Goal: Information Seeking & Learning: Learn about a topic

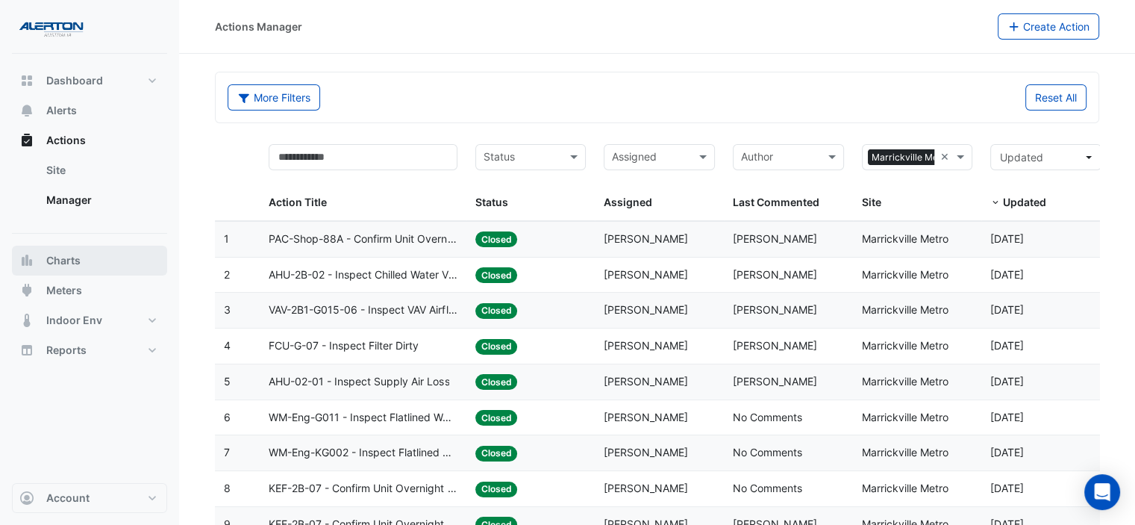
click at [61, 263] on span "Charts" at bounding box center [63, 260] width 34 height 15
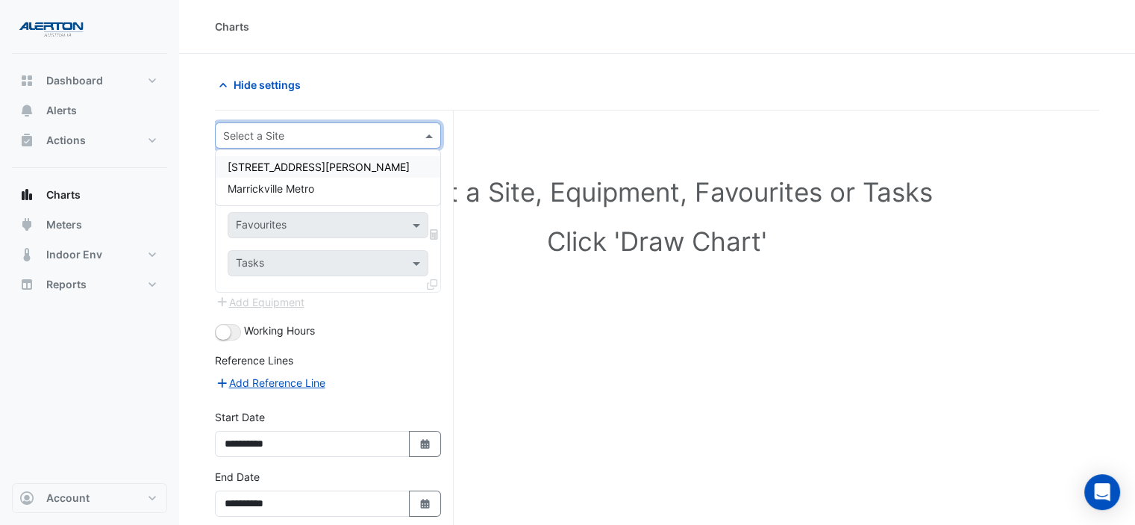
click at [355, 136] on input "text" at bounding box center [313, 136] width 180 height 16
click at [273, 166] on span "[STREET_ADDRESS][PERSON_NAME]" at bounding box center [319, 166] width 182 height 13
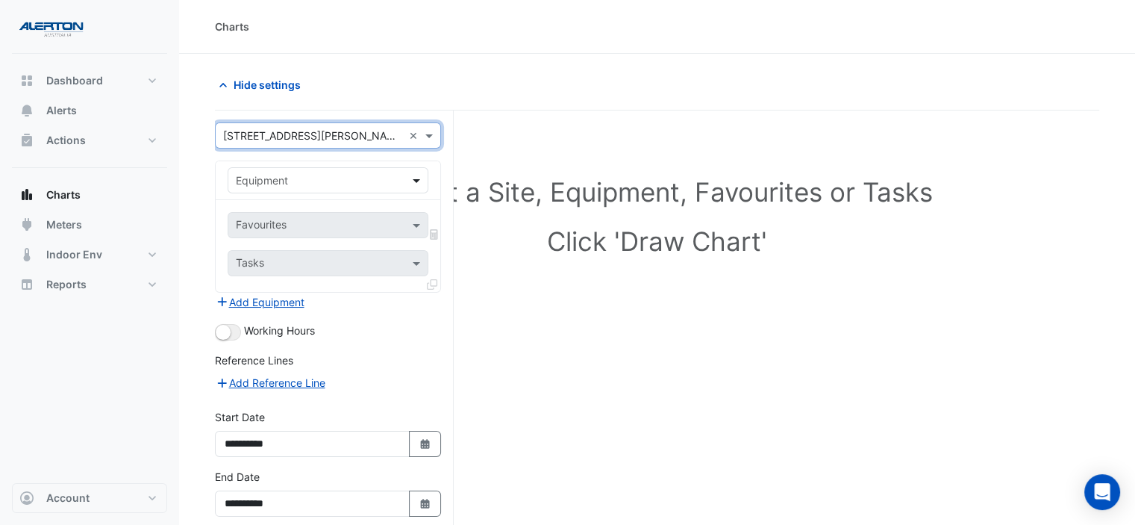
click at [421, 175] on span at bounding box center [418, 180] width 19 height 16
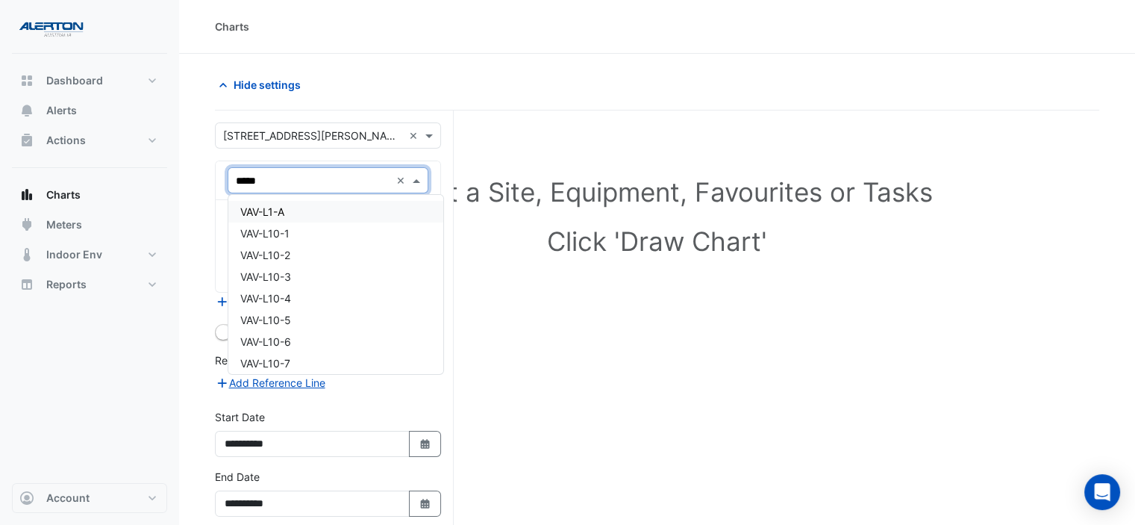
type input "******"
click at [348, 325] on div "VAV-L6-14" at bounding box center [328, 320] width 200 height 22
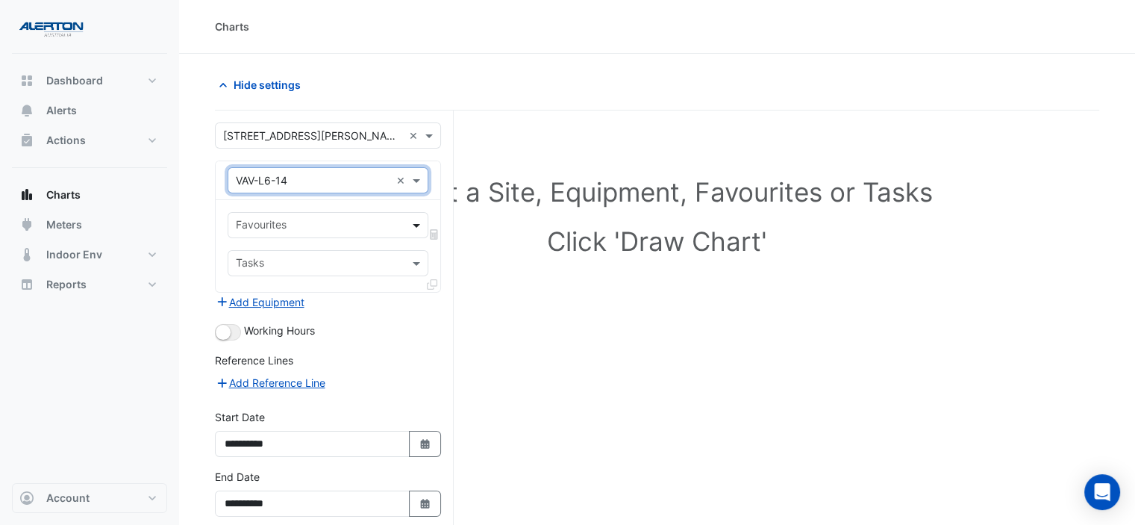
click at [411, 224] on span at bounding box center [418, 225] width 19 height 16
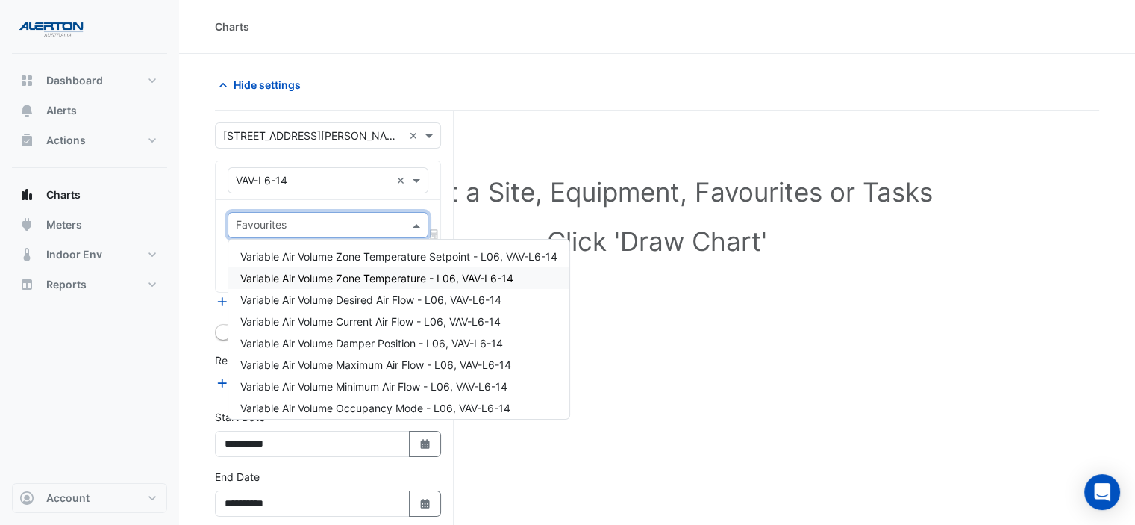
click at [414, 269] on div "Variable Air Volume Zone Temperature - L06, VAV-L6-14" at bounding box center [398, 278] width 341 height 22
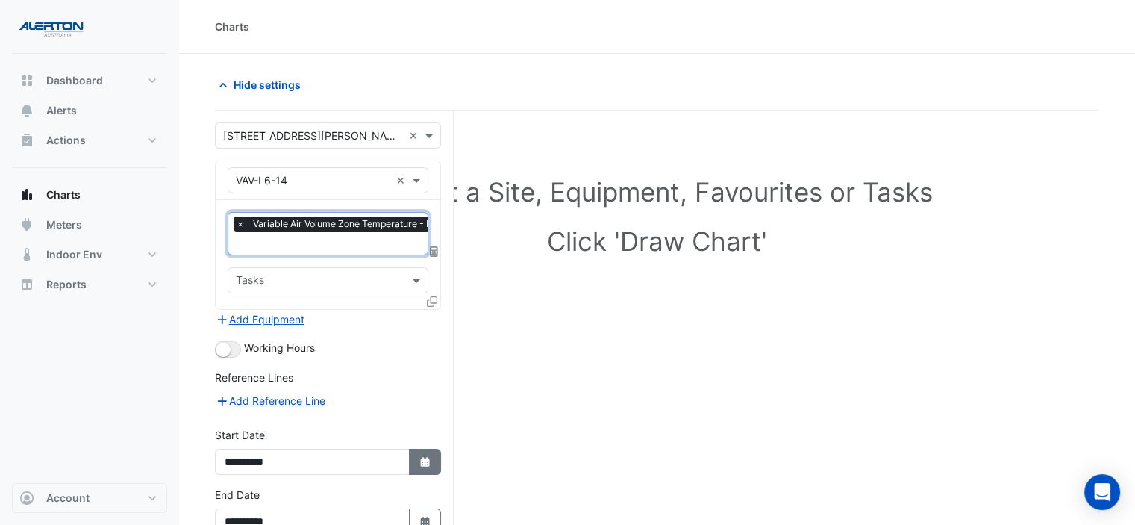
click at [432, 457] on button "Select Date" at bounding box center [425, 462] width 33 height 26
select select "**"
select select "****"
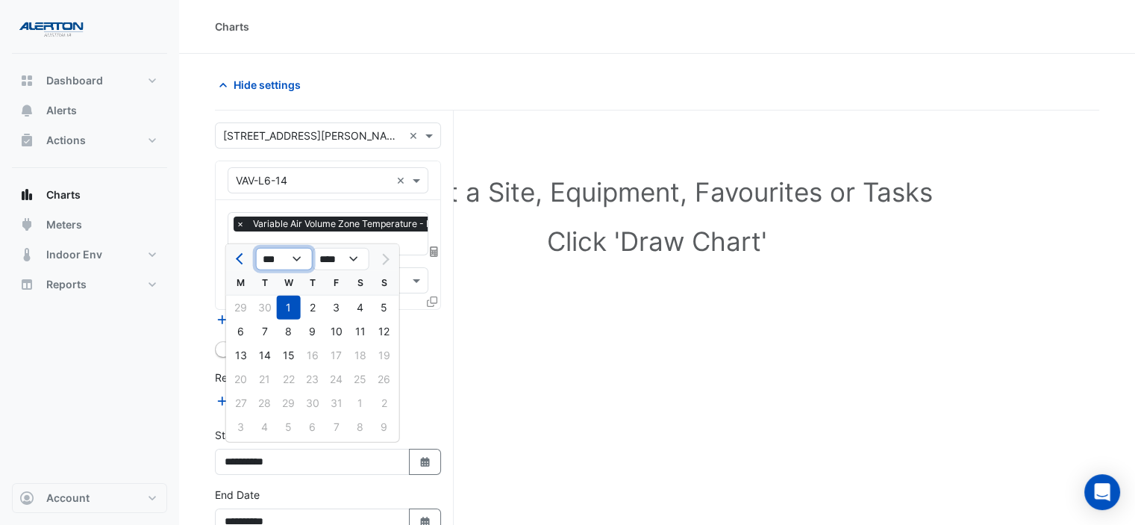
click at [300, 253] on select "*** *** *** *** *** *** *** *** *** ***" at bounding box center [284, 259] width 57 height 22
click at [241, 256] on span "Previous month" at bounding box center [241, 258] width 11 height 11
select select "*"
click at [323, 261] on select "**** **** **** **** **** **** **** **** **** **** ****" at bounding box center [341, 259] width 57 height 22
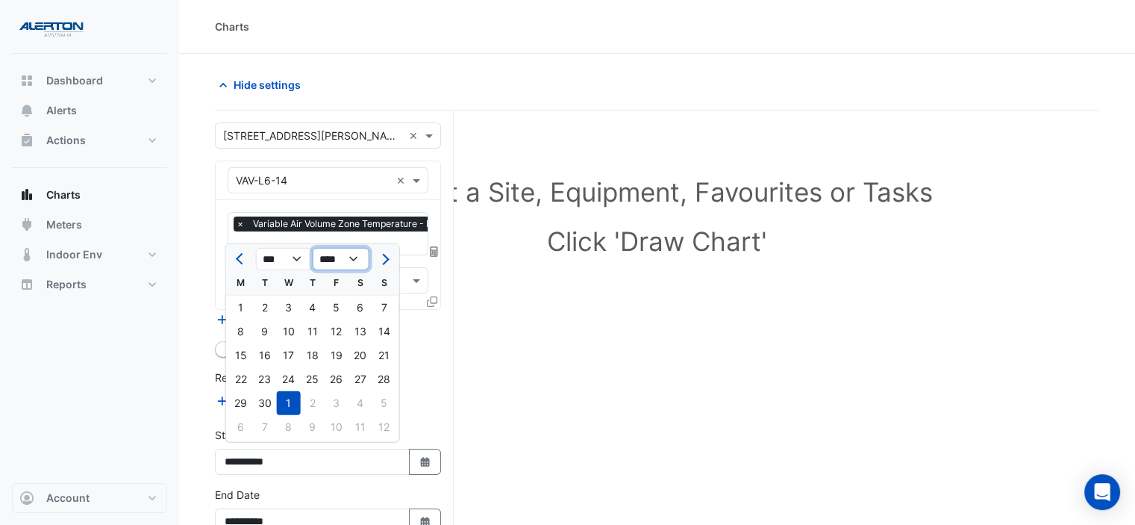
select select "****"
click at [313, 248] on select "**** **** **** **** **** **** **** **** **** **** ****" at bounding box center [341, 259] width 57 height 22
click at [284, 257] on select "*** *** *** *** *** *** *** *** *** *** *** ***" at bounding box center [284, 259] width 57 height 22
select select "**"
click at [256, 248] on select "*** *** *** *** *** *** *** *** *** *** *** ***" at bounding box center [284, 259] width 57 height 22
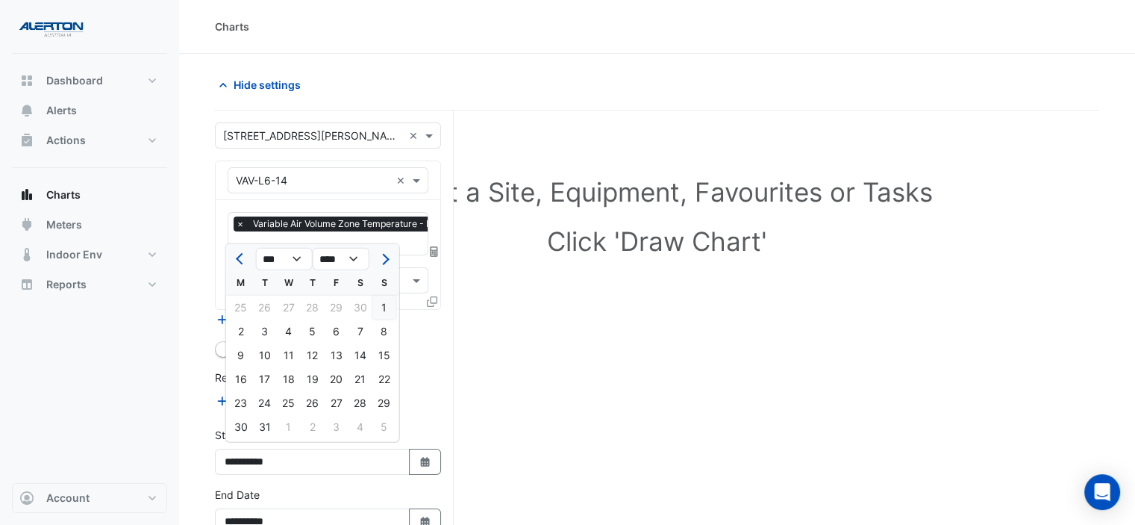
click at [386, 308] on div "1" at bounding box center [384, 308] width 24 height 24
type input "**********"
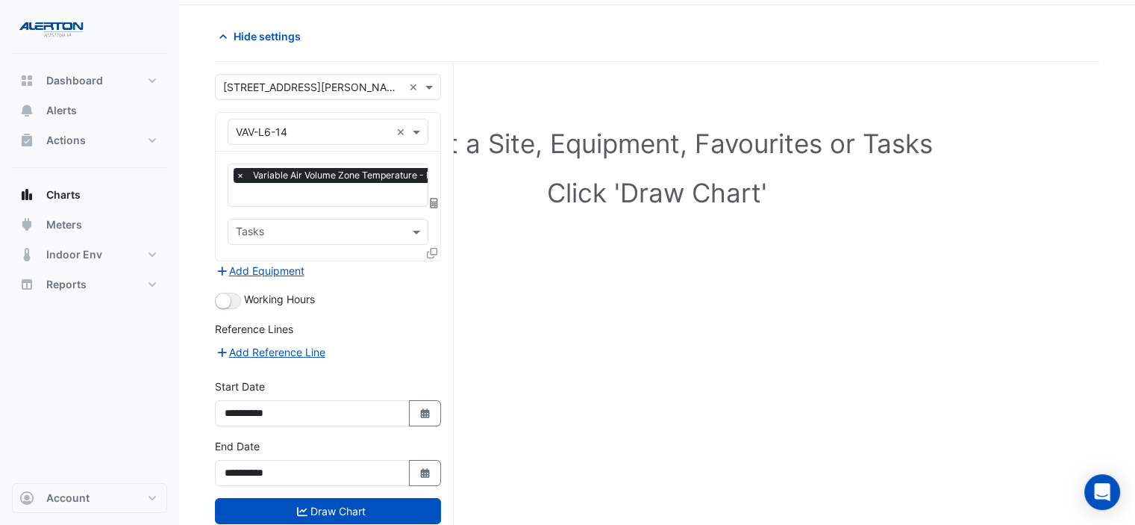
scroll to position [75, 0]
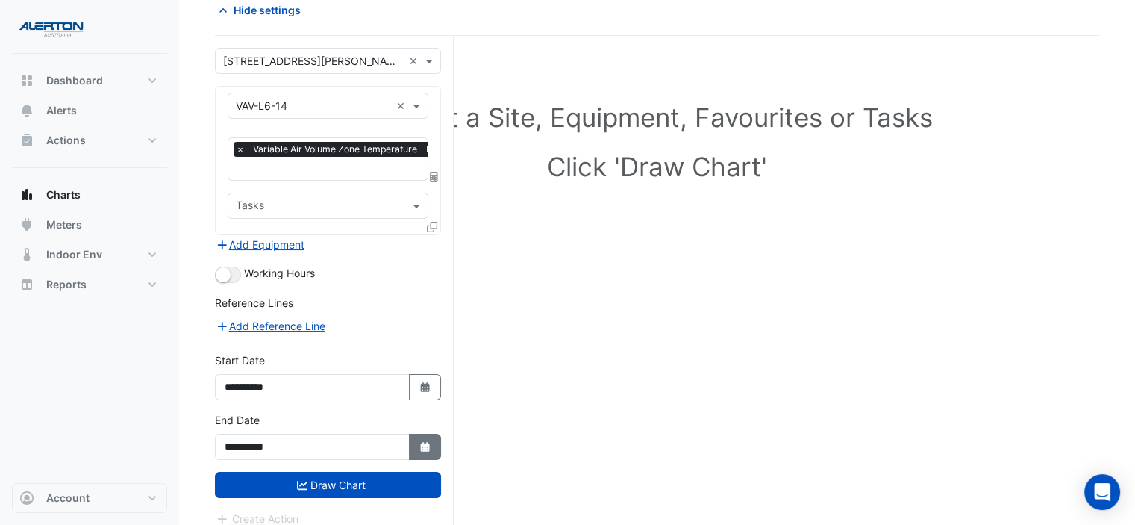
click at [430, 443] on icon "Select Date" at bounding box center [425, 447] width 13 height 10
select select "**"
select select "****"
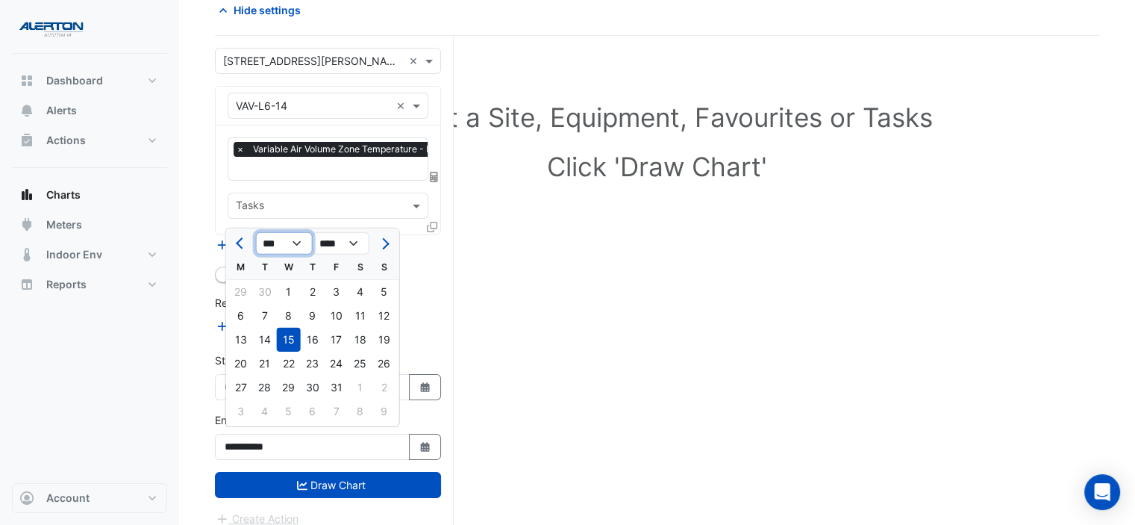
click at [301, 245] on select "*** *** *** *** *** *** *** *** *** *** *** ***" at bounding box center [284, 243] width 57 height 22
select select "*"
click at [256, 232] on select "*** *** *** *** *** *** *** *** *** *** *** ***" at bounding box center [284, 243] width 57 height 22
click at [284, 385] on div "30" at bounding box center [289, 387] width 24 height 24
type input "**********"
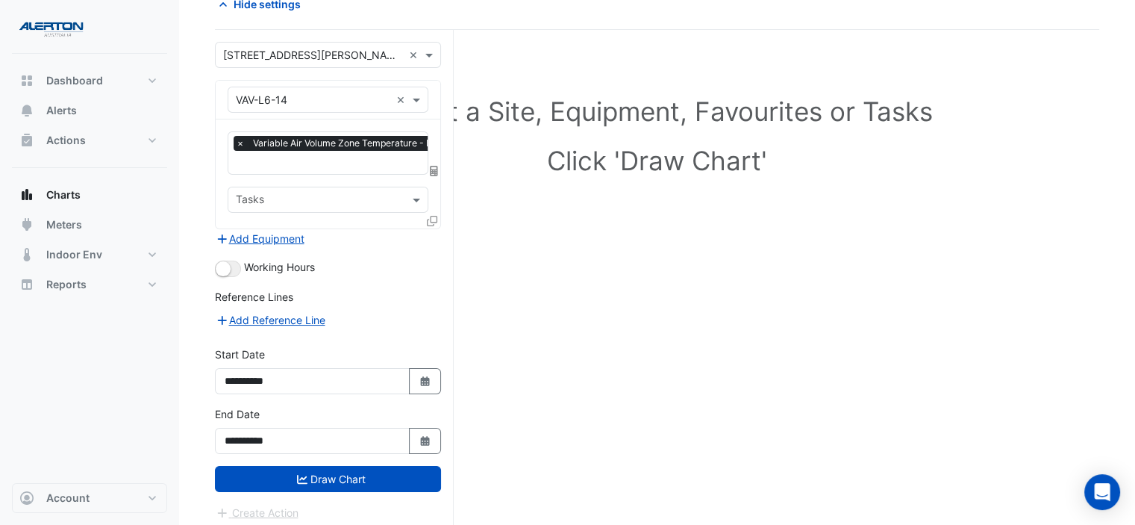
scroll to position [82, 0]
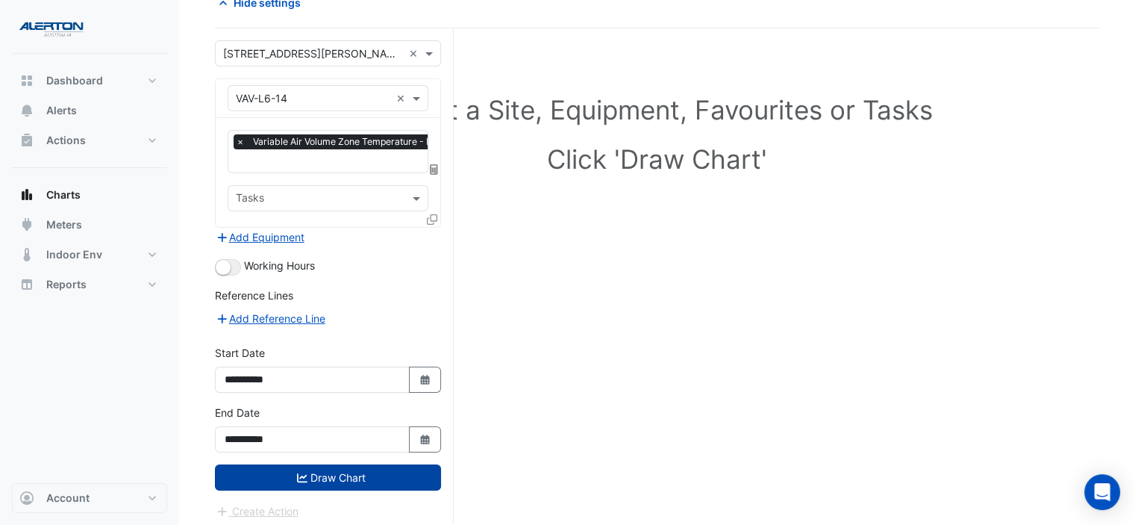
click at [337, 475] on button "Draw Chart" at bounding box center [328, 477] width 226 height 26
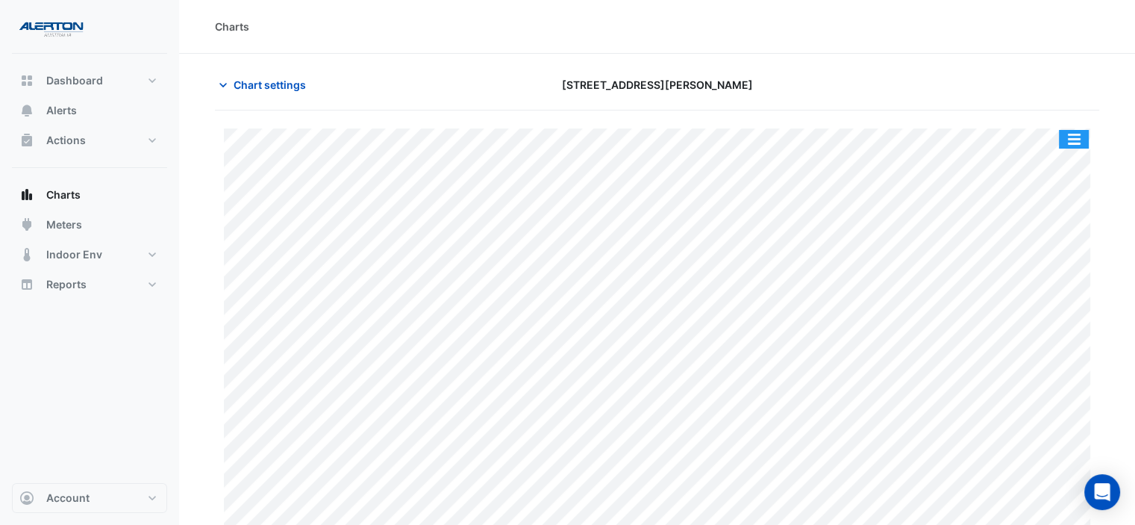
click at [1085, 140] on button "button" at bounding box center [1074, 139] width 30 height 19
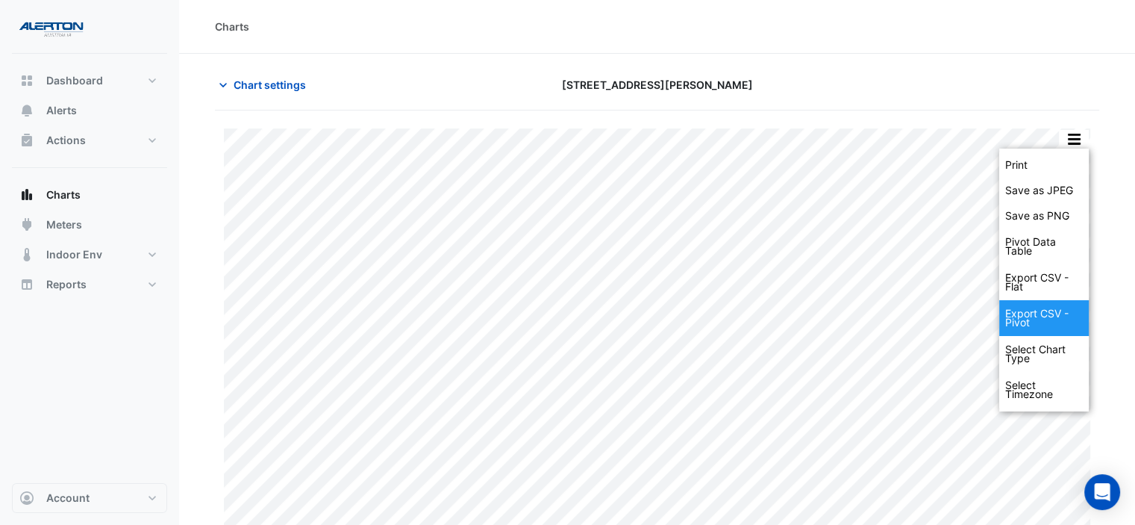
click at [1046, 322] on div "Export CSV - Pivot" at bounding box center [1044, 318] width 90 height 36
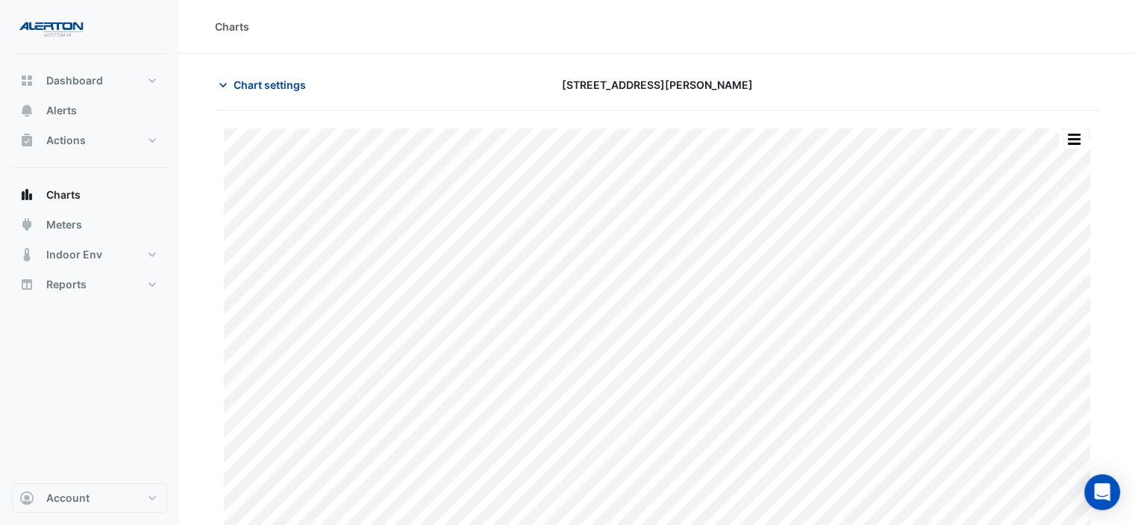
click at [243, 78] on span "Chart settings" at bounding box center [270, 85] width 72 height 16
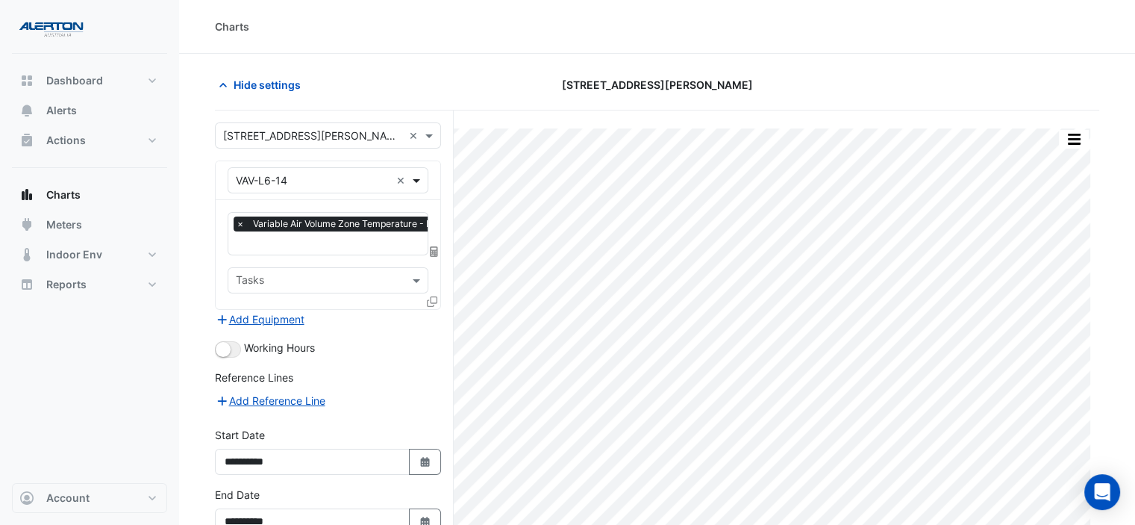
click at [413, 178] on span at bounding box center [418, 180] width 19 height 16
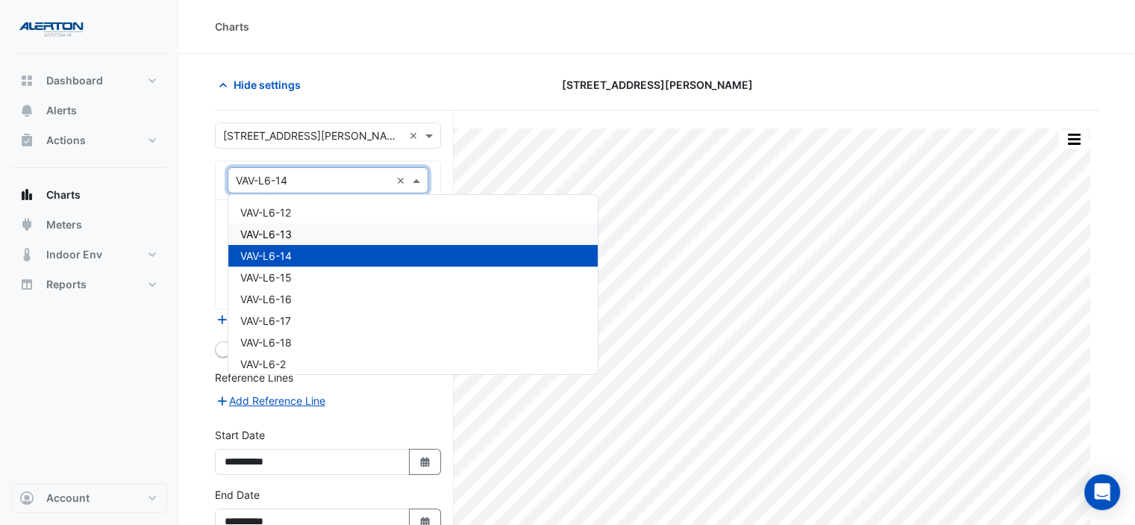
scroll to position [23806, 0]
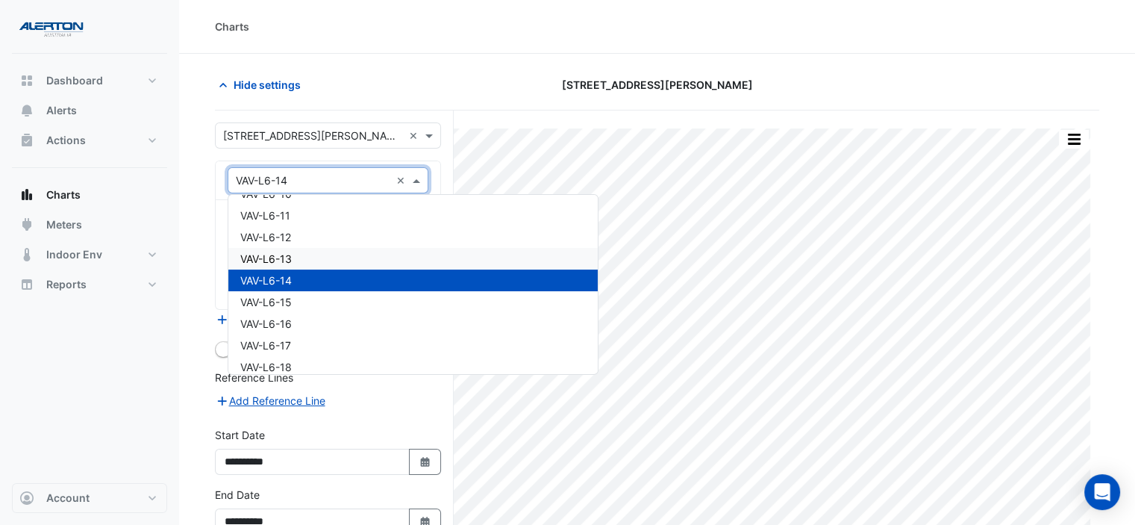
click at [365, 255] on div "VAV-L6-13" at bounding box center [412, 259] width 369 height 22
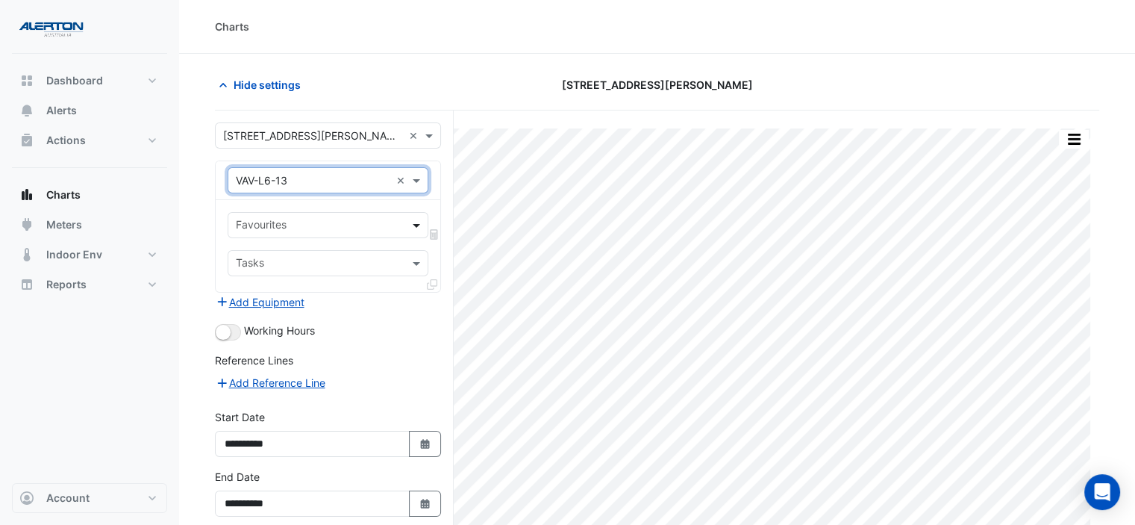
click at [413, 222] on span at bounding box center [418, 225] width 19 height 16
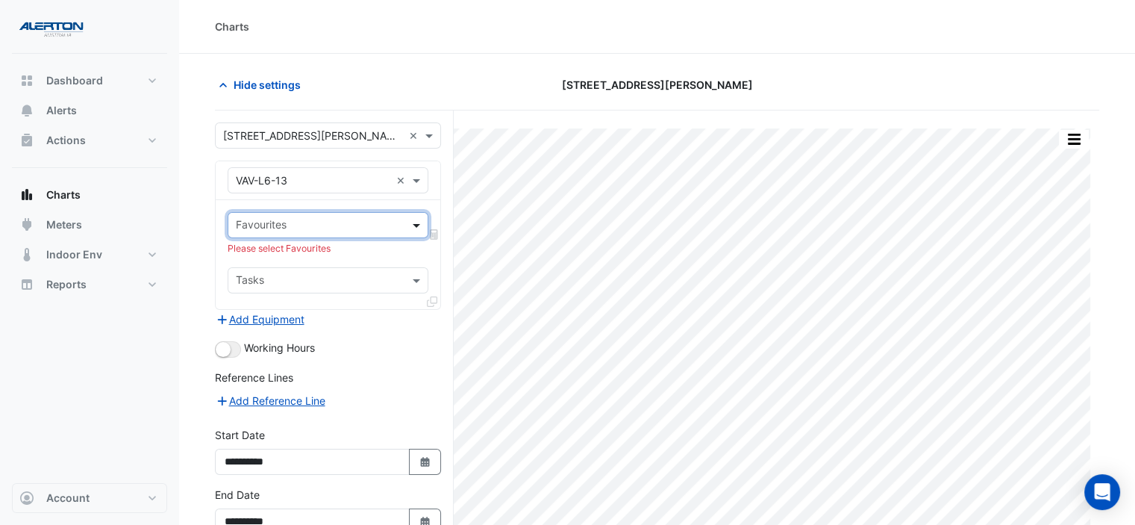
click at [413, 222] on span at bounding box center [418, 225] width 19 height 16
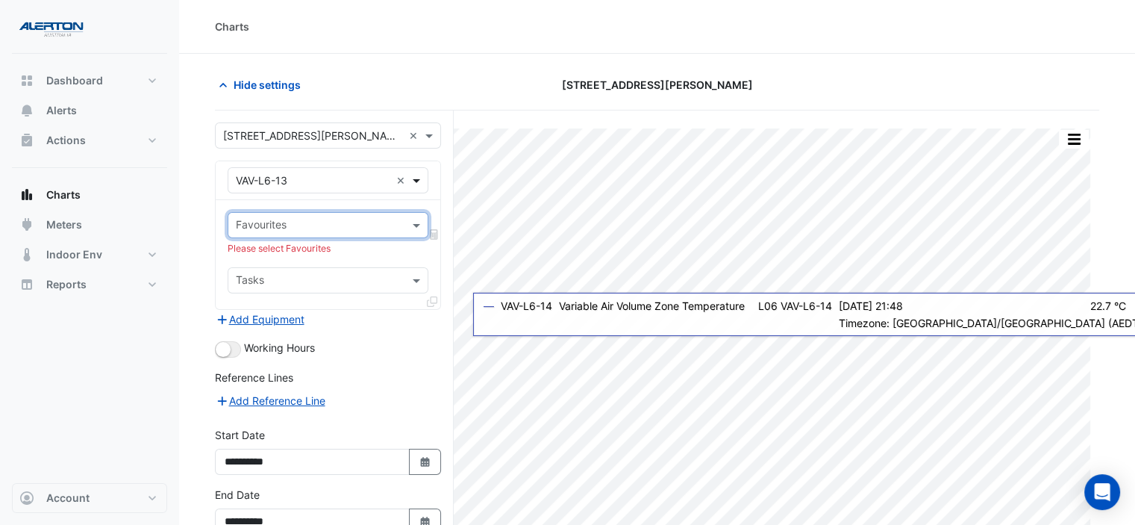
click at [418, 182] on span at bounding box center [418, 180] width 19 height 16
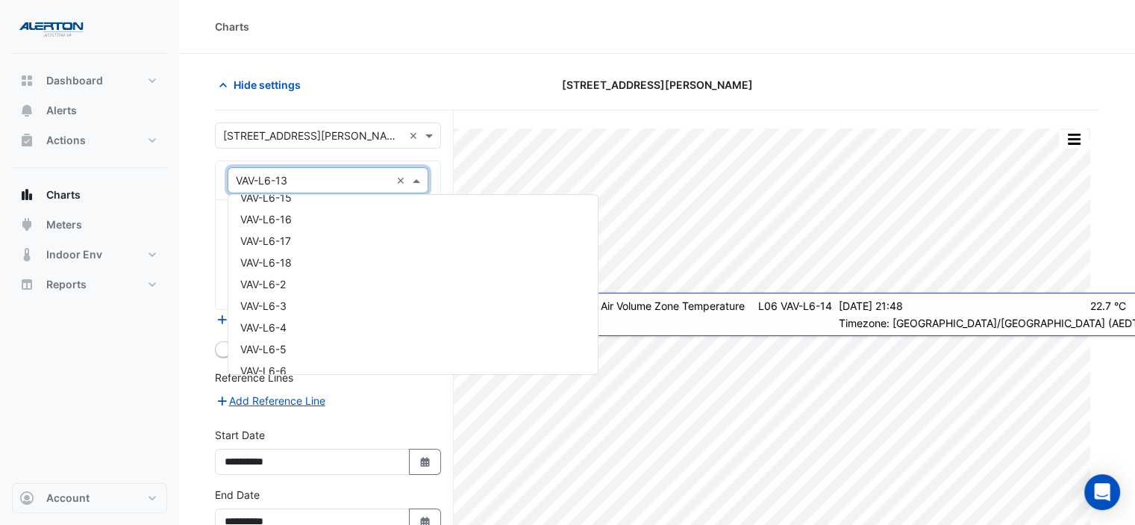
scroll to position [23934, 0]
click at [390, 276] on div "VAV-L6-3" at bounding box center [412, 283] width 369 height 22
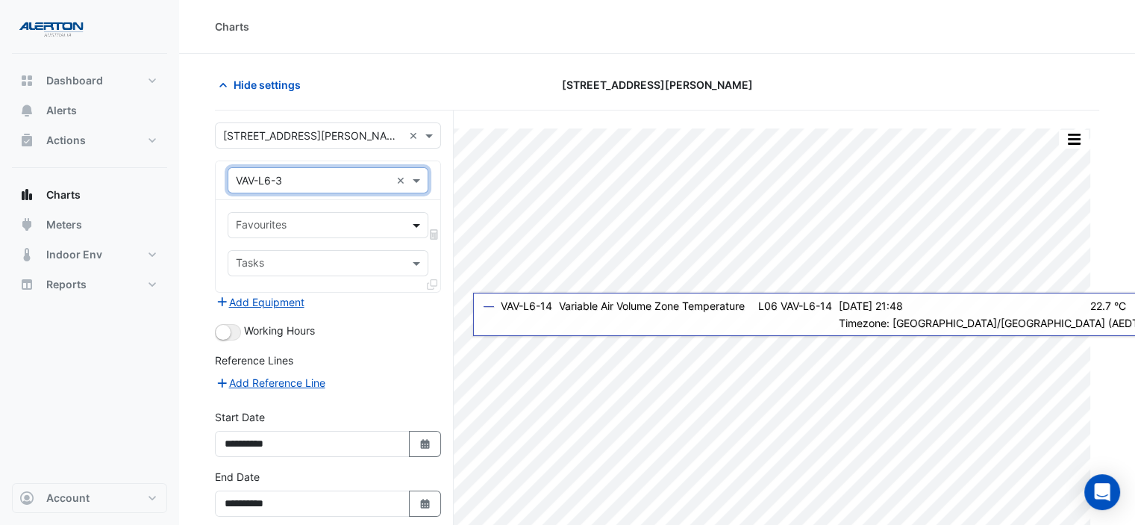
click at [415, 224] on span at bounding box center [418, 225] width 19 height 16
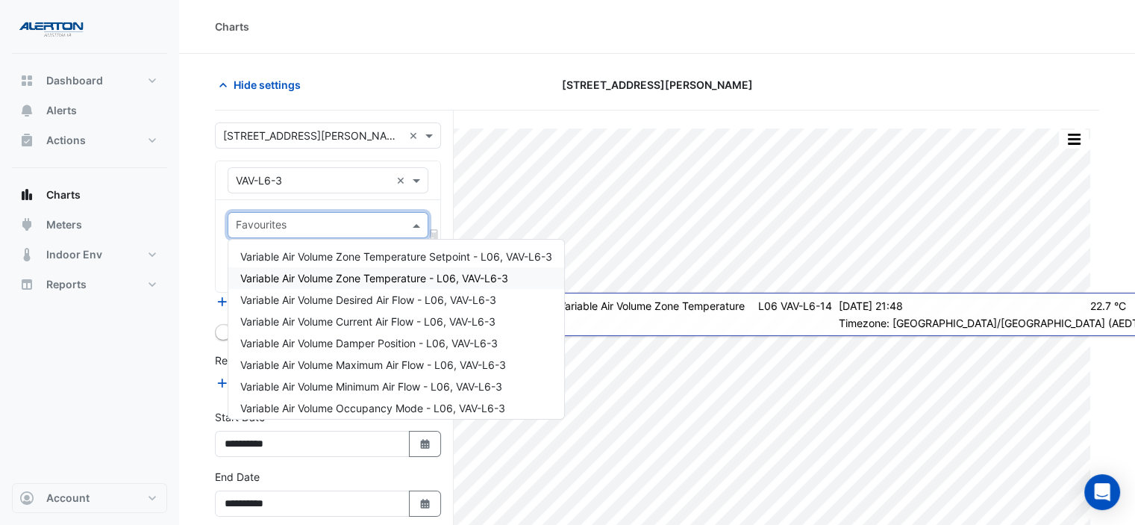
click at [408, 272] on span "Variable Air Volume Zone Temperature - L06, VAV-L6-3" at bounding box center [374, 278] width 268 height 13
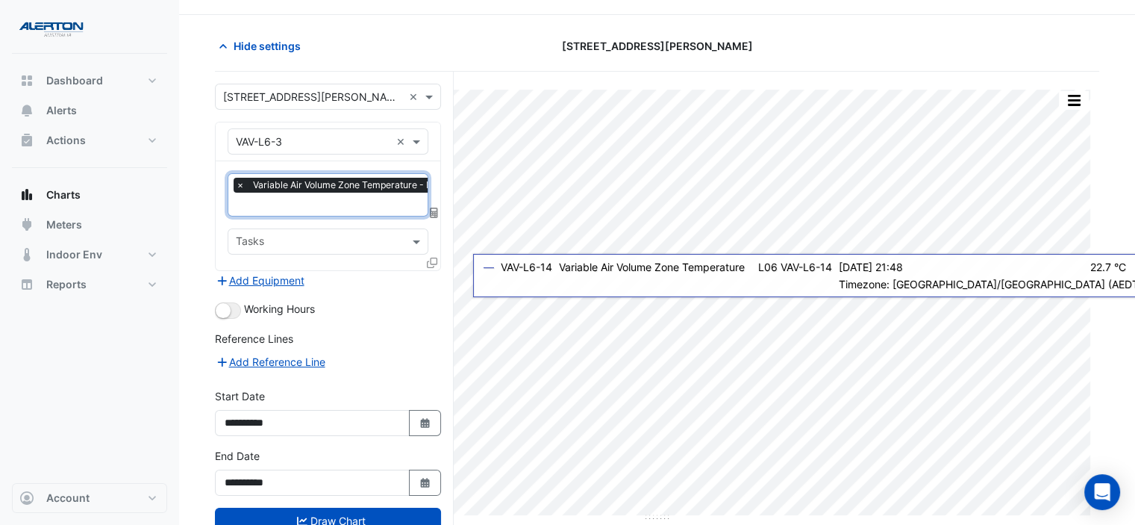
scroll to position [75, 0]
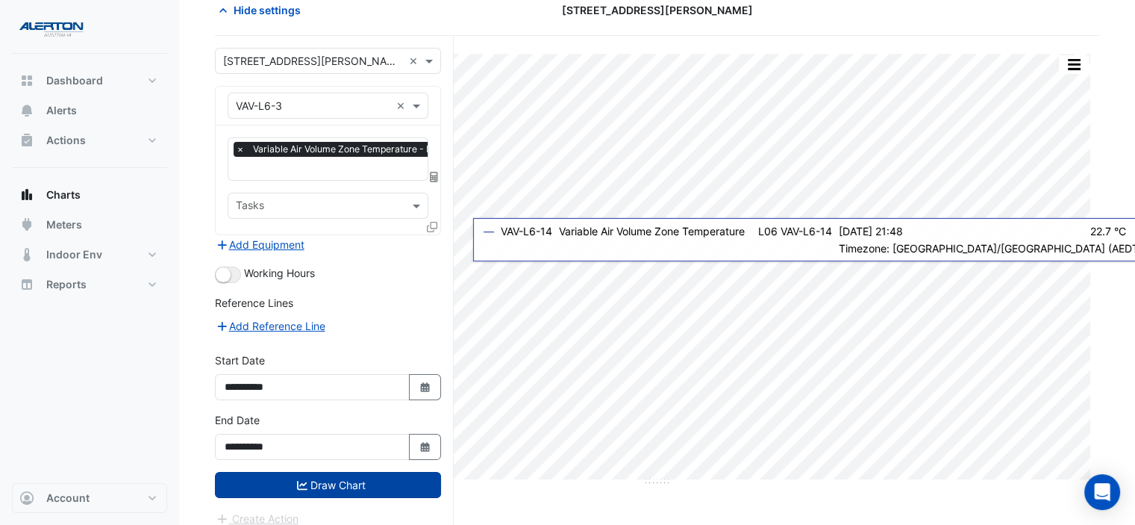
click at [406, 477] on button "Draw Chart" at bounding box center [328, 485] width 226 height 26
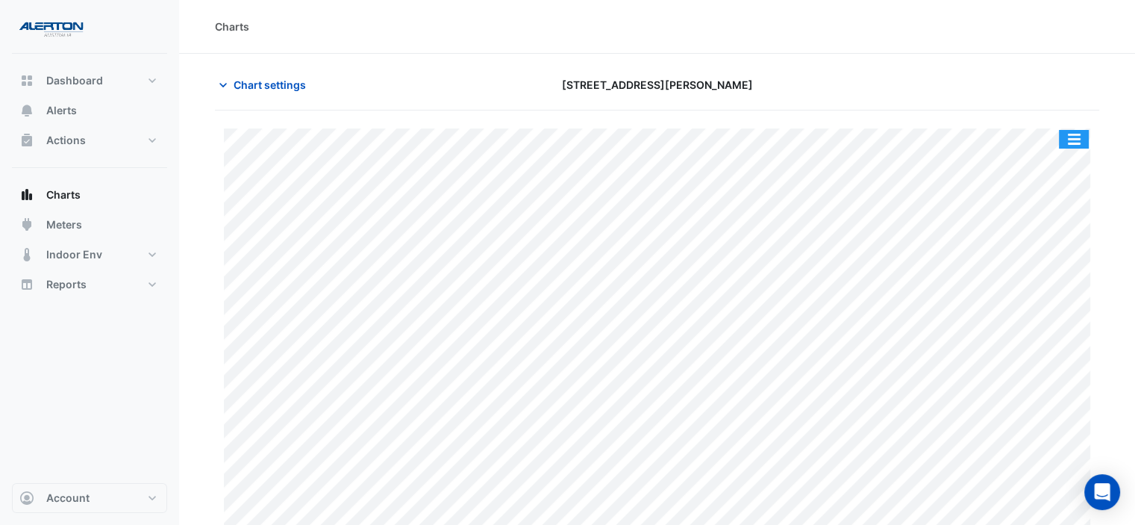
click at [1085, 134] on button "button" at bounding box center [1074, 139] width 30 height 19
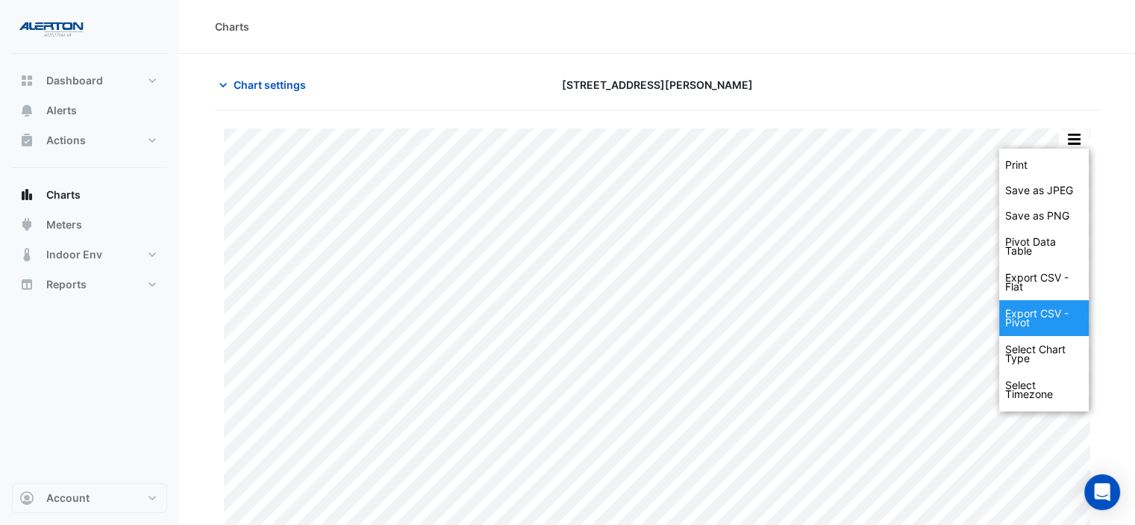
click at [1045, 319] on div "Export CSV - Pivot" at bounding box center [1044, 318] width 90 height 36
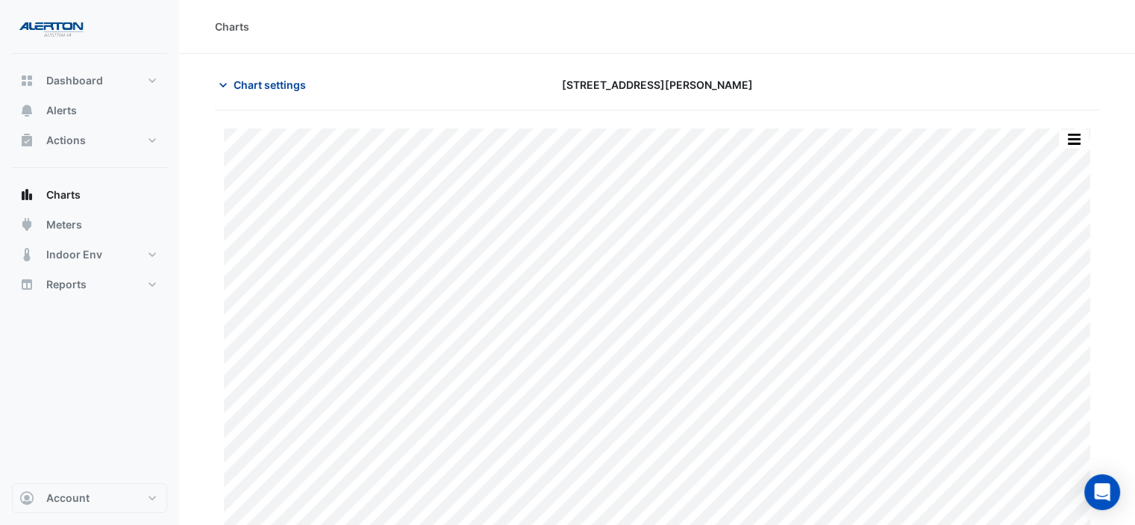
click at [261, 84] on span "Chart settings" at bounding box center [270, 85] width 72 height 16
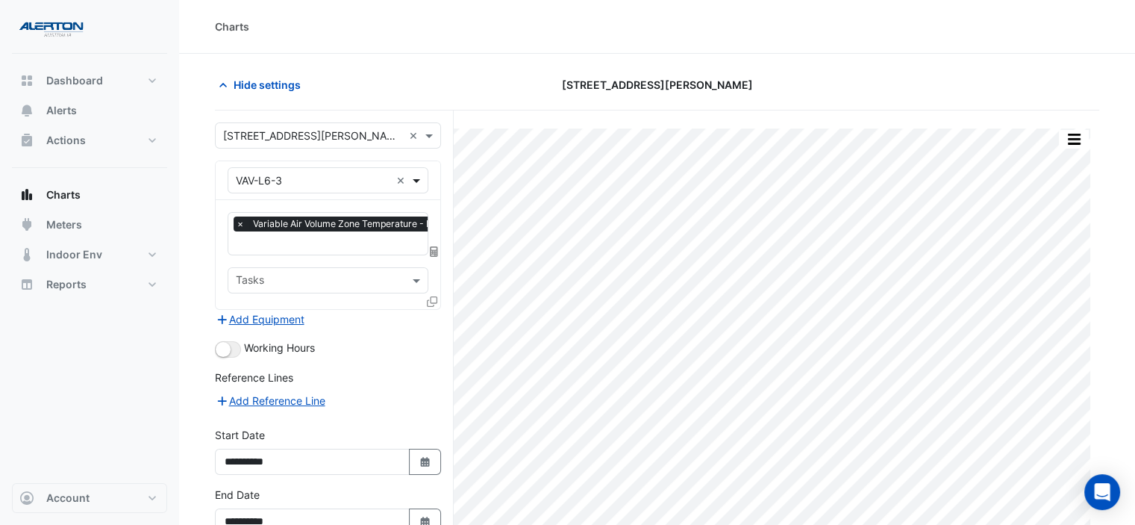
click at [424, 184] on span at bounding box center [418, 180] width 19 height 16
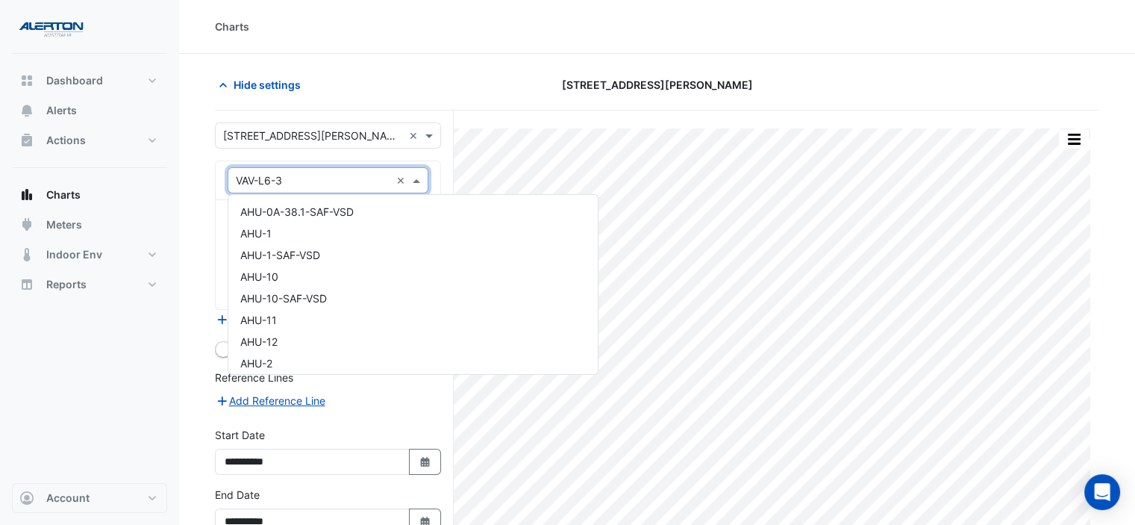
scroll to position [24010, 0]
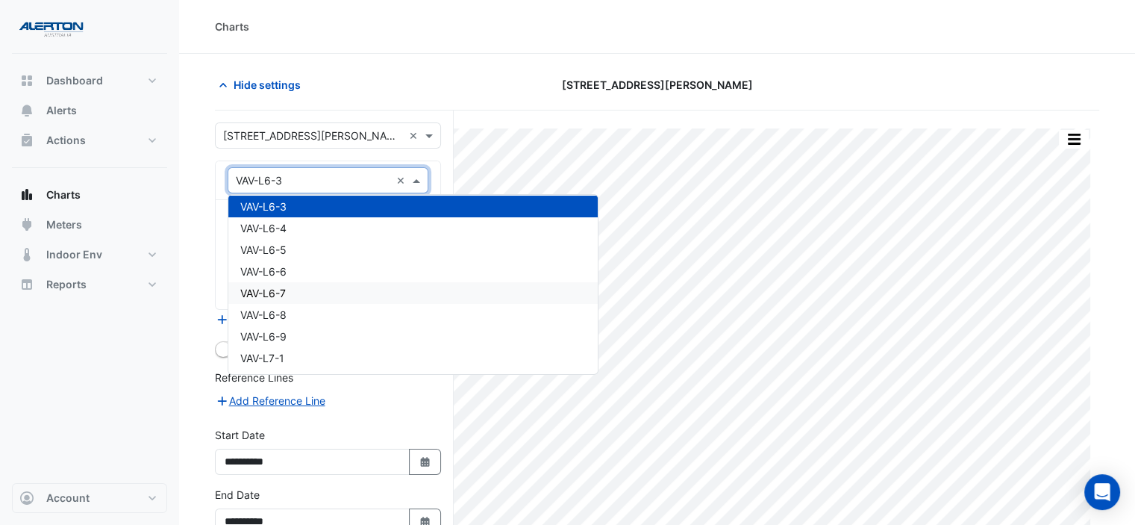
click at [387, 290] on div "VAV-L6-7" at bounding box center [412, 293] width 369 height 22
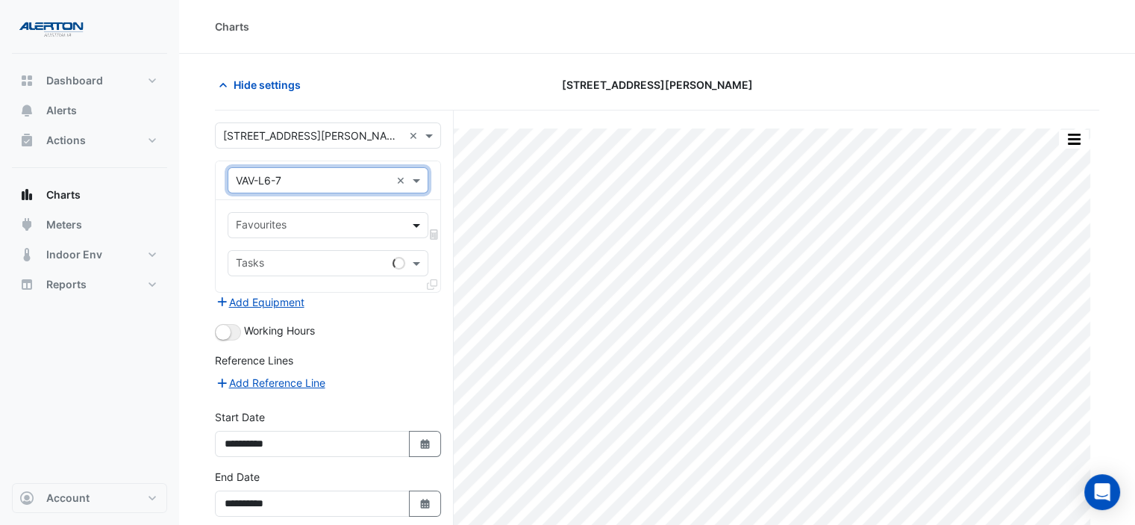
click at [409, 226] on span at bounding box center [418, 225] width 19 height 16
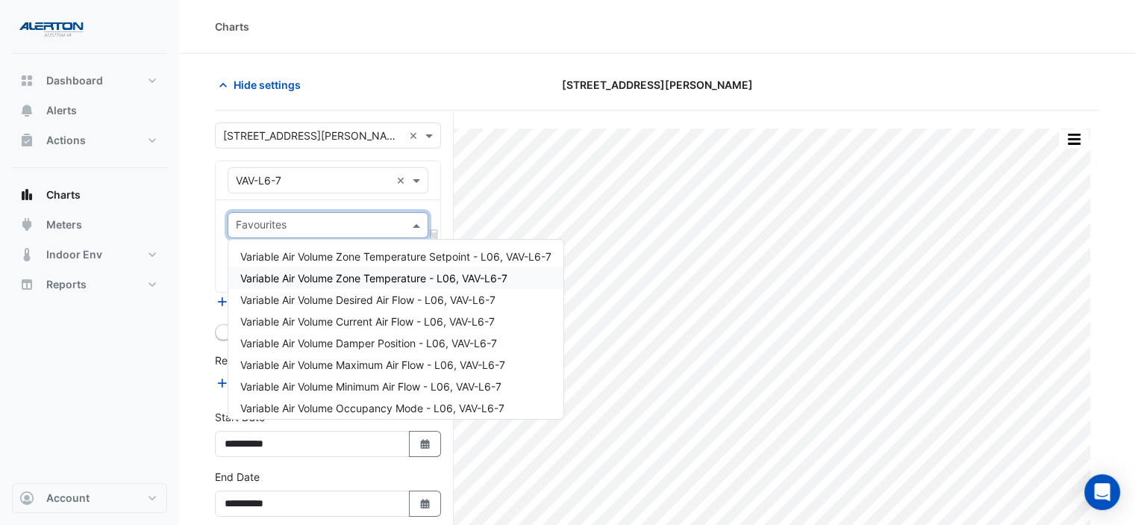
click at [400, 276] on span "Variable Air Volume Zone Temperature - L06, VAV-L6-7" at bounding box center [373, 278] width 267 height 13
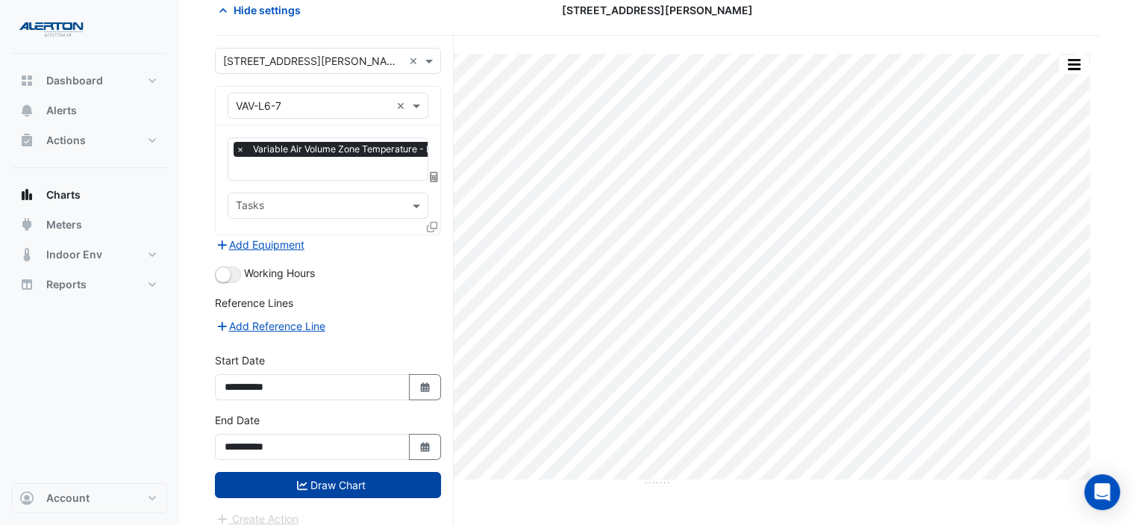
click at [336, 482] on button "Draw Chart" at bounding box center [328, 485] width 226 height 26
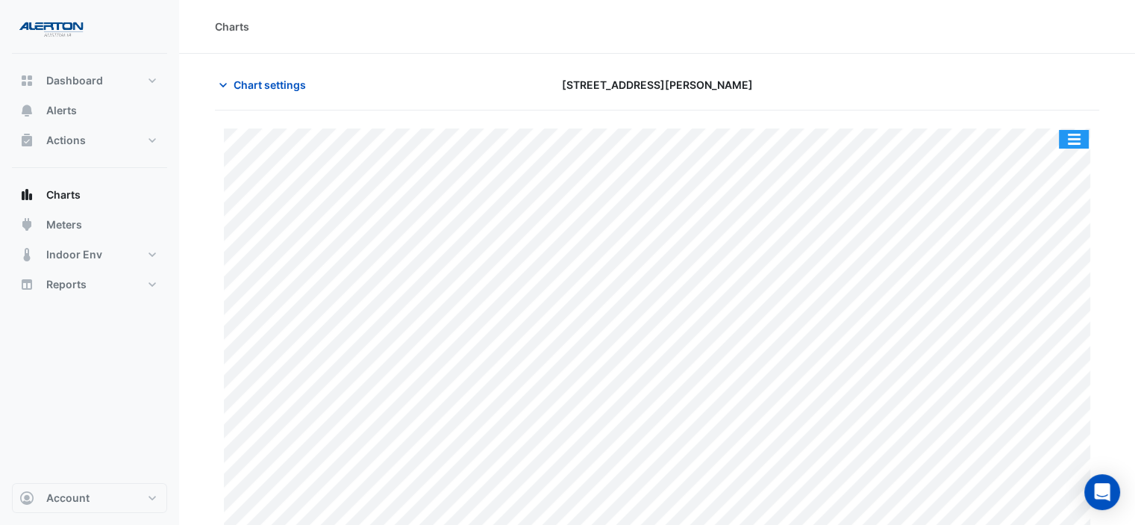
click at [1072, 137] on button "button" at bounding box center [1074, 139] width 30 height 19
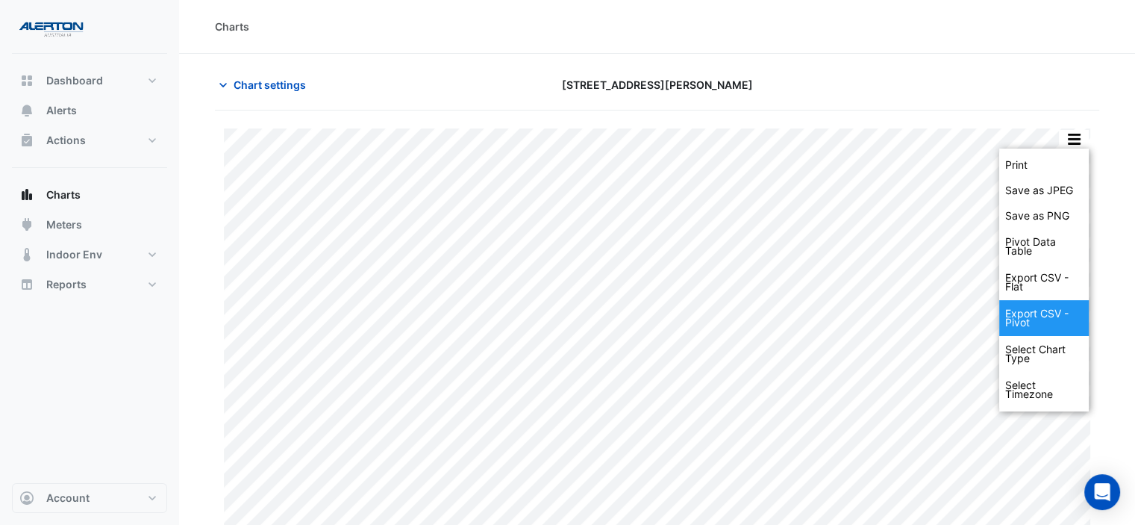
click at [1046, 307] on div "Export CSV - Pivot" at bounding box center [1044, 318] width 90 height 36
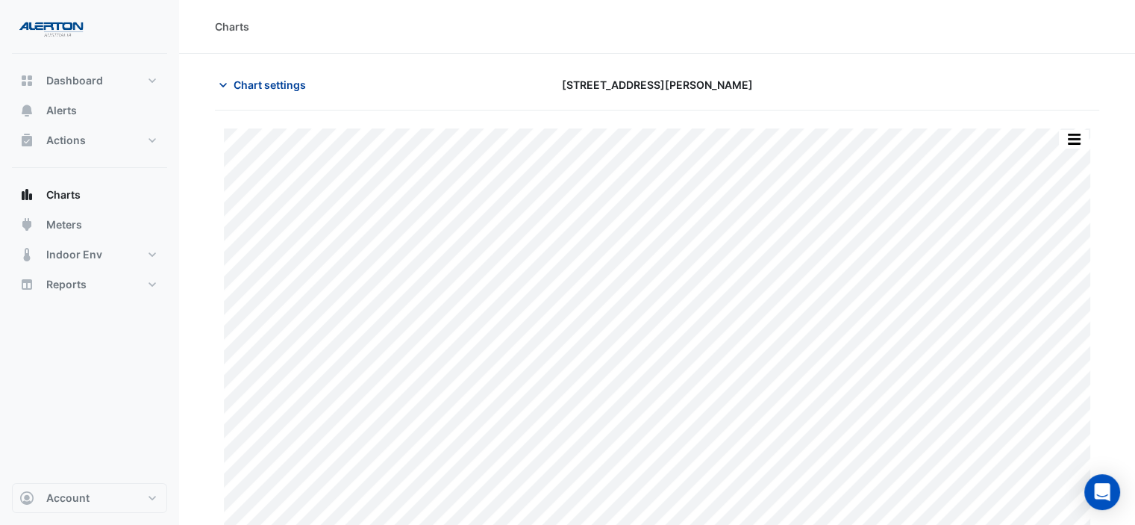
click at [252, 80] on span "Chart settings" at bounding box center [270, 85] width 72 height 16
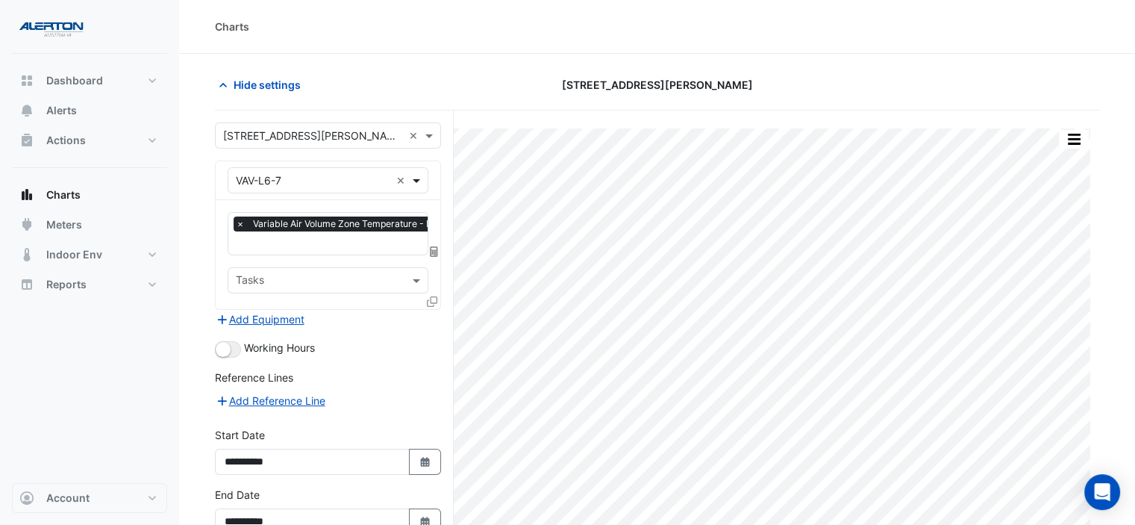
click at [416, 178] on span at bounding box center [418, 180] width 19 height 16
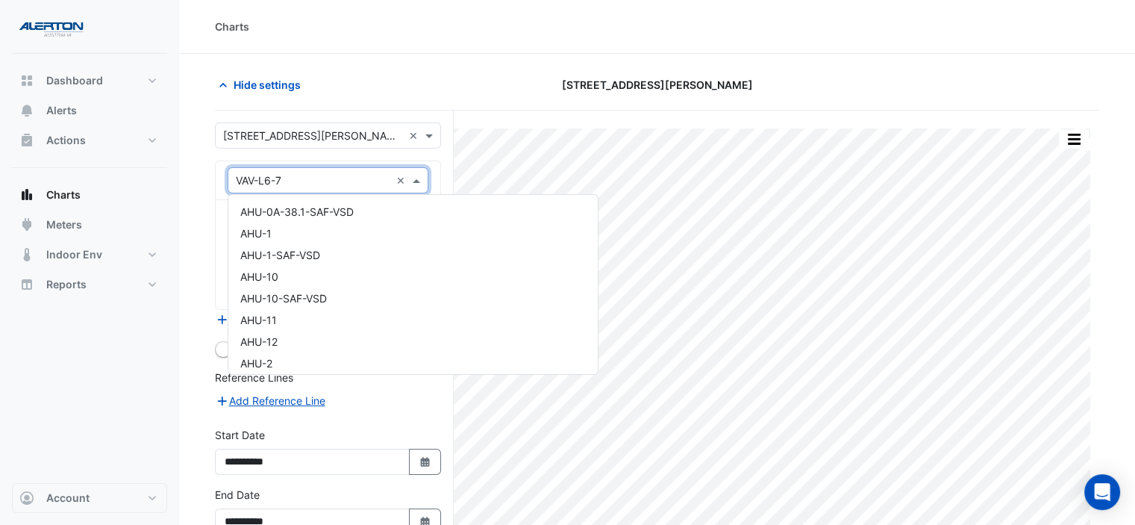
scroll to position [24097, 0]
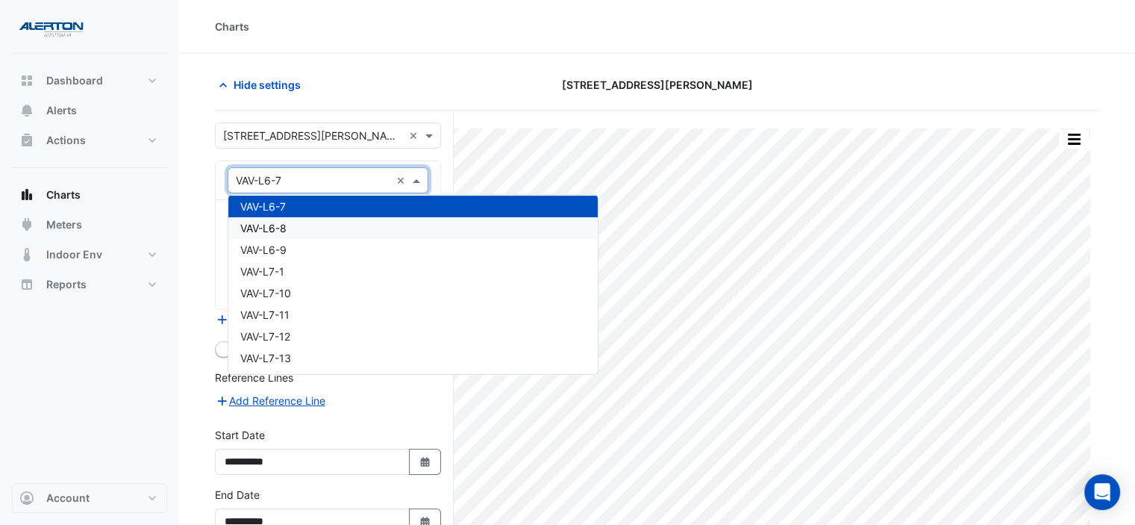
click at [387, 222] on div "VAV-L6-8" at bounding box center [412, 228] width 369 height 22
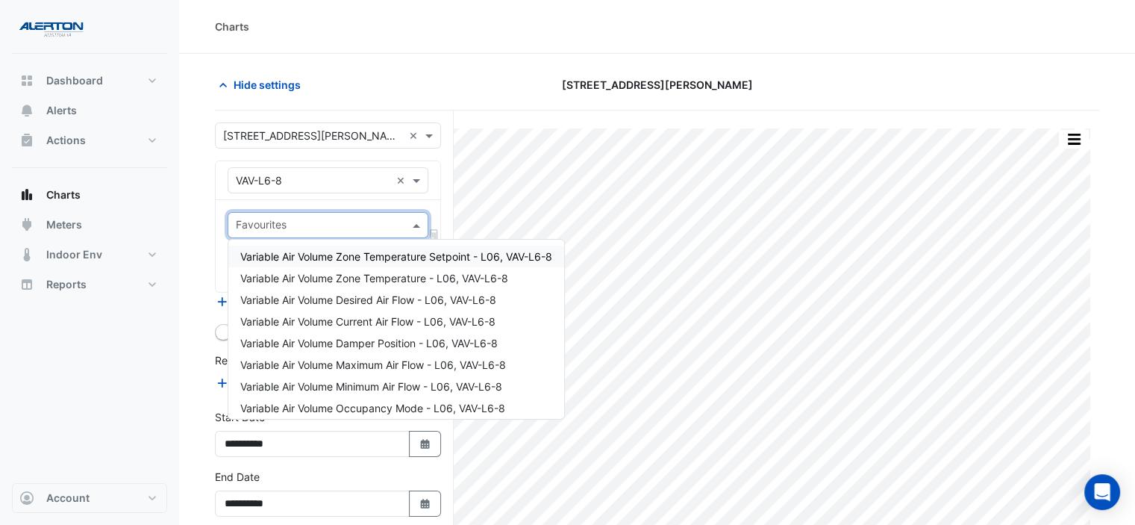
click at [409, 229] on span at bounding box center [418, 225] width 19 height 16
click at [405, 280] on span "Variable Air Volume Zone Temperature - L06, VAV-L6-8" at bounding box center [374, 278] width 268 height 13
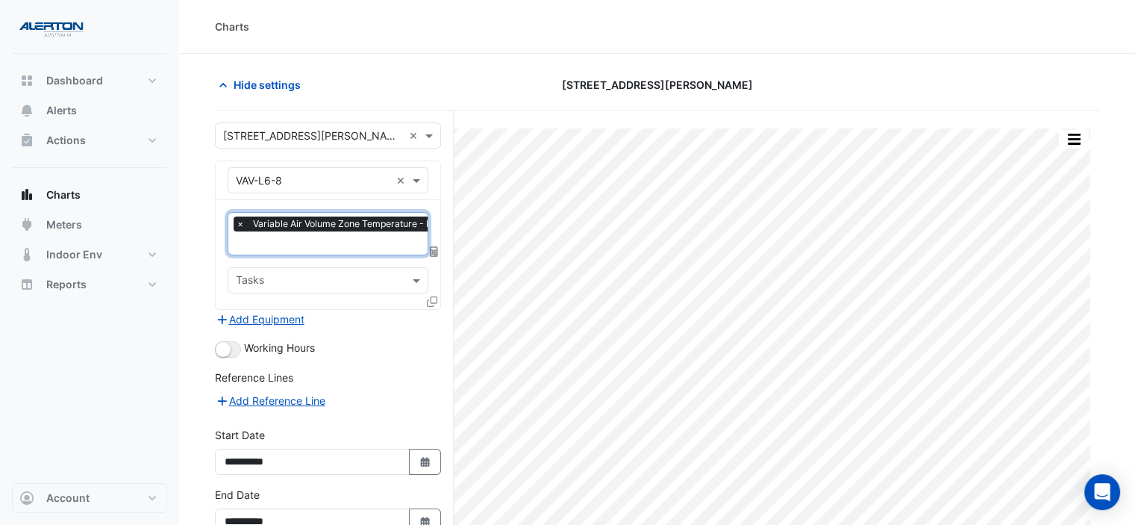
scroll to position [75, 0]
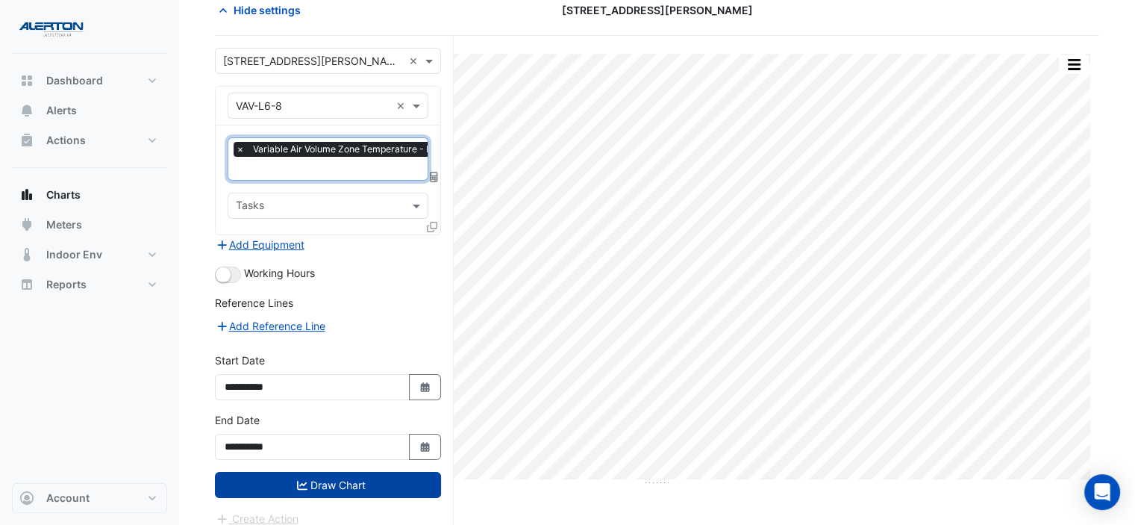
click at [331, 478] on button "Draw Chart" at bounding box center [328, 485] width 226 height 26
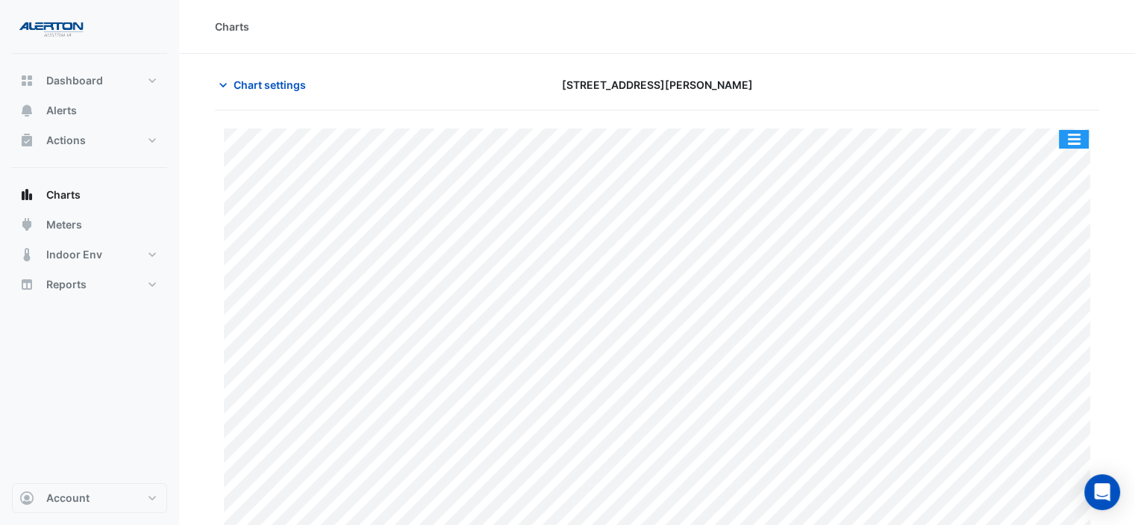
click at [1073, 140] on button "button" at bounding box center [1074, 139] width 30 height 19
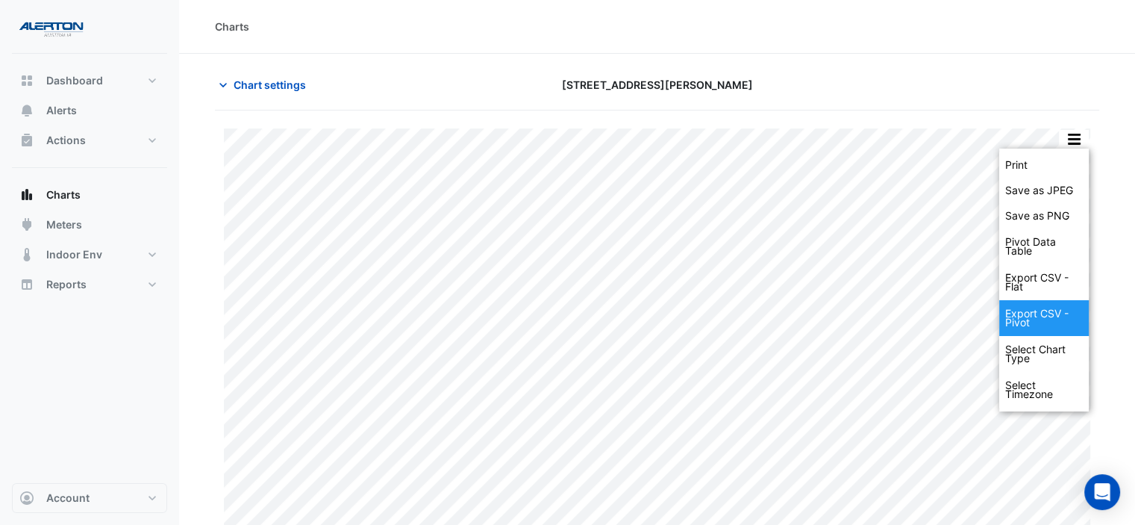
click at [1048, 316] on div "Export CSV - Pivot" at bounding box center [1044, 318] width 90 height 36
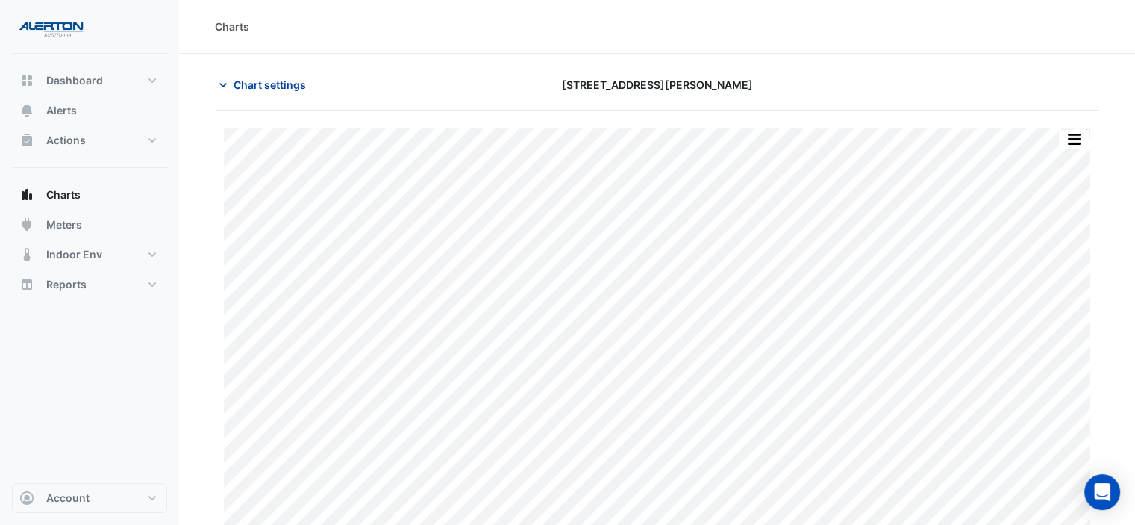
click at [302, 87] on span "Chart settings" at bounding box center [270, 85] width 72 height 16
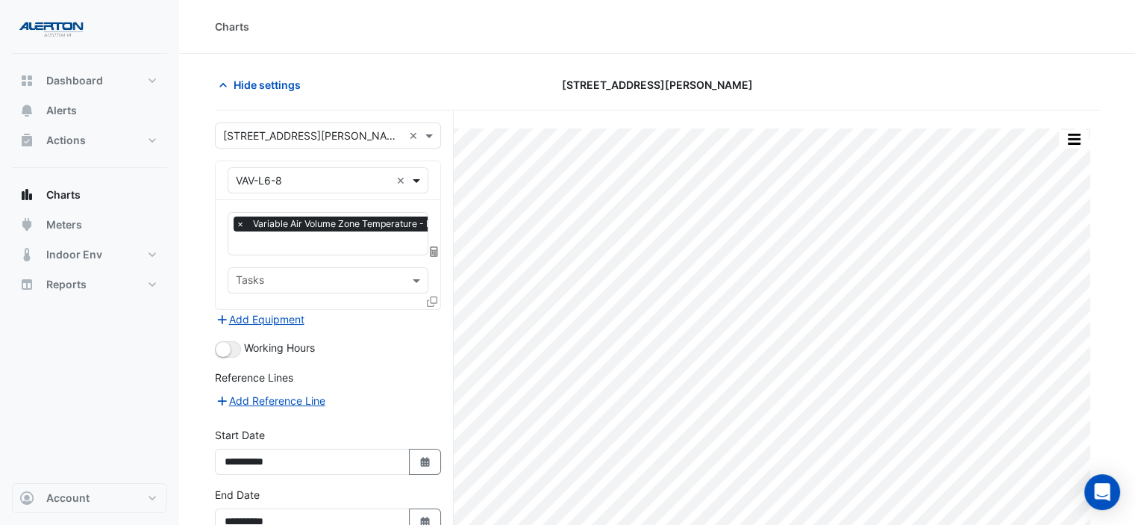
click at [416, 179] on span at bounding box center [418, 180] width 19 height 16
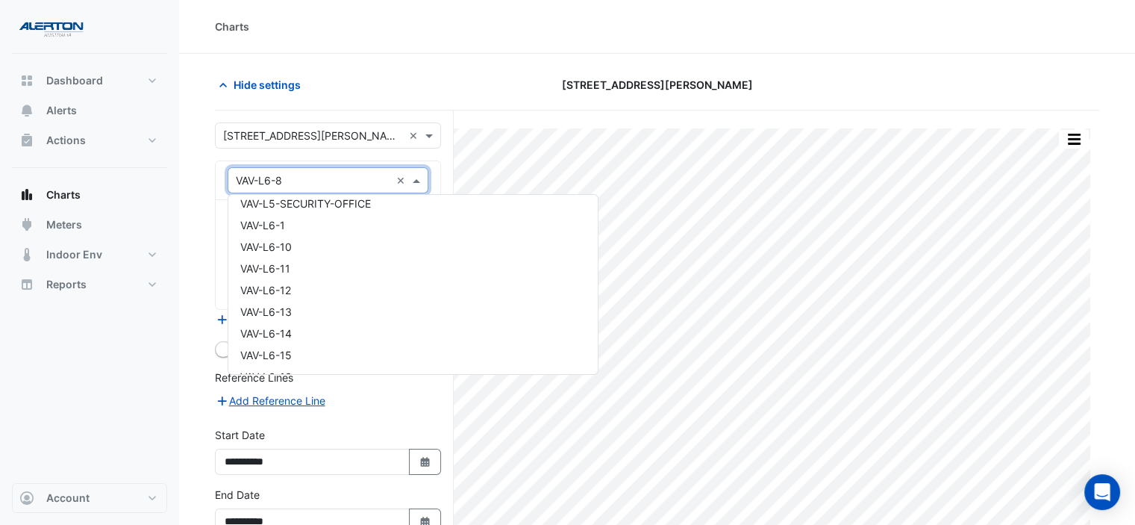
scroll to position [23746, 0]
click at [389, 249] on div "VAV-L6-10" at bounding box center [412, 254] width 369 height 22
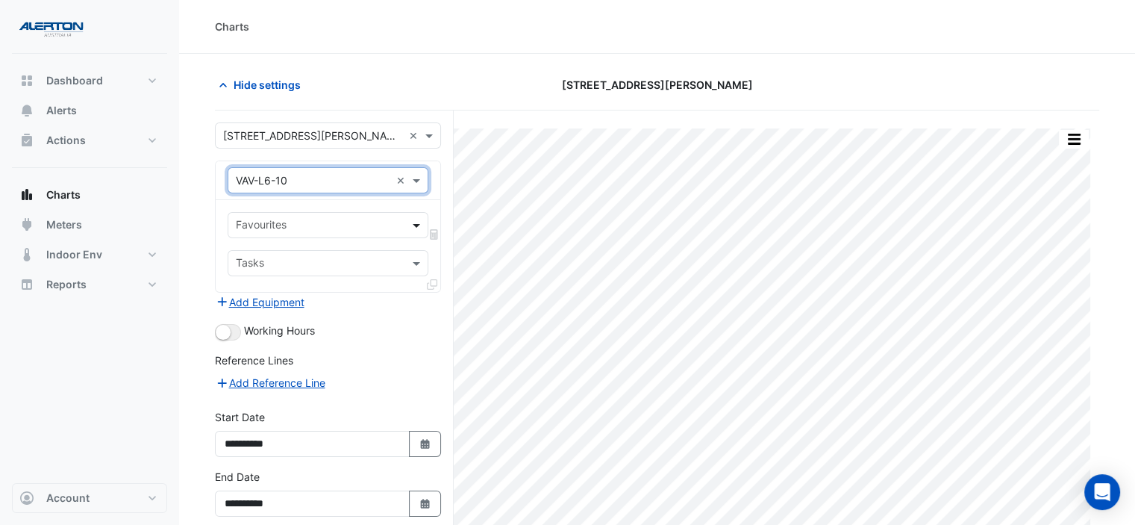
click at [412, 228] on span at bounding box center [418, 225] width 19 height 16
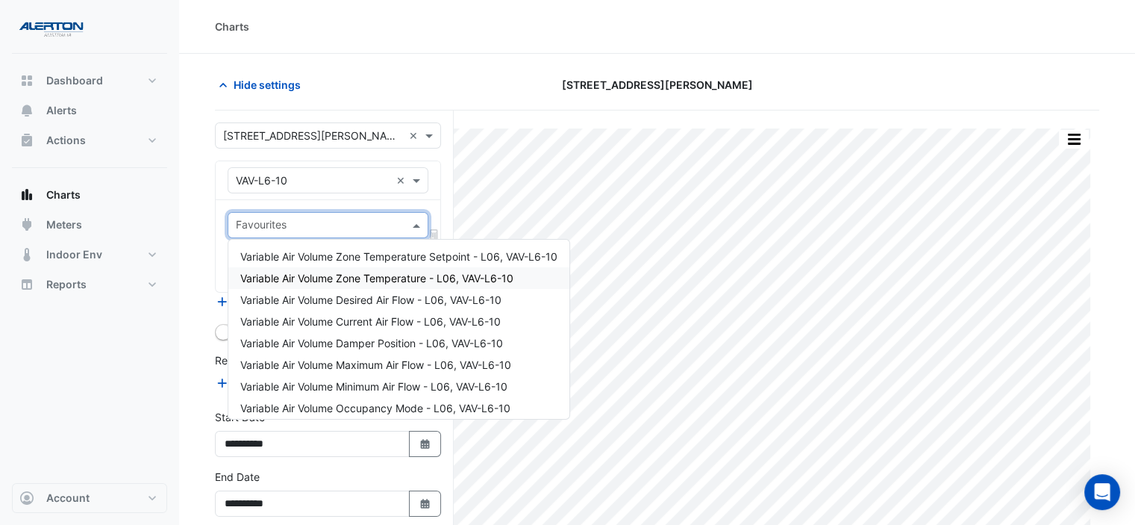
click at [419, 277] on span "Variable Air Volume Zone Temperature - L06, VAV-L6-10" at bounding box center [376, 278] width 273 height 13
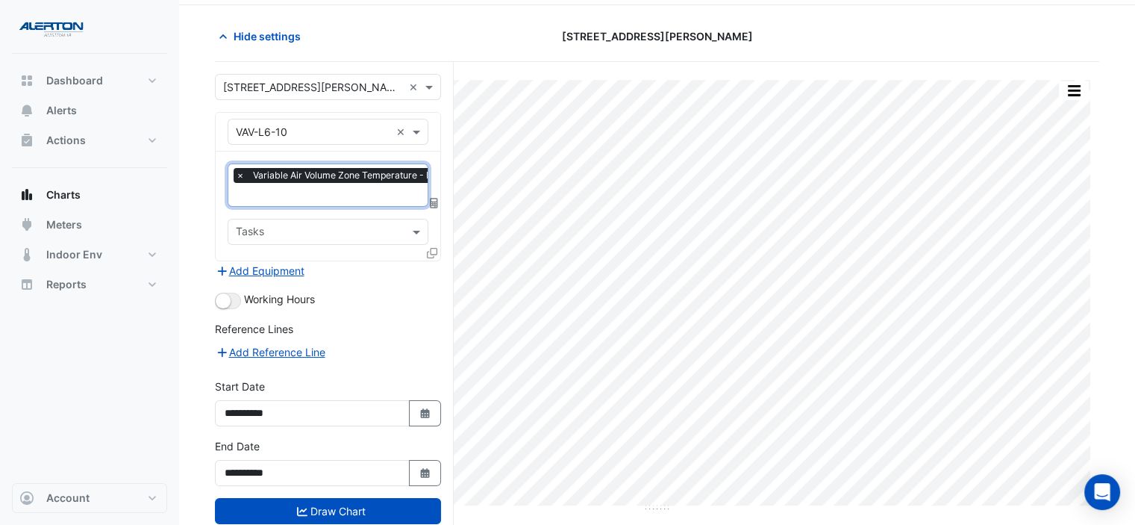
scroll to position [75, 0]
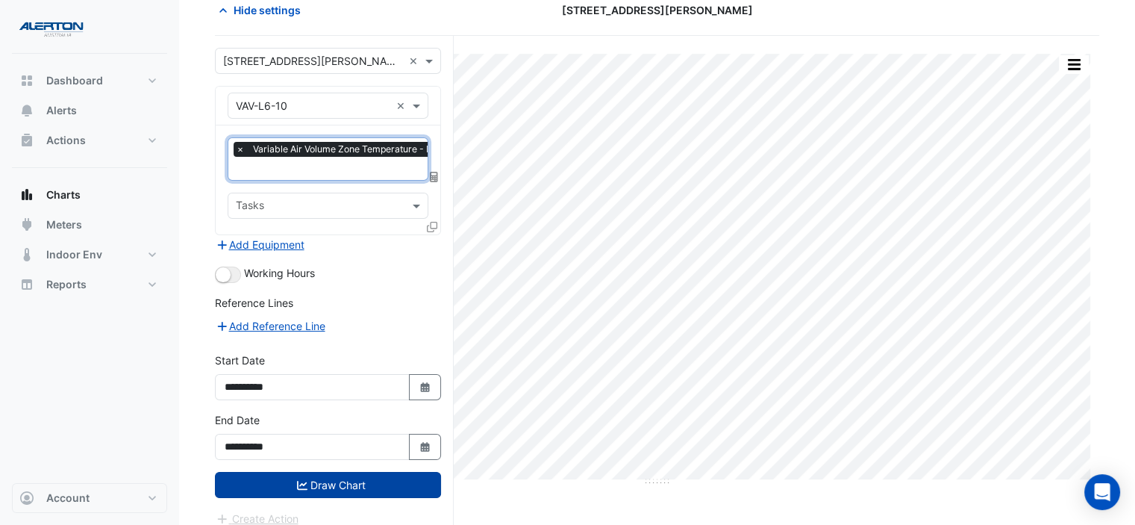
click at [384, 479] on button "Draw Chart" at bounding box center [328, 485] width 226 height 26
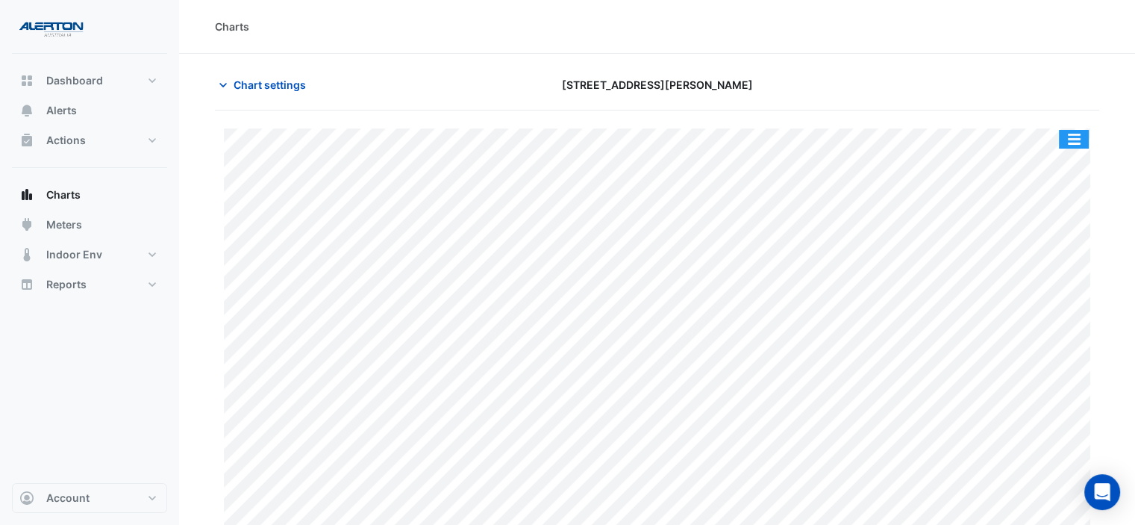
click at [1087, 136] on button "button" at bounding box center [1074, 139] width 30 height 19
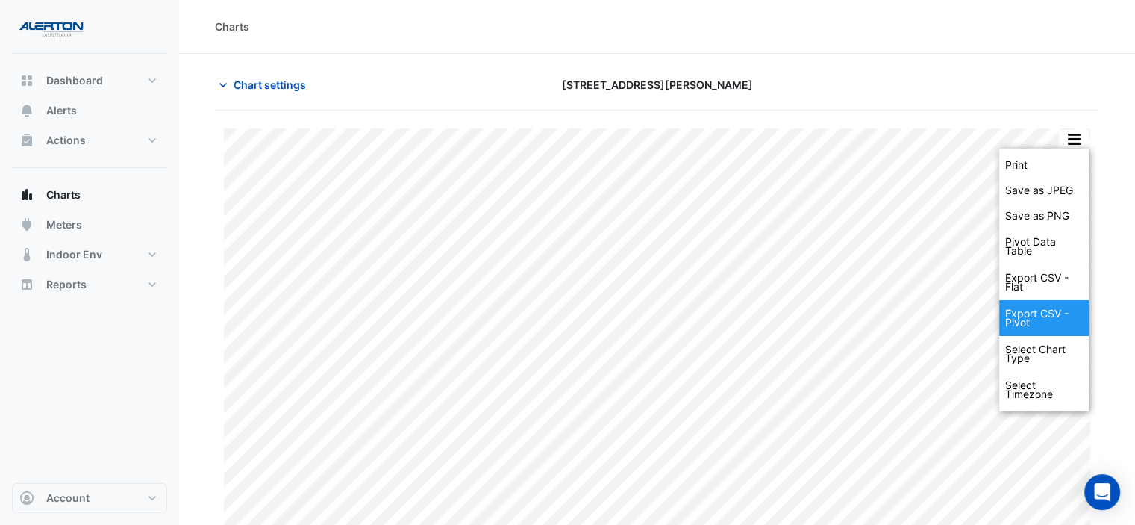
click at [1049, 303] on div "Export CSV - Pivot" at bounding box center [1044, 318] width 90 height 36
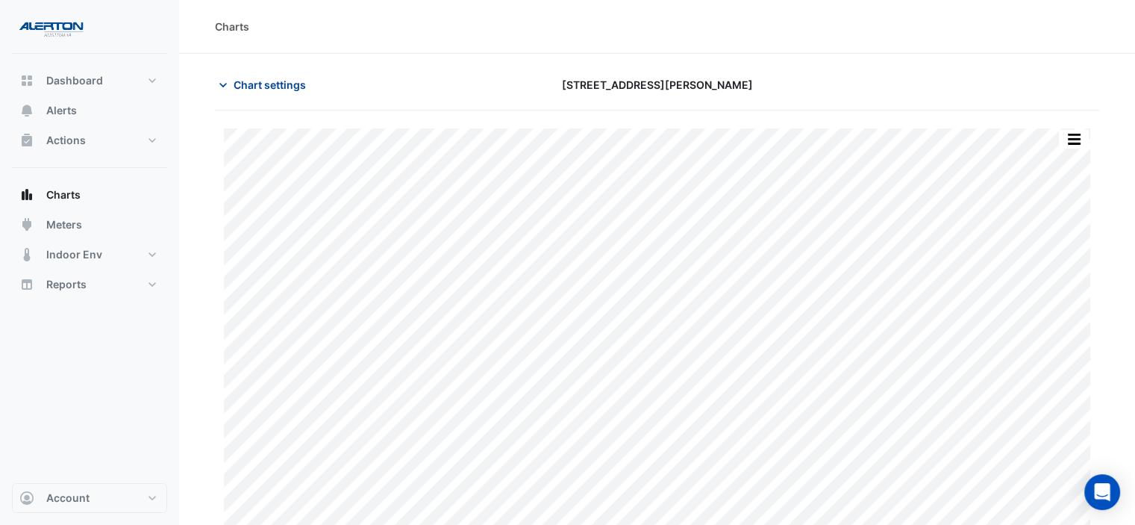
click at [260, 80] on span "Chart settings" at bounding box center [270, 85] width 72 height 16
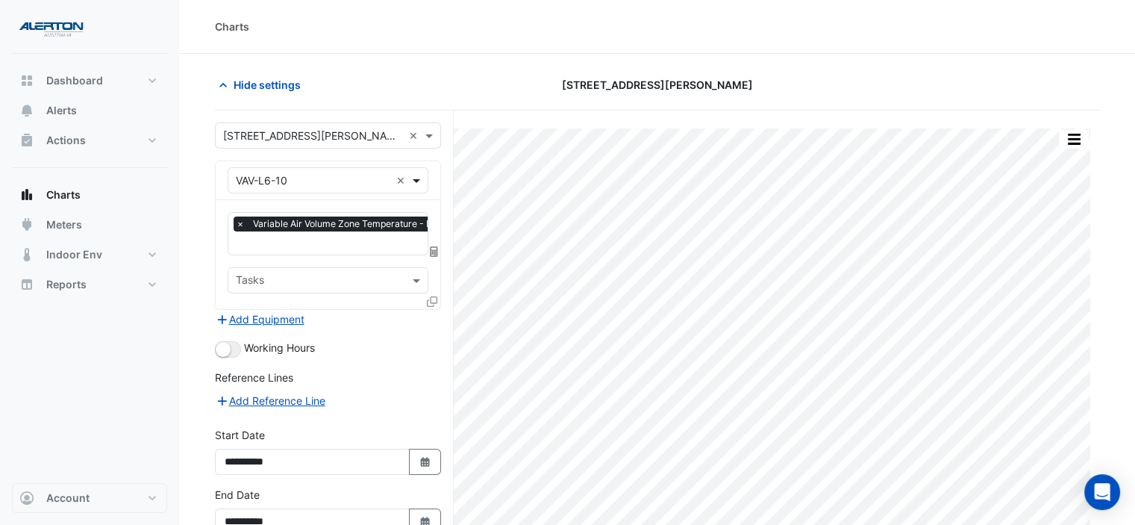
click at [416, 179] on span at bounding box center [418, 180] width 19 height 16
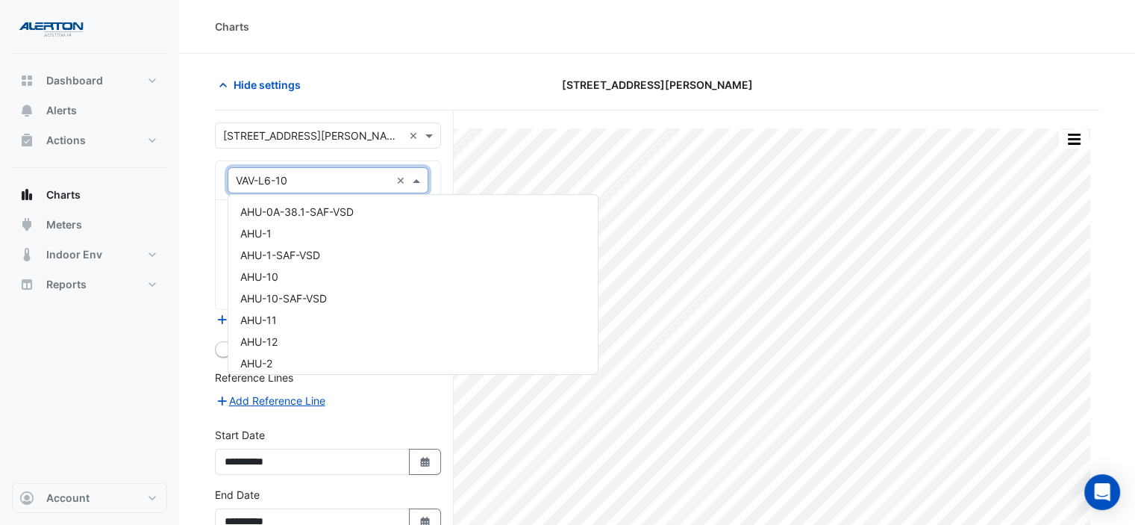
scroll to position [23795, 0]
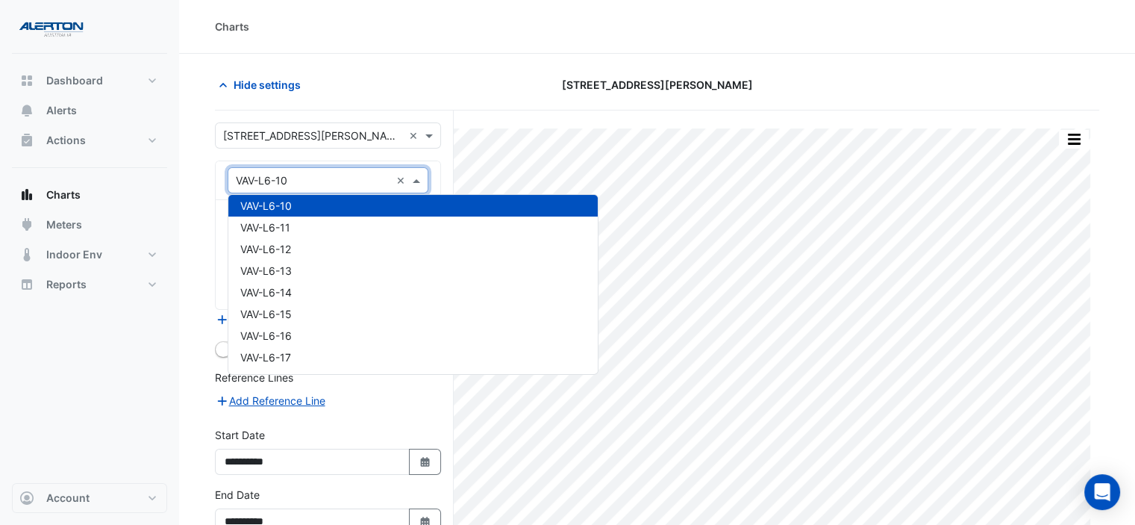
click at [325, 181] on input "text" at bounding box center [313, 181] width 155 height 16
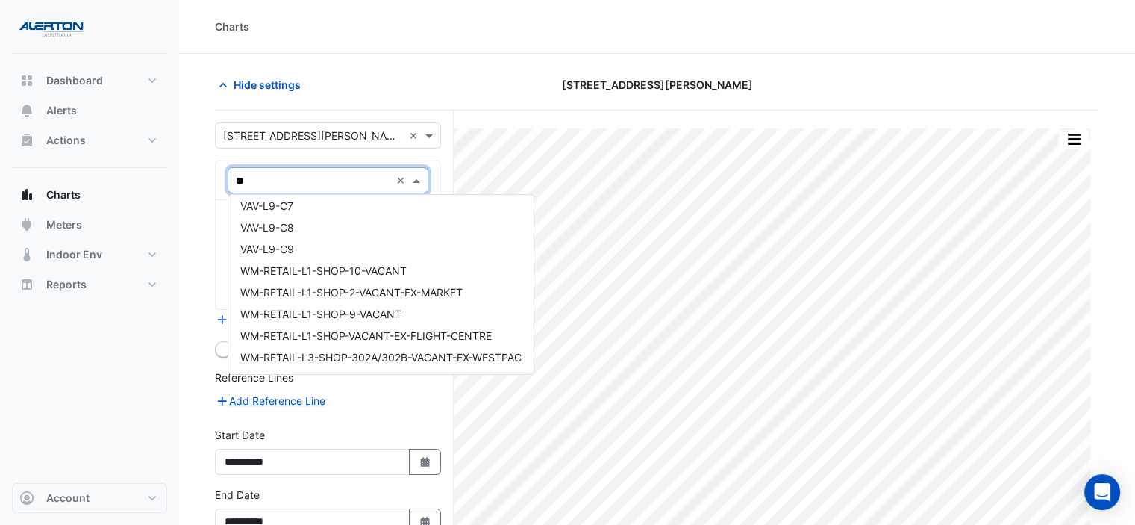
scroll to position [8512, 0]
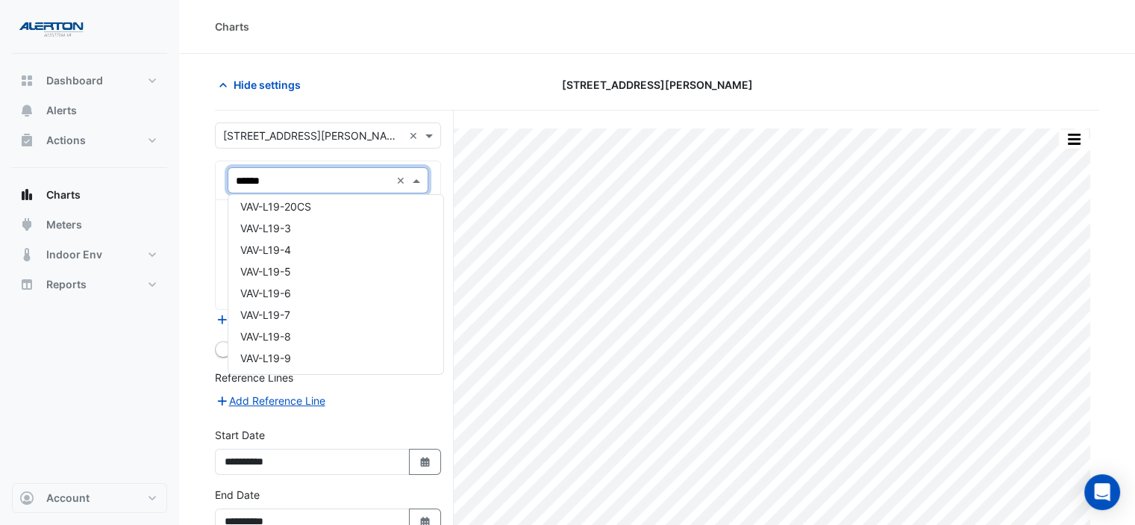
type input "*******"
click at [331, 273] on div "VAV-L10-C5" at bounding box center [328, 271] width 200 height 22
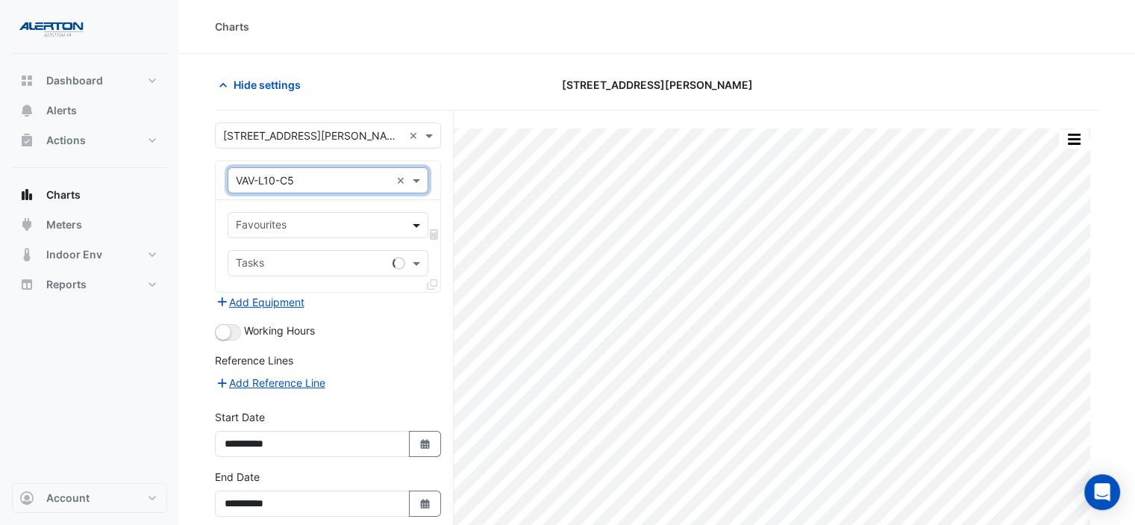
click at [412, 221] on span at bounding box center [418, 225] width 19 height 16
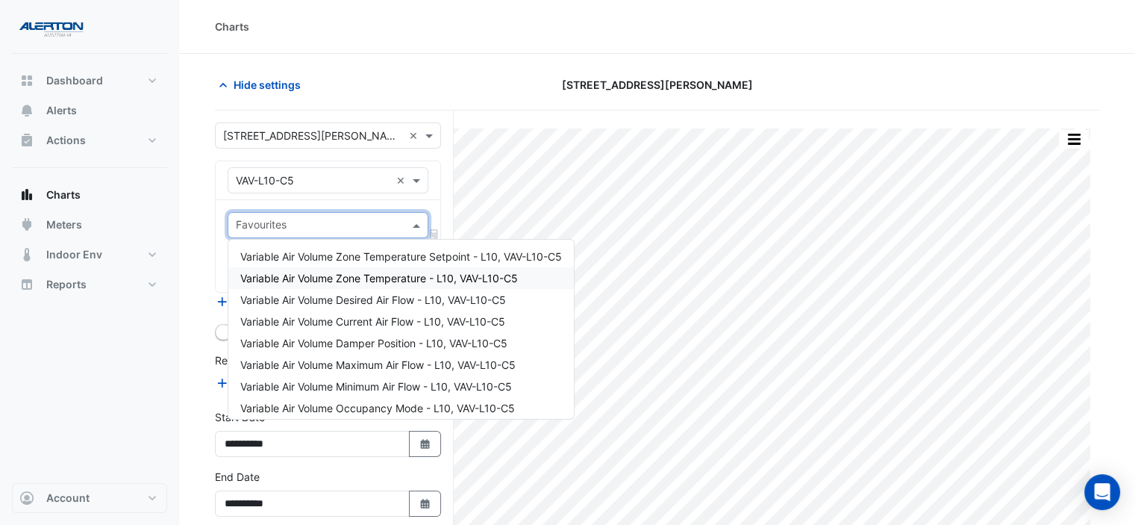
click at [377, 272] on span "Variable Air Volume Zone Temperature - L10, VAV-L10-C5" at bounding box center [379, 278] width 278 height 13
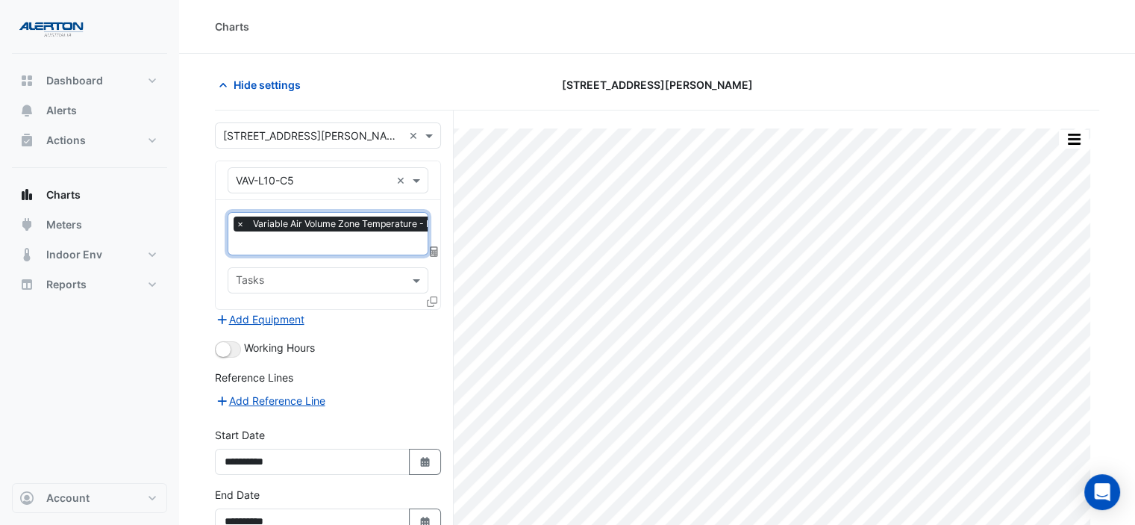
scroll to position [82, 0]
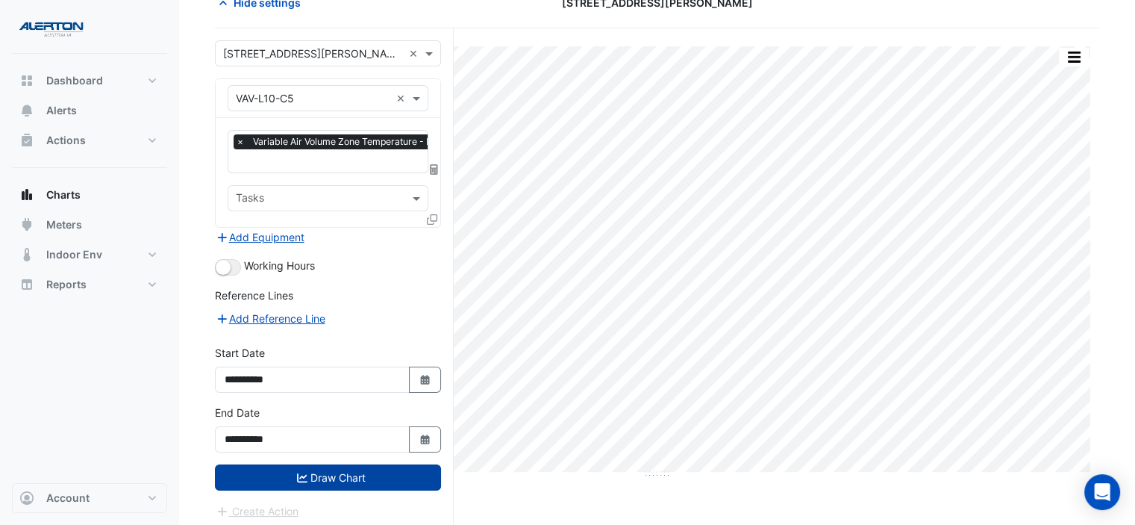
click at [406, 468] on button "Draw Chart" at bounding box center [328, 477] width 226 height 26
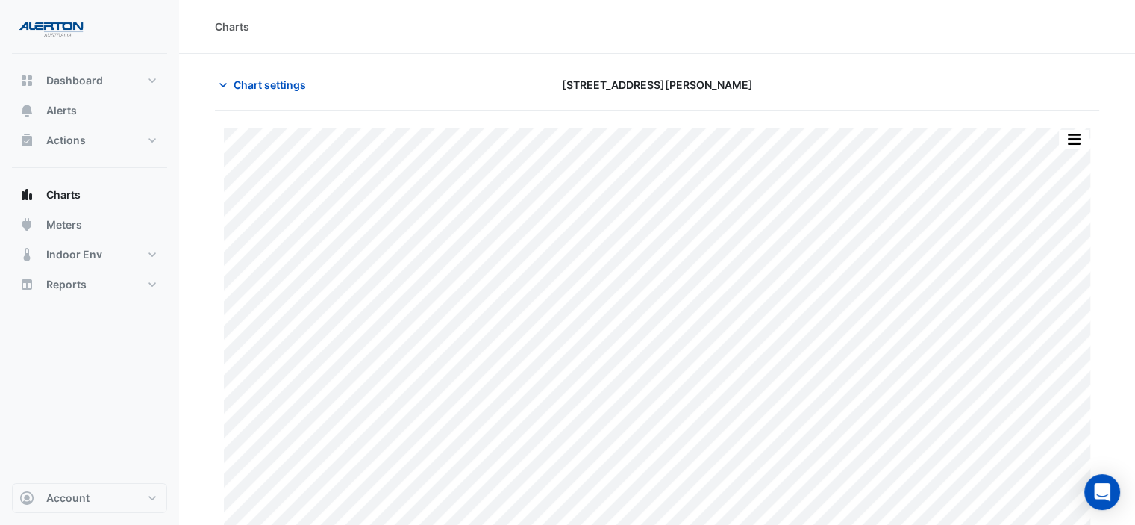
click at [528, 69] on section "Chart settings [STREET_ADDRESS][PERSON_NAME] Print Save as JPEG Save as PNG Piv…" at bounding box center [657, 334] width 956 height 560
click at [1075, 131] on button "button" at bounding box center [1074, 139] width 30 height 19
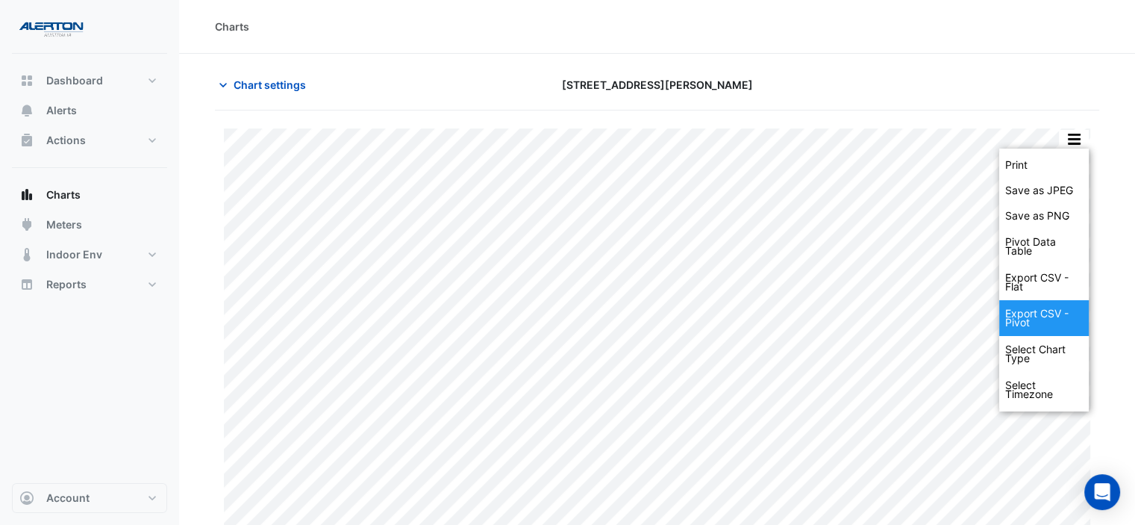
click at [1043, 310] on div "Export CSV - Pivot" at bounding box center [1044, 318] width 90 height 36
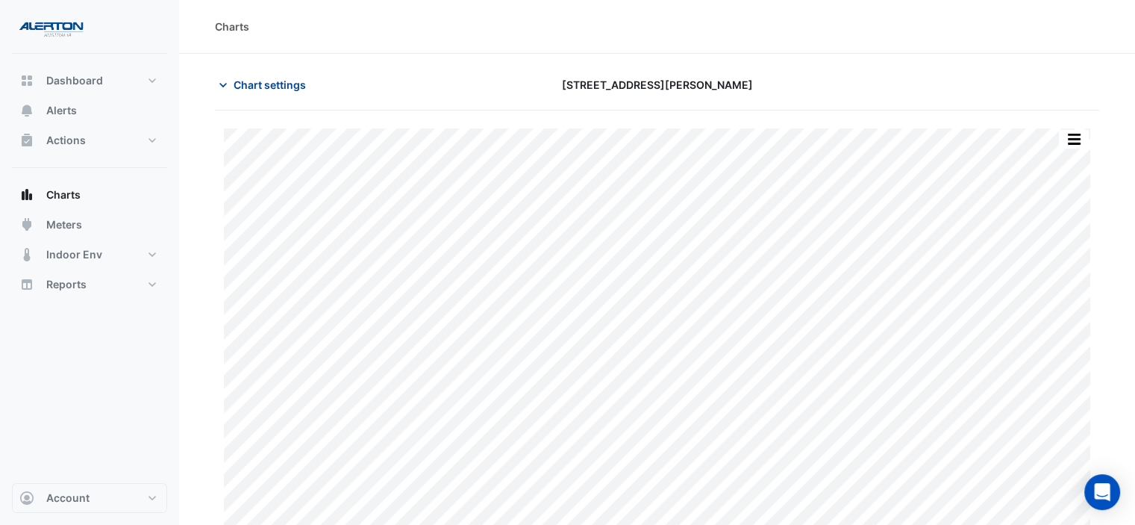
click at [270, 89] on span "Chart settings" at bounding box center [270, 85] width 72 height 16
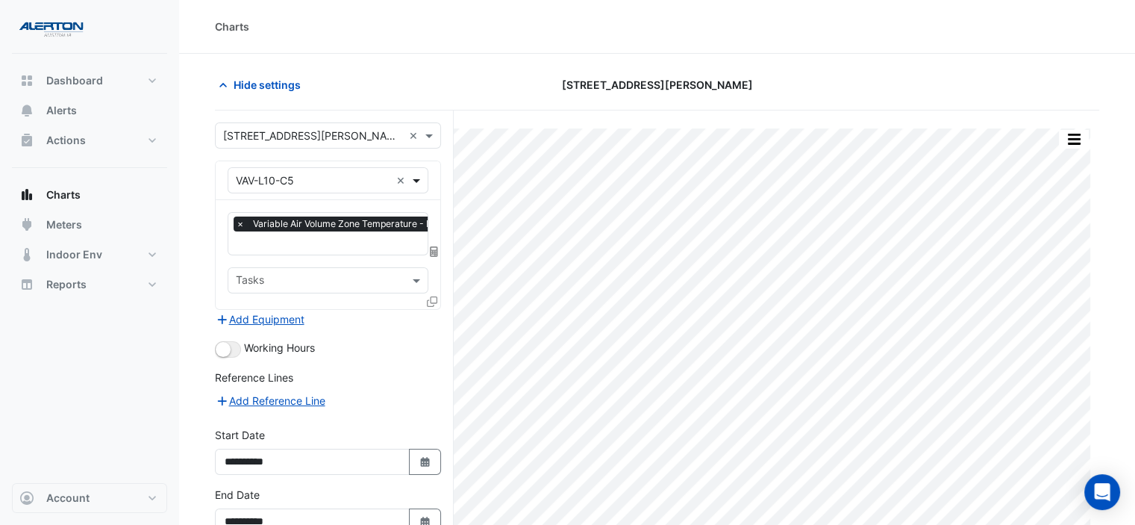
click at [418, 181] on span at bounding box center [418, 180] width 19 height 16
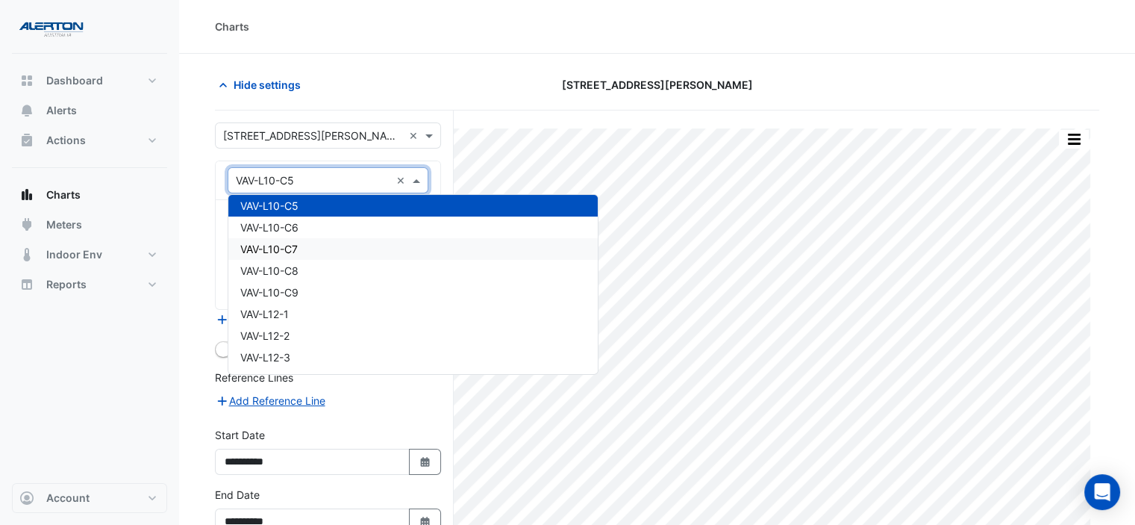
scroll to position [15559, 0]
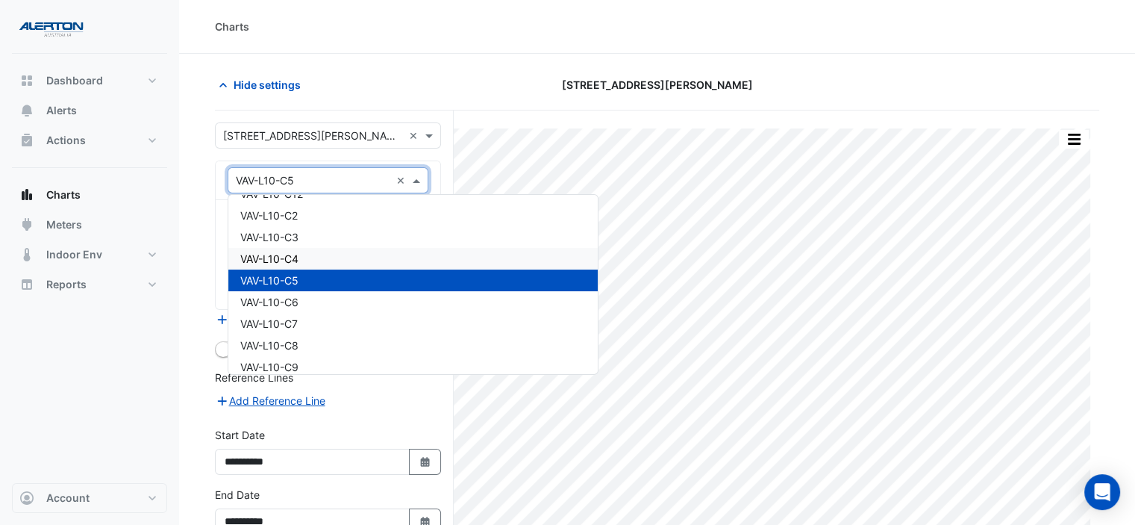
click at [363, 258] on div "VAV-L10-C4" at bounding box center [412, 259] width 369 height 22
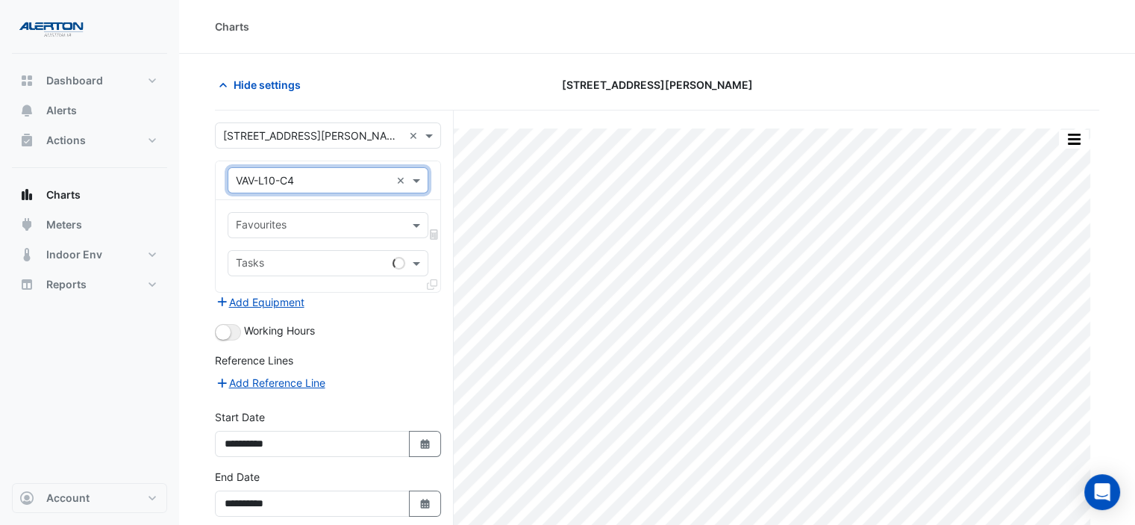
click at [393, 223] on input "text" at bounding box center [319, 227] width 167 height 16
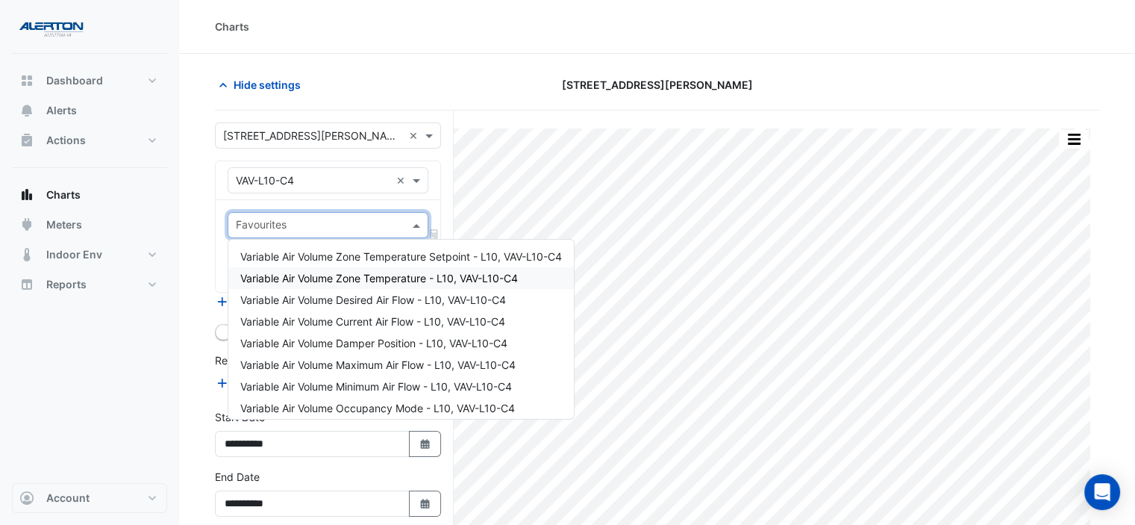
click at [393, 278] on span "Variable Air Volume Zone Temperature - L10, VAV-L10-C4" at bounding box center [379, 278] width 278 height 13
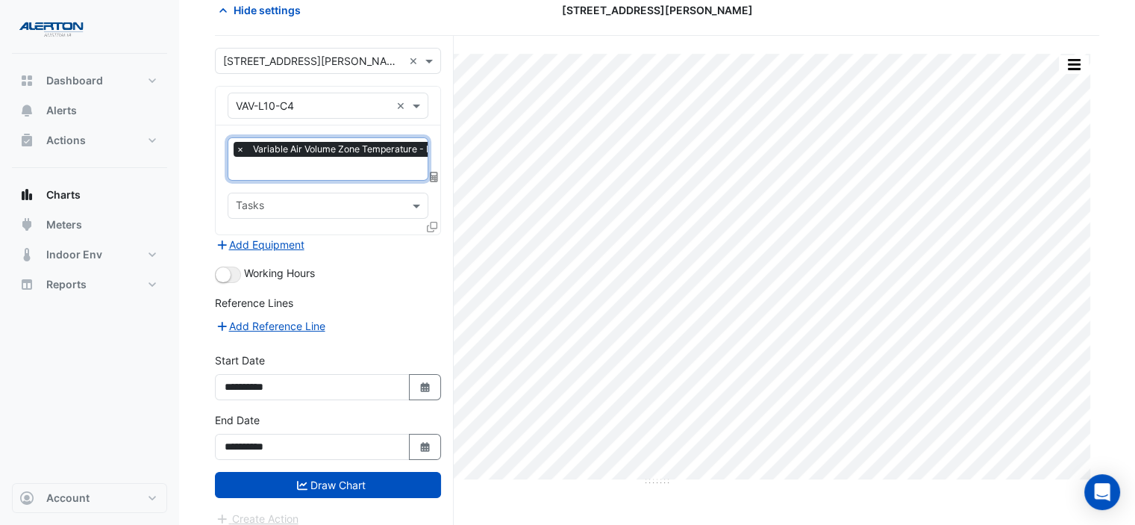
scroll to position [82, 0]
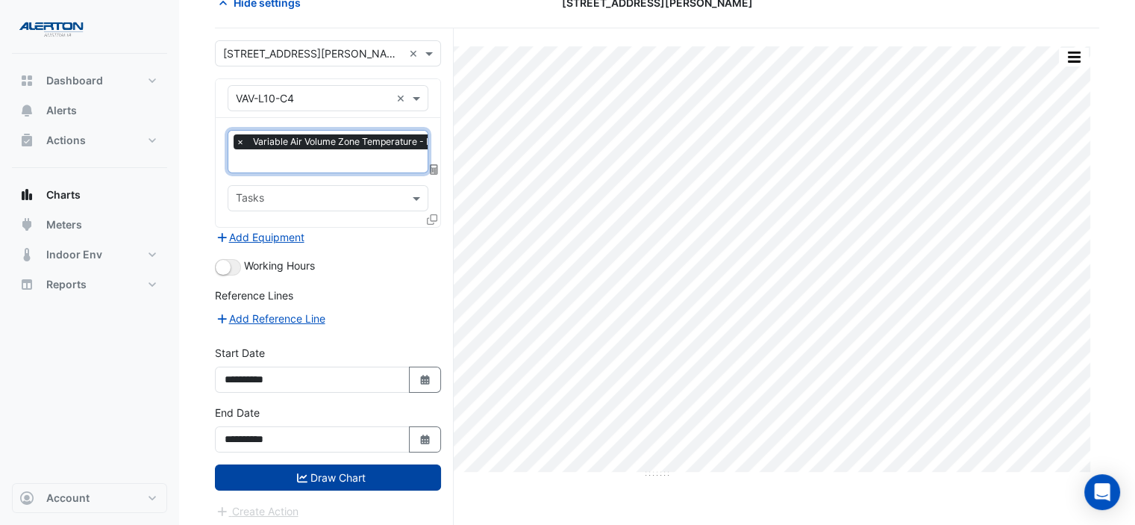
click at [349, 471] on button "Draw Chart" at bounding box center [328, 477] width 226 height 26
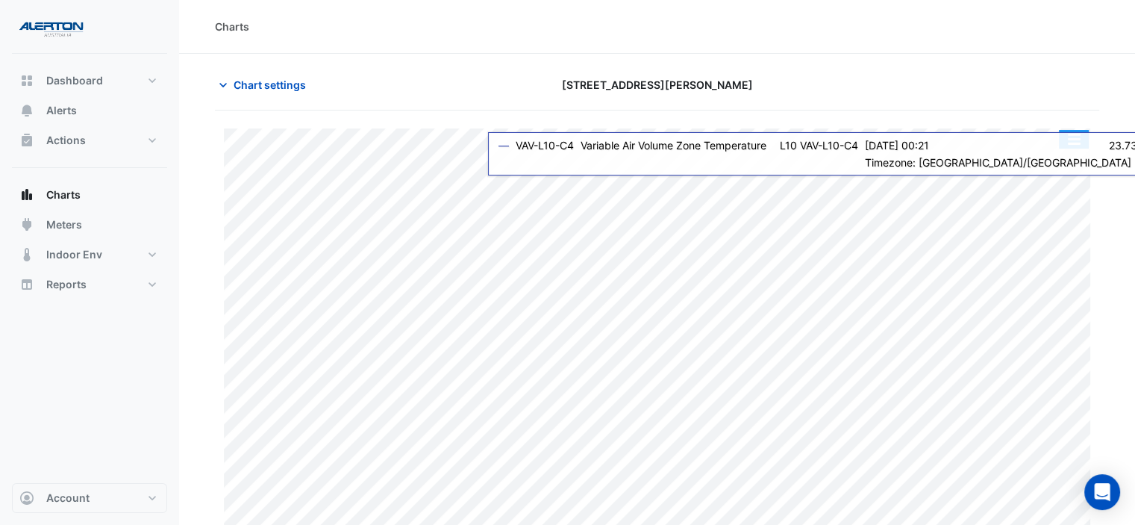
click at [1067, 141] on button "button" at bounding box center [1074, 139] width 30 height 19
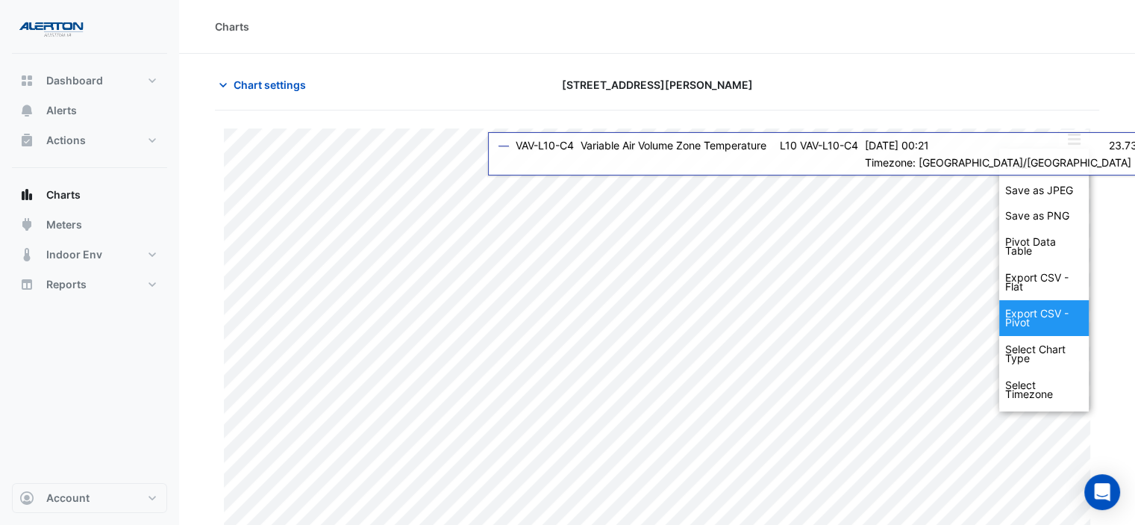
click at [1042, 324] on div "Export CSV - Pivot" at bounding box center [1044, 318] width 90 height 36
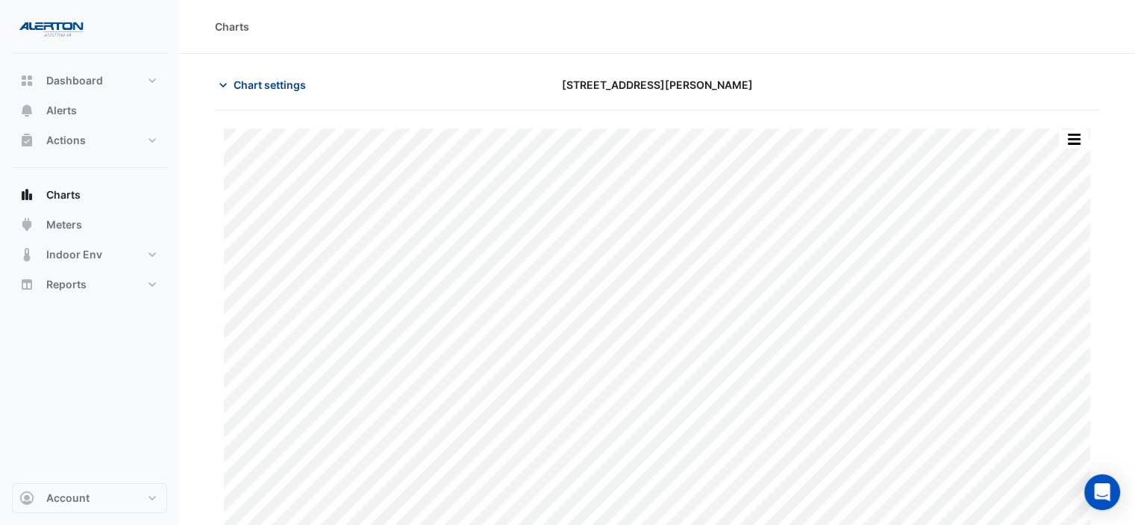
click at [284, 84] on span "Chart settings" at bounding box center [270, 85] width 72 height 16
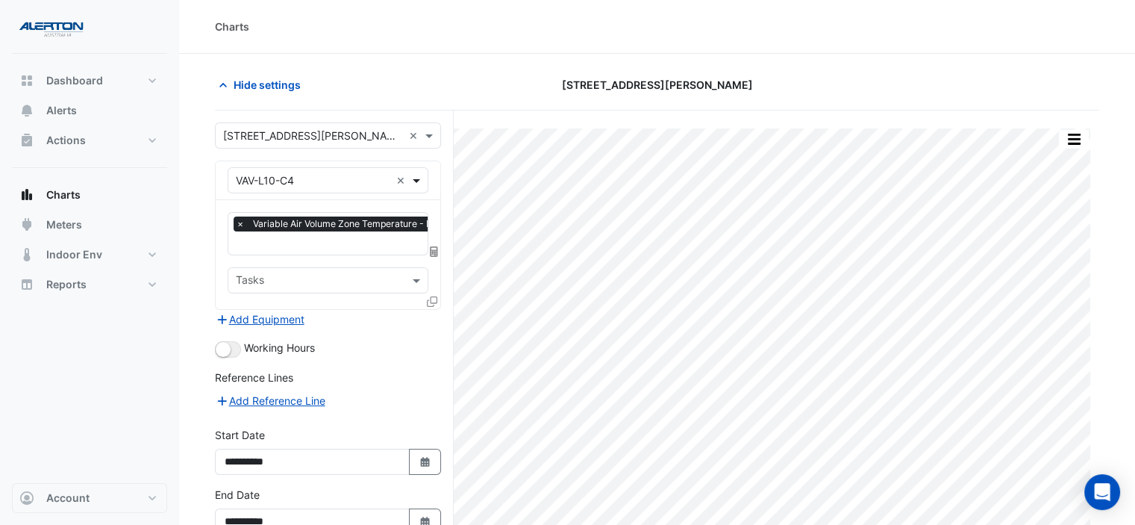
click at [416, 177] on span at bounding box center [418, 180] width 19 height 16
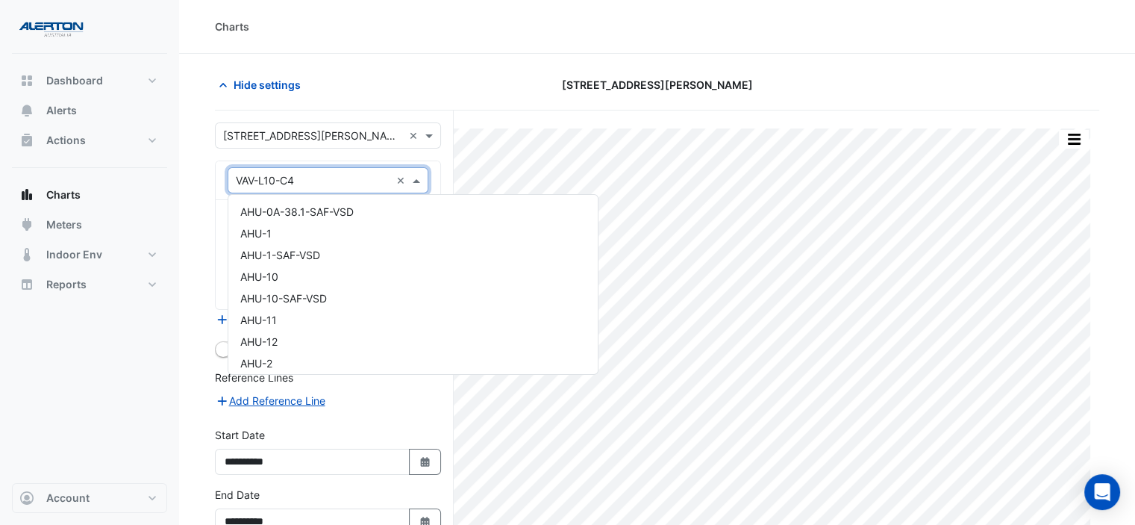
scroll to position [15612, 0]
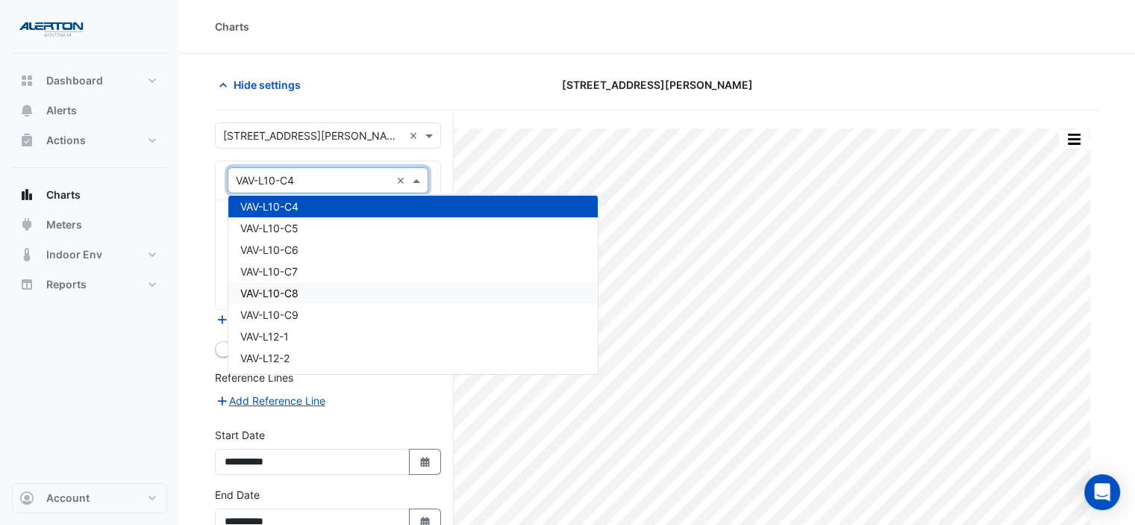
click at [391, 285] on div "VAV-L10-C8" at bounding box center [412, 293] width 369 height 22
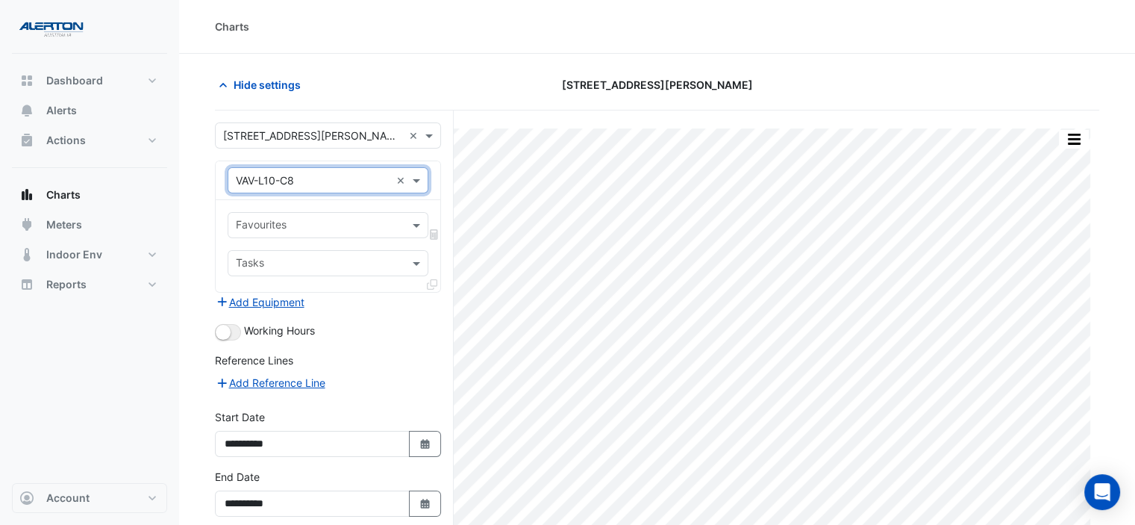
click at [405, 225] on div "Favourites" at bounding box center [328, 225] width 201 height 26
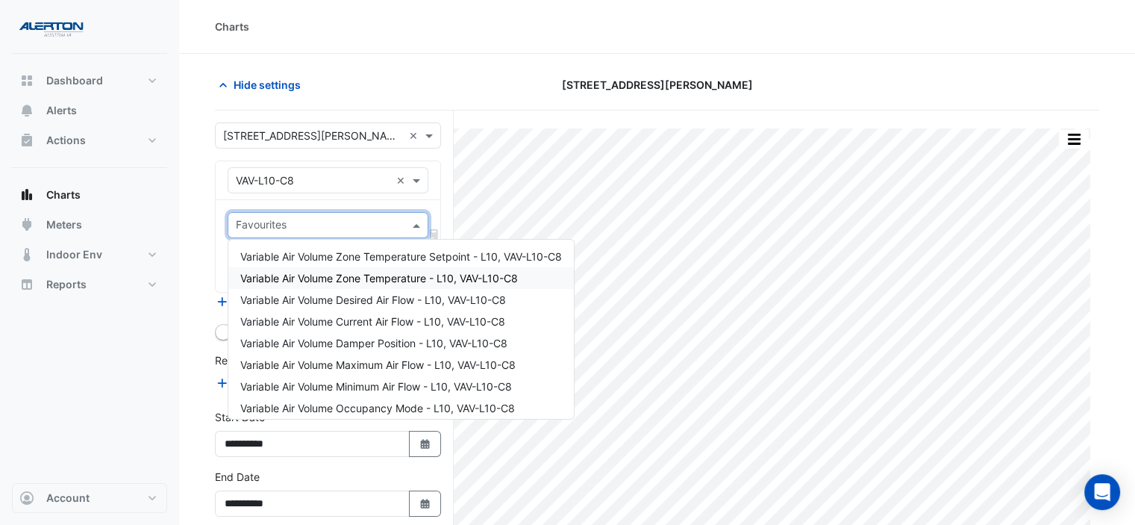
click at [397, 272] on span "Variable Air Volume Zone Temperature - L10, VAV-L10-C8" at bounding box center [379, 278] width 278 height 13
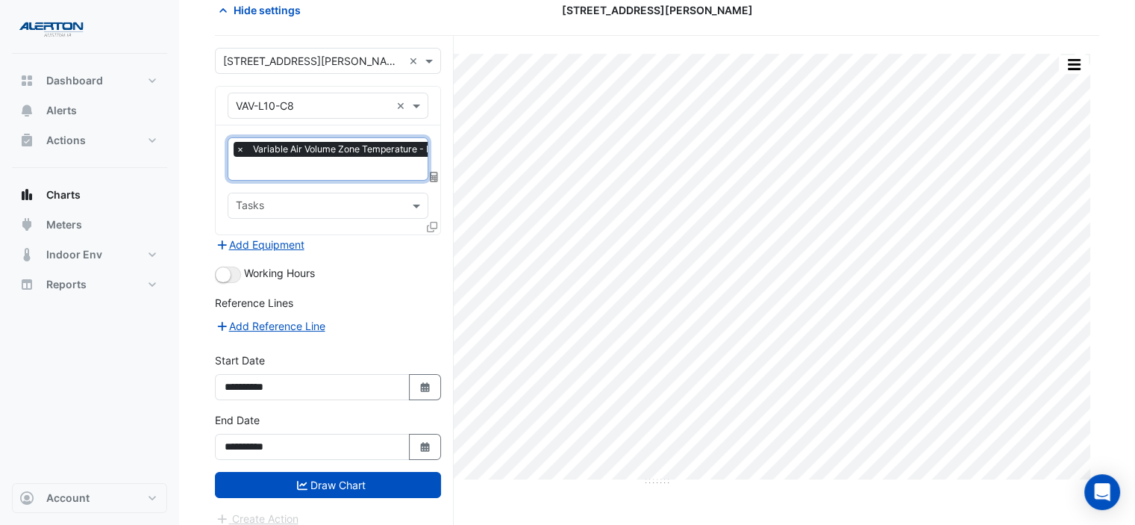
scroll to position [82, 0]
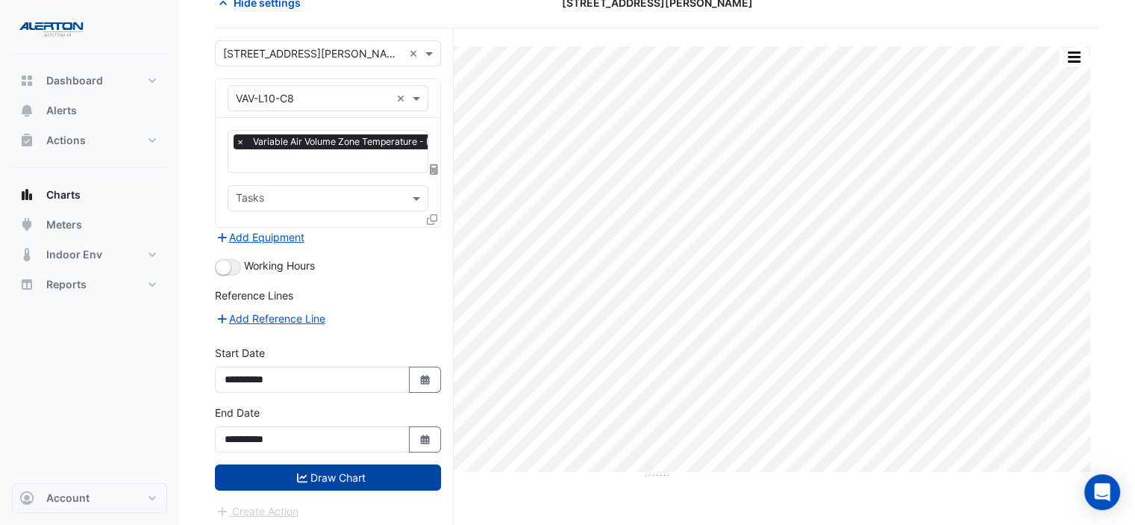
click at [322, 472] on button "Draw Chart" at bounding box center [328, 477] width 226 height 26
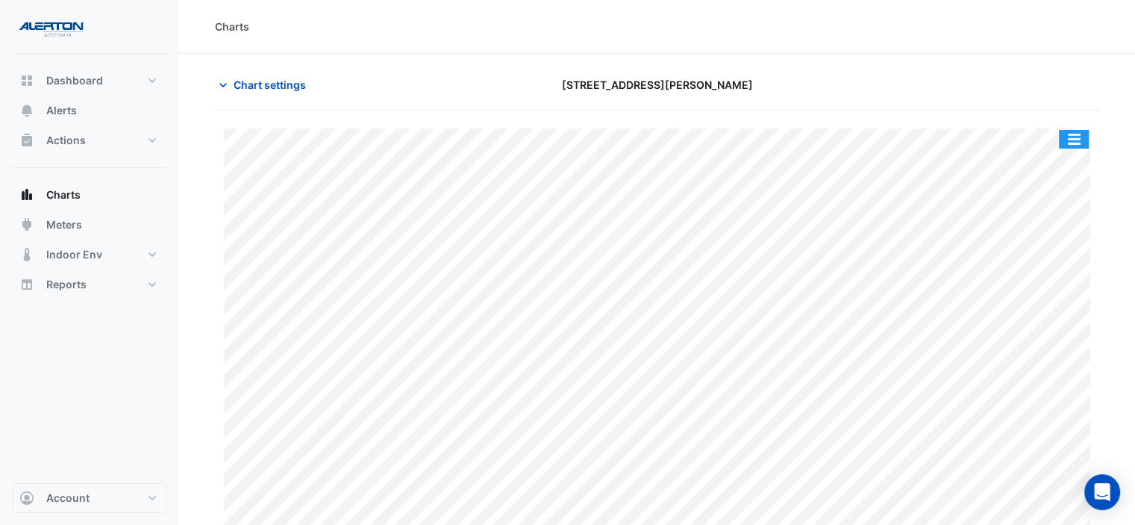
click at [1083, 135] on button "button" at bounding box center [1074, 139] width 30 height 19
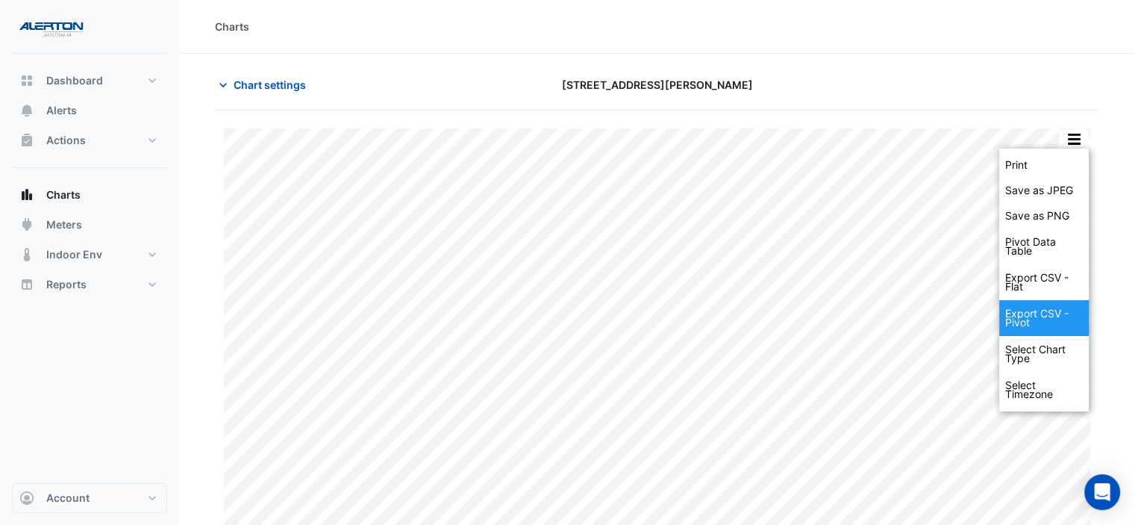
click at [1036, 304] on div "Export CSV - Pivot" at bounding box center [1044, 318] width 90 height 36
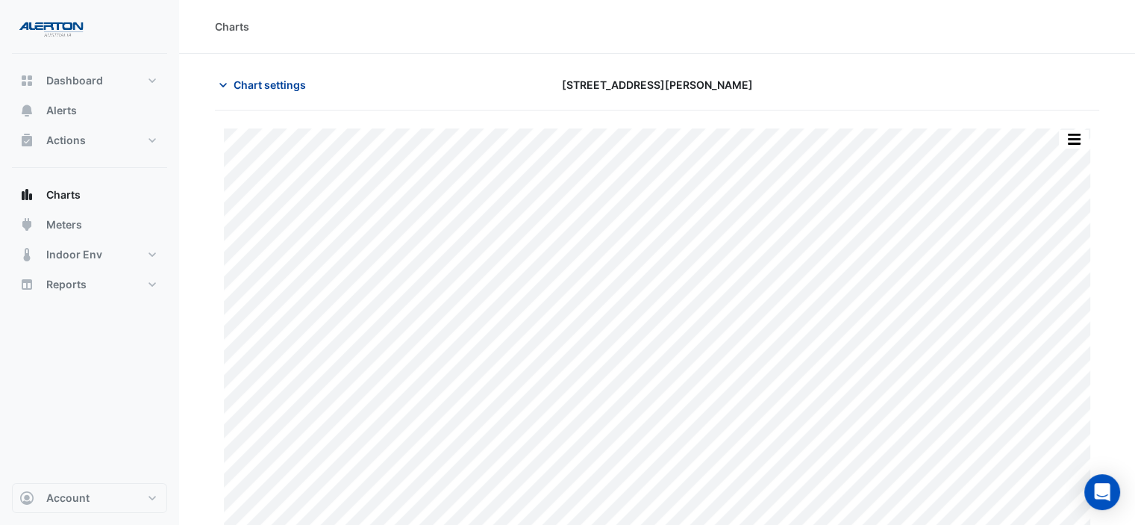
click at [281, 84] on span "Chart settings" at bounding box center [270, 85] width 72 height 16
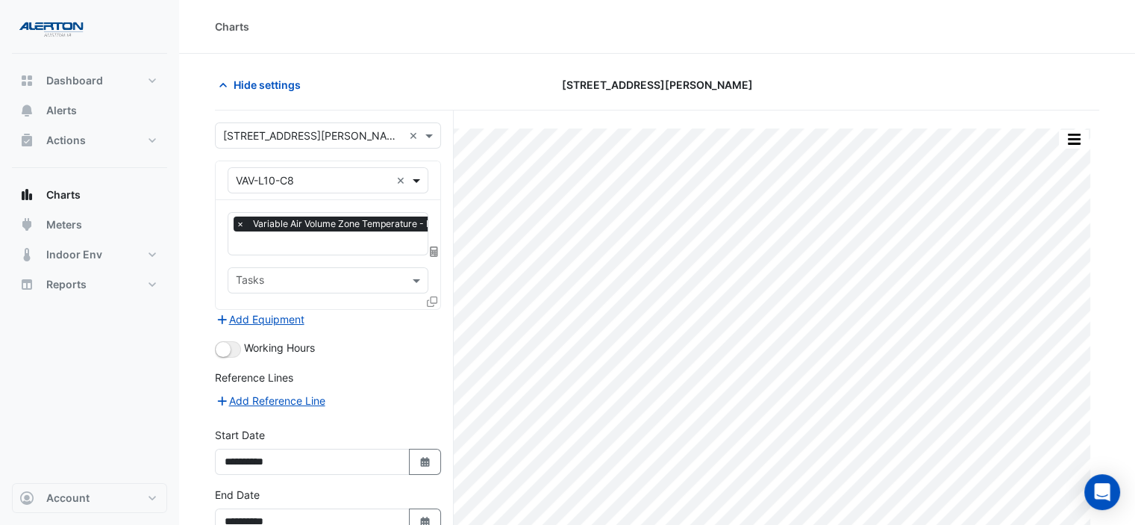
click at [419, 176] on span at bounding box center [418, 180] width 19 height 16
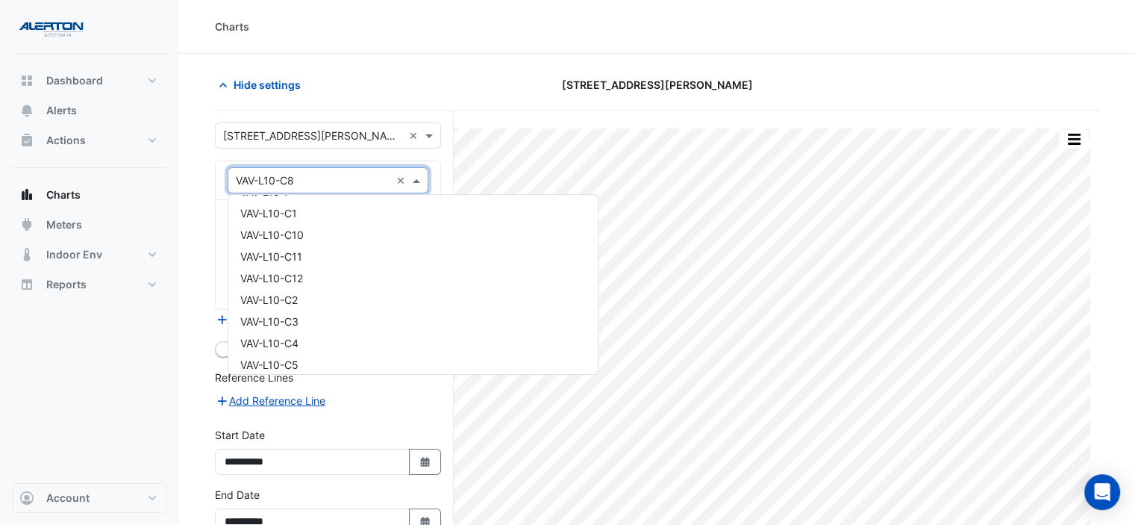
scroll to position [15474, 0]
click at [394, 242] on div "VAV-L10-C10" at bounding box center [412, 236] width 369 height 22
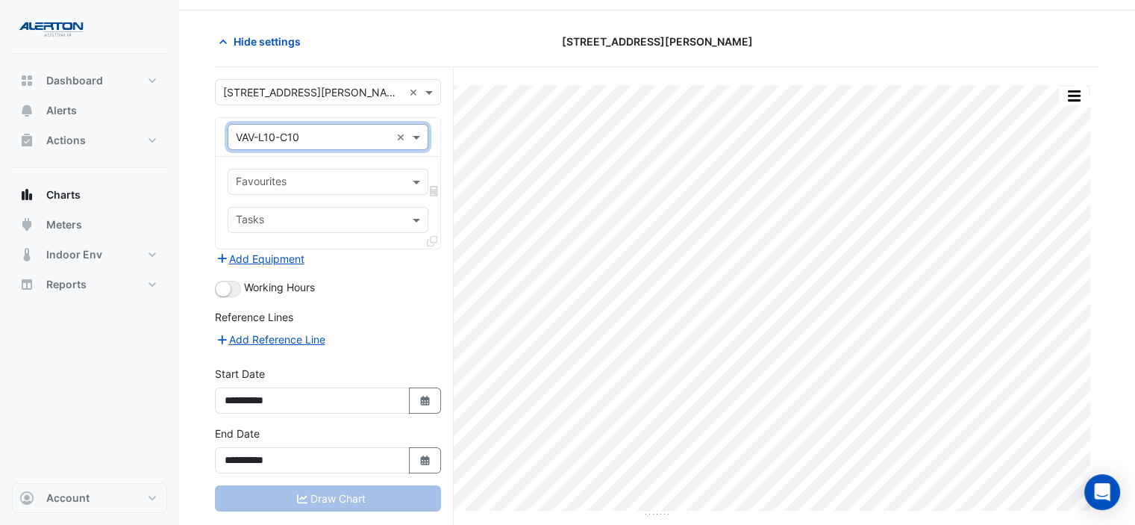
scroll to position [66, 0]
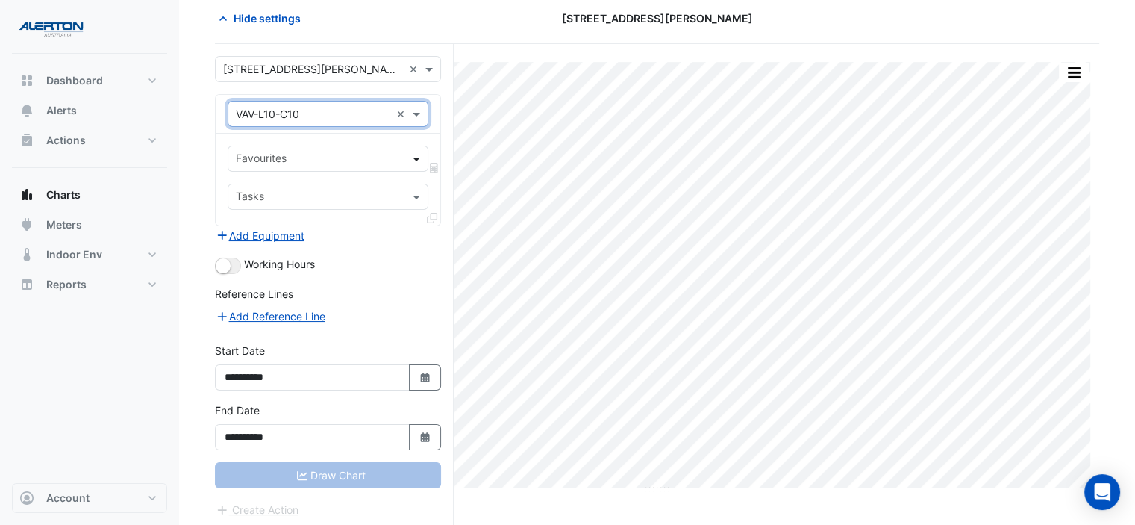
click at [422, 157] on span at bounding box center [418, 159] width 19 height 16
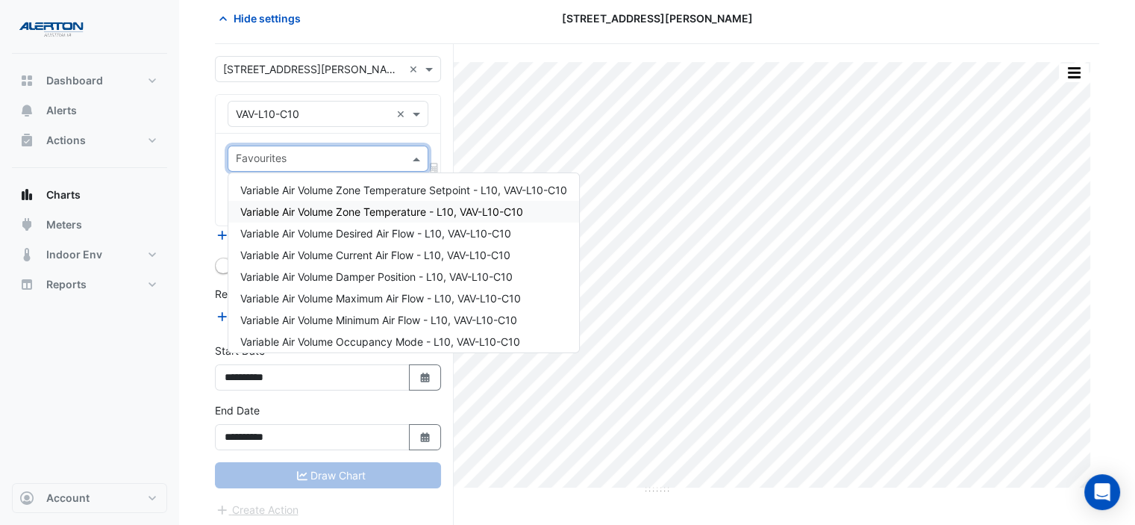
click at [400, 205] on span "Variable Air Volume Zone Temperature - L10, VAV-L10-C10" at bounding box center [381, 211] width 283 height 13
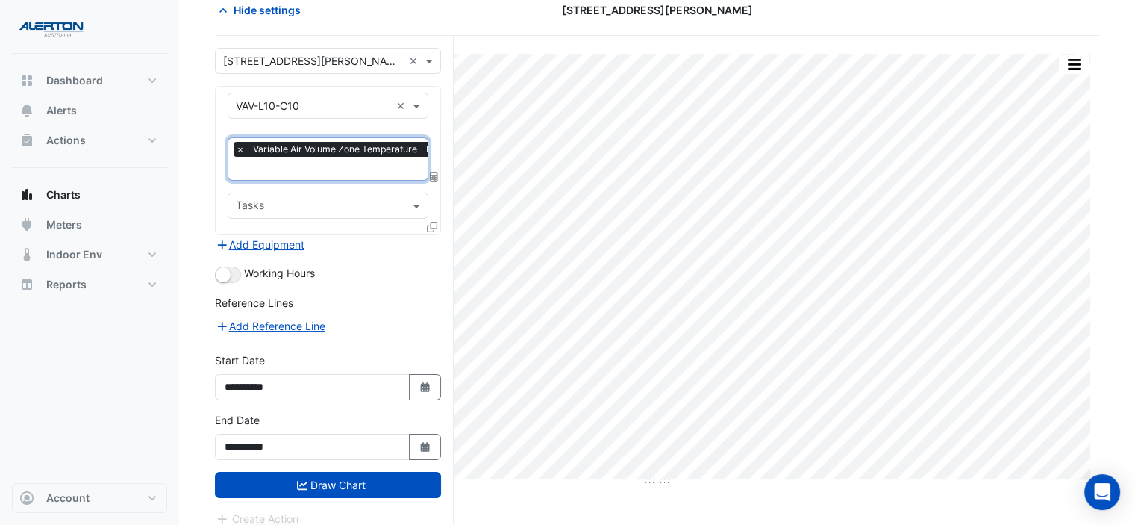
scroll to position [82, 0]
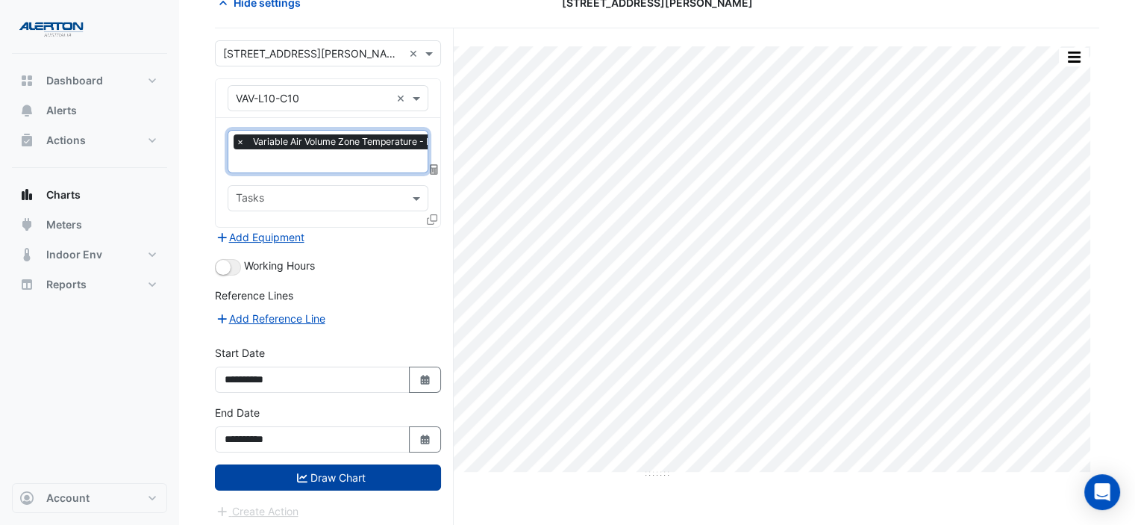
click at [346, 476] on button "Draw Chart" at bounding box center [328, 477] width 226 height 26
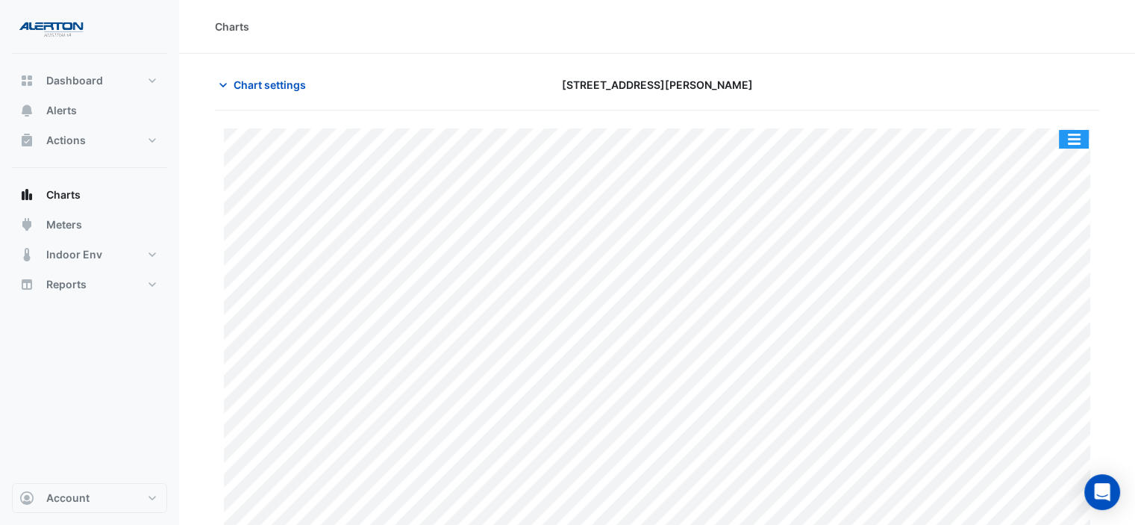
click at [1088, 136] on button "button" at bounding box center [1074, 139] width 30 height 19
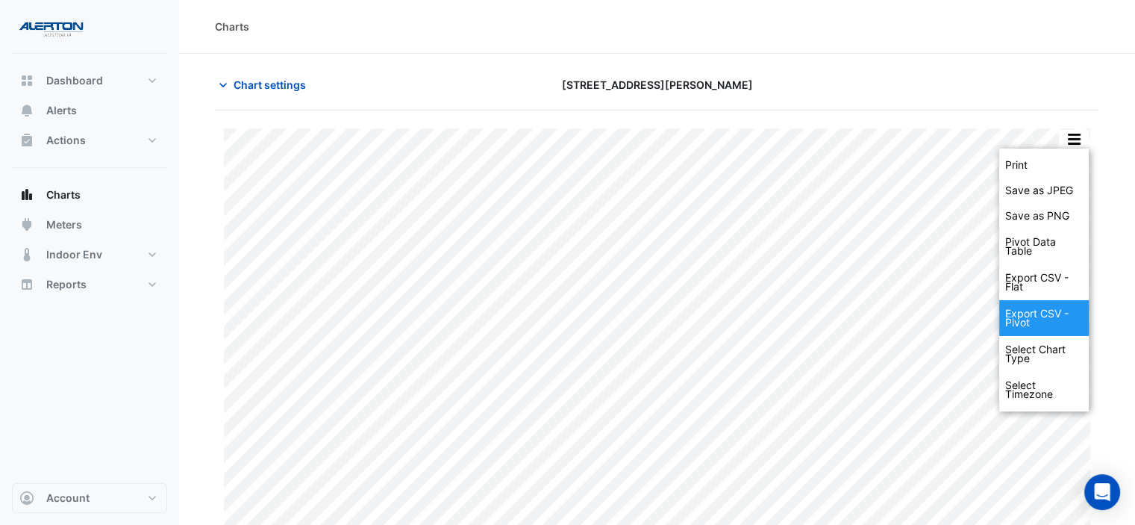
click at [1046, 310] on div "Export CSV - Pivot" at bounding box center [1044, 318] width 90 height 36
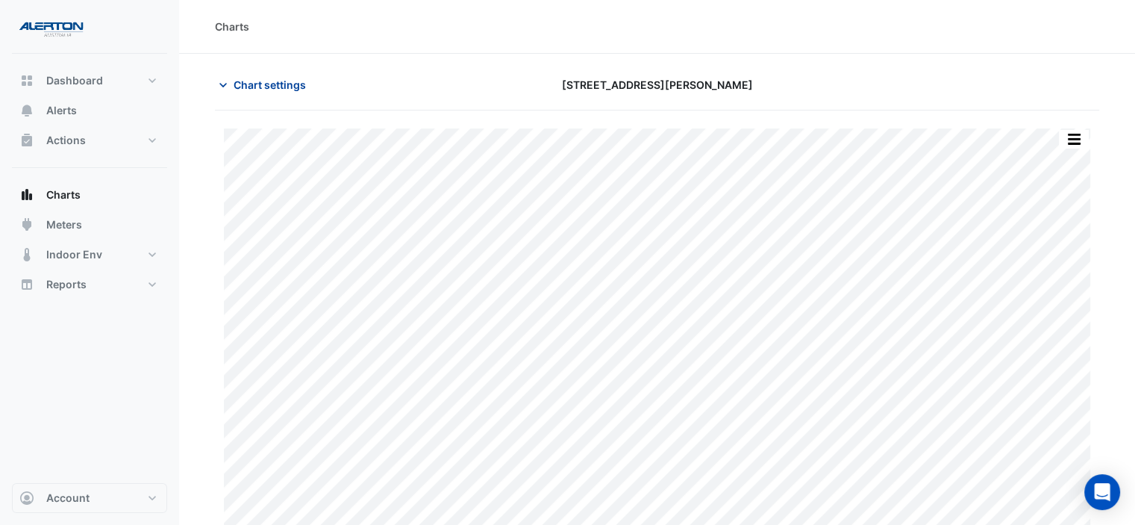
click at [251, 92] on button "Chart settings" at bounding box center [265, 85] width 101 height 26
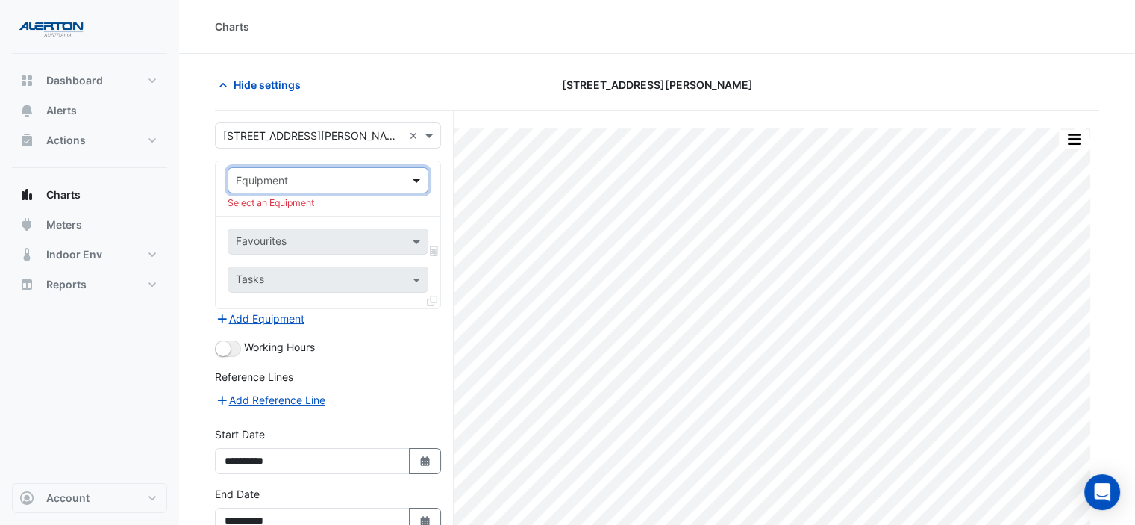
click at [417, 178] on span at bounding box center [418, 180] width 19 height 16
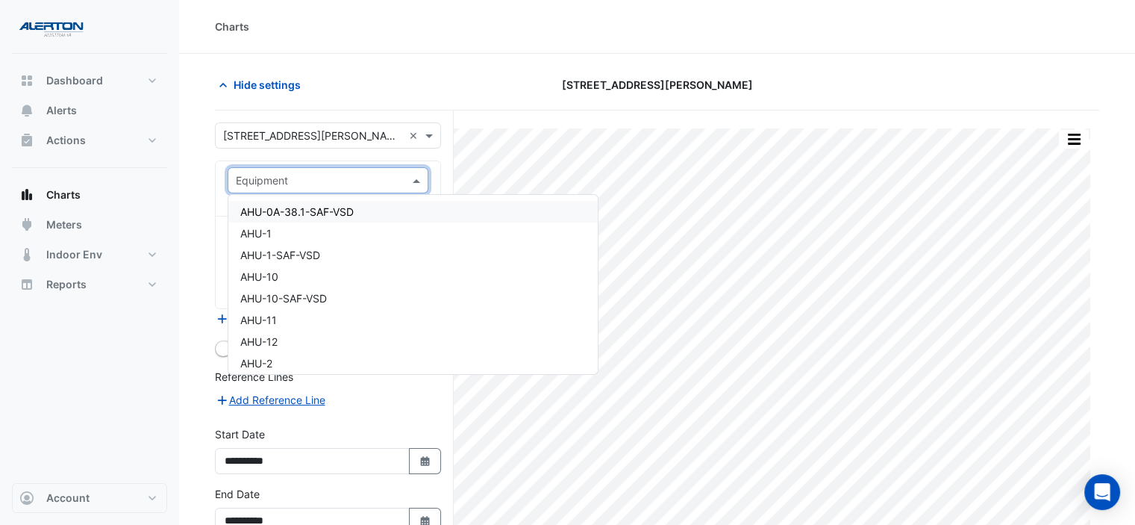
click at [373, 176] on input "text" at bounding box center [313, 181] width 155 height 16
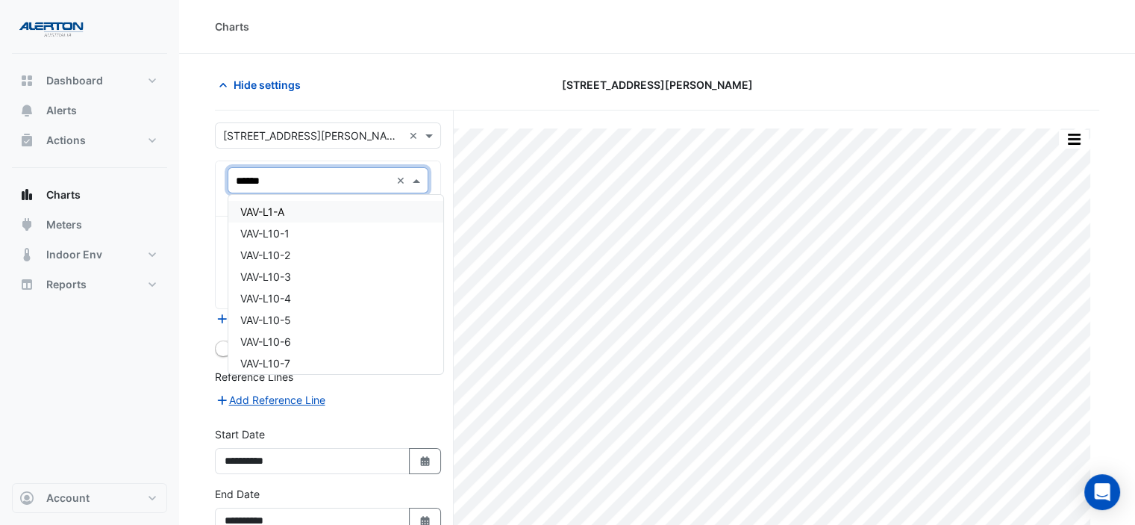
type input "*******"
click at [316, 359] on div "VAV-L10-C1" at bounding box center [328, 363] width 200 height 22
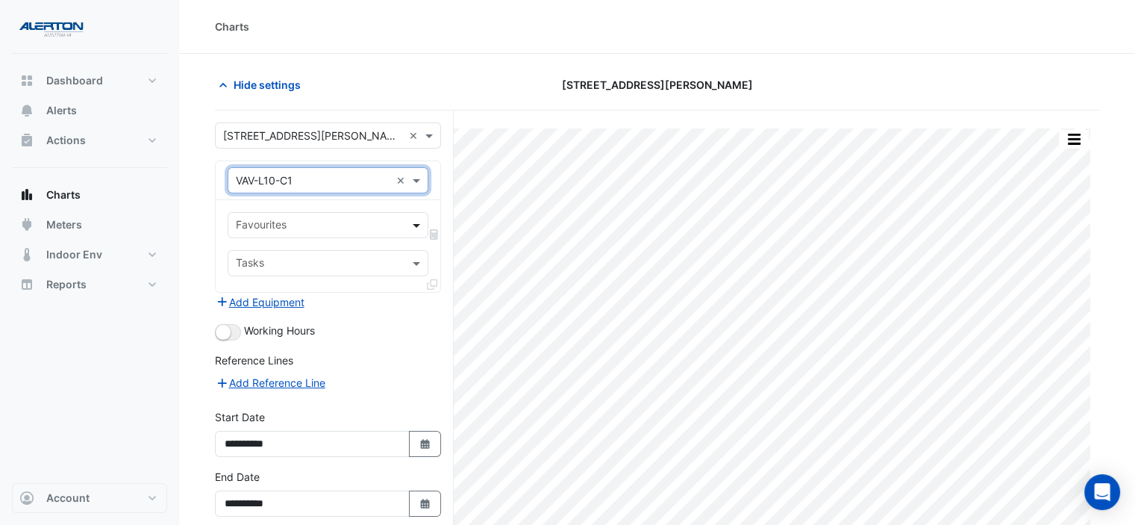
click at [419, 219] on span at bounding box center [418, 225] width 19 height 16
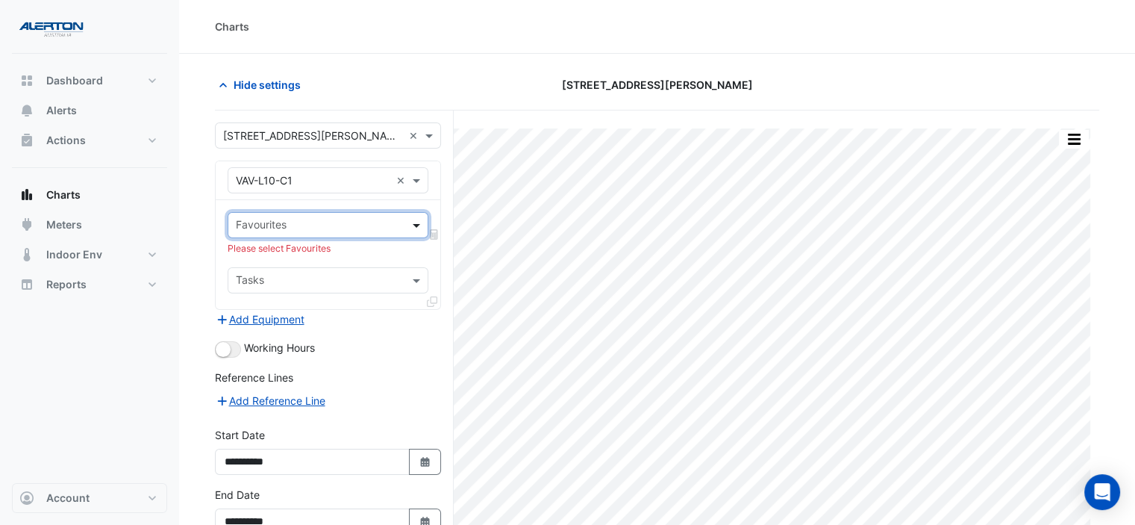
click at [419, 219] on span at bounding box center [418, 225] width 19 height 16
click at [415, 175] on span at bounding box center [418, 180] width 19 height 16
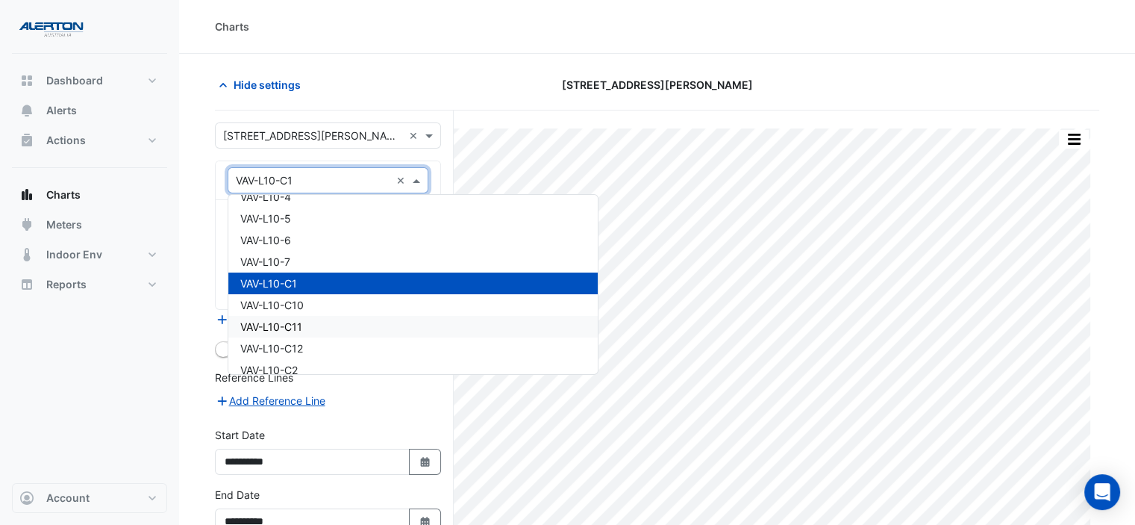
scroll to position [15333, 0]
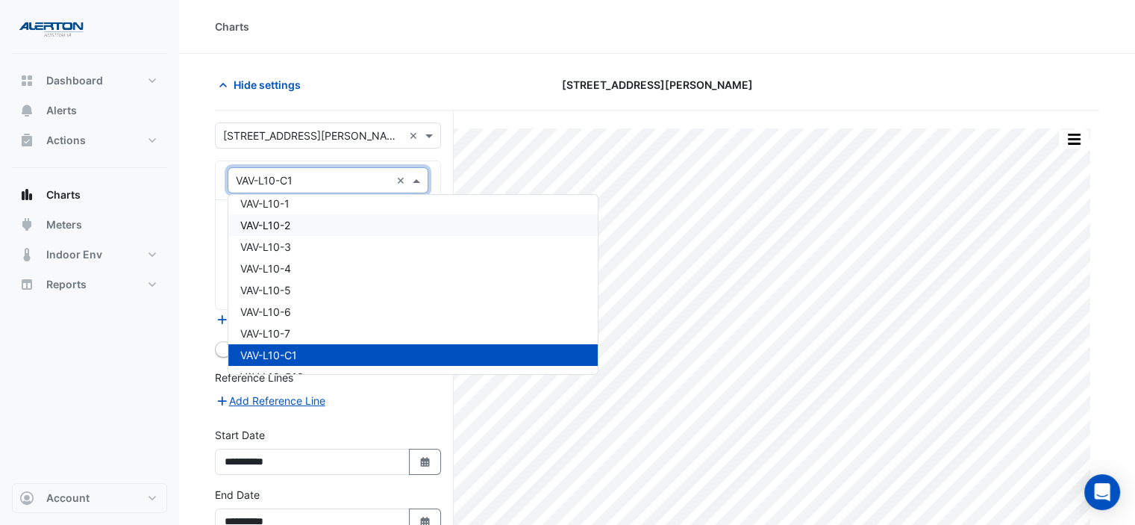
click at [377, 229] on div "VAV-L10-2" at bounding box center [412, 225] width 369 height 22
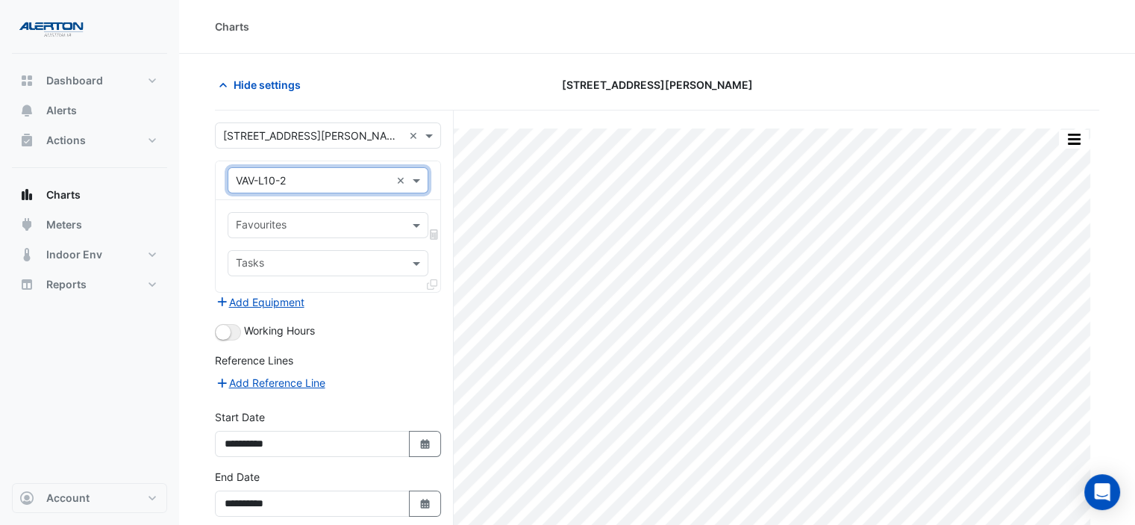
click at [394, 222] on input "text" at bounding box center [319, 227] width 167 height 16
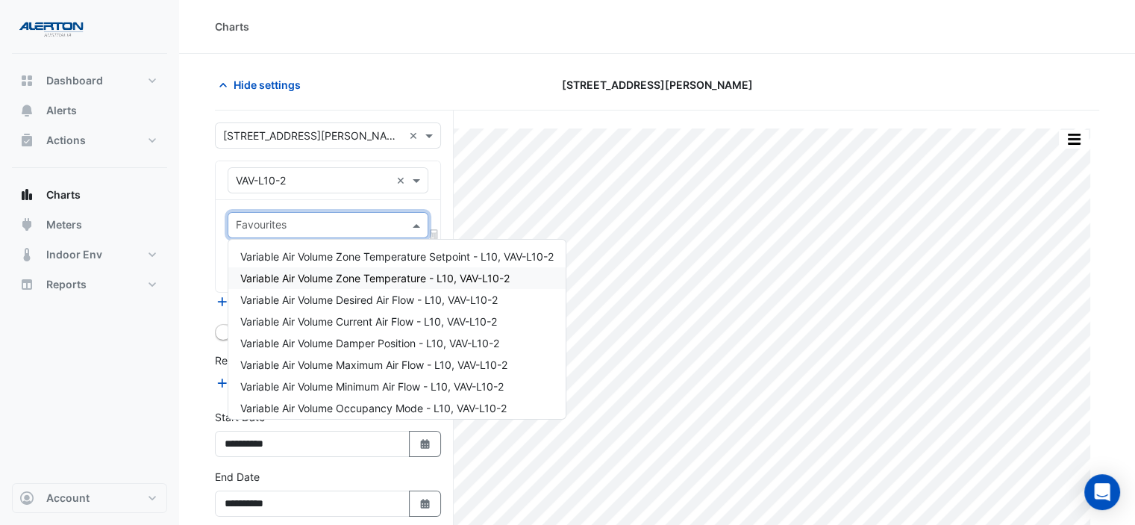
click at [394, 275] on span "Variable Air Volume Zone Temperature - L10, VAV-L10-2" at bounding box center [374, 278] width 269 height 13
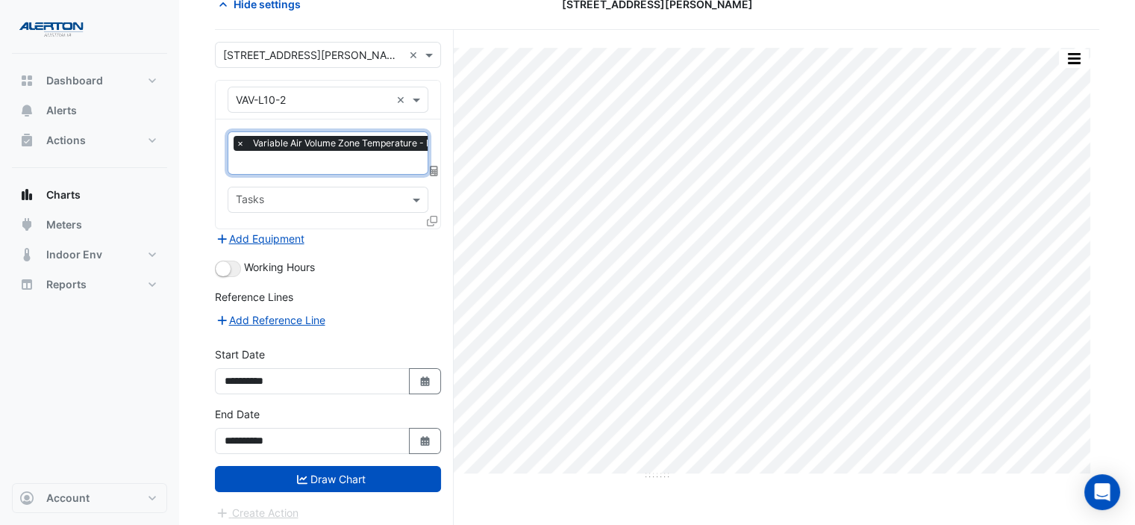
scroll to position [82, 0]
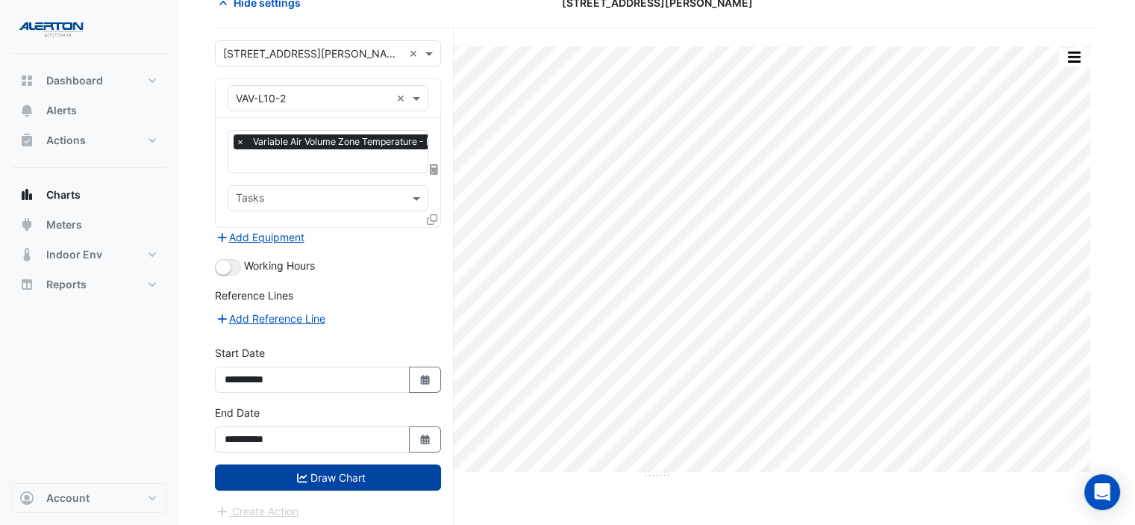
click at [329, 481] on button "Draw Chart" at bounding box center [328, 477] width 226 height 26
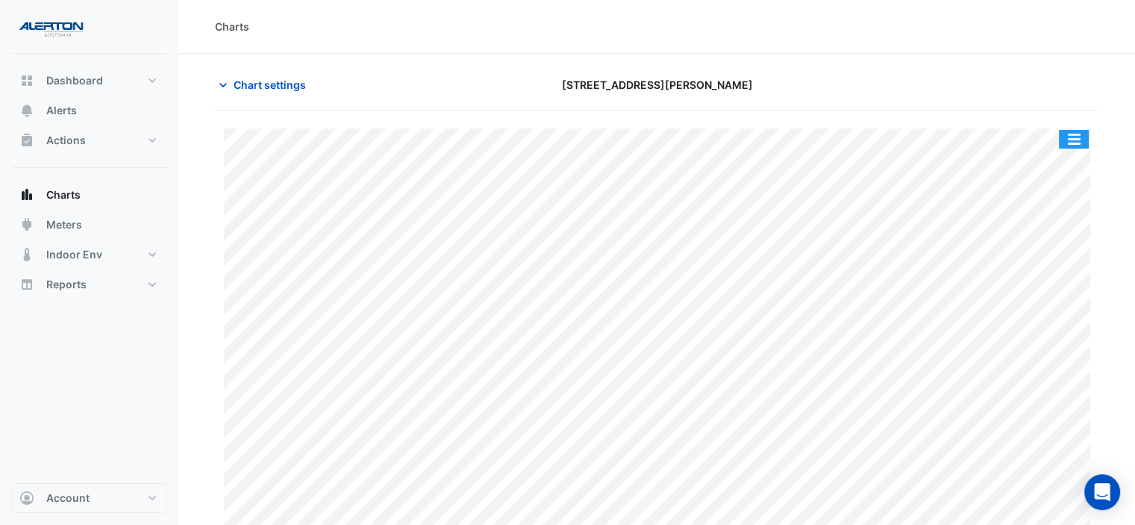
click at [1073, 134] on button "button" at bounding box center [1074, 139] width 30 height 19
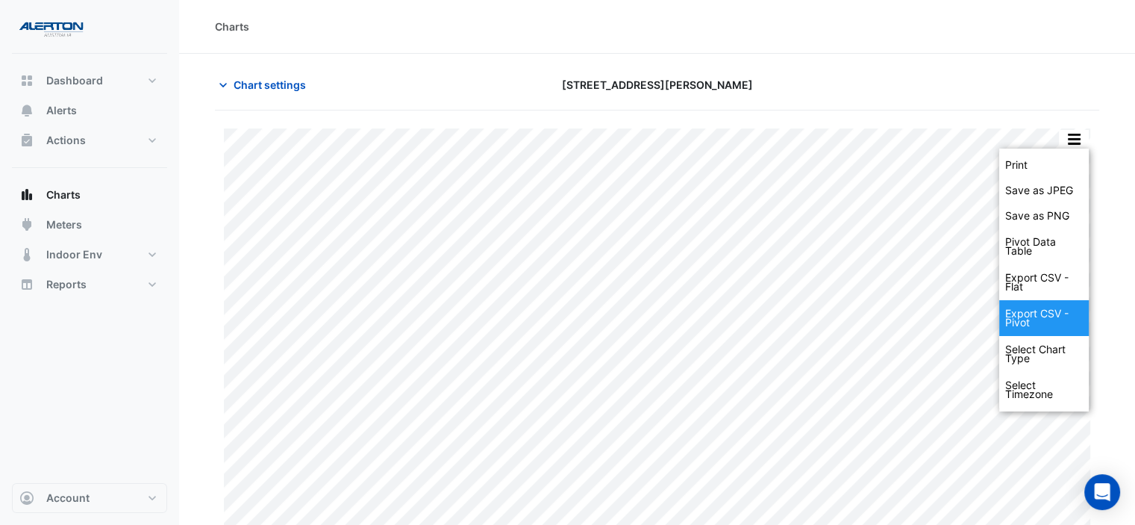
click at [1037, 322] on div "Export CSV - Pivot" at bounding box center [1044, 318] width 90 height 36
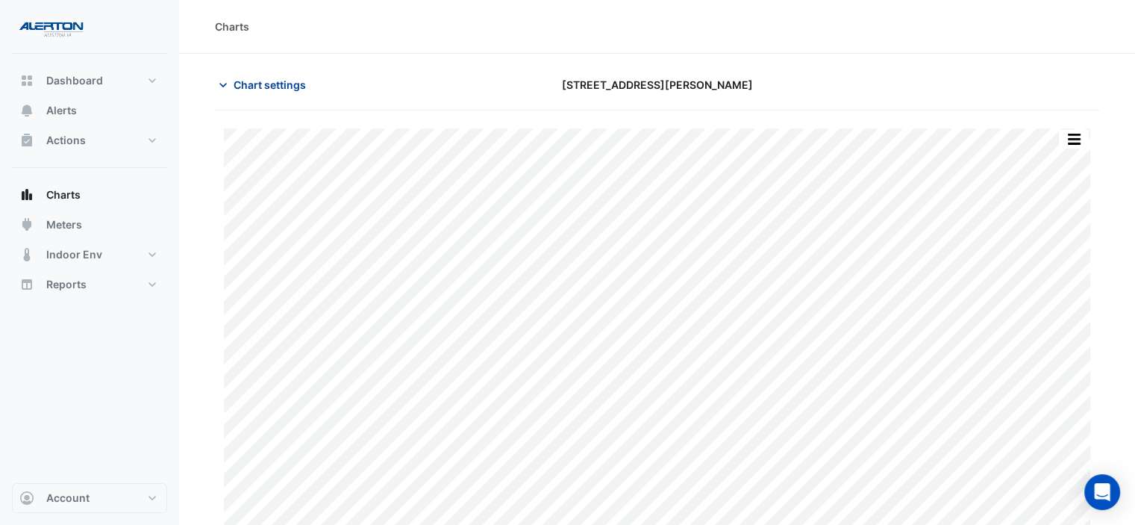
click at [246, 79] on span "Chart settings" at bounding box center [270, 85] width 72 height 16
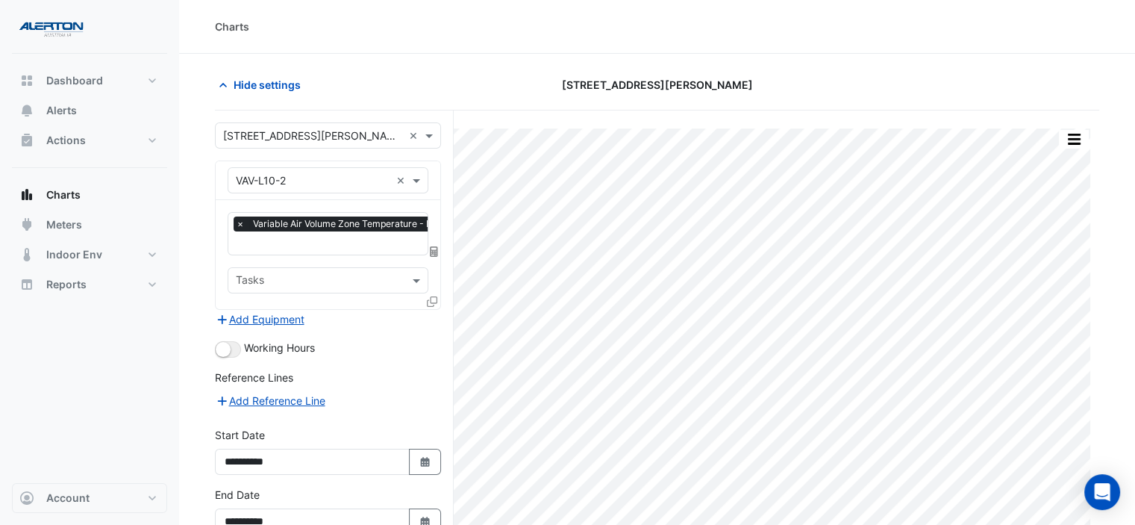
click at [319, 176] on input "text" at bounding box center [313, 181] width 155 height 16
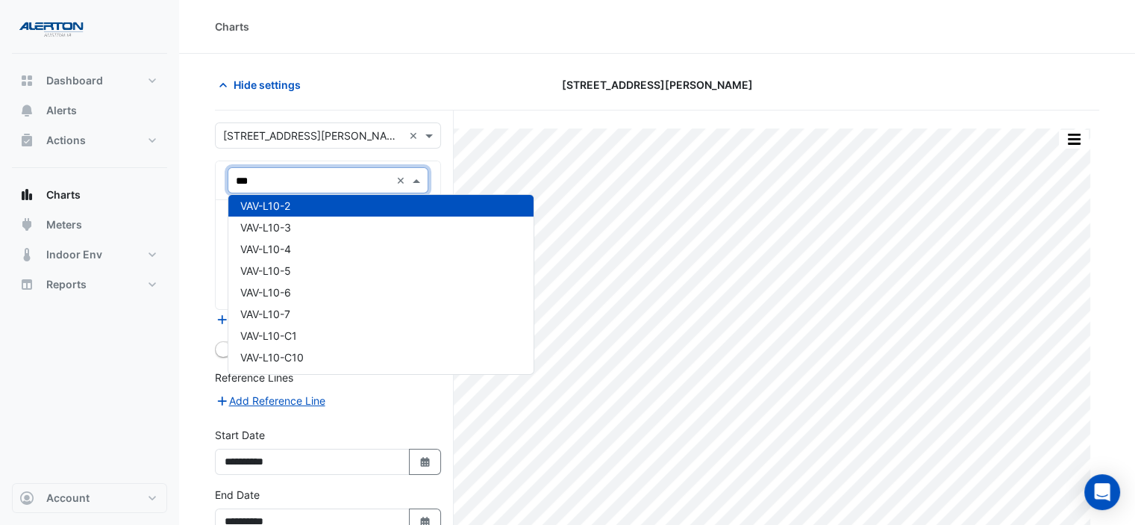
scroll to position [49, 0]
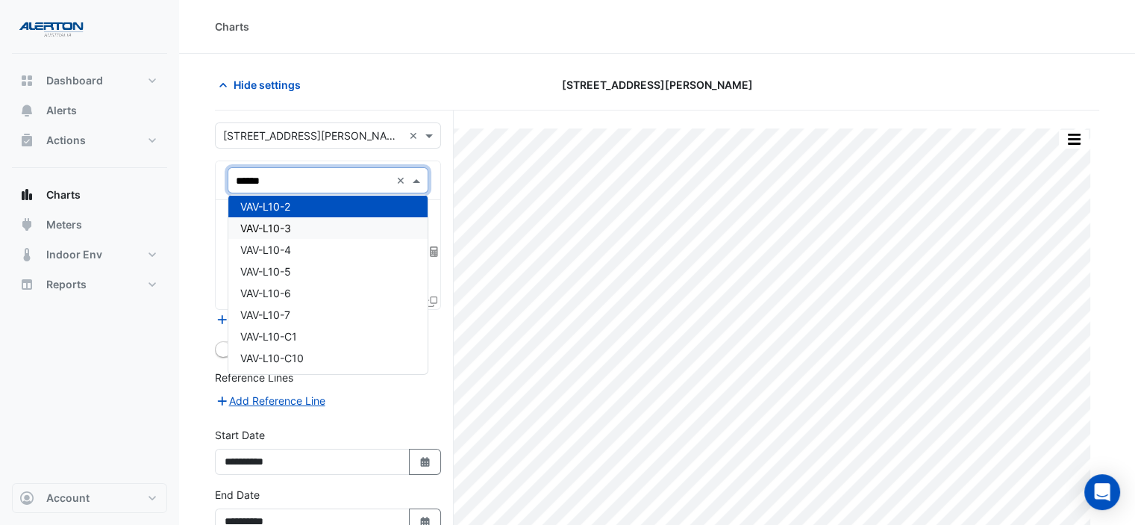
type input "*******"
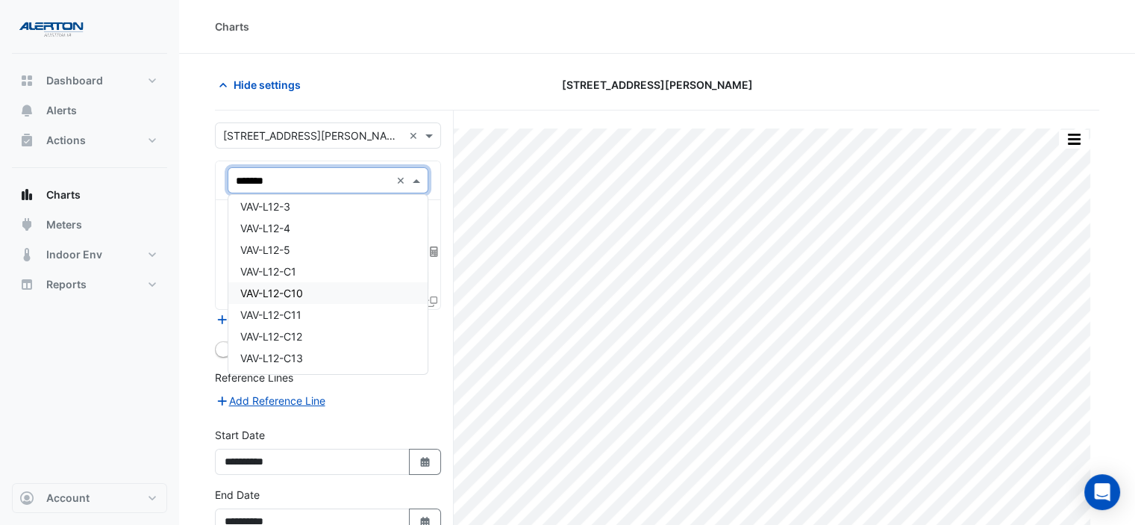
click at [316, 296] on div "VAV-L12-C10" at bounding box center [328, 293] width 200 height 22
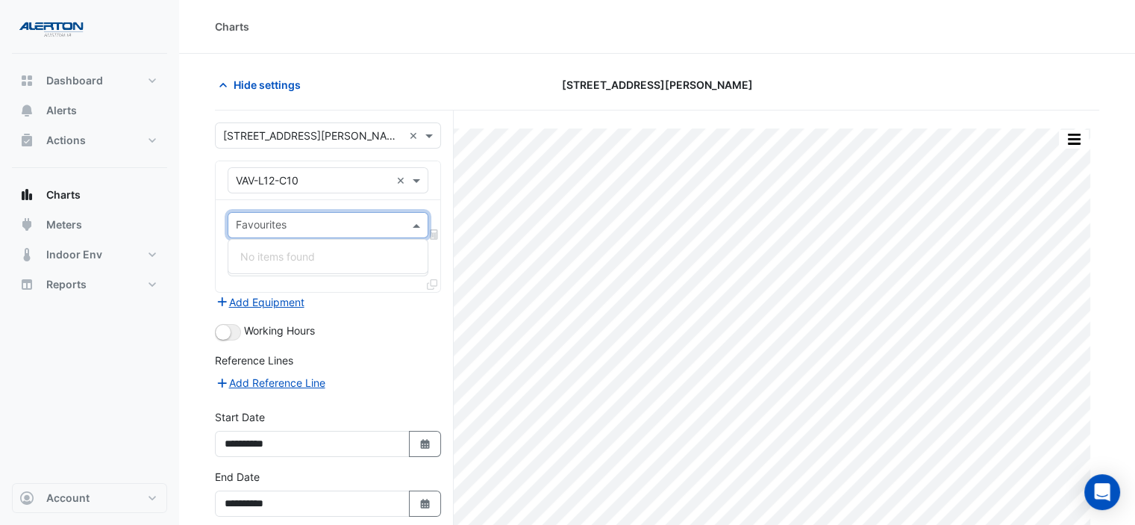
click at [413, 229] on span at bounding box center [418, 225] width 19 height 16
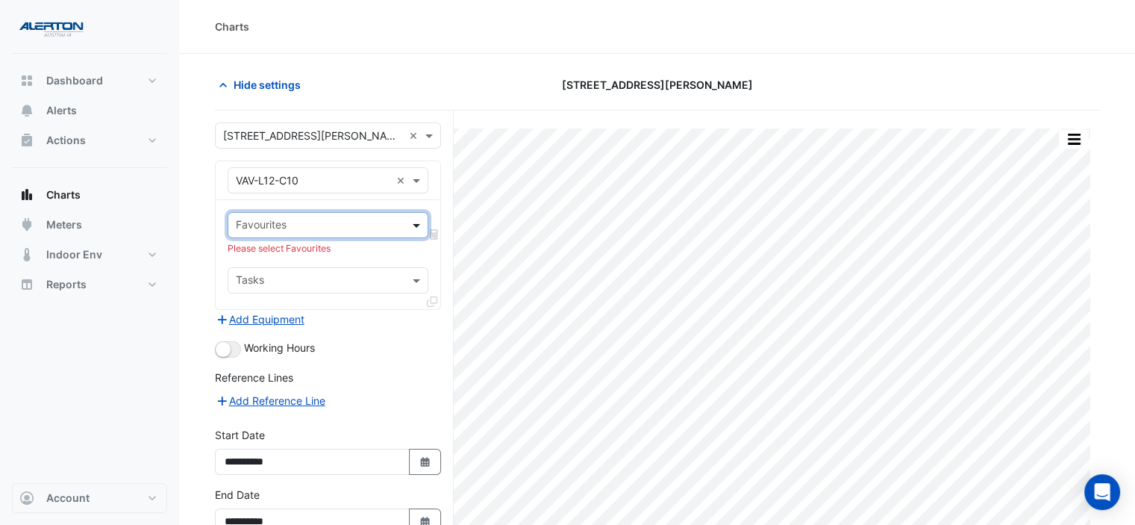
click at [415, 228] on span at bounding box center [418, 225] width 19 height 16
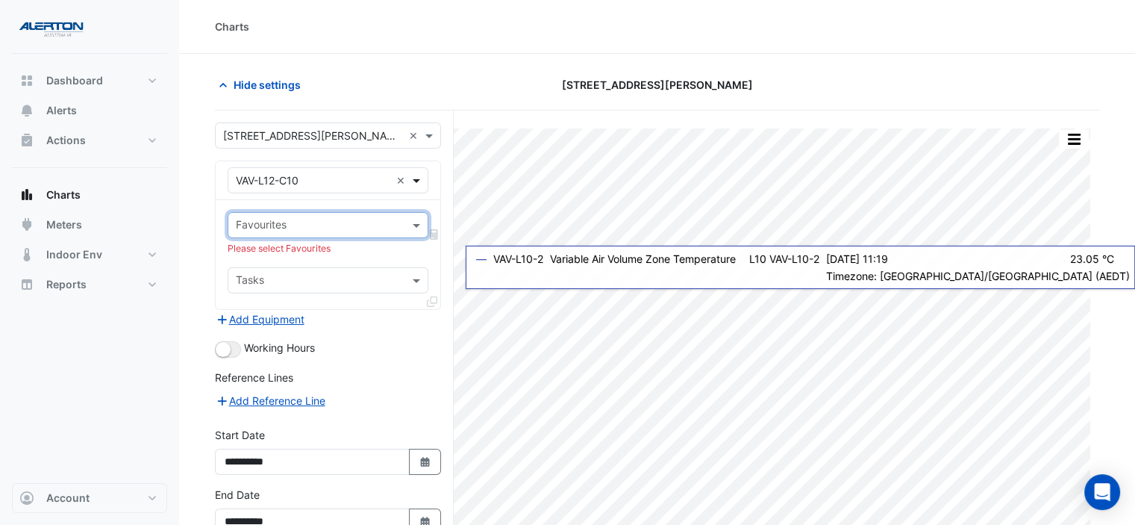
click at [416, 178] on span at bounding box center [418, 180] width 19 height 16
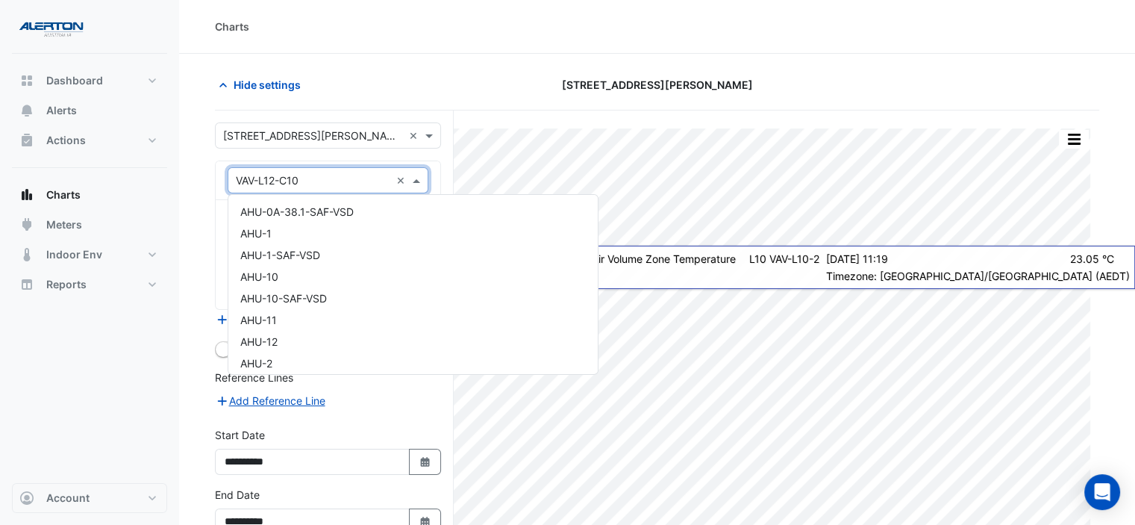
scroll to position [15871, 0]
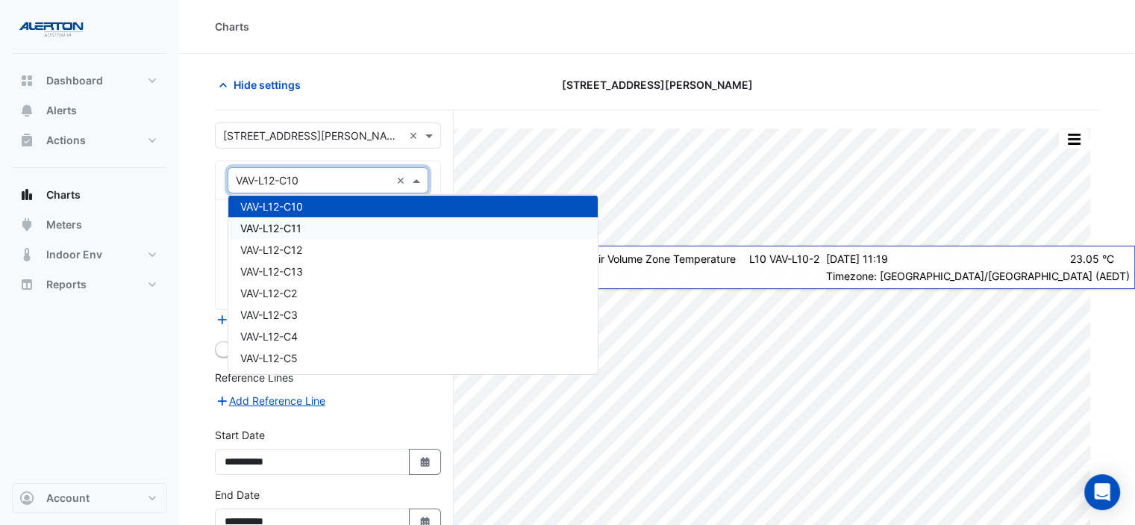
click at [412, 221] on div "VAV-L12-C11" at bounding box center [412, 228] width 369 height 22
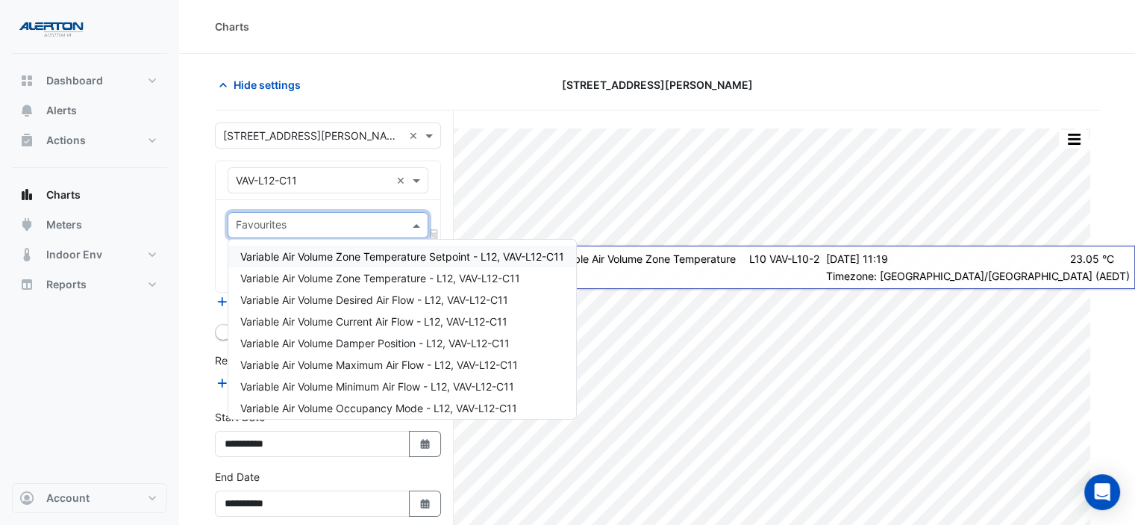
click at [415, 222] on span at bounding box center [418, 225] width 19 height 16
click at [398, 273] on span "Variable Air Volume Zone Temperature - L12, VAV-L12-C11" at bounding box center [380, 278] width 280 height 13
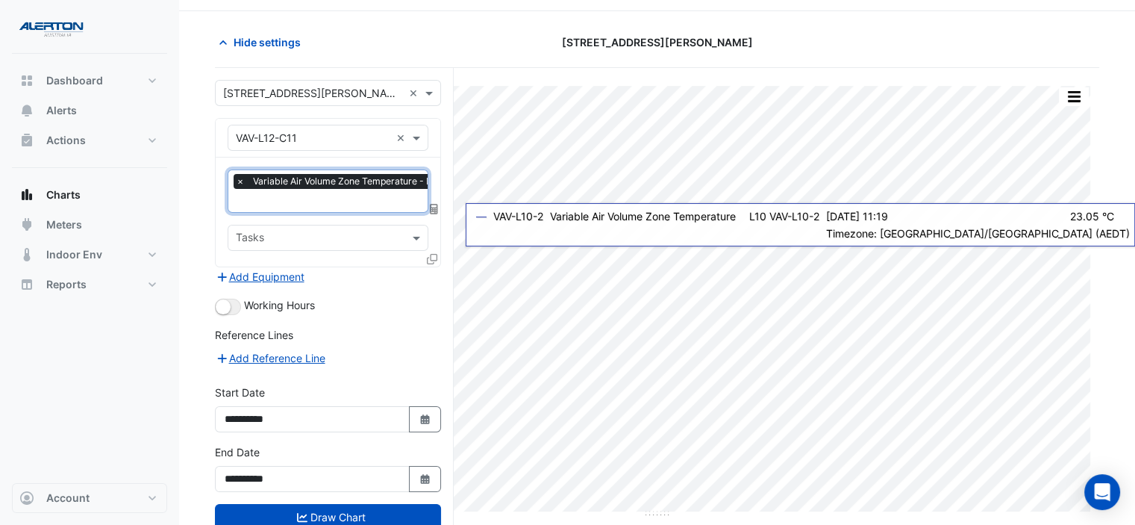
scroll to position [82, 0]
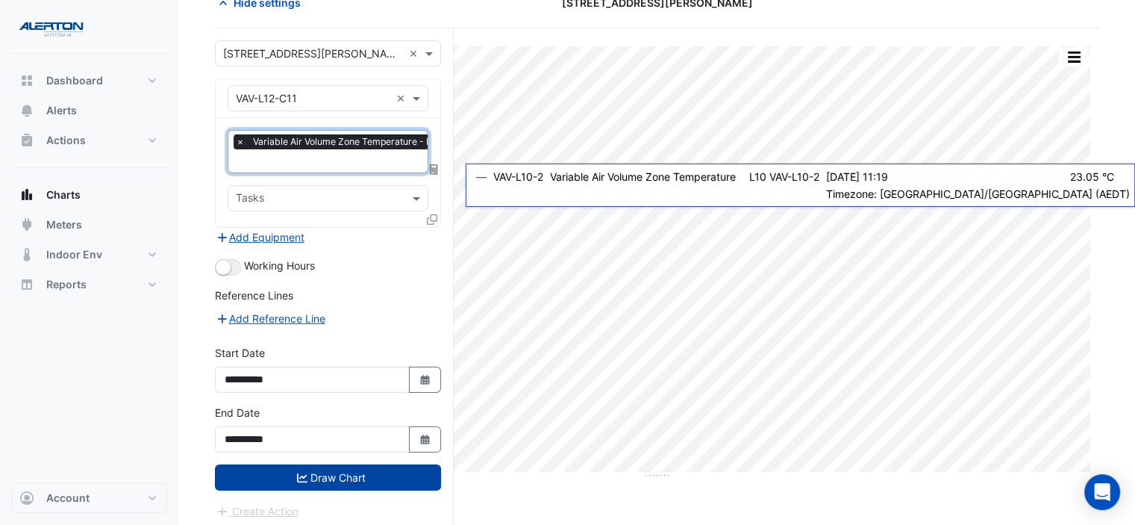
click at [302, 472] on icon "submit" at bounding box center [302, 476] width 10 height 9
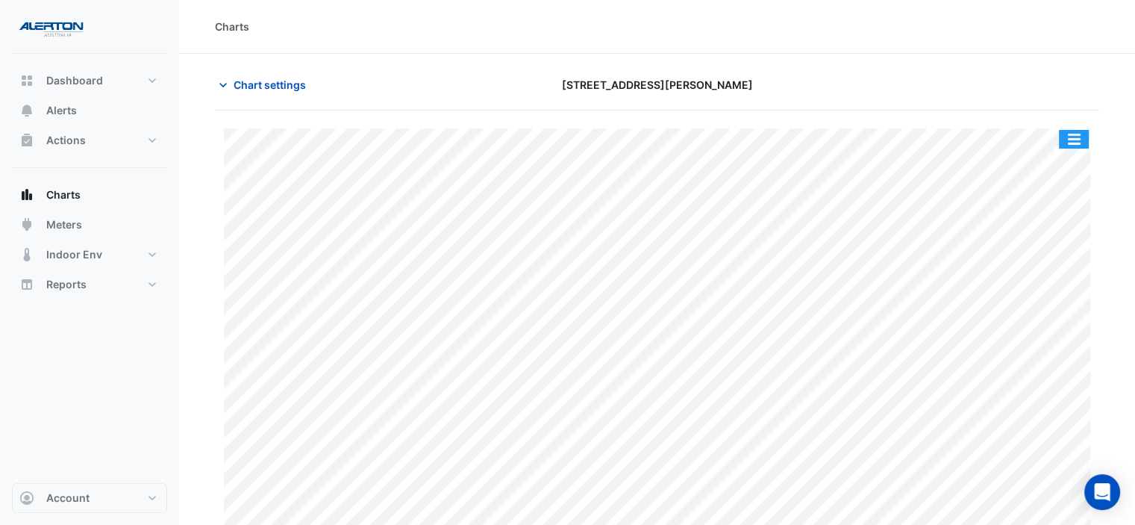
click at [1070, 137] on button "button" at bounding box center [1074, 139] width 30 height 19
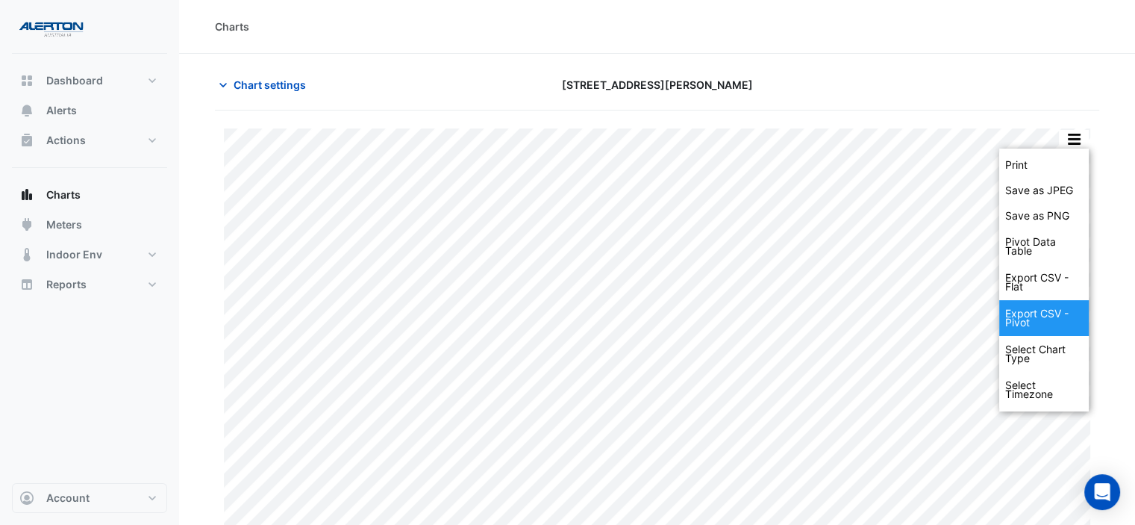
click at [1048, 325] on div "Export CSV - Pivot" at bounding box center [1044, 318] width 90 height 36
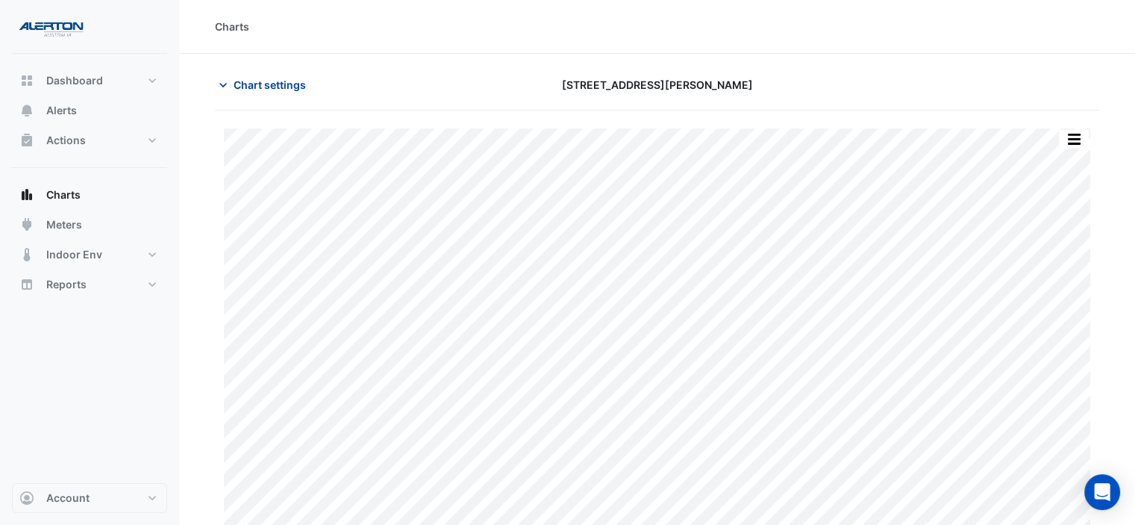
click at [270, 82] on span "Chart settings" at bounding box center [270, 85] width 72 height 16
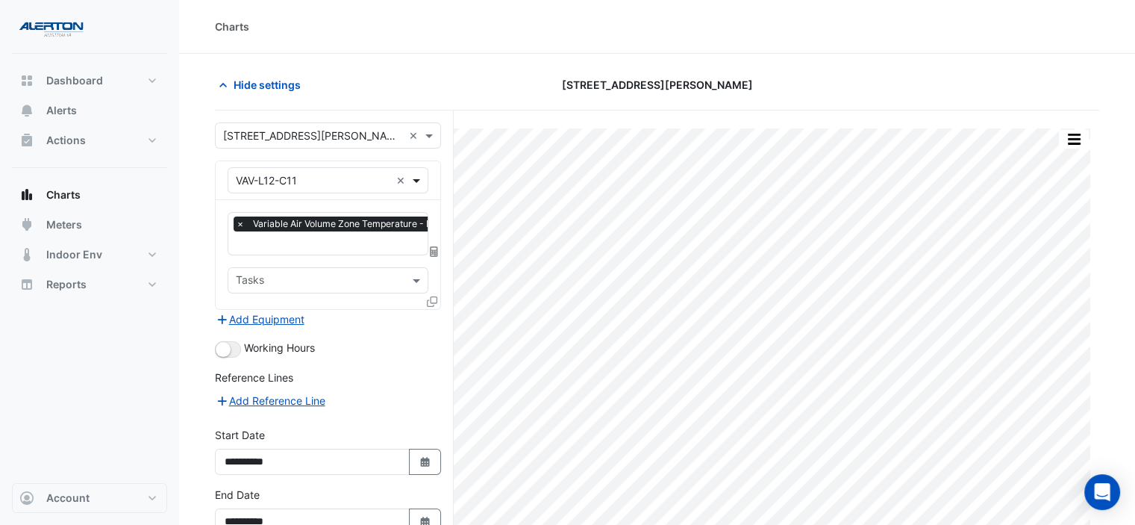
click at [413, 181] on span at bounding box center [418, 180] width 19 height 16
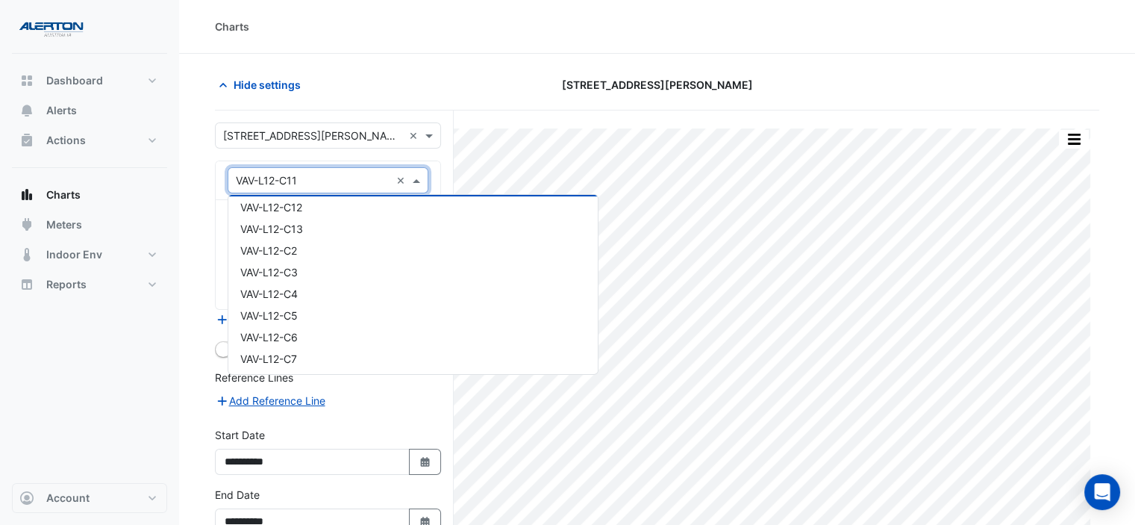
scroll to position [15969, 0]
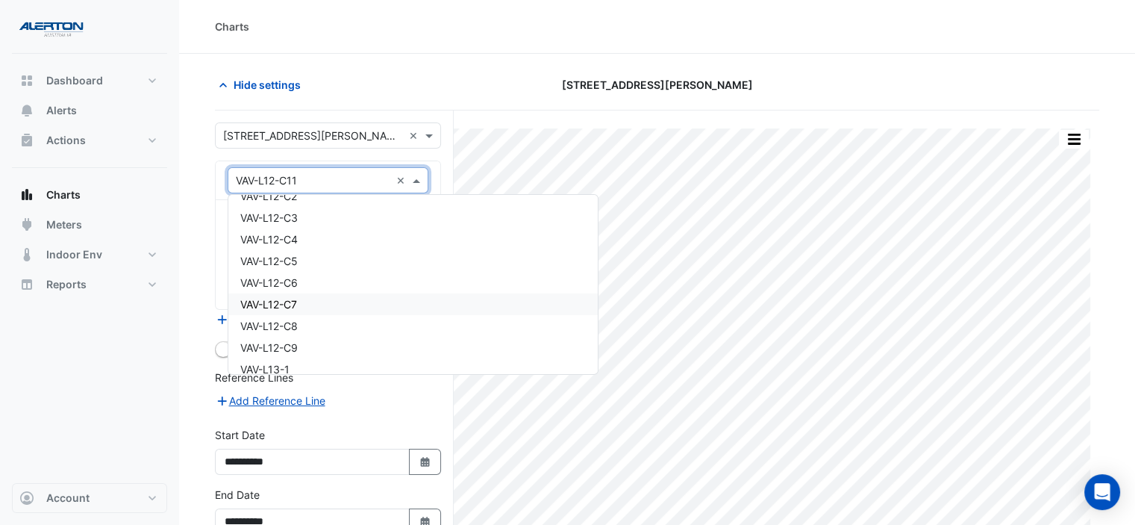
click at [324, 305] on div "VAV-L12-C7" at bounding box center [412, 304] width 369 height 22
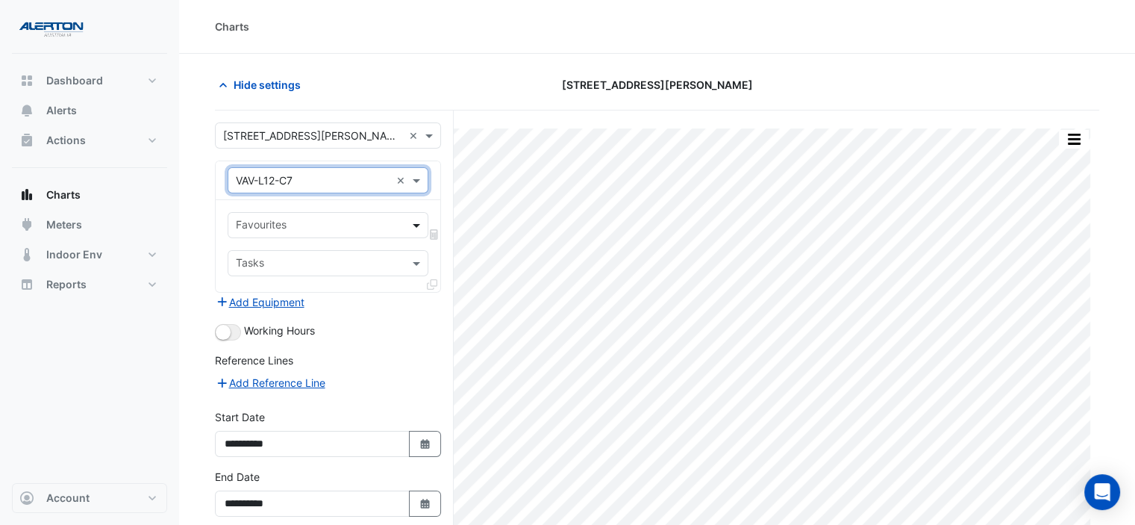
click at [412, 226] on span at bounding box center [418, 225] width 19 height 16
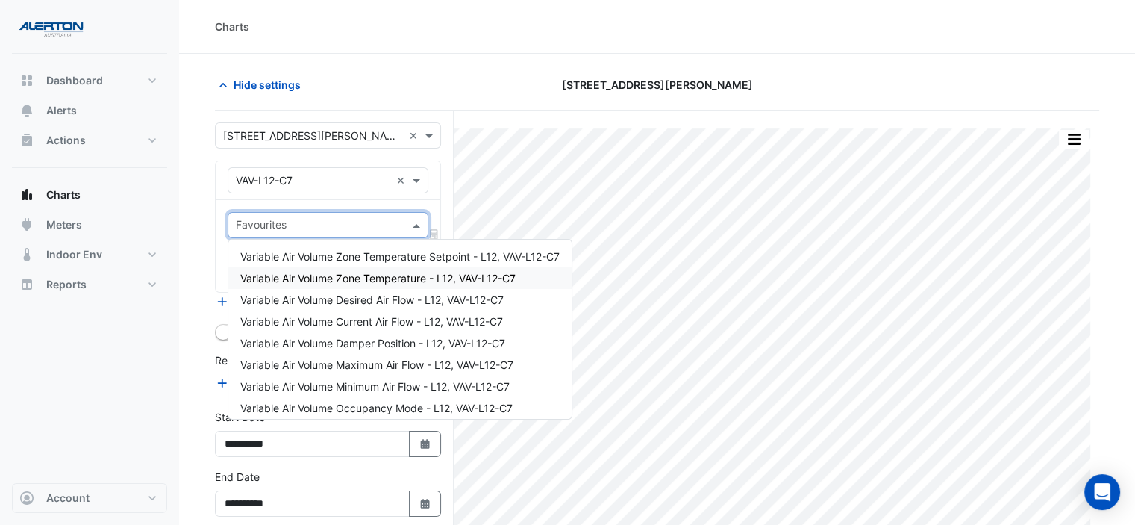
click at [407, 280] on span "Variable Air Volume Zone Temperature - L12, VAV-L12-C7" at bounding box center [377, 278] width 275 height 13
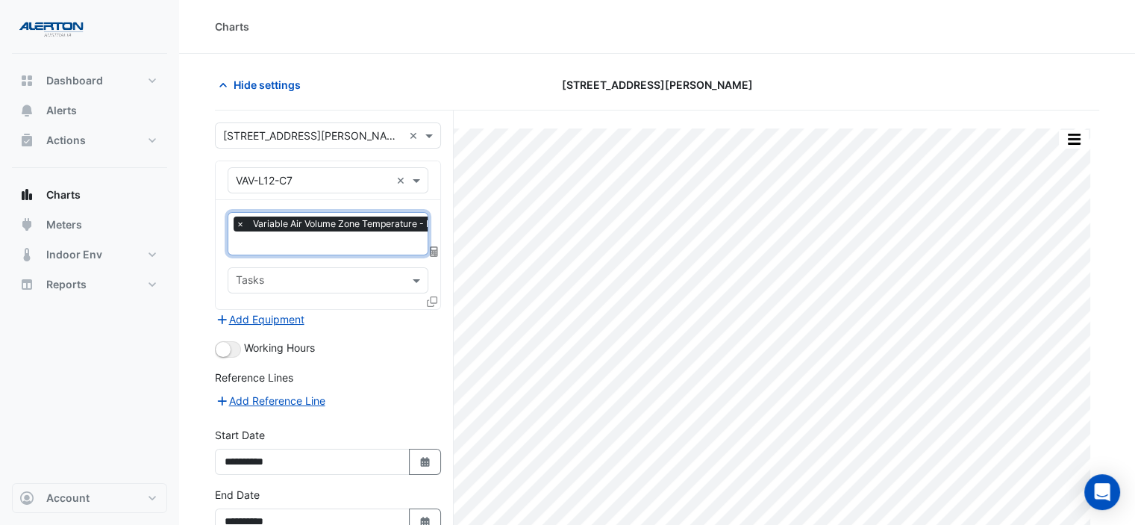
scroll to position [82, 0]
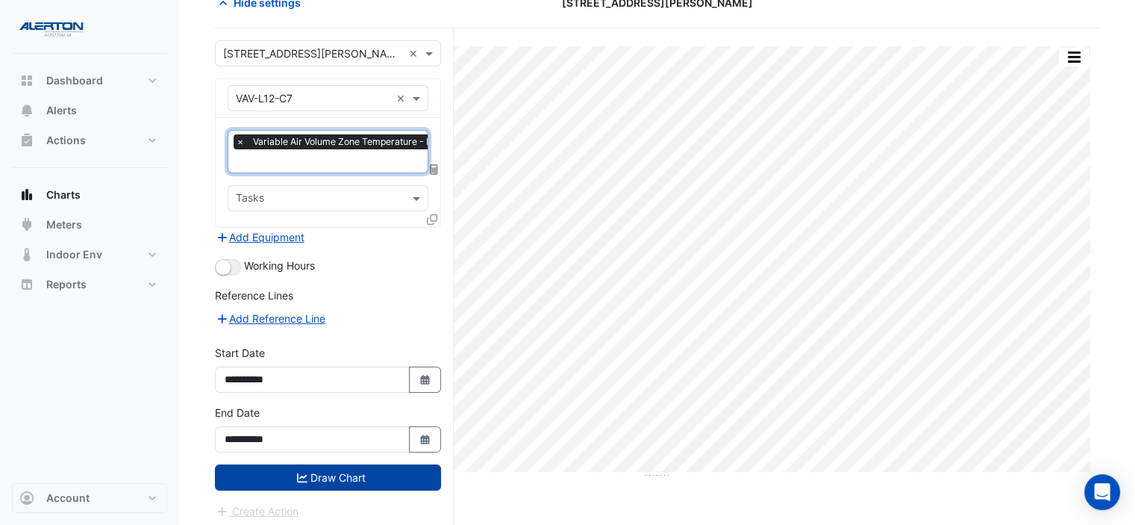
click at [343, 473] on button "Draw Chart" at bounding box center [328, 477] width 226 height 26
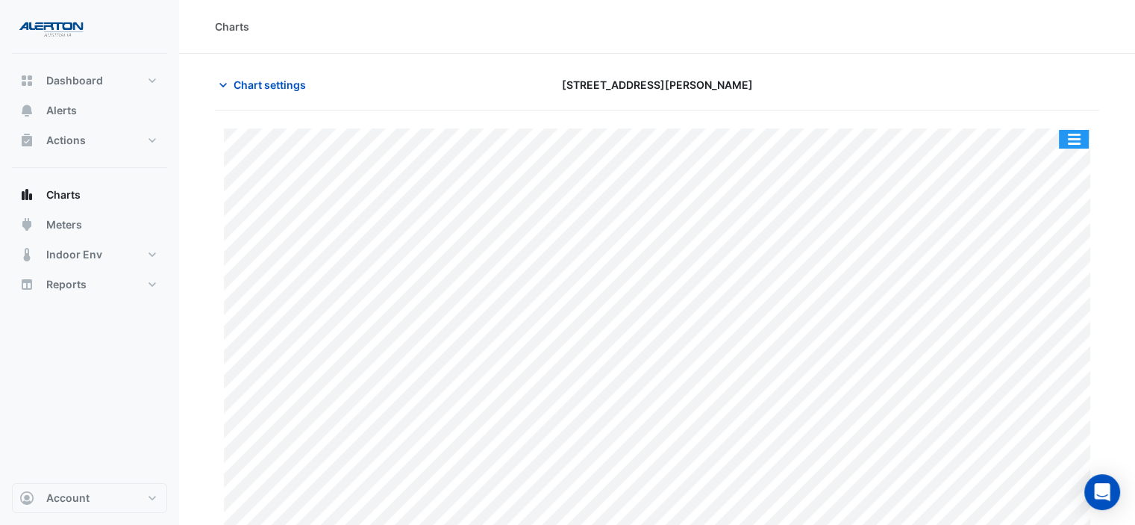
click at [1070, 139] on button "button" at bounding box center [1074, 139] width 30 height 19
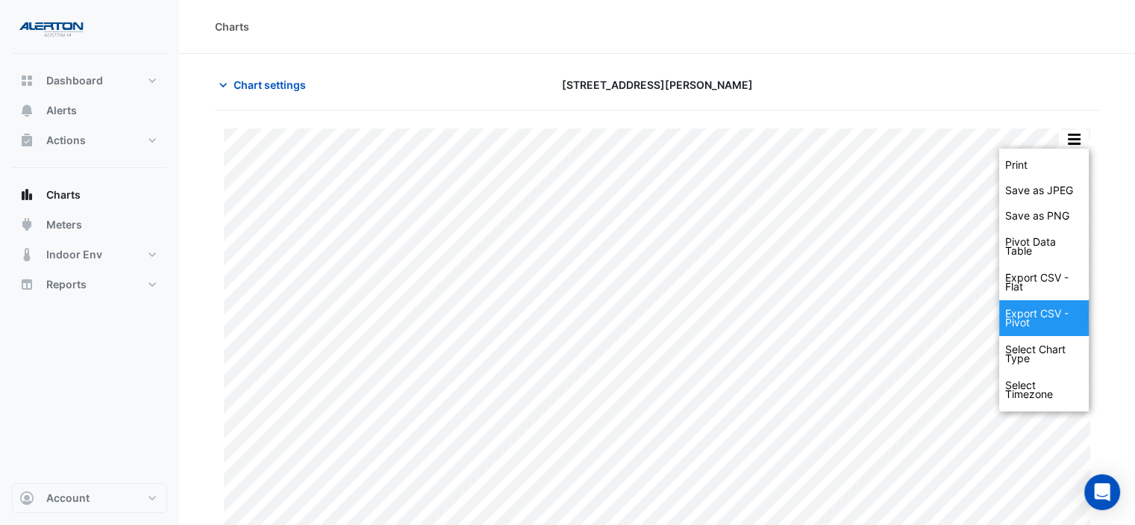
click at [1042, 311] on div "Export CSV - Pivot" at bounding box center [1044, 318] width 90 height 36
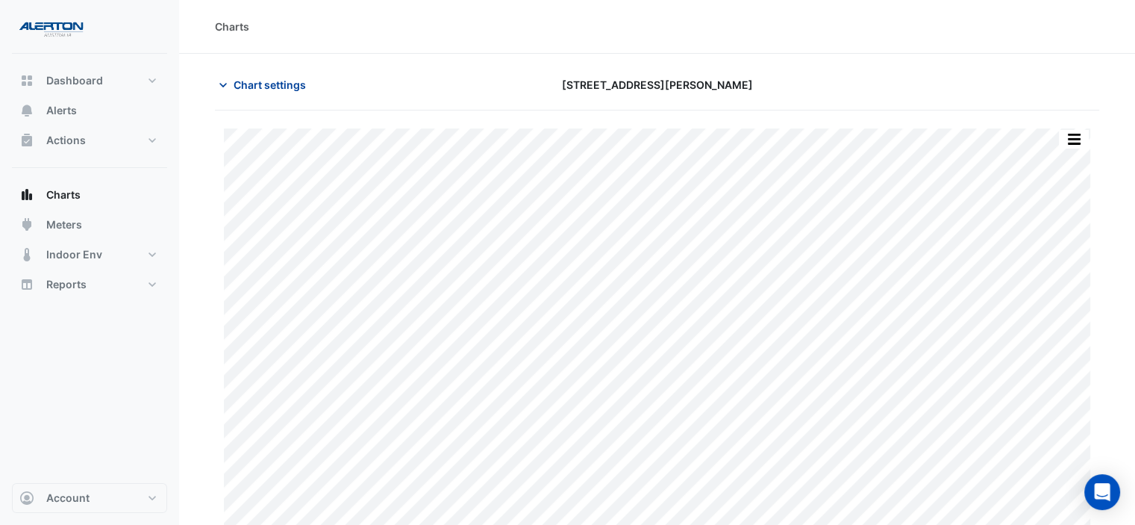
click at [278, 82] on span "Chart settings" at bounding box center [270, 85] width 72 height 16
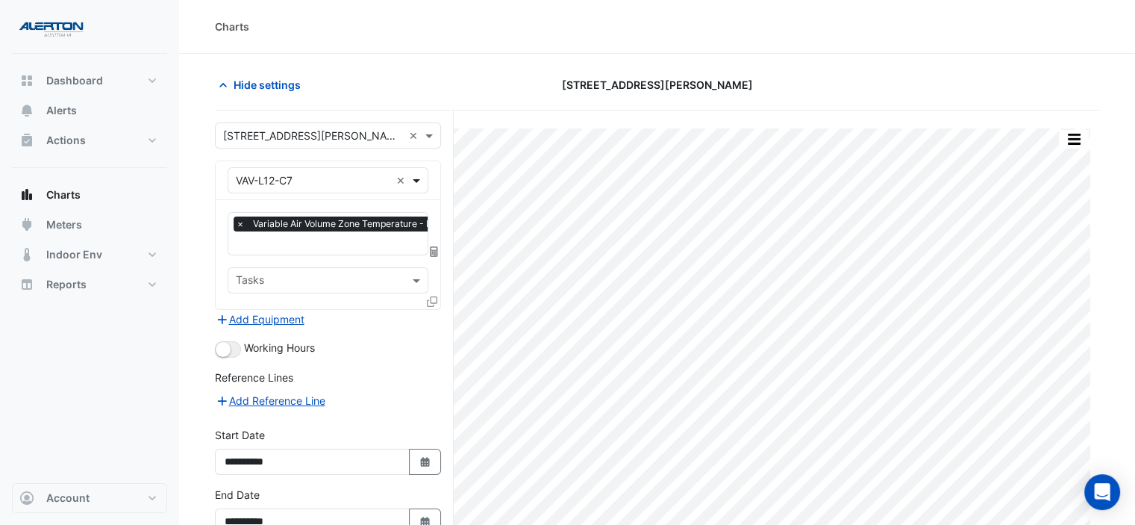
click at [417, 178] on span at bounding box center [418, 180] width 19 height 16
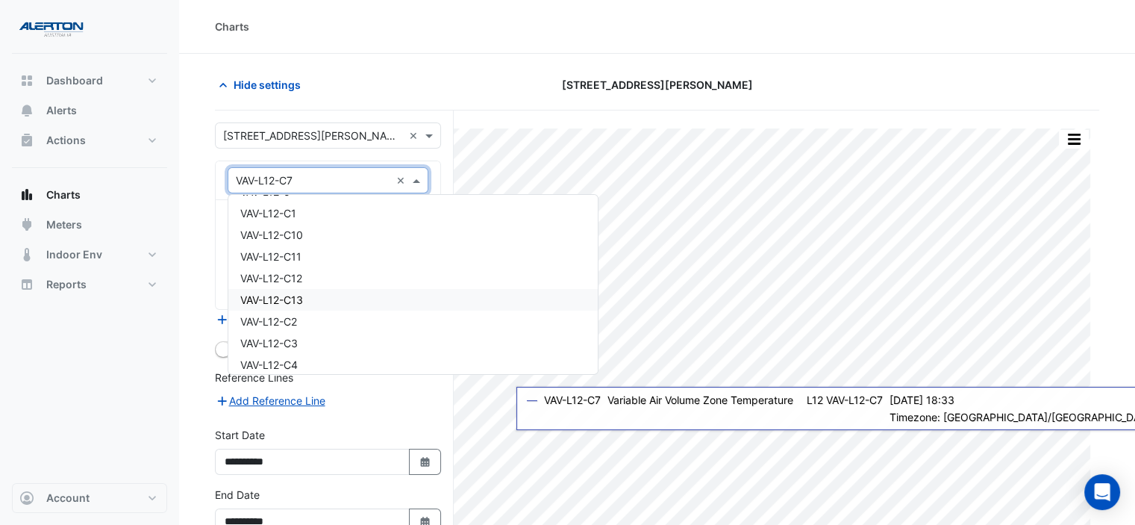
scroll to position [15768, 0]
click at [376, 227] on div "VAV-L12-3" at bounding box center [412, 223] width 369 height 22
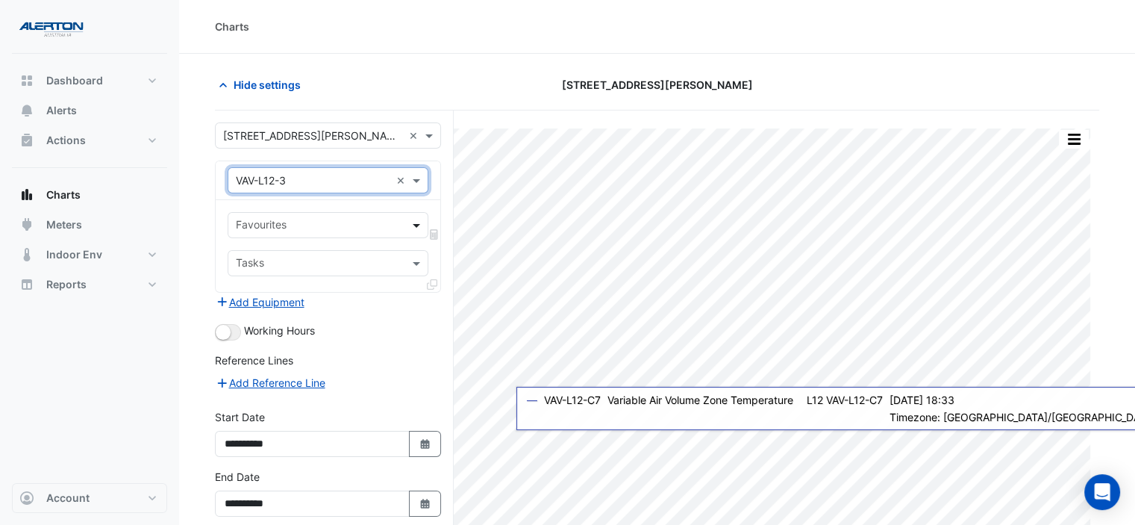
click at [415, 222] on span at bounding box center [418, 225] width 19 height 16
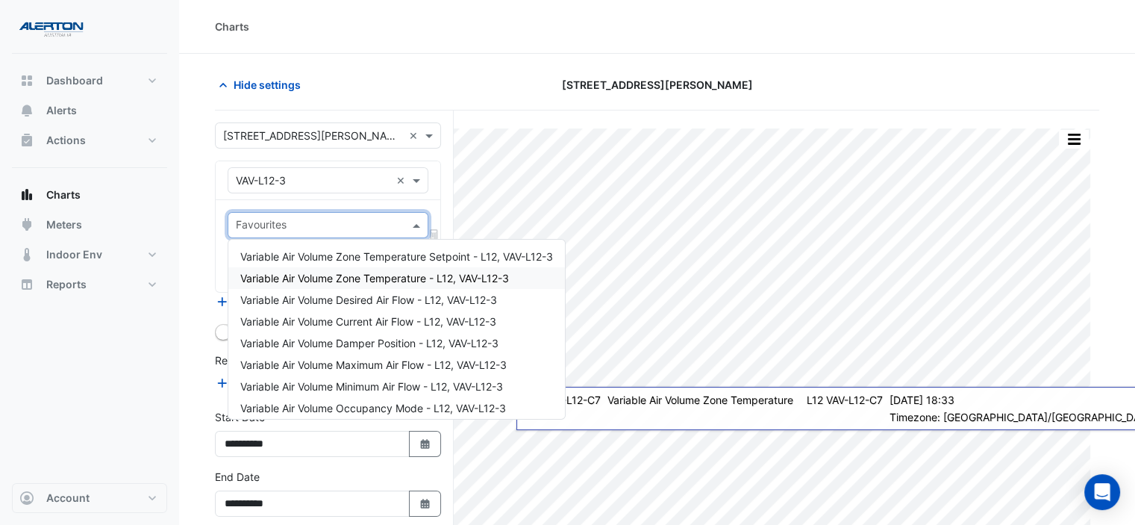
click at [415, 272] on span "Variable Air Volume Zone Temperature - L12, VAV-L12-3" at bounding box center [374, 278] width 269 height 13
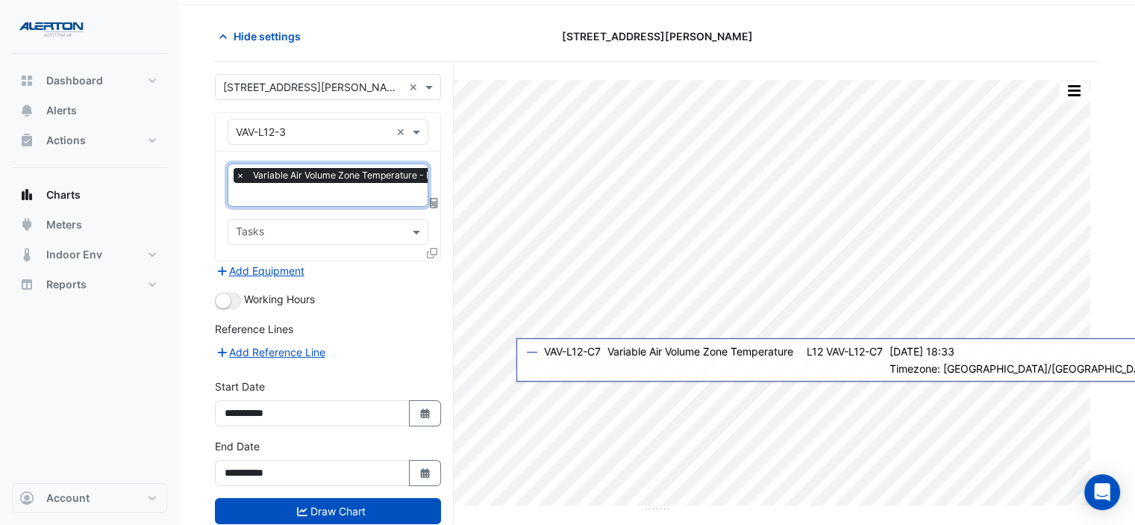
scroll to position [82, 0]
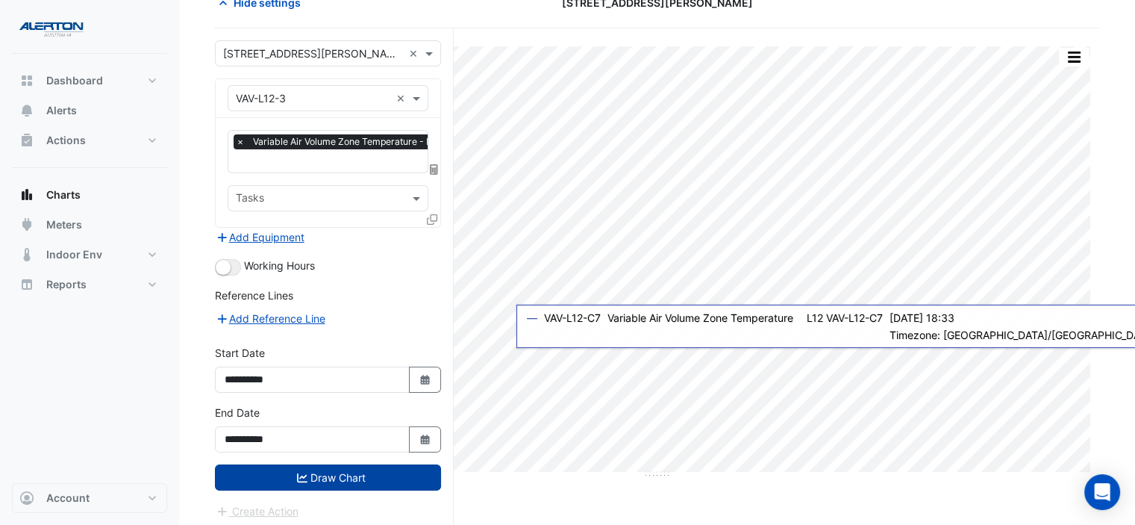
click at [290, 470] on button "Draw Chart" at bounding box center [328, 477] width 226 height 26
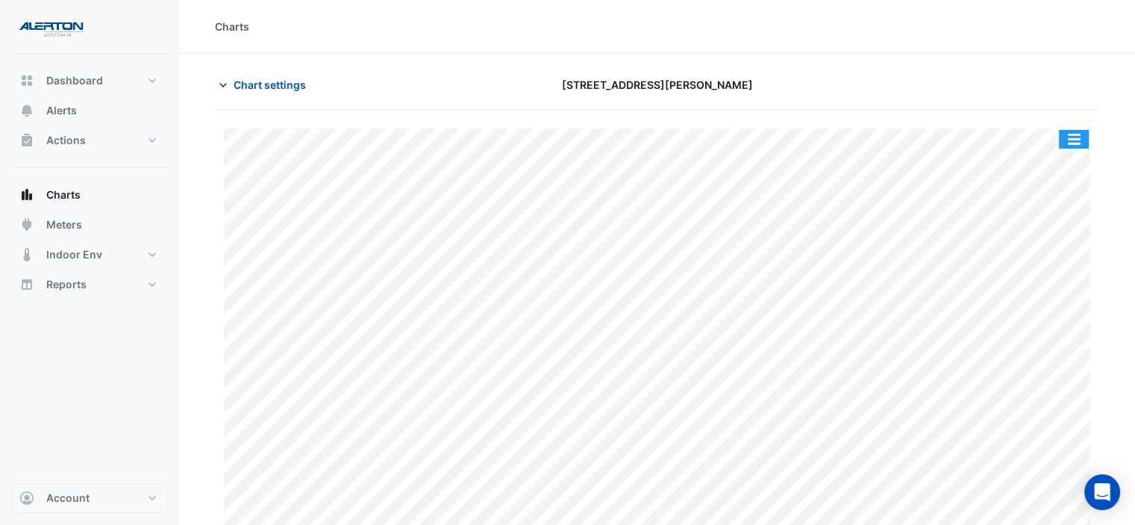
click at [1087, 141] on button "button" at bounding box center [1074, 139] width 30 height 19
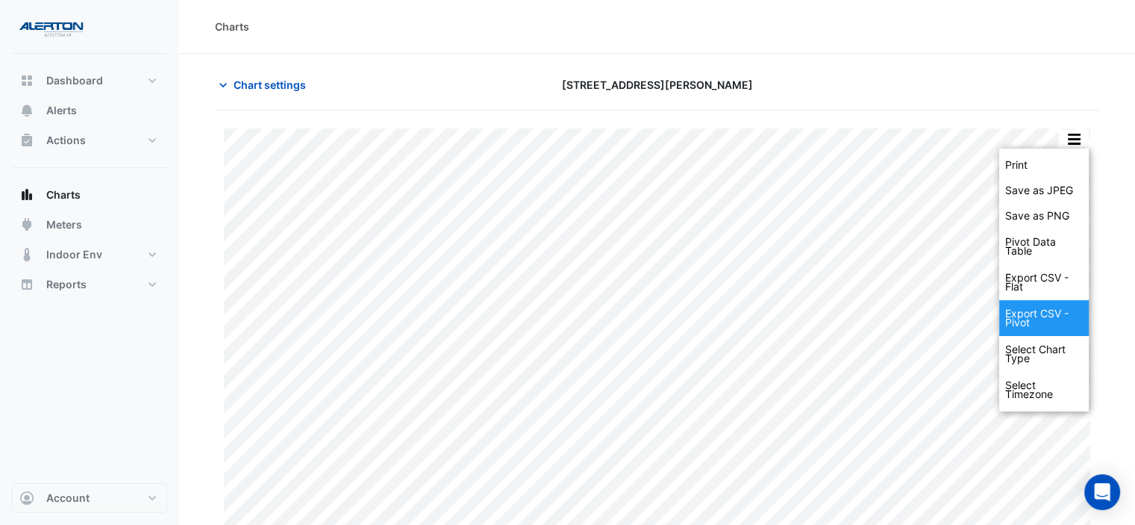
click at [1051, 316] on div "Export CSV - Pivot" at bounding box center [1044, 318] width 90 height 36
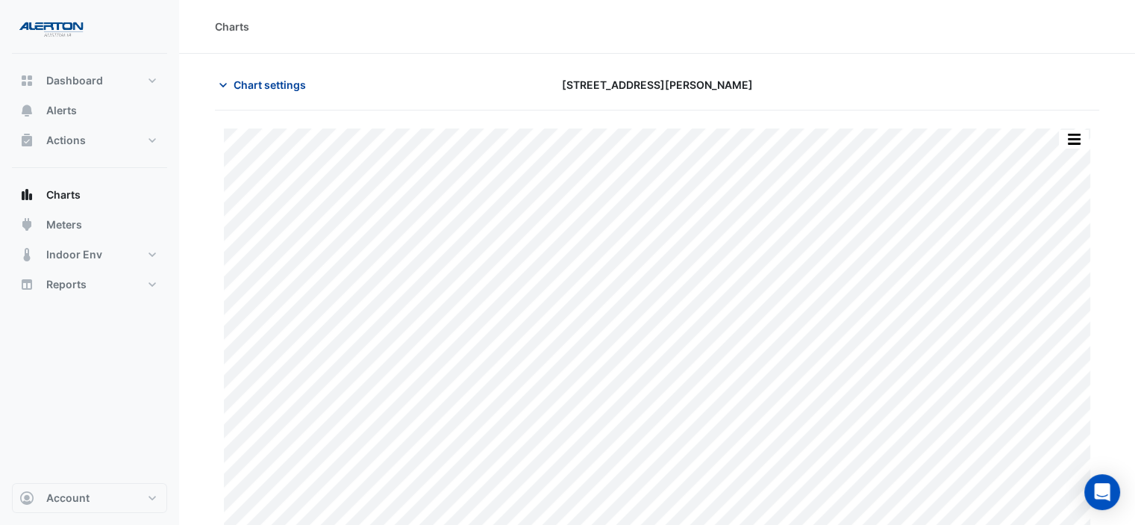
click at [290, 81] on span "Chart settings" at bounding box center [270, 85] width 72 height 16
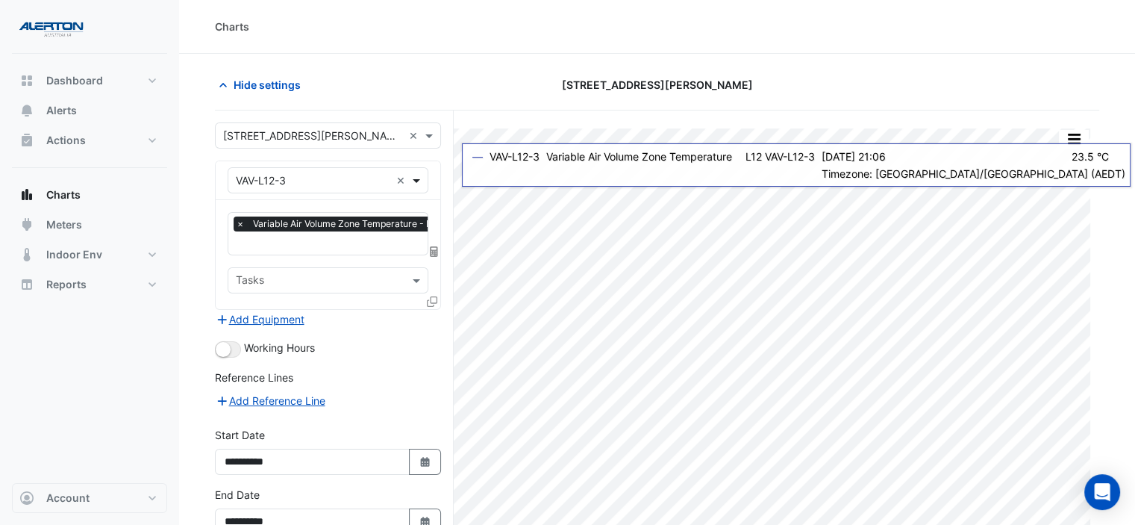
click at [420, 181] on span at bounding box center [418, 180] width 19 height 16
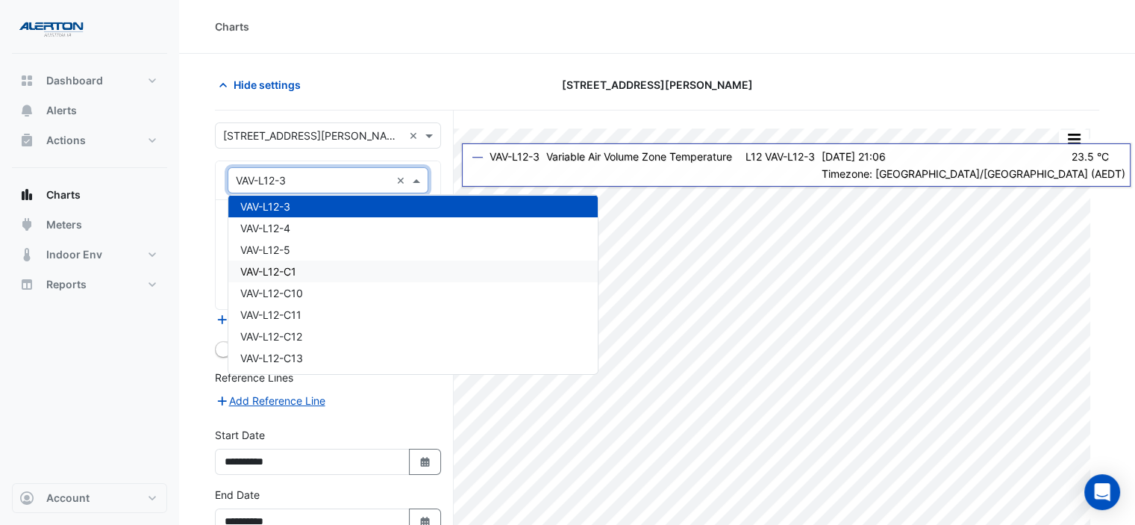
scroll to position [15710, 0]
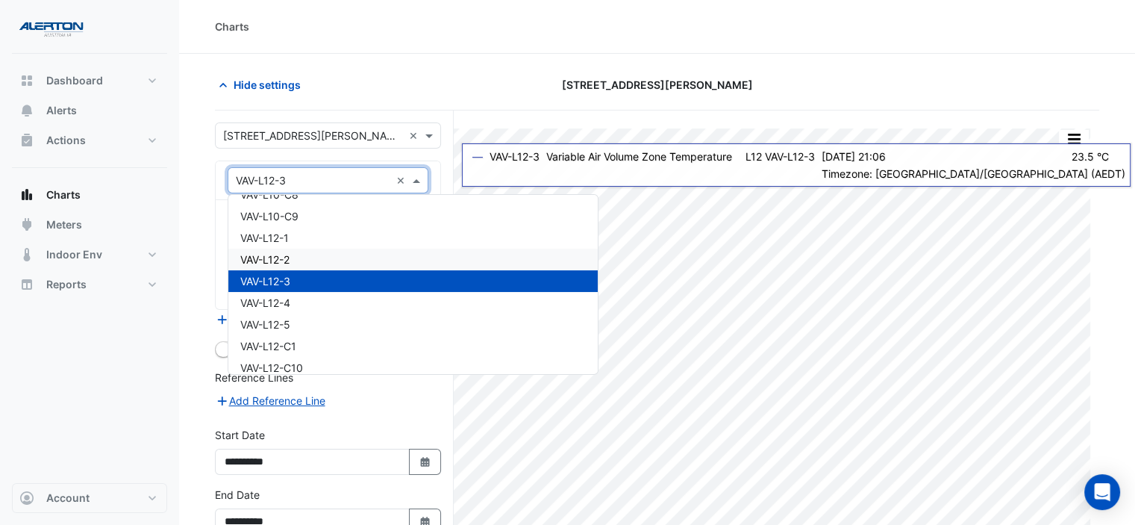
click at [400, 256] on div "VAV-L12-2" at bounding box center [412, 260] width 369 height 22
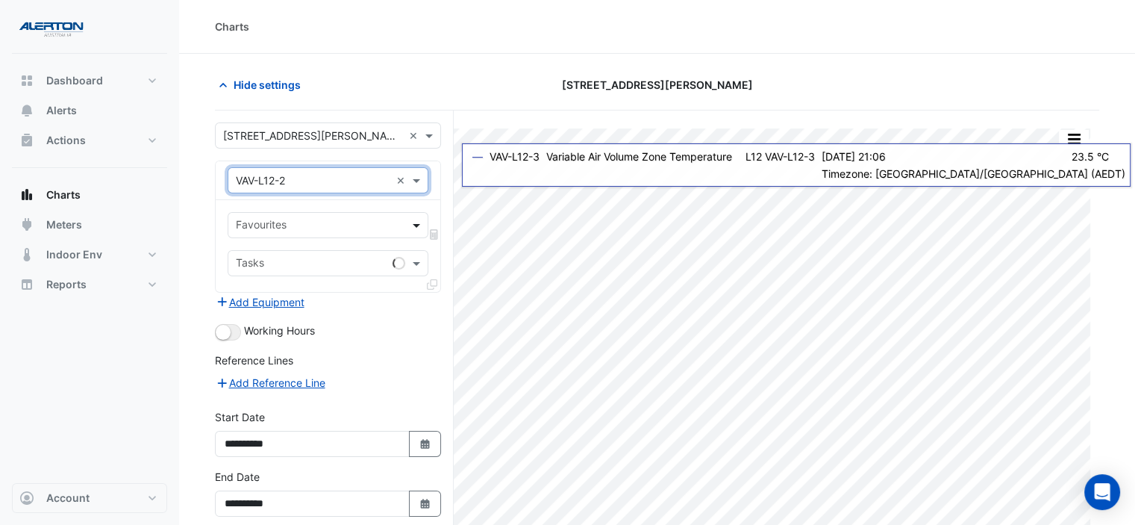
click at [414, 225] on span at bounding box center [418, 225] width 19 height 16
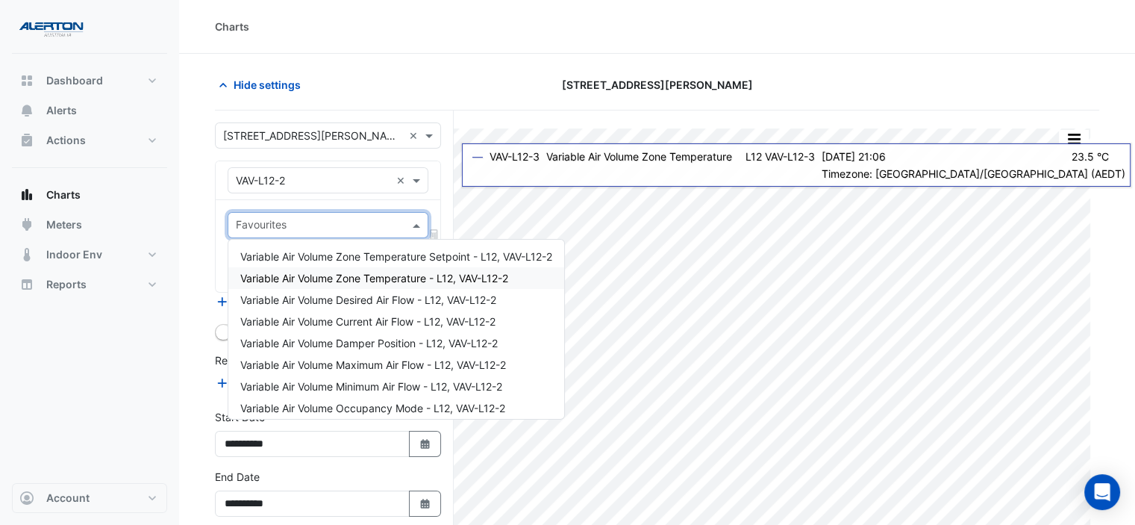
click at [416, 272] on span "Variable Air Volume Zone Temperature - L12, VAV-L12-2" at bounding box center [374, 278] width 268 height 13
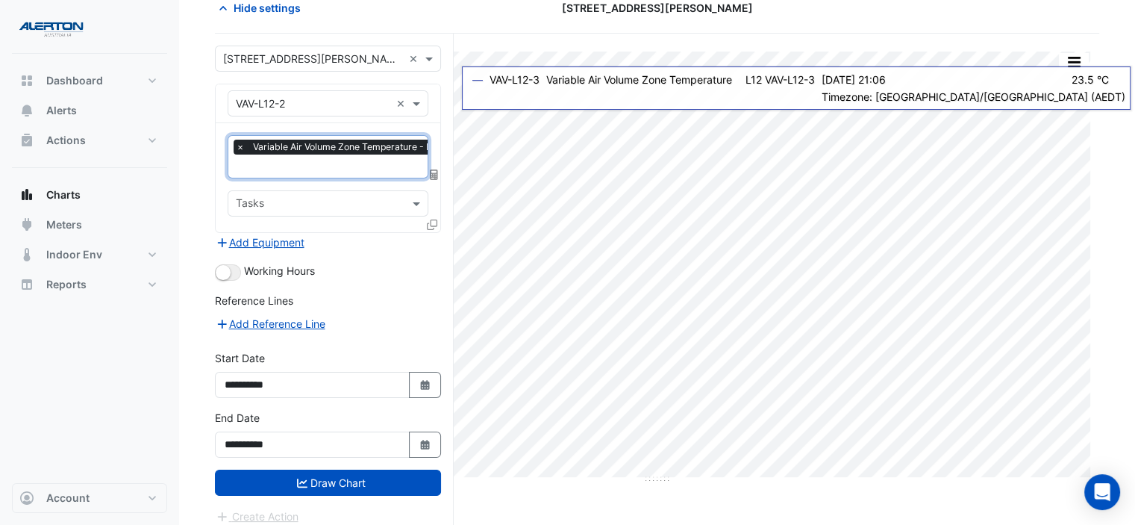
scroll to position [82, 0]
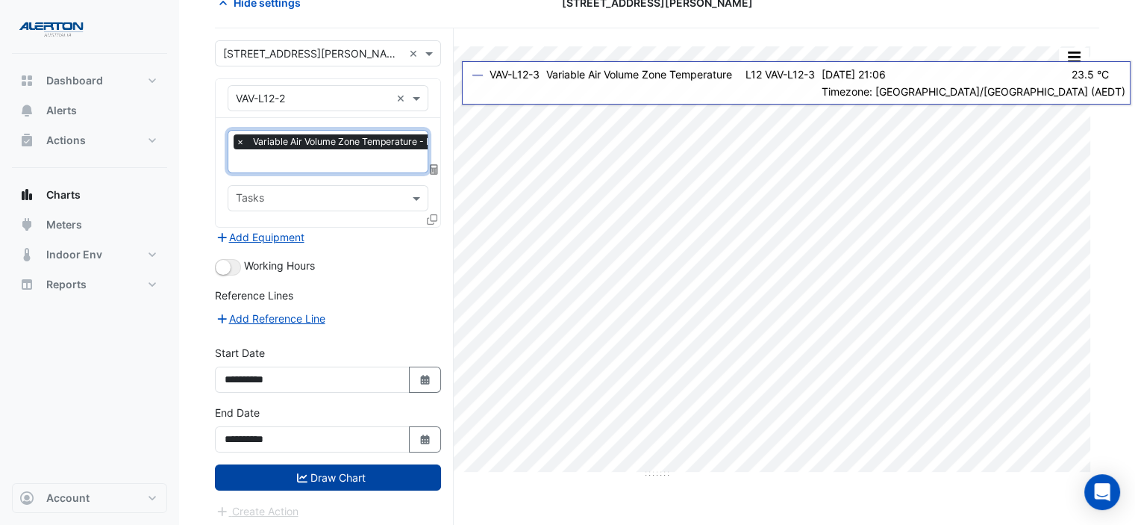
click at [349, 473] on button "Draw Chart" at bounding box center [328, 477] width 226 height 26
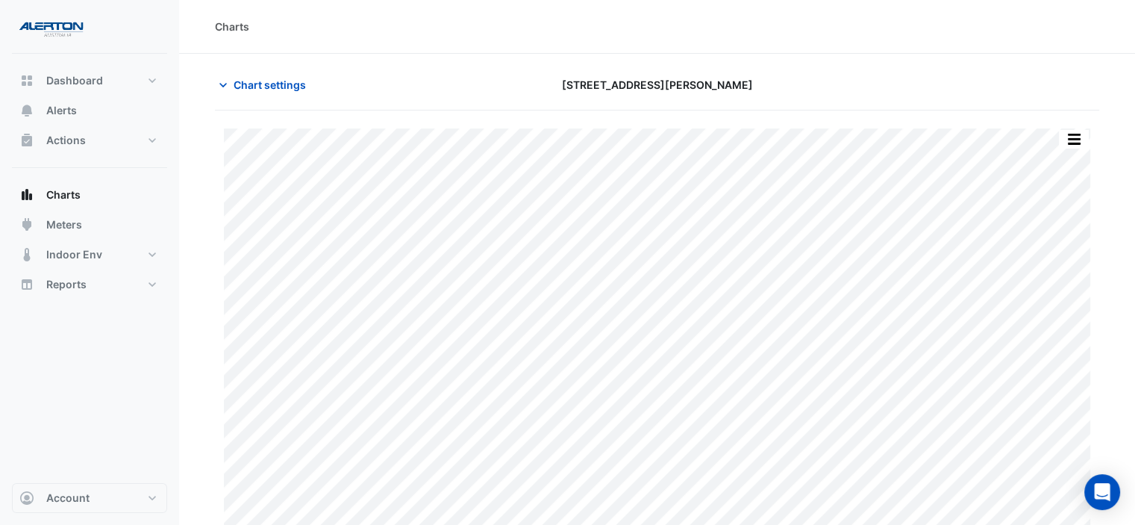
click at [1070, 125] on div "Print Save as JPEG Save as PNG Pivot Data Table Export CSV - Flat Export CSV - …" at bounding box center [657, 361] width 884 height 503
click at [1070, 130] on button "button" at bounding box center [1074, 139] width 30 height 19
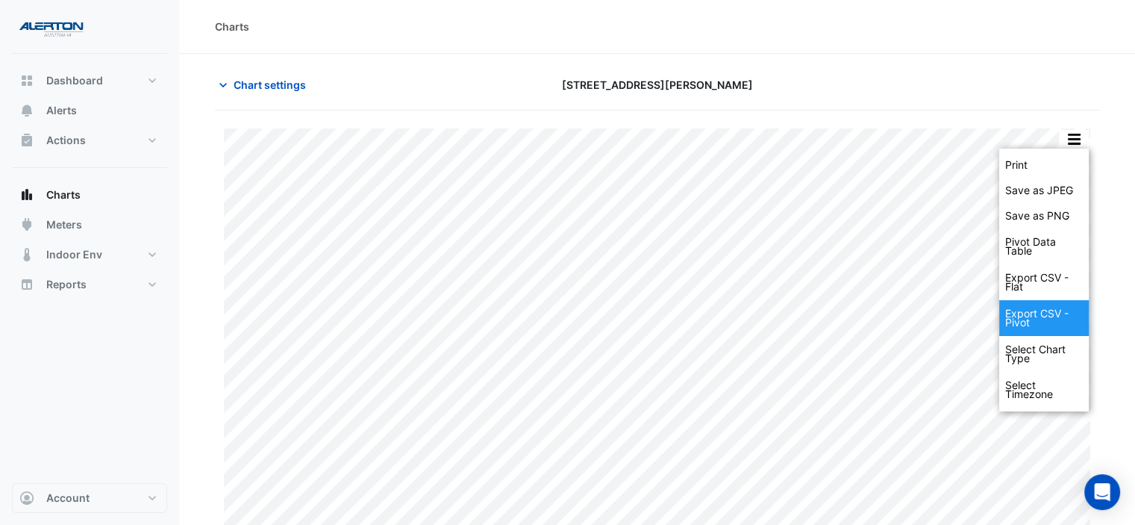
click at [1033, 319] on div "Export CSV - Pivot" at bounding box center [1044, 318] width 90 height 36
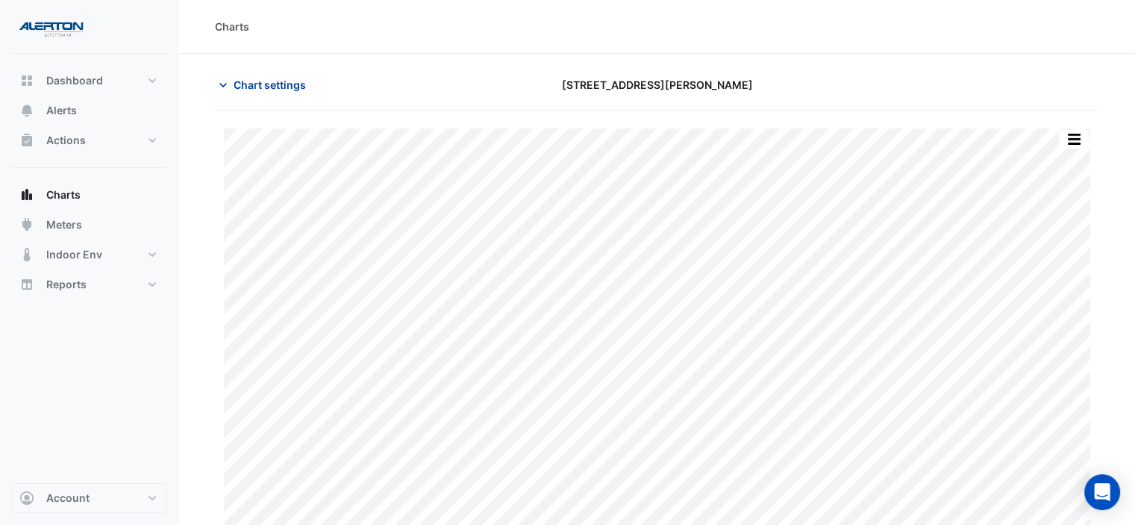
click at [276, 84] on span "Chart settings" at bounding box center [270, 85] width 72 height 16
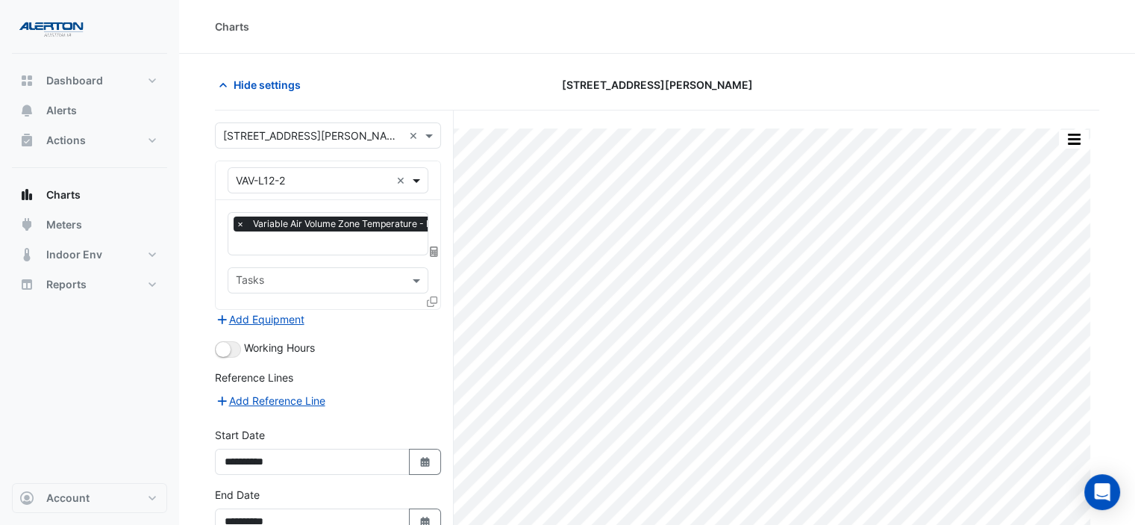
click at [416, 178] on span at bounding box center [418, 180] width 19 height 16
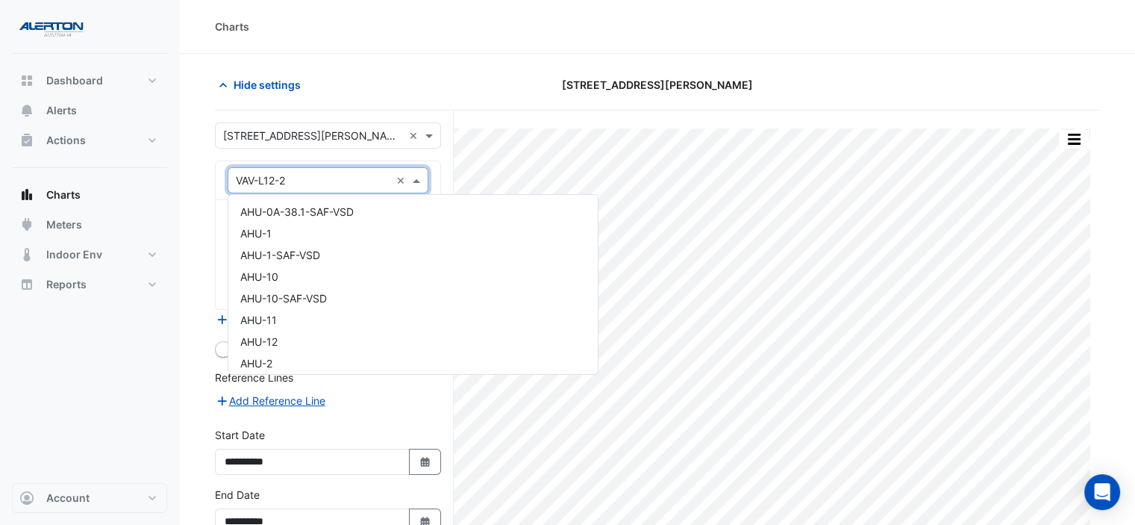
scroll to position [15764, 0]
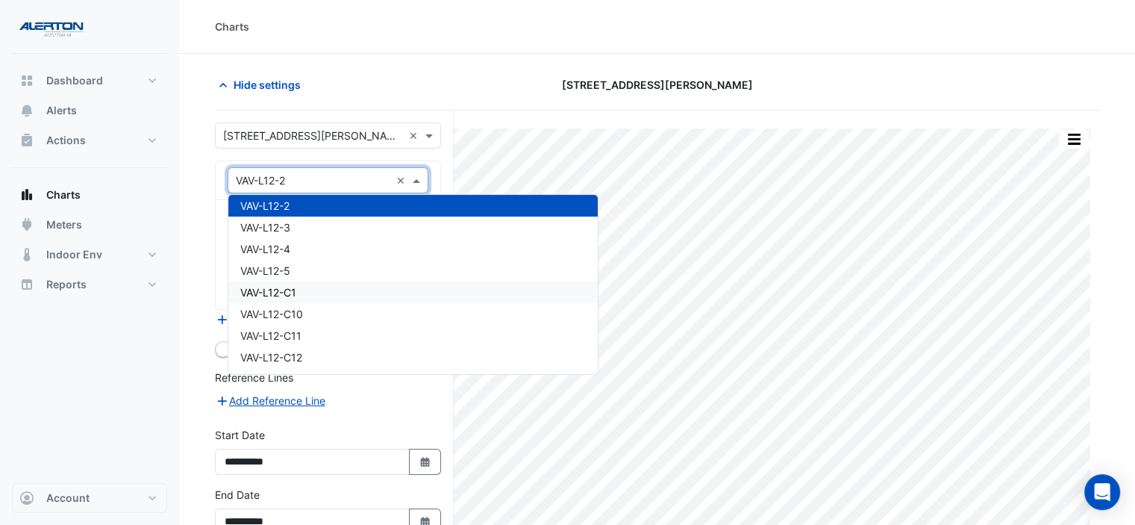
click at [395, 291] on div "VAV-L12-C1" at bounding box center [412, 292] width 369 height 22
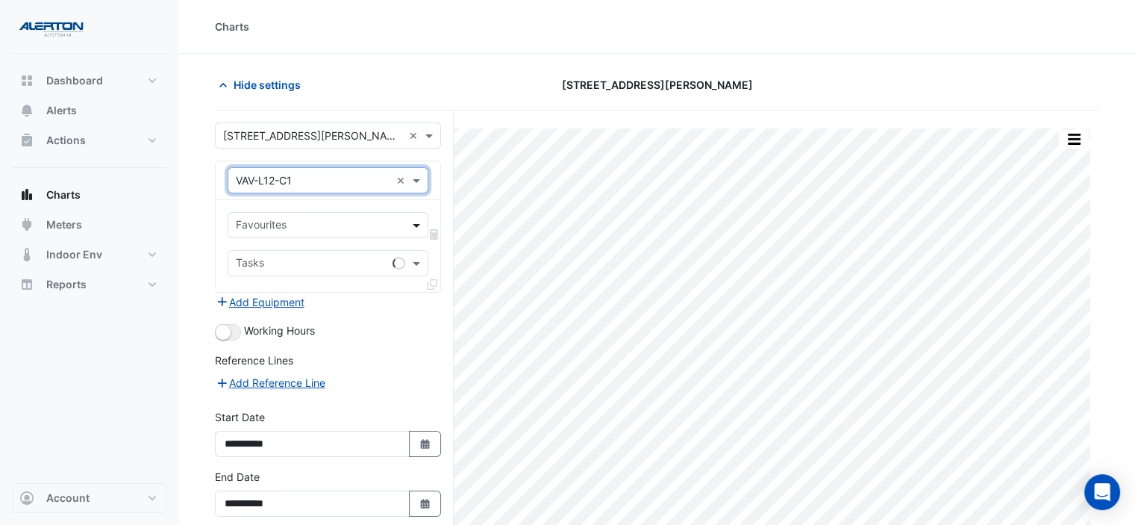
click at [420, 224] on span at bounding box center [418, 225] width 19 height 16
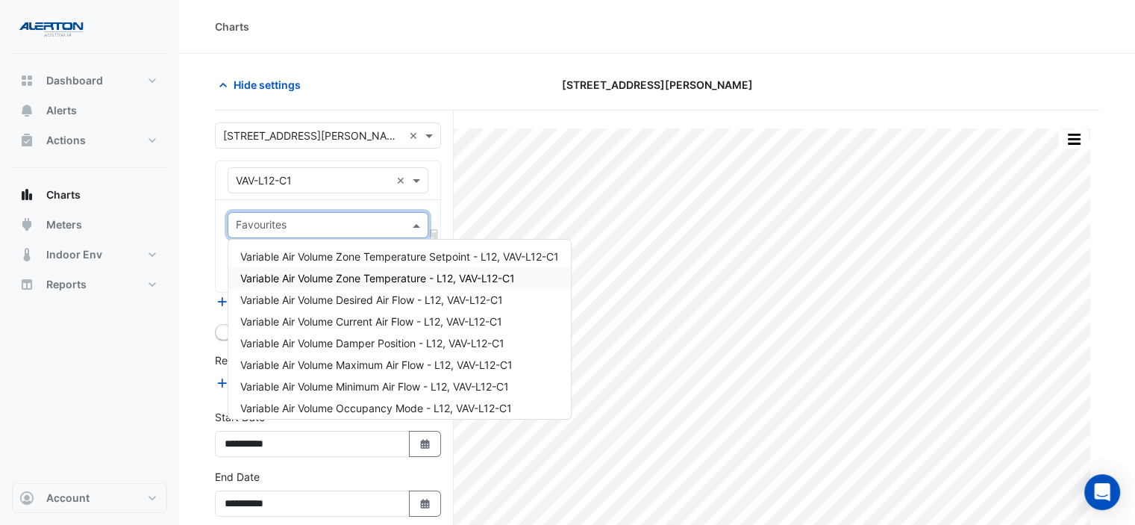
click at [397, 275] on span "Variable Air Volume Zone Temperature - L12, VAV-L12-C1" at bounding box center [377, 278] width 275 height 13
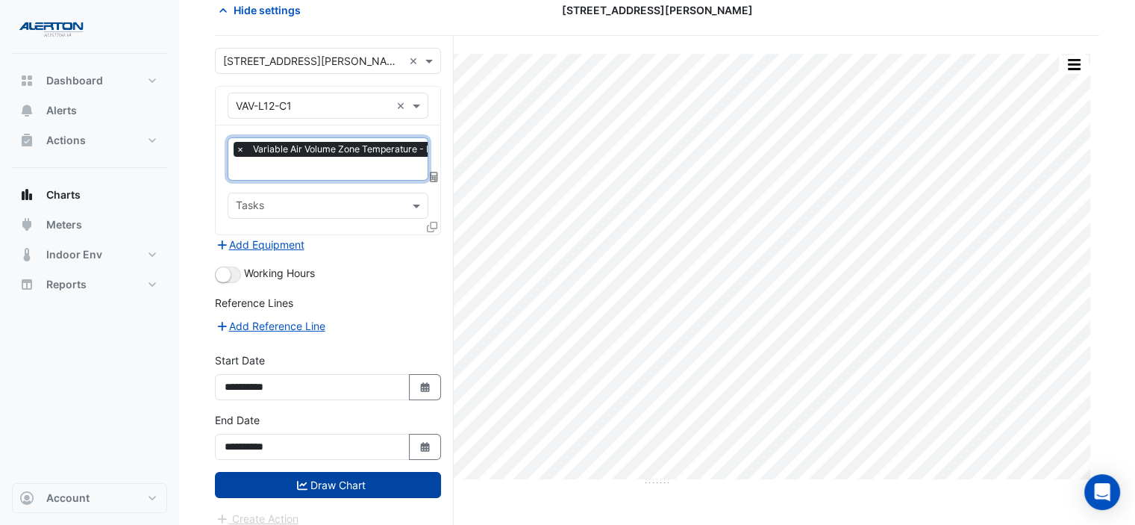
click at [322, 475] on button "Draw Chart" at bounding box center [328, 485] width 226 height 26
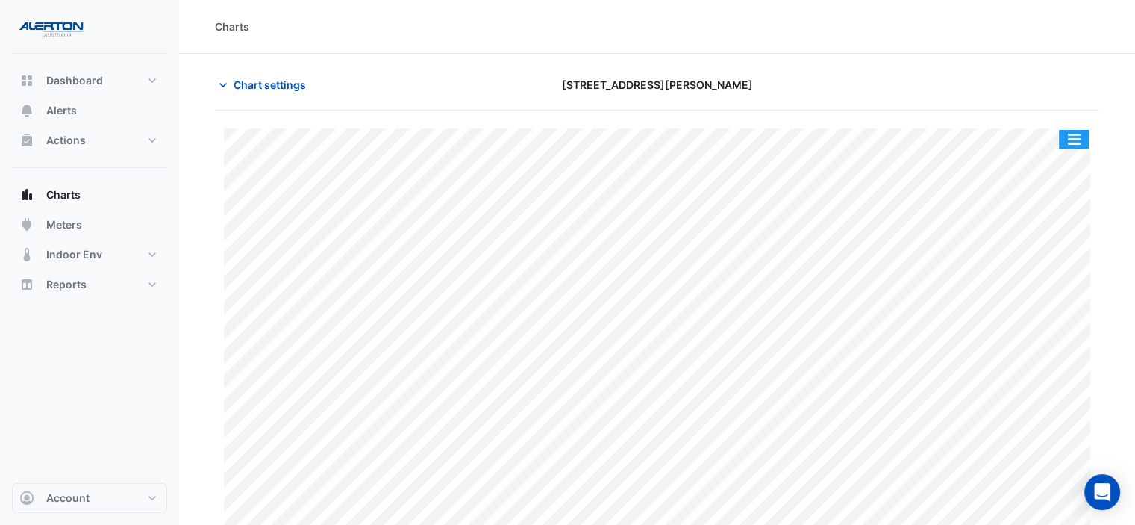
click at [1074, 143] on button "button" at bounding box center [1074, 139] width 30 height 19
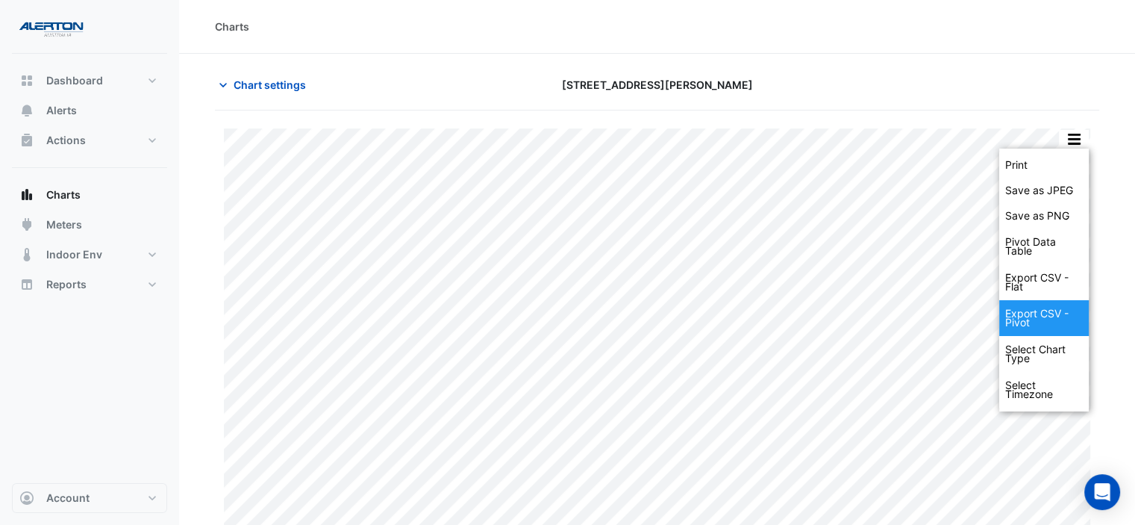
click at [1049, 310] on div "Export CSV - Pivot" at bounding box center [1044, 318] width 90 height 36
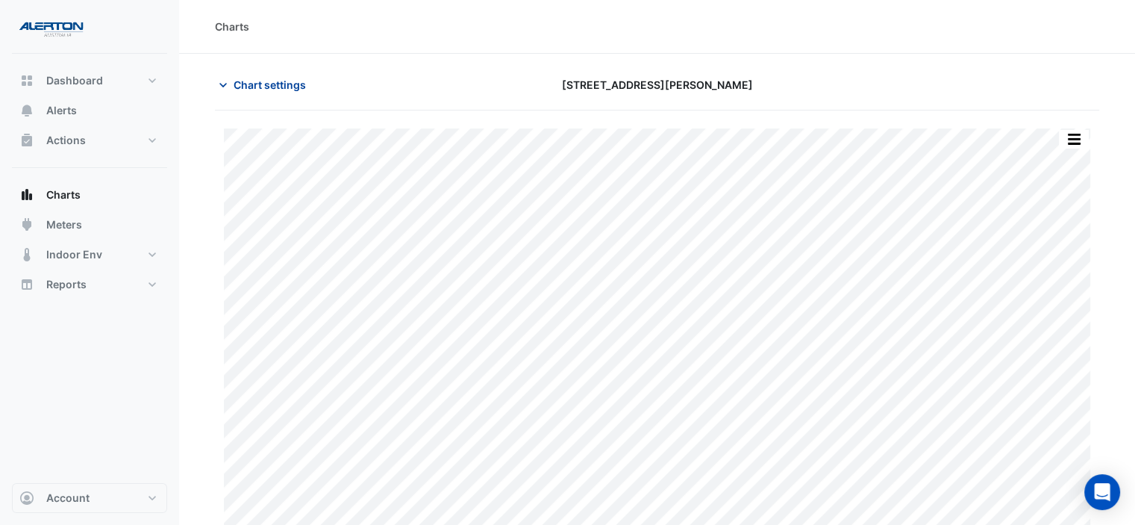
click at [279, 87] on span "Chart settings" at bounding box center [270, 85] width 72 height 16
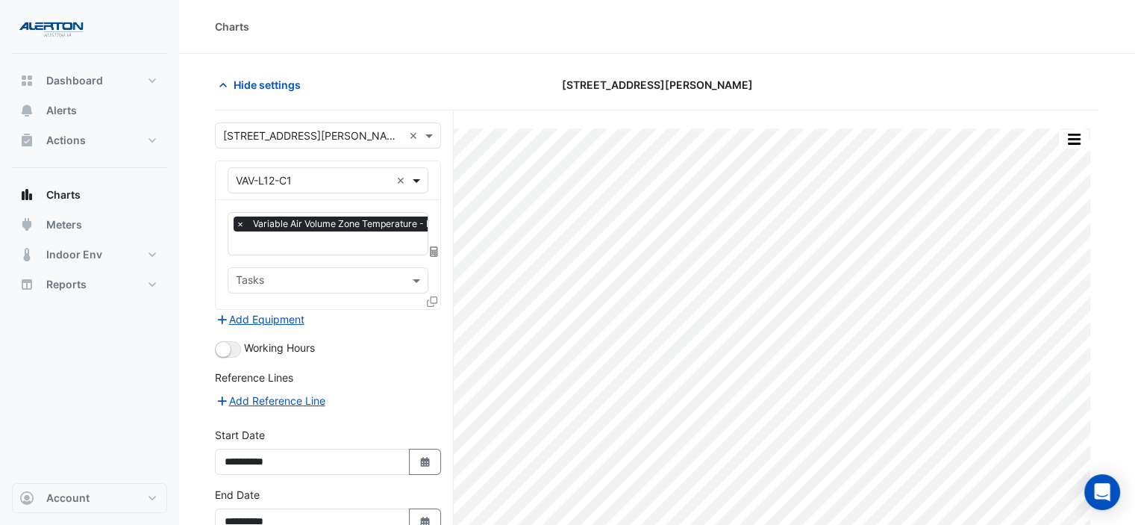
click at [419, 180] on span at bounding box center [418, 180] width 19 height 16
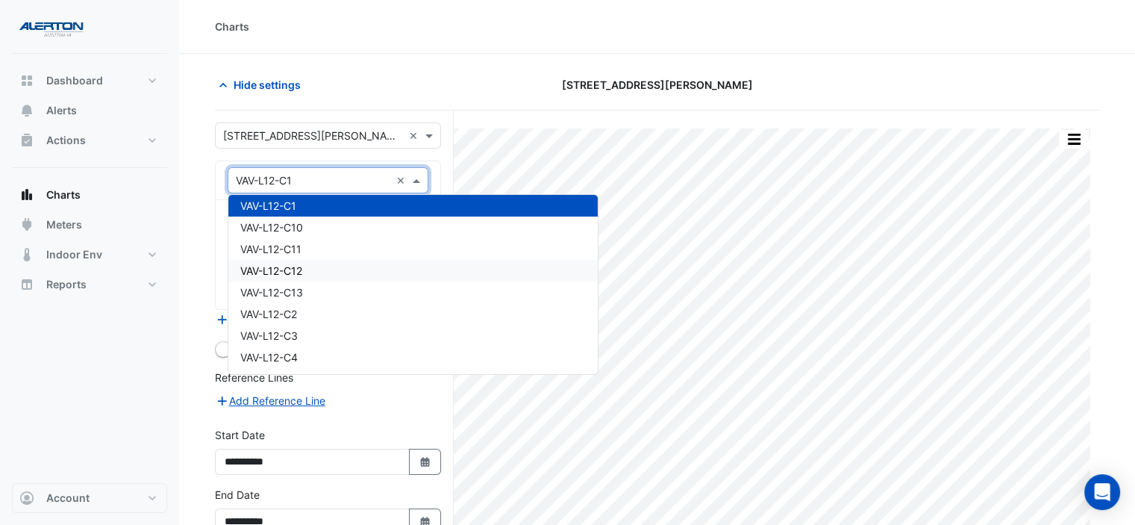
scroll to position [15776, 0]
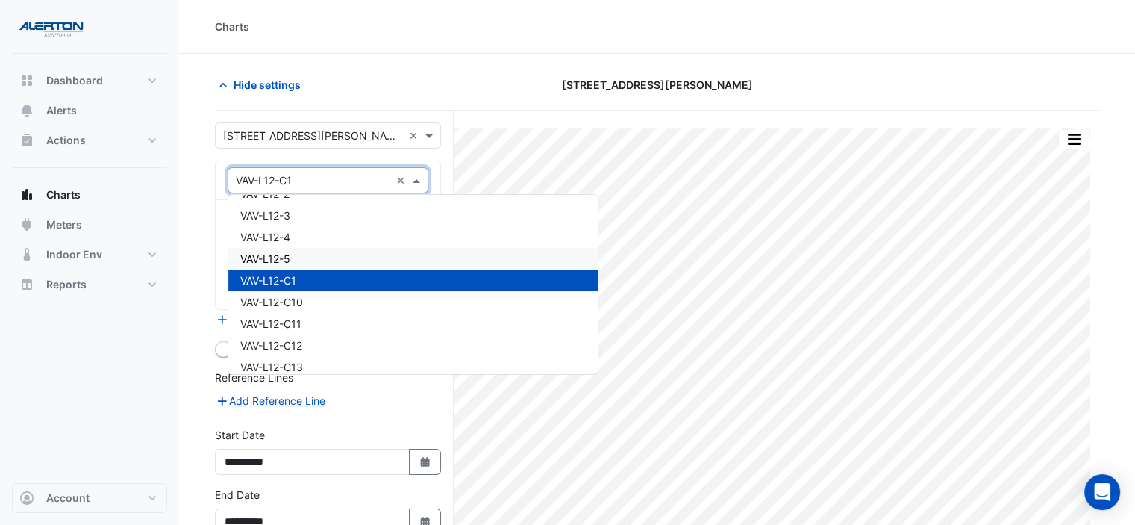
click at [394, 263] on div "VAV-L12-5" at bounding box center [412, 259] width 369 height 22
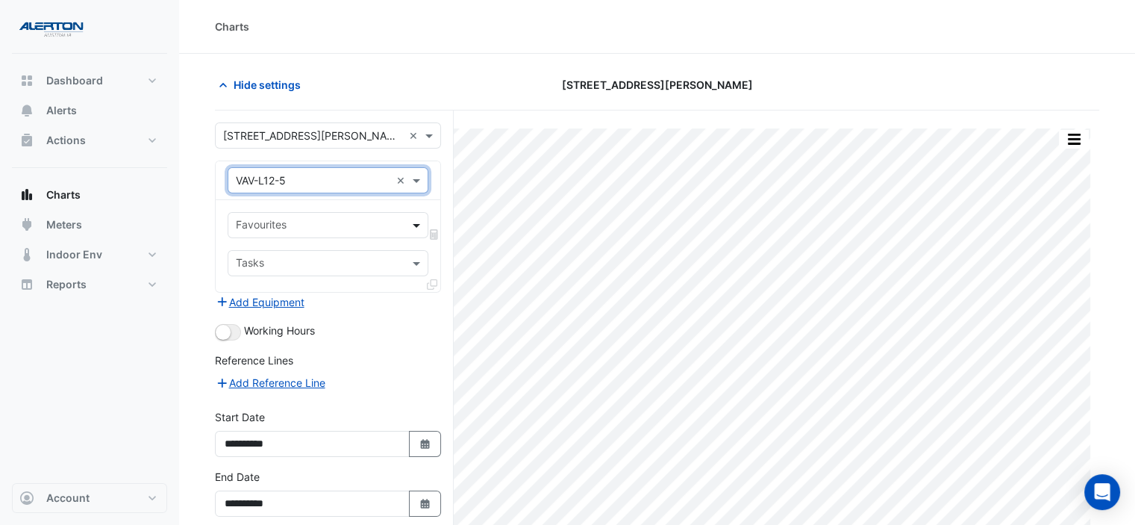
click at [420, 226] on span at bounding box center [418, 225] width 19 height 16
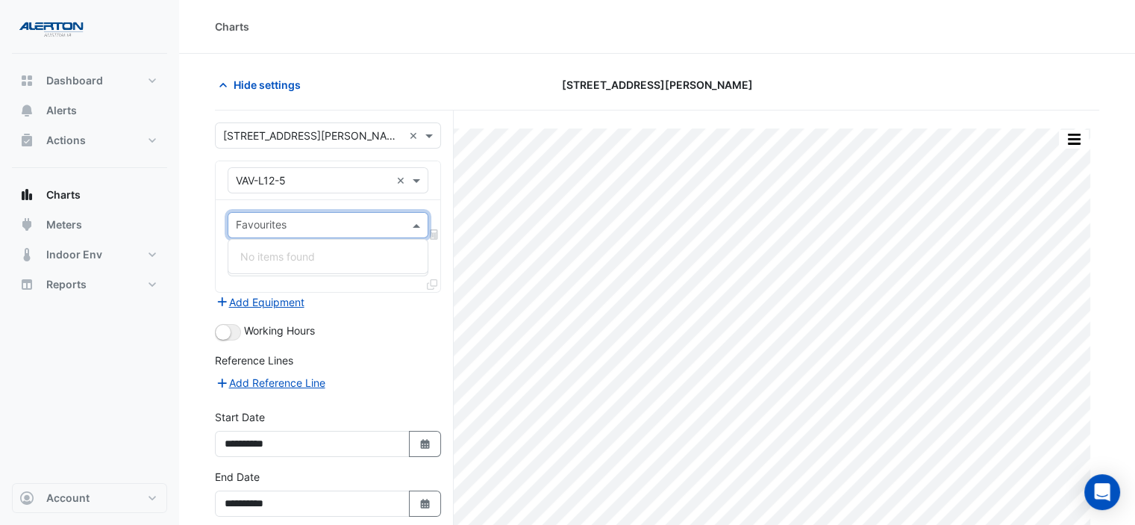
click at [405, 231] on div "Favourites" at bounding box center [328, 225] width 201 height 26
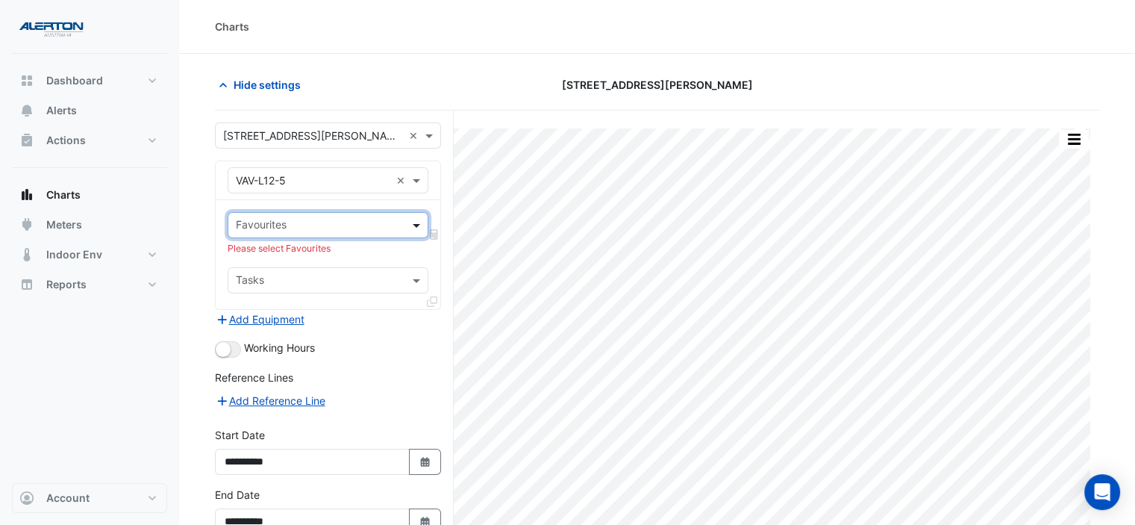
click at [410, 228] on span at bounding box center [418, 225] width 19 height 16
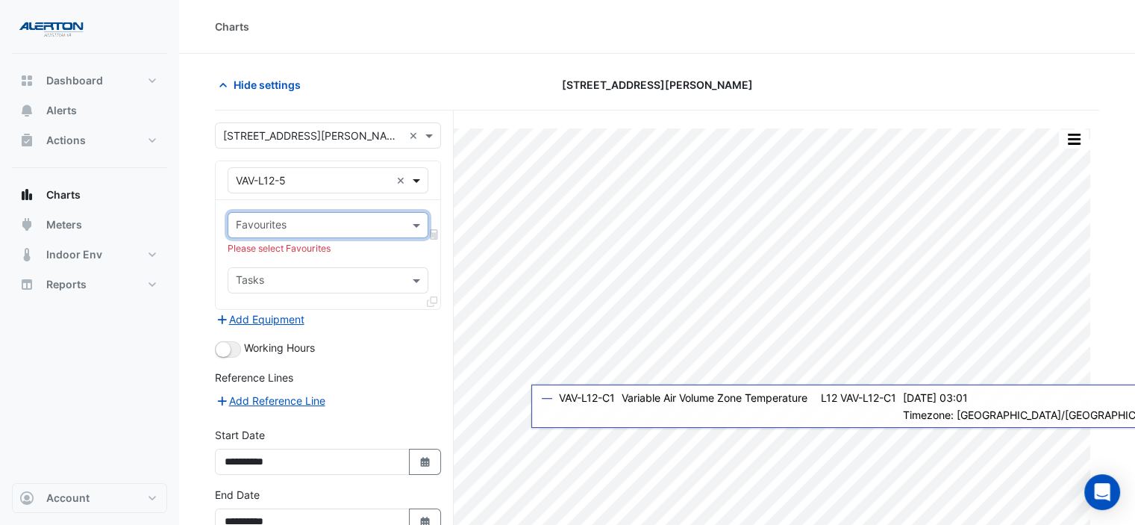
click at [422, 179] on span at bounding box center [418, 180] width 19 height 16
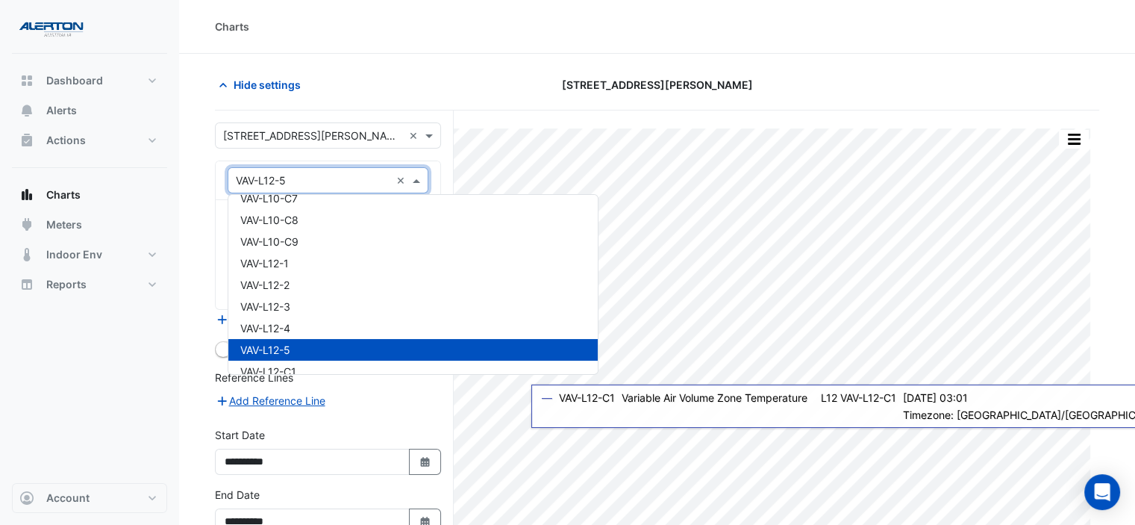
scroll to position [15680, 0]
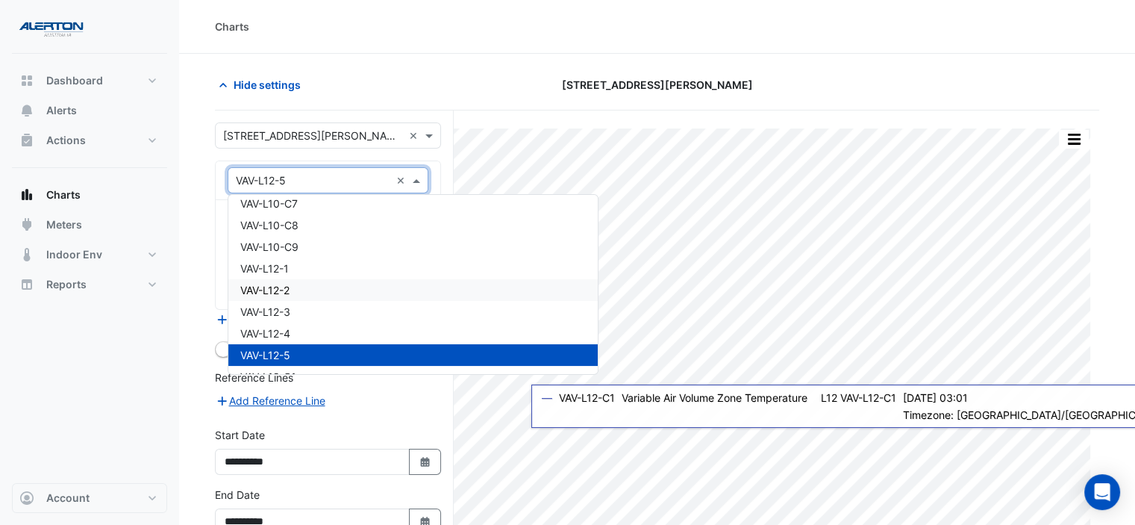
click at [389, 295] on div "VAV-L12-2" at bounding box center [412, 290] width 369 height 22
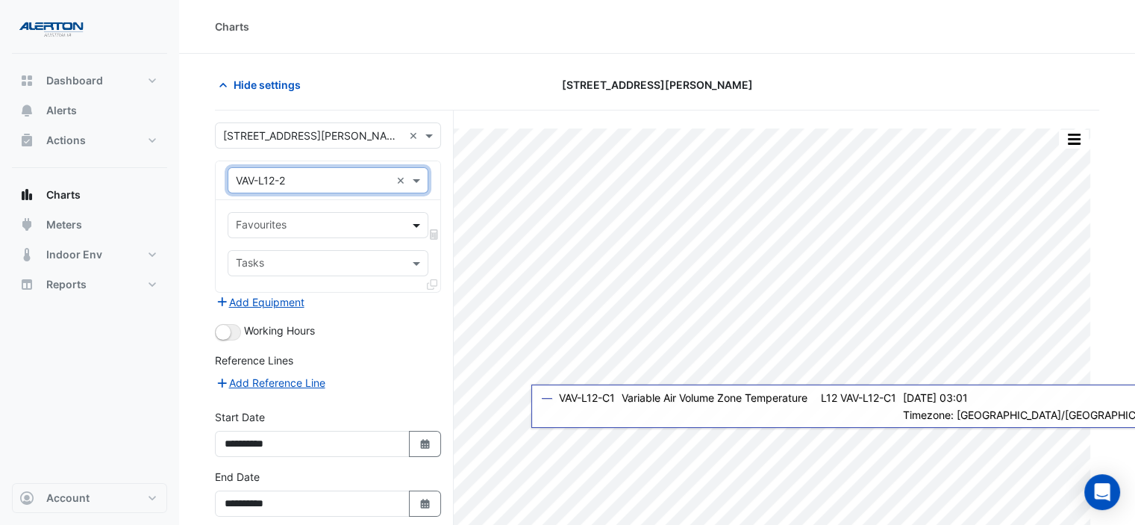
click at [419, 220] on span at bounding box center [418, 225] width 19 height 16
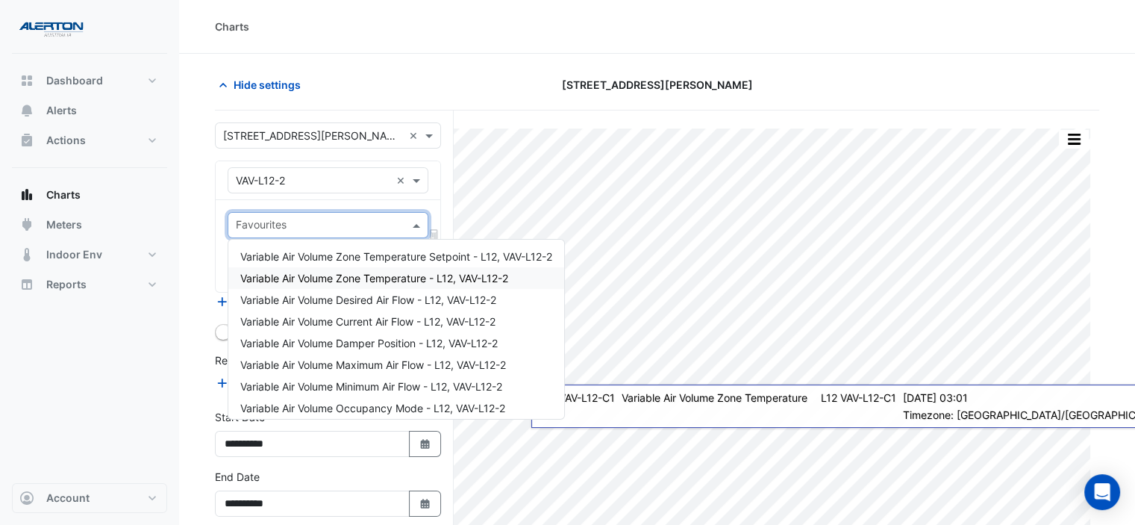
click at [410, 272] on span "Variable Air Volume Zone Temperature - L12, VAV-L12-2" at bounding box center [374, 278] width 268 height 13
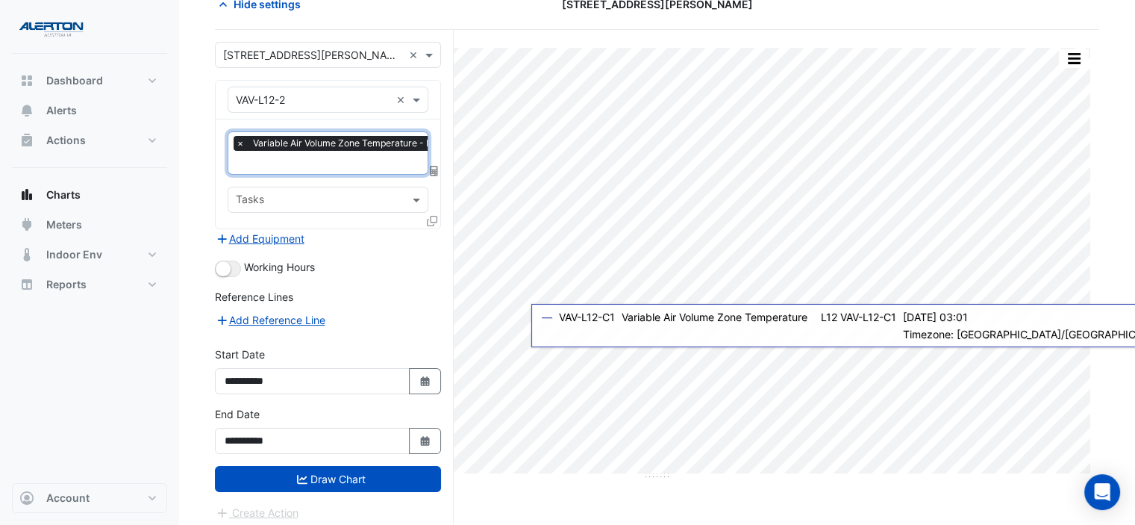
scroll to position [82, 0]
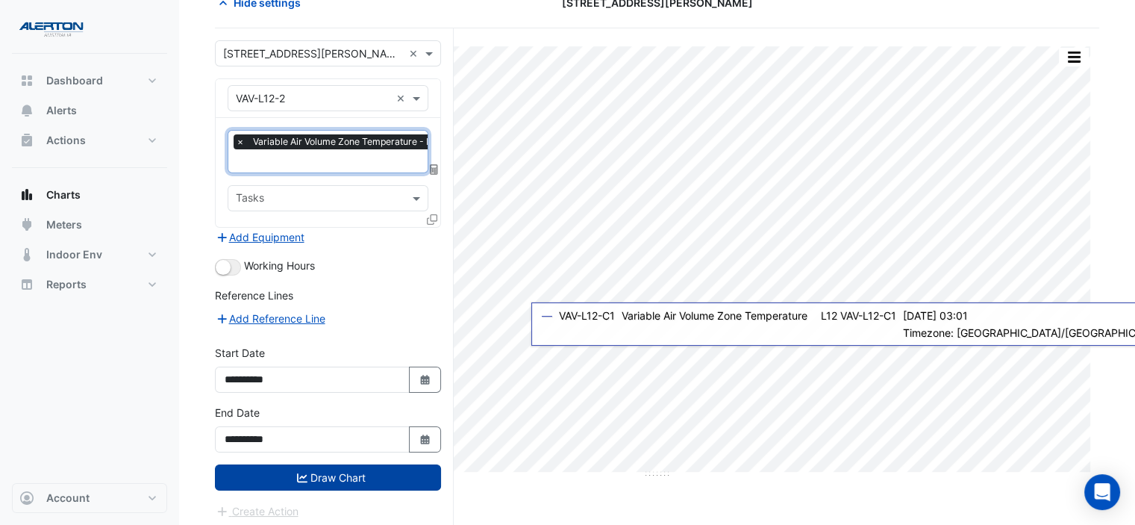
click at [315, 476] on button "Draw Chart" at bounding box center [328, 477] width 226 height 26
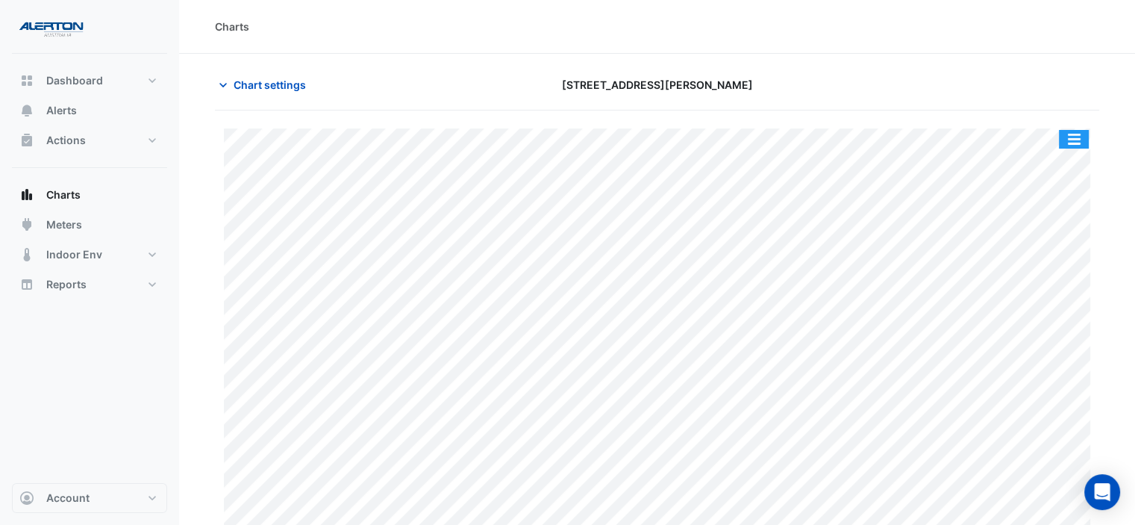
click at [1075, 141] on button "button" at bounding box center [1074, 139] width 30 height 19
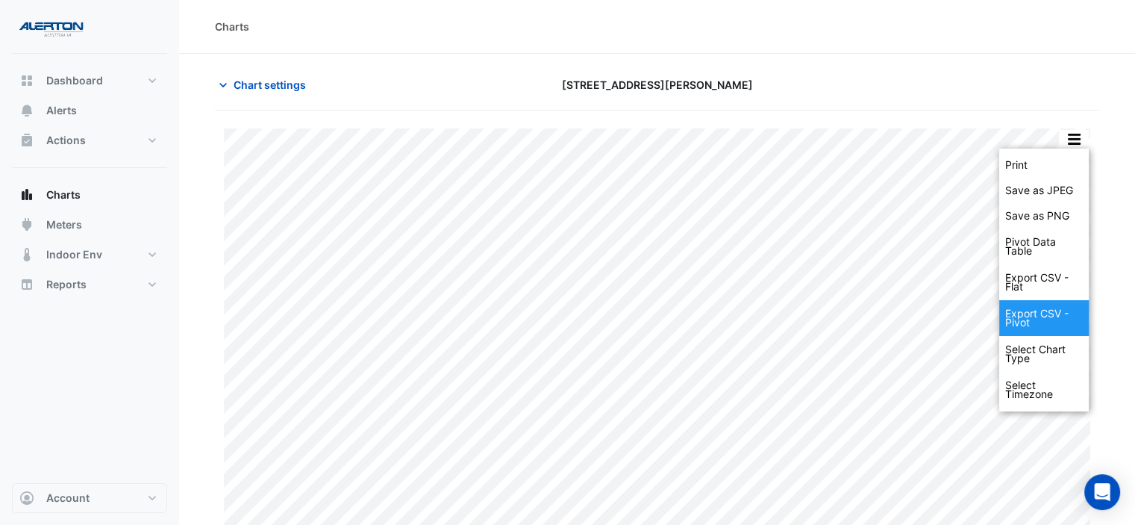
click at [1035, 316] on div "Export CSV - Pivot" at bounding box center [1044, 318] width 90 height 36
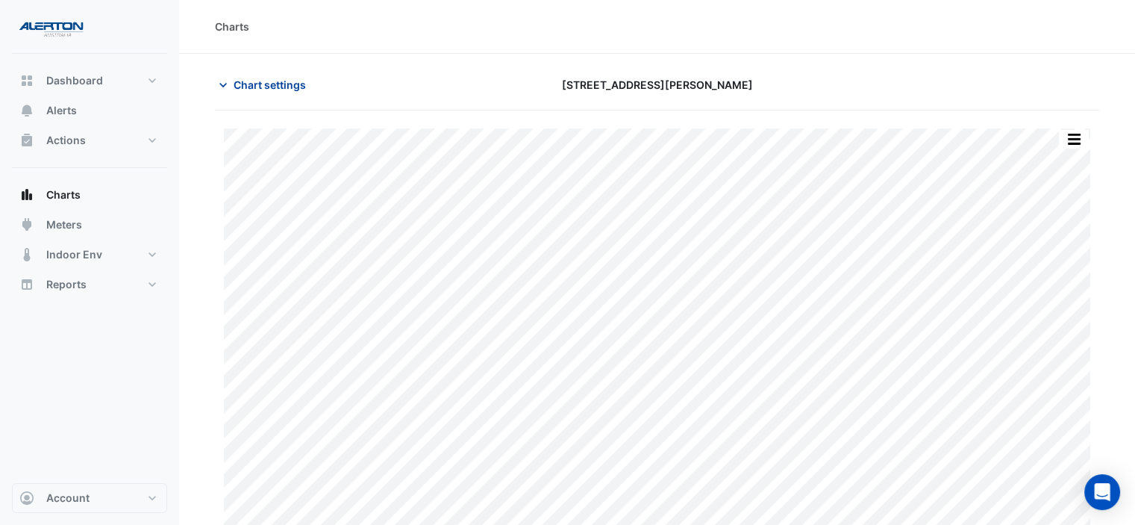
click at [274, 75] on button "Chart settings" at bounding box center [265, 85] width 101 height 26
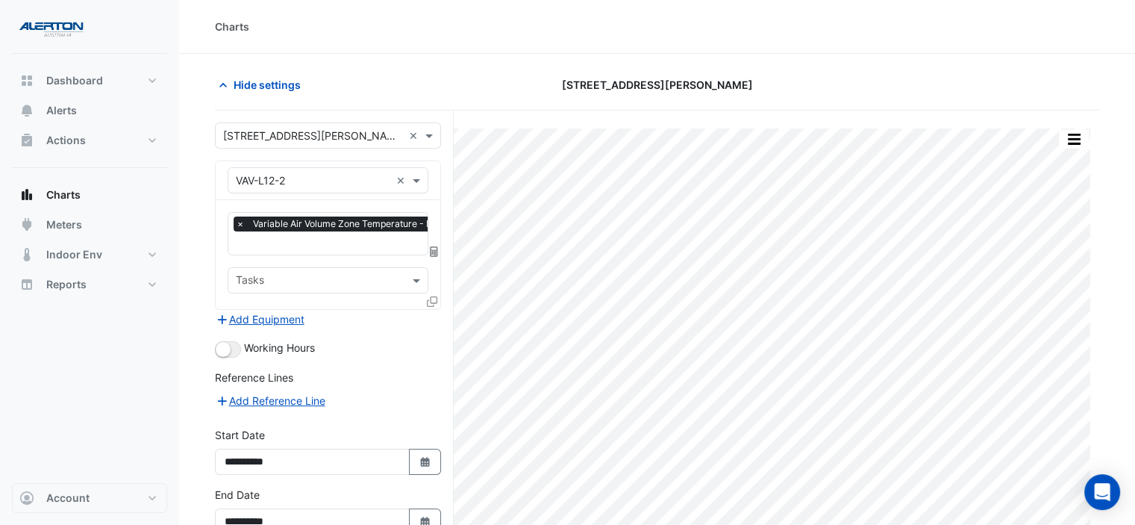
click at [353, 178] on input "text" at bounding box center [313, 181] width 155 height 16
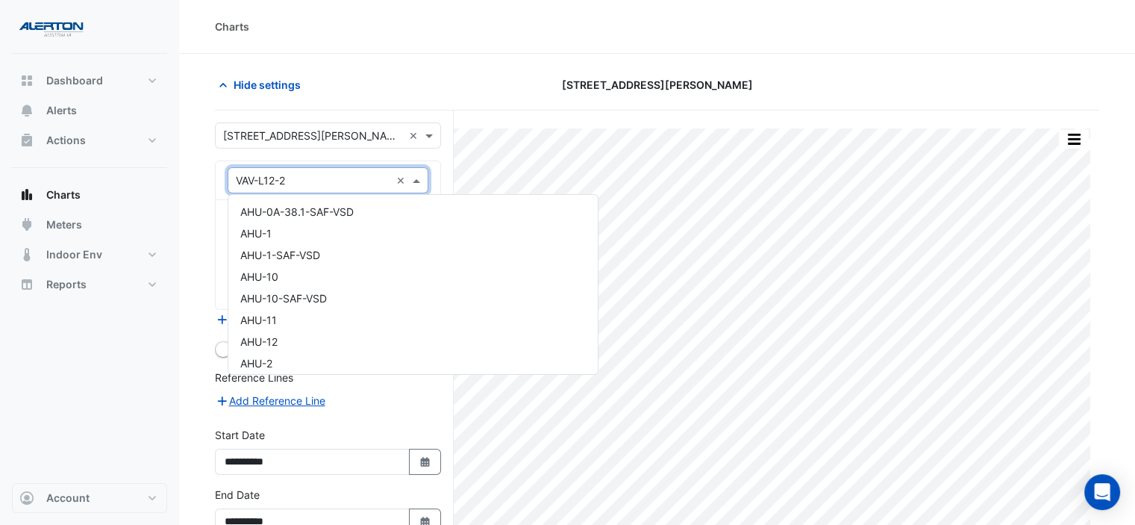
scroll to position [15764, 0]
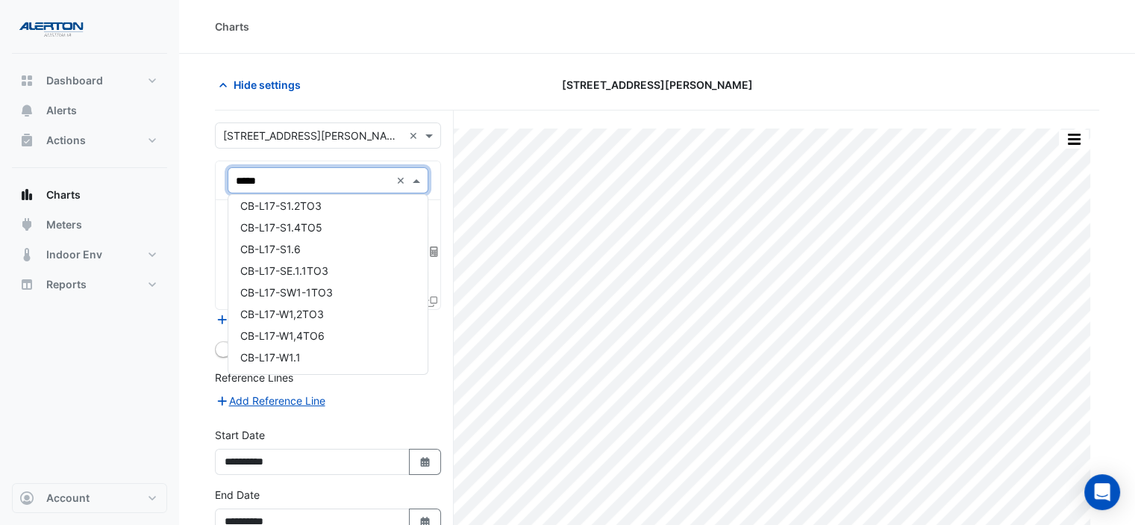
type input "******"
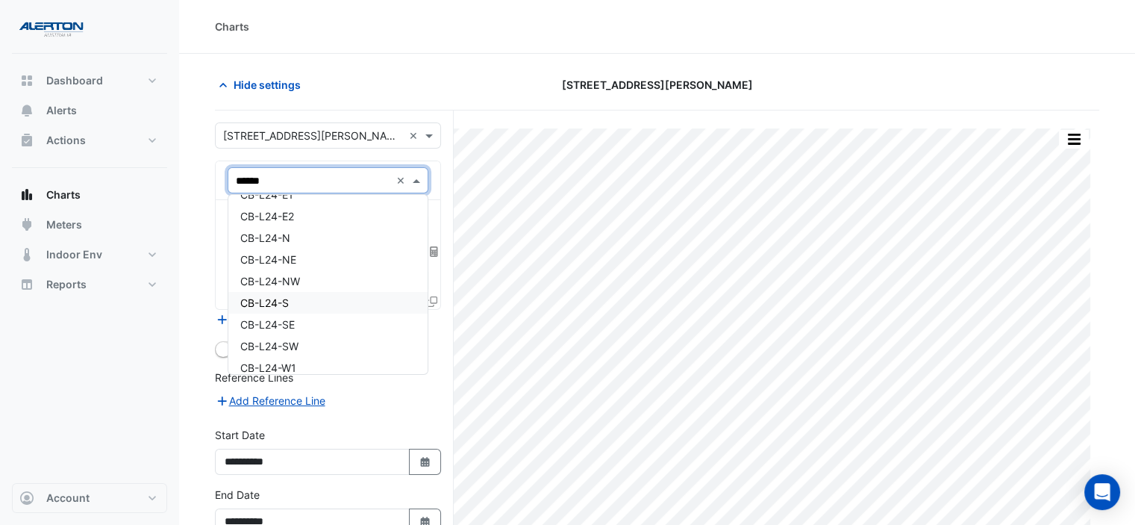
scroll to position [0, 0]
click at [322, 213] on div "CB-L24-E1" at bounding box center [328, 212] width 200 height 22
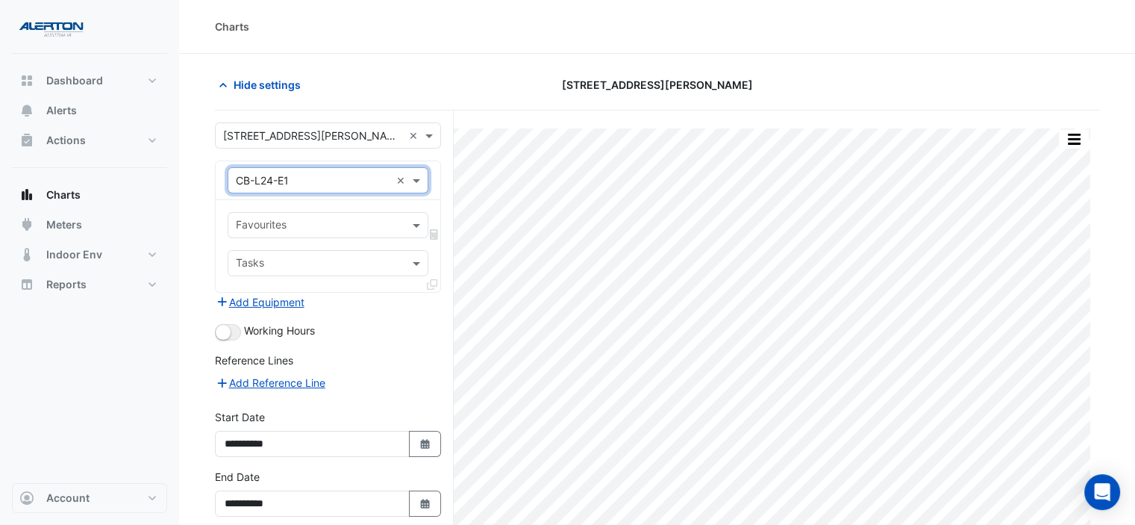
click at [336, 224] on input "text" at bounding box center [319, 227] width 167 height 16
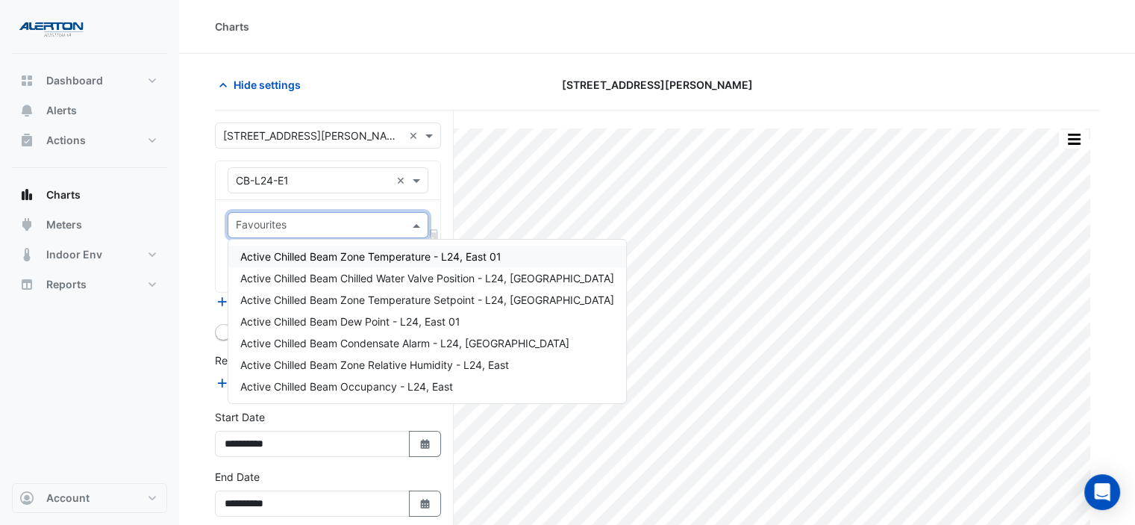
click at [393, 256] on span "Active Chilled Beam Zone Temperature - L24, East 01" at bounding box center [370, 256] width 261 height 13
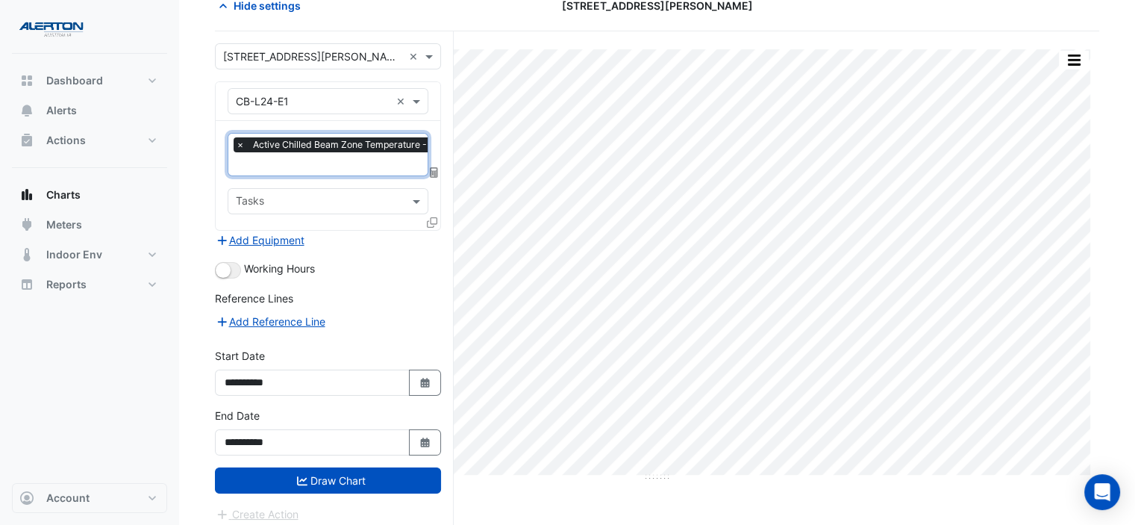
scroll to position [82, 0]
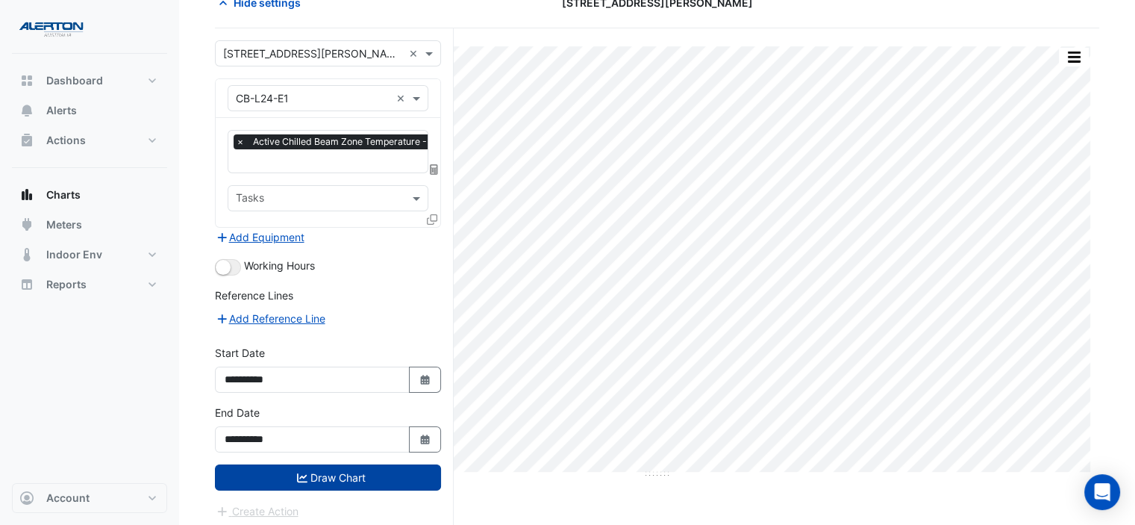
click at [310, 475] on button "Draw Chart" at bounding box center [328, 477] width 226 height 26
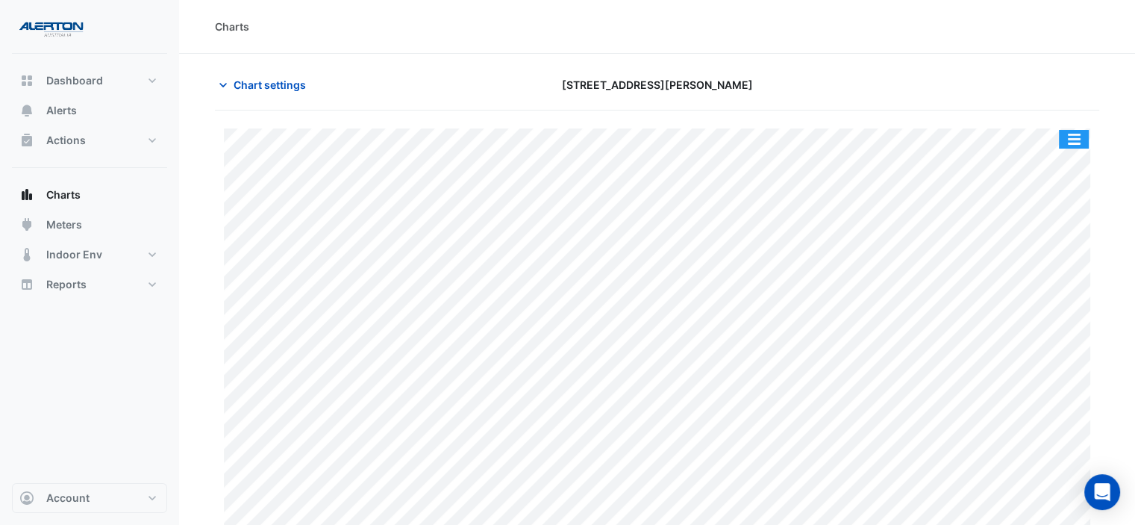
click at [1078, 144] on button "button" at bounding box center [1074, 139] width 30 height 19
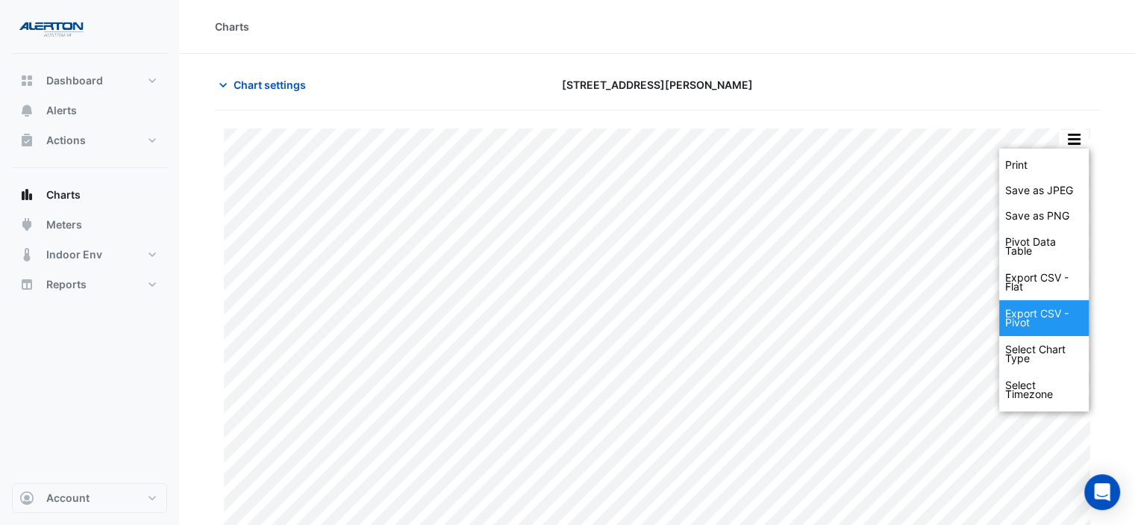
click at [1039, 314] on div "Export CSV - Pivot" at bounding box center [1044, 318] width 90 height 36
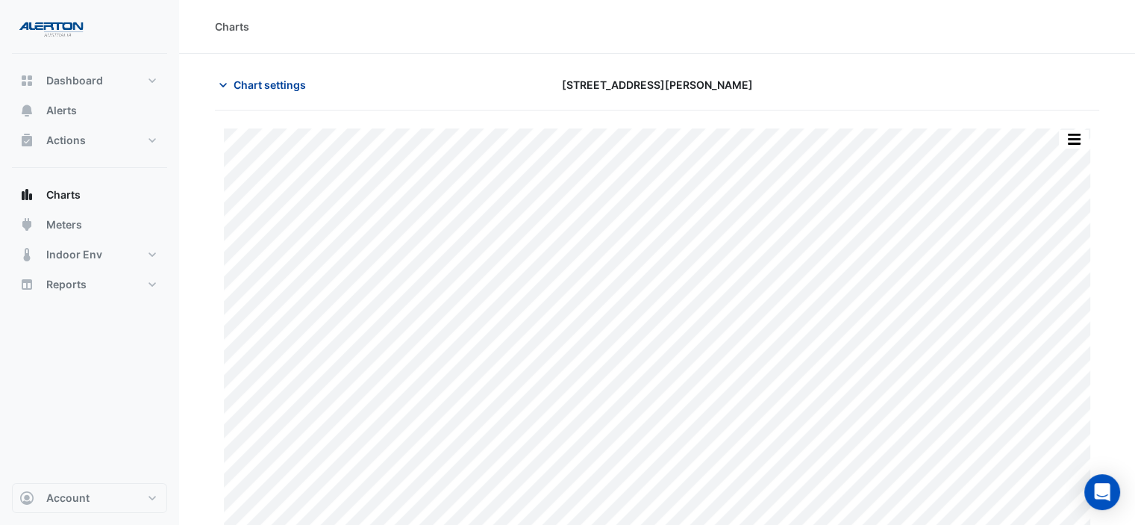
click at [257, 86] on span "Chart settings" at bounding box center [270, 85] width 72 height 16
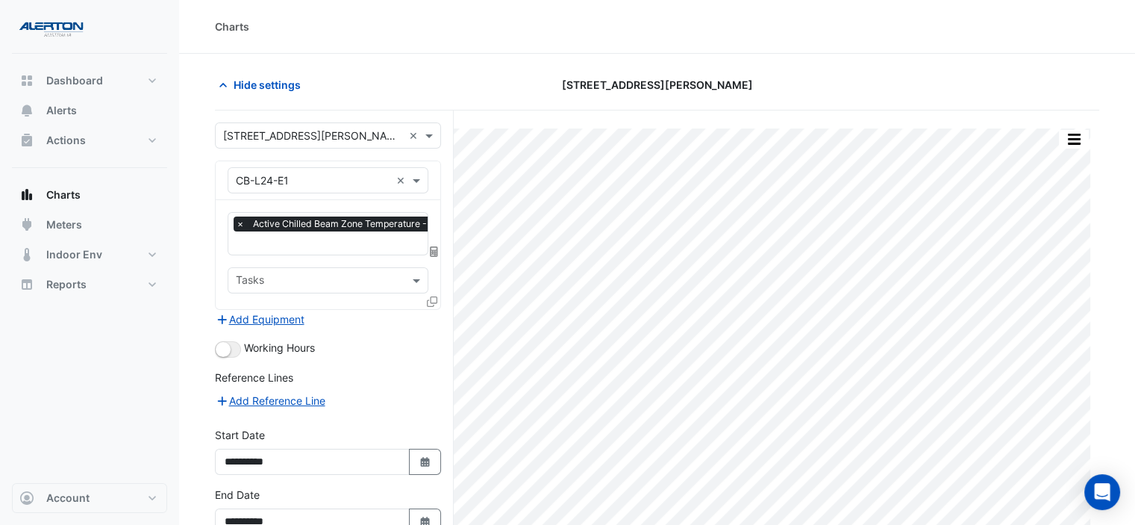
click at [360, 176] on input "text" at bounding box center [313, 181] width 155 height 16
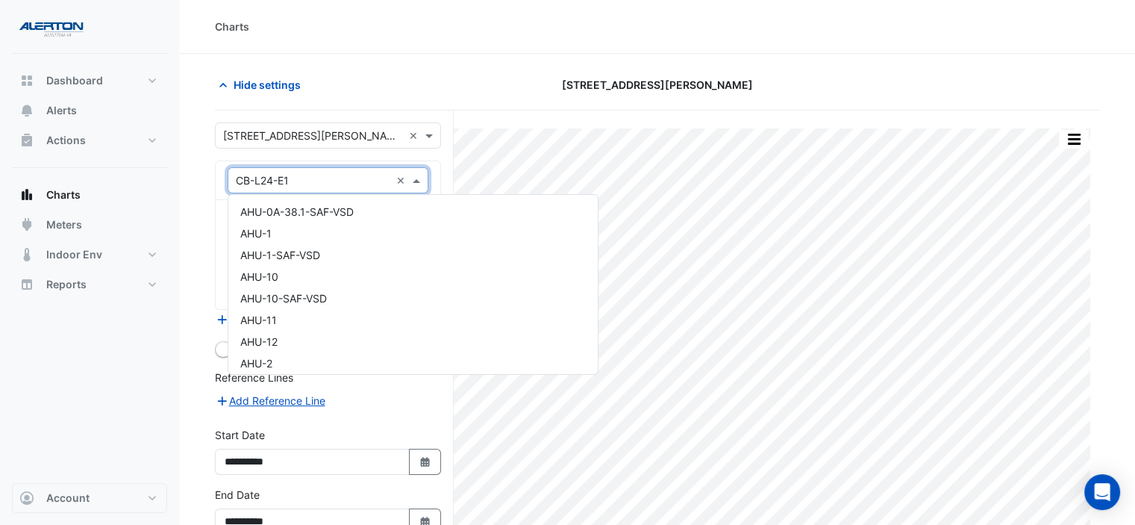
scroll to position [6088, 0]
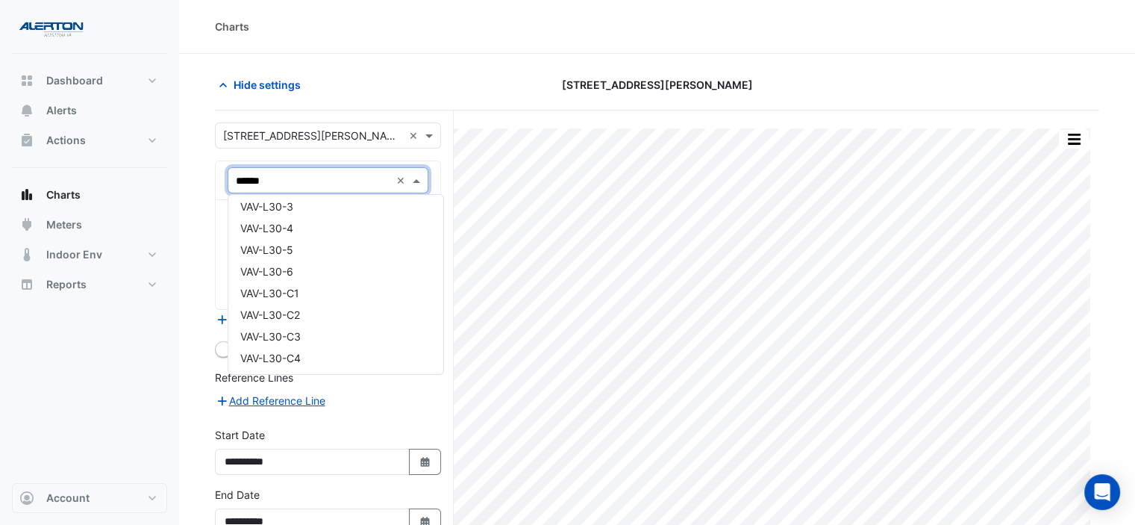
type input "*******"
click at [325, 313] on div "VAV-L24-C6" at bounding box center [328, 320] width 200 height 22
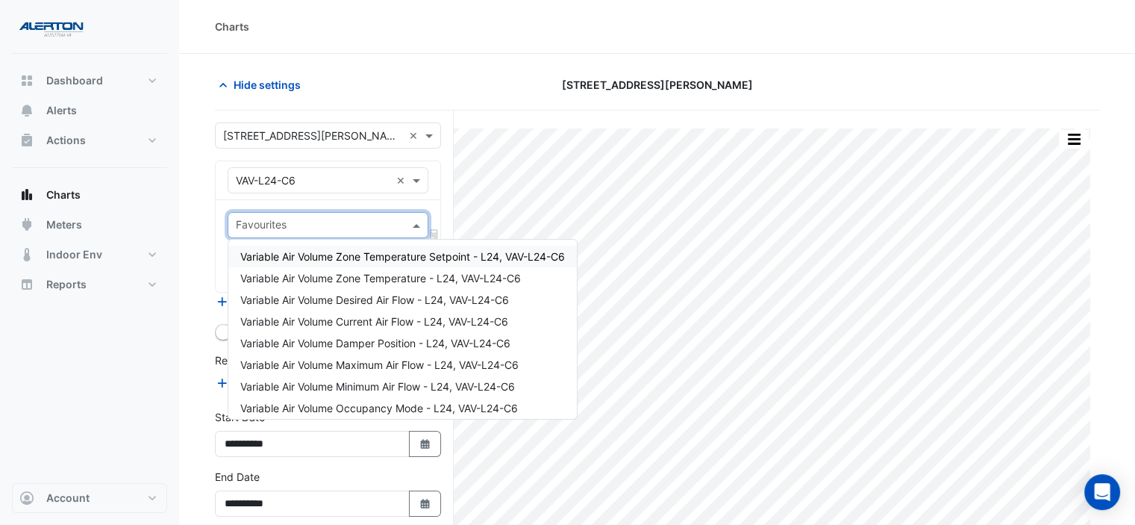
click at [410, 225] on span at bounding box center [418, 225] width 19 height 16
click at [400, 272] on span "Variable Air Volume Zone Temperature - L24, VAV-L24-C6" at bounding box center [380, 278] width 281 height 13
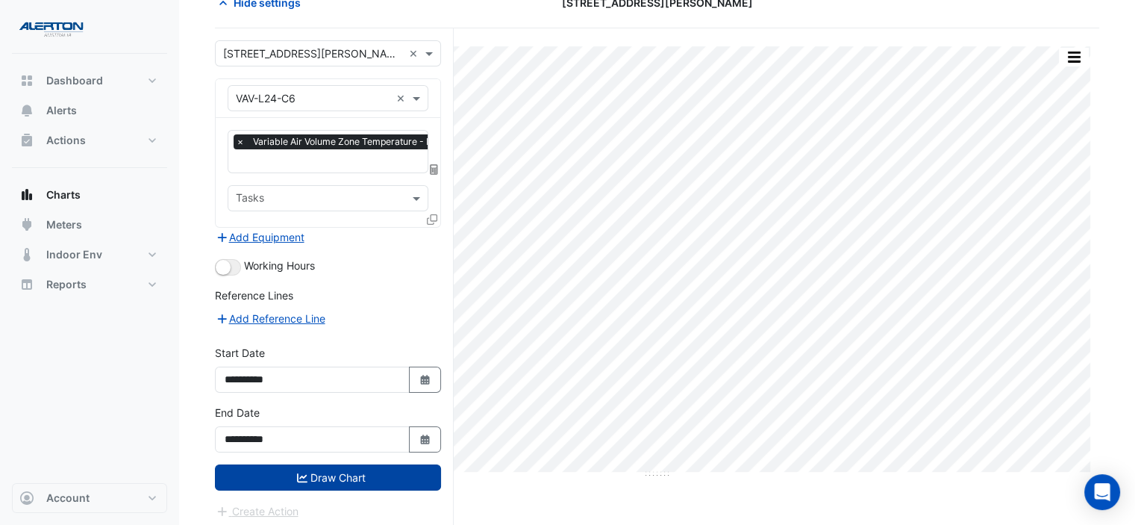
click at [352, 465] on button "Draw Chart" at bounding box center [328, 477] width 226 height 26
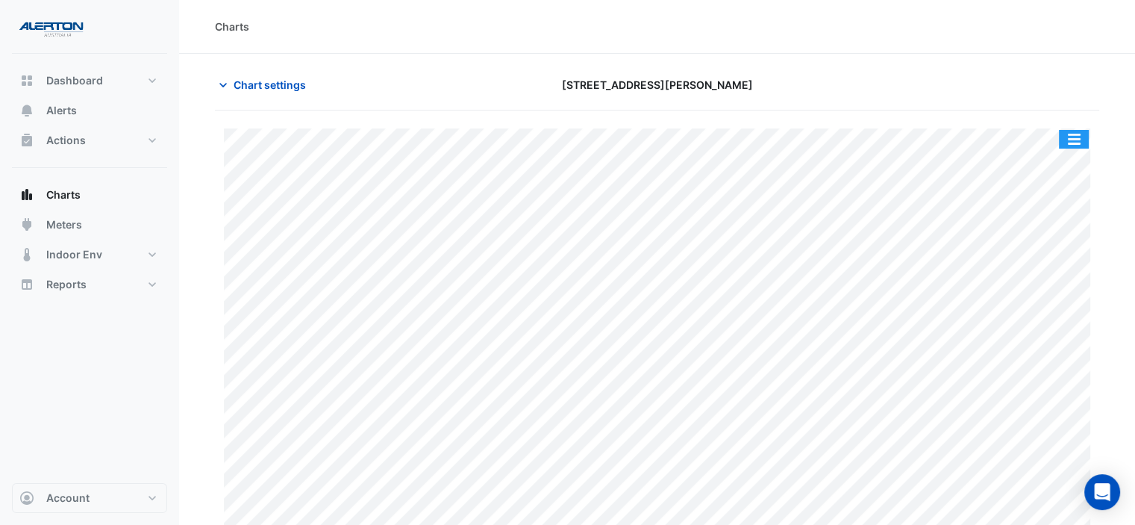
click at [1079, 131] on button "button" at bounding box center [1074, 139] width 30 height 19
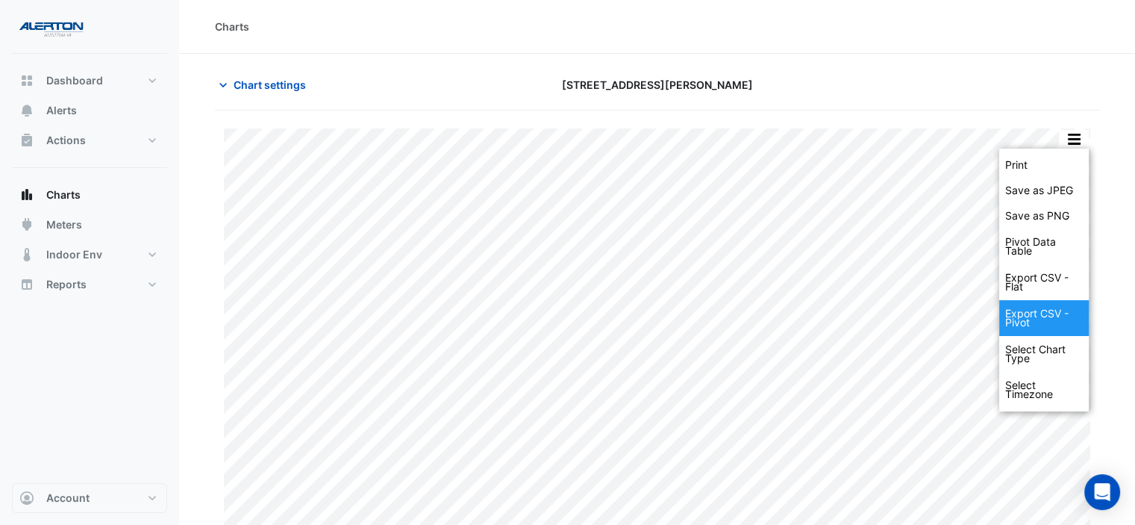
click at [1026, 307] on div "Export CSV - Pivot" at bounding box center [1044, 318] width 90 height 36
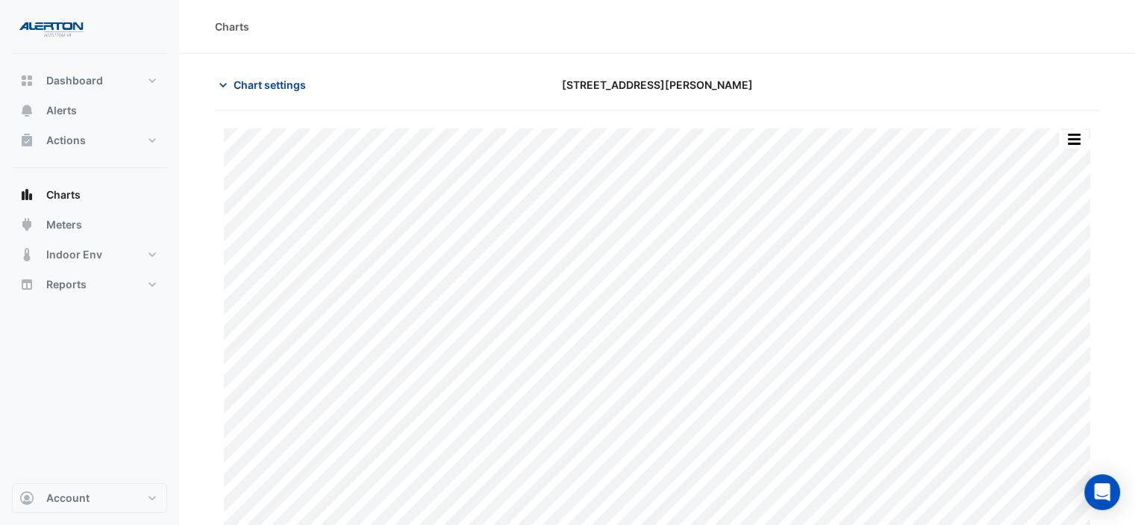
click at [249, 83] on span "Chart settings" at bounding box center [270, 85] width 72 height 16
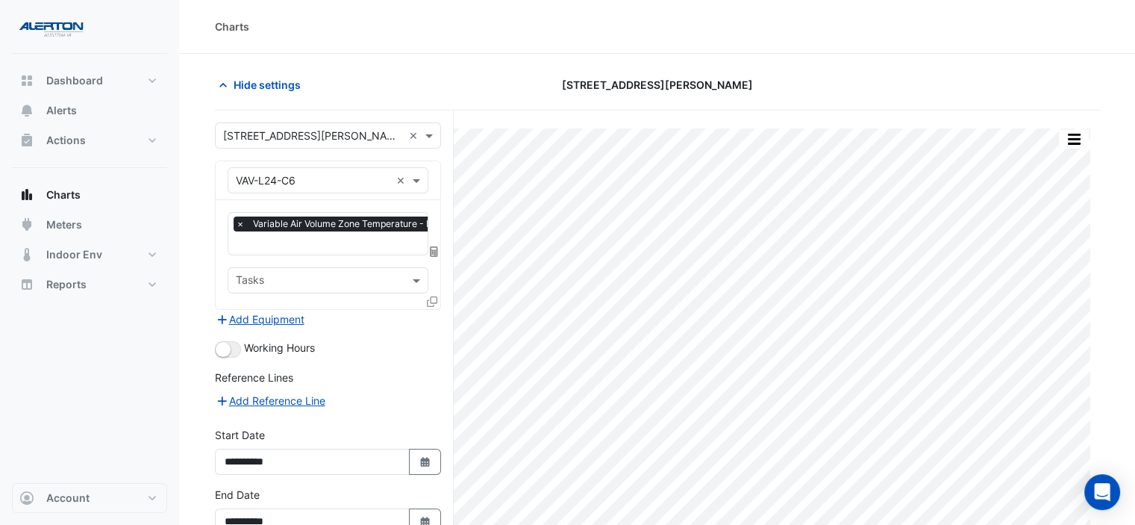
click at [366, 173] on input "text" at bounding box center [313, 181] width 155 height 16
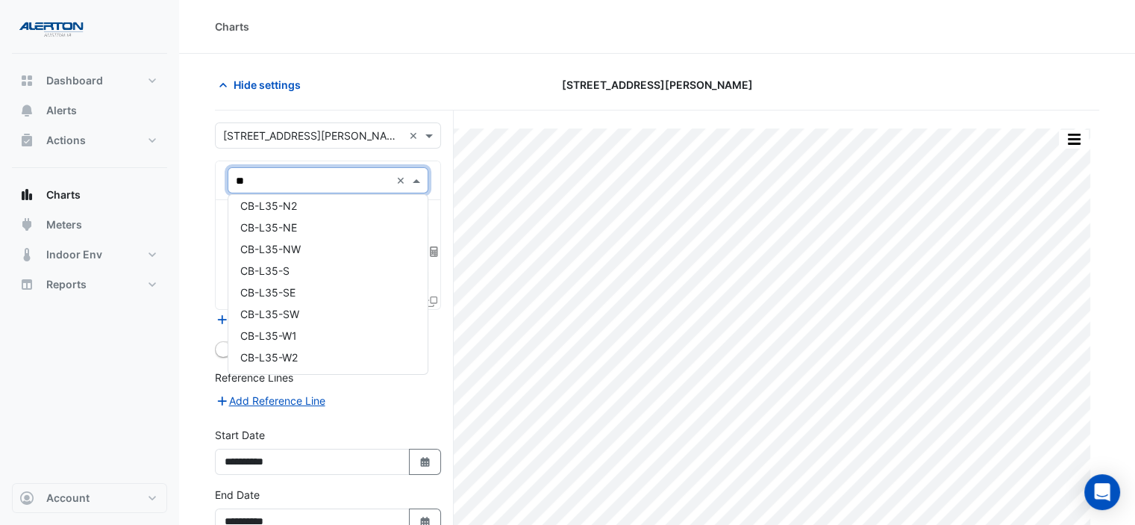
scroll to position [7582, 0]
type input "******"
click at [310, 271] on div "CB-L24-S" at bounding box center [328, 271] width 200 height 22
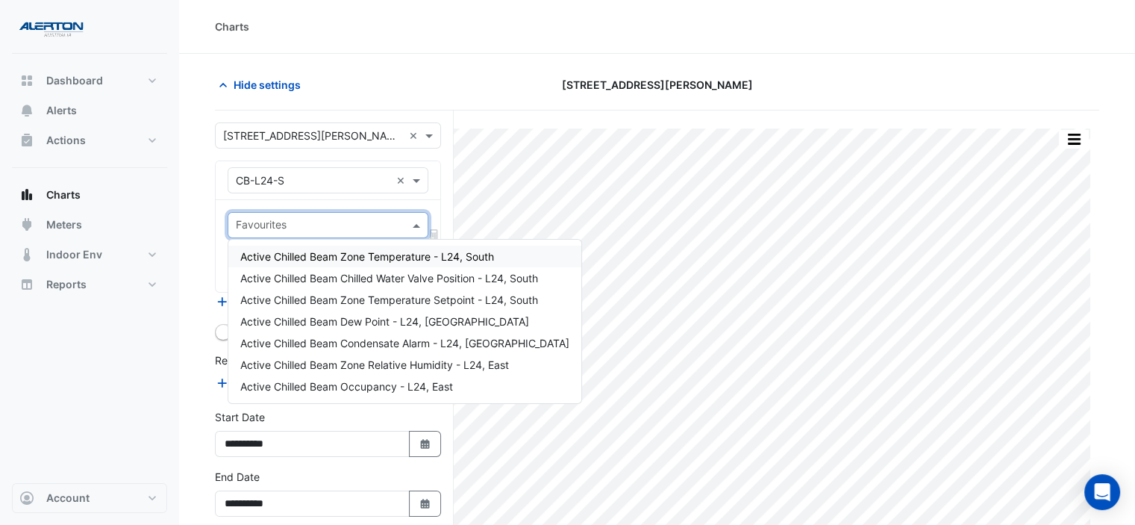
click at [412, 224] on span at bounding box center [418, 225] width 19 height 16
click at [408, 265] on div "Active Chilled Beam Zone Temperature - L24, South" at bounding box center [404, 257] width 353 height 22
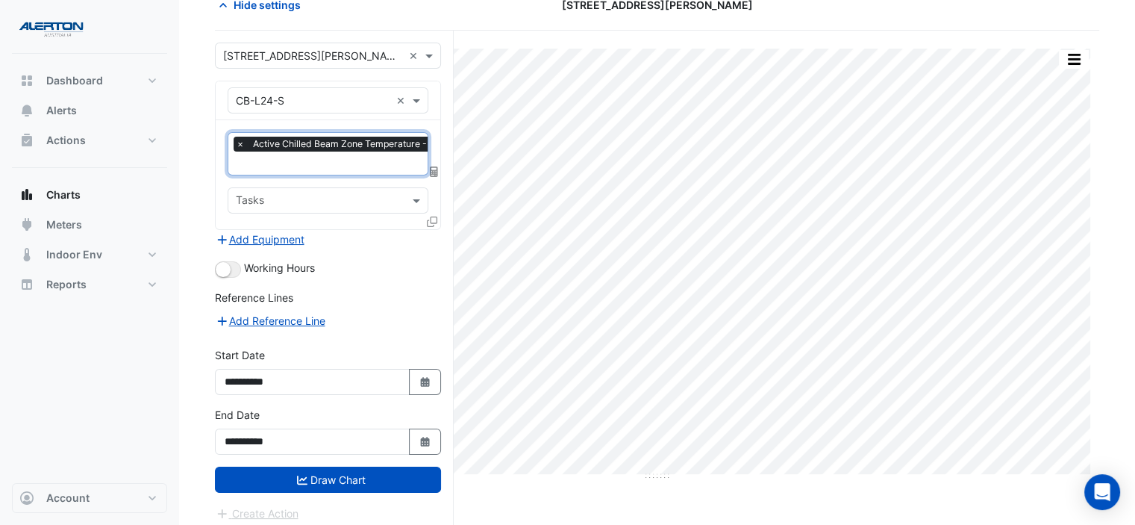
scroll to position [82, 0]
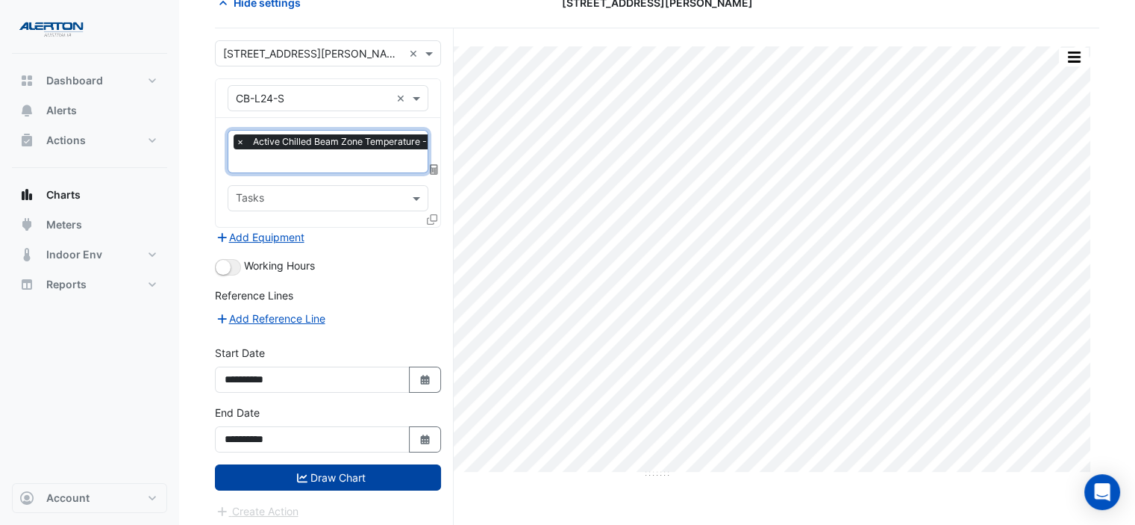
click at [314, 468] on button "Draw Chart" at bounding box center [328, 477] width 226 height 26
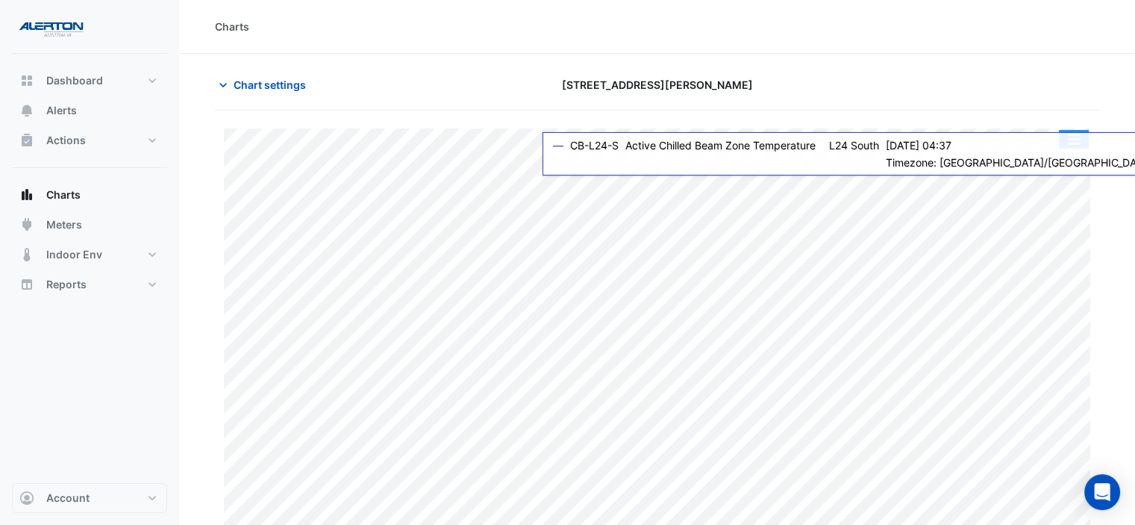
click at [1071, 140] on button "button" at bounding box center [1074, 139] width 30 height 19
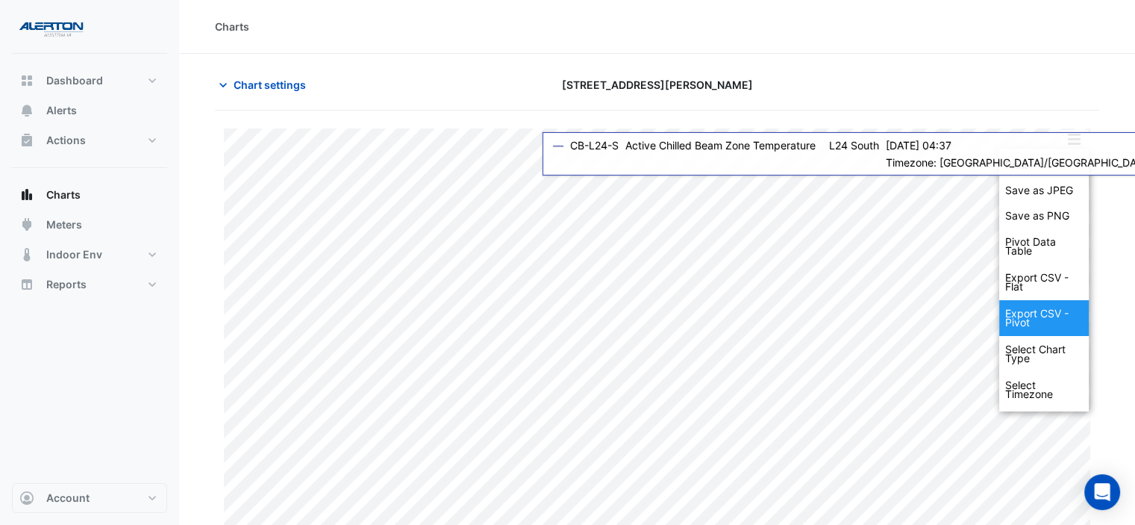
click at [1029, 308] on div "Export CSV - Pivot" at bounding box center [1044, 318] width 90 height 36
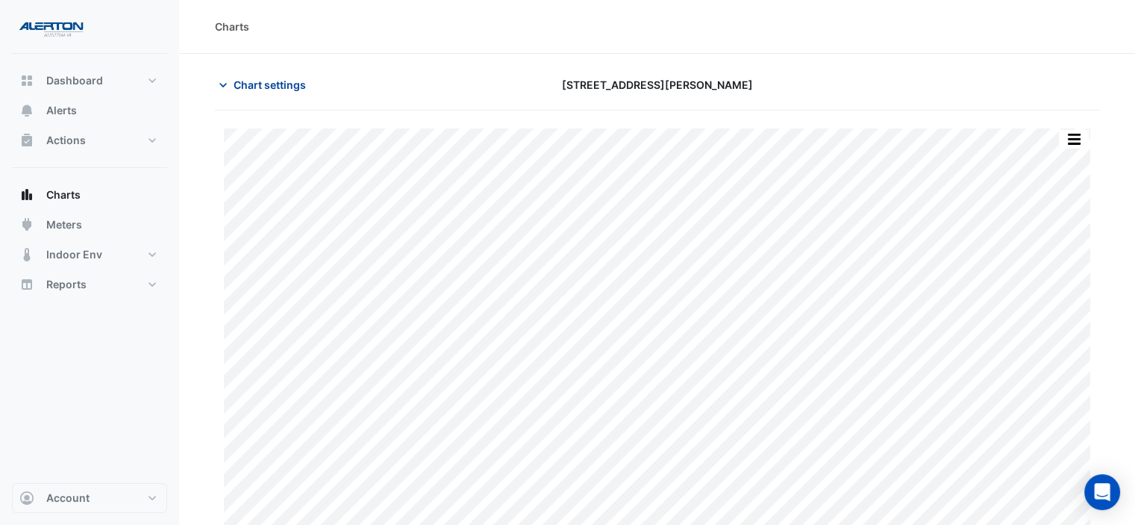
click at [263, 82] on span "Chart settings" at bounding box center [270, 85] width 72 height 16
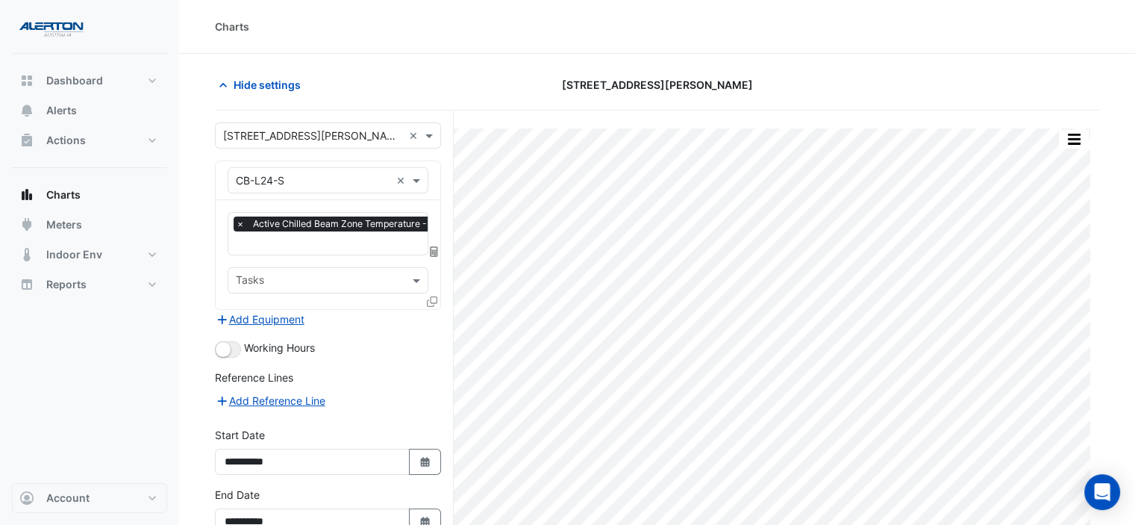
click at [356, 181] on input "text" at bounding box center [313, 181] width 155 height 16
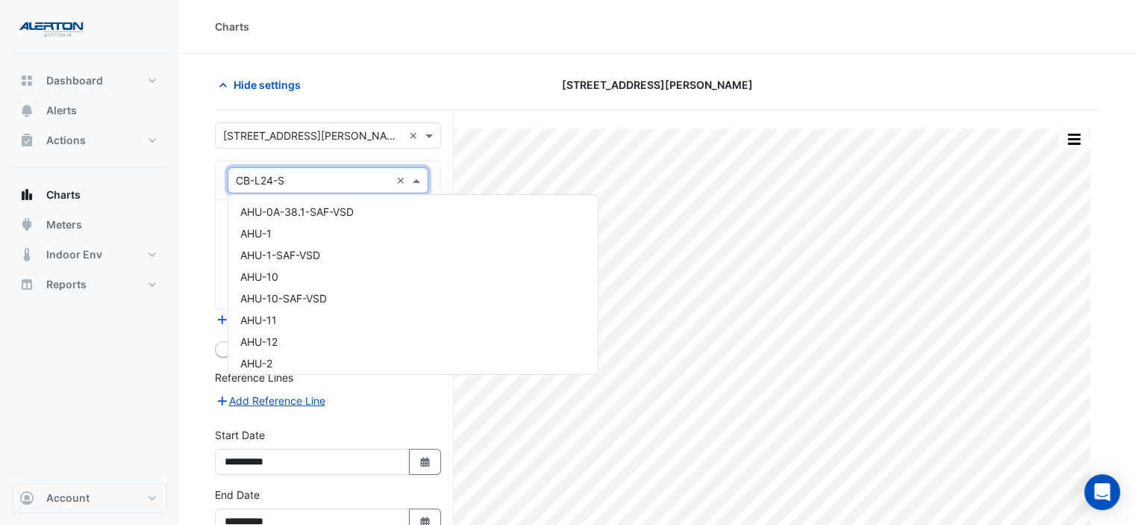
scroll to position [6197, 0]
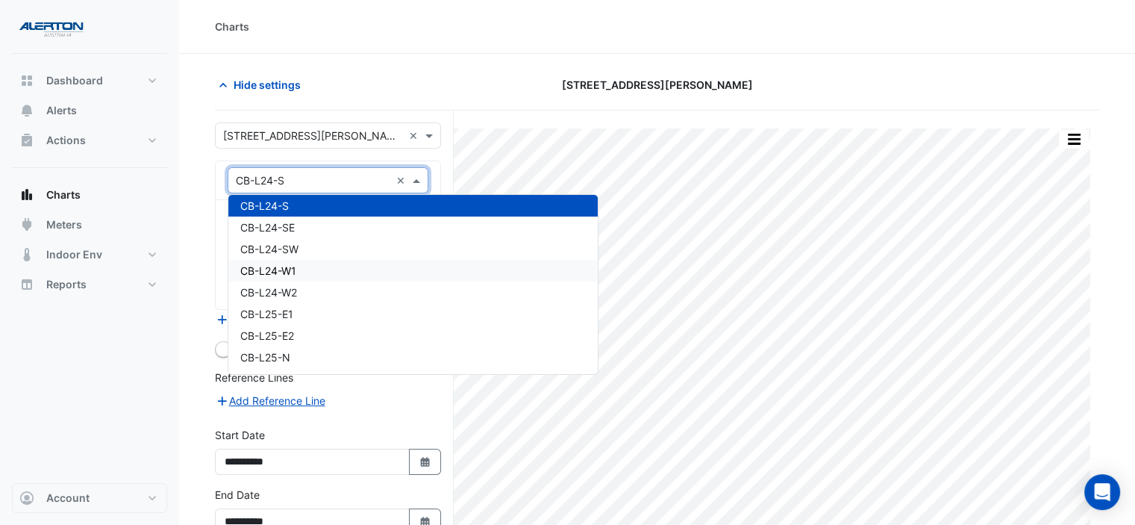
click at [356, 266] on div "CB-L24-W1" at bounding box center [412, 271] width 369 height 22
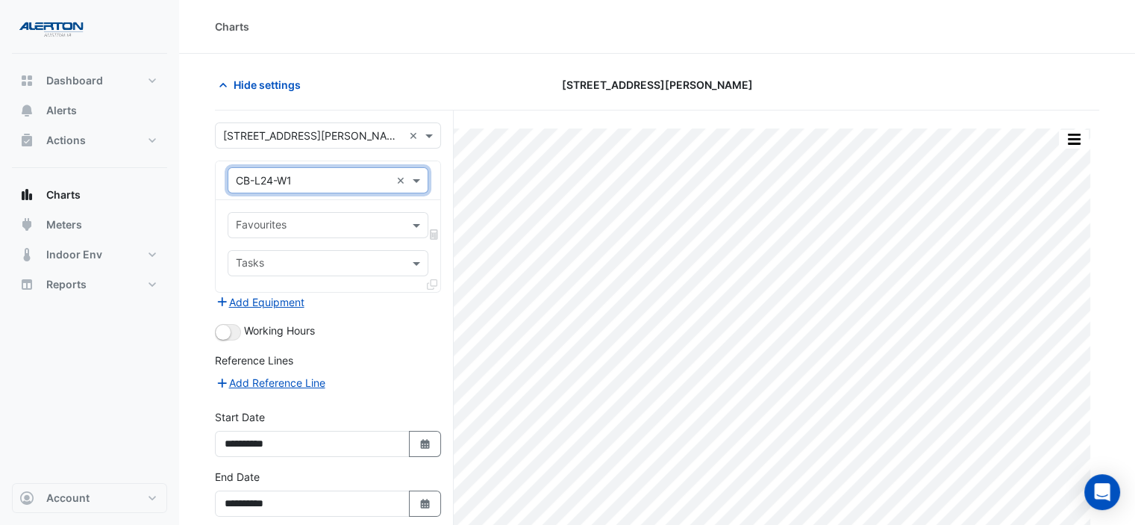
click at [340, 219] on input "text" at bounding box center [319, 227] width 167 height 16
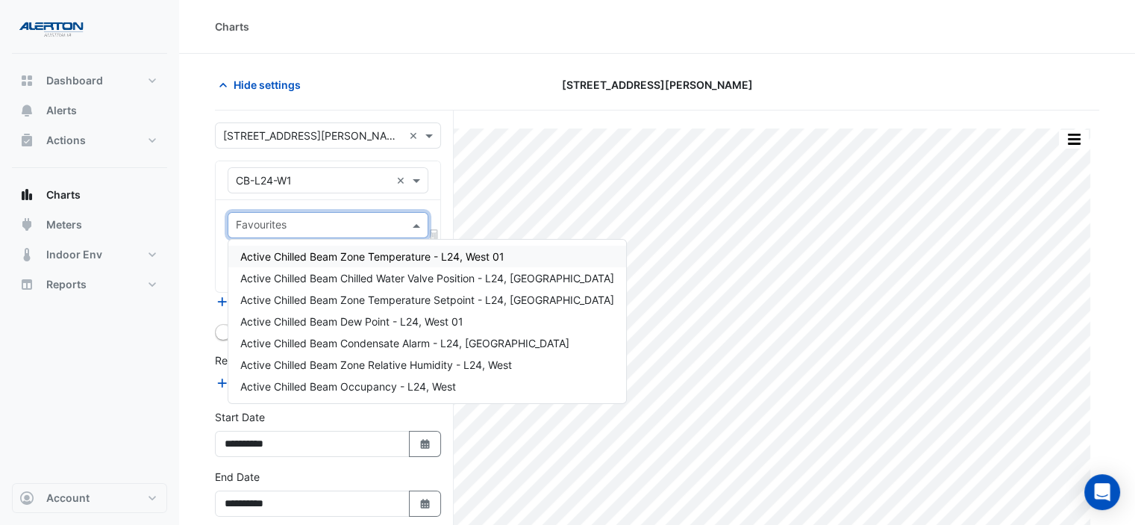
click at [384, 256] on span "Active Chilled Beam Zone Temperature - L24, West 01" at bounding box center [372, 256] width 264 height 13
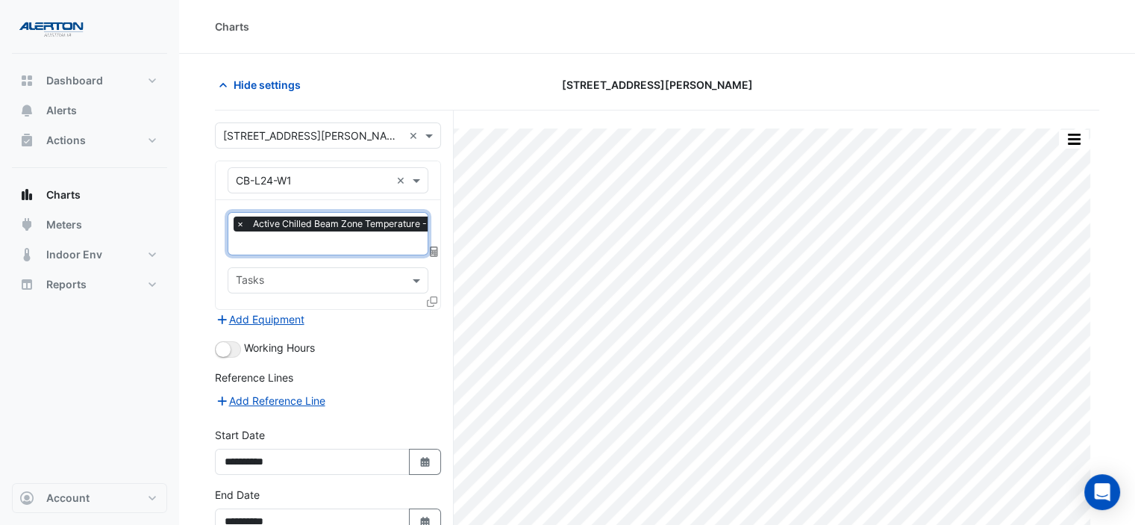
scroll to position [82, 0]
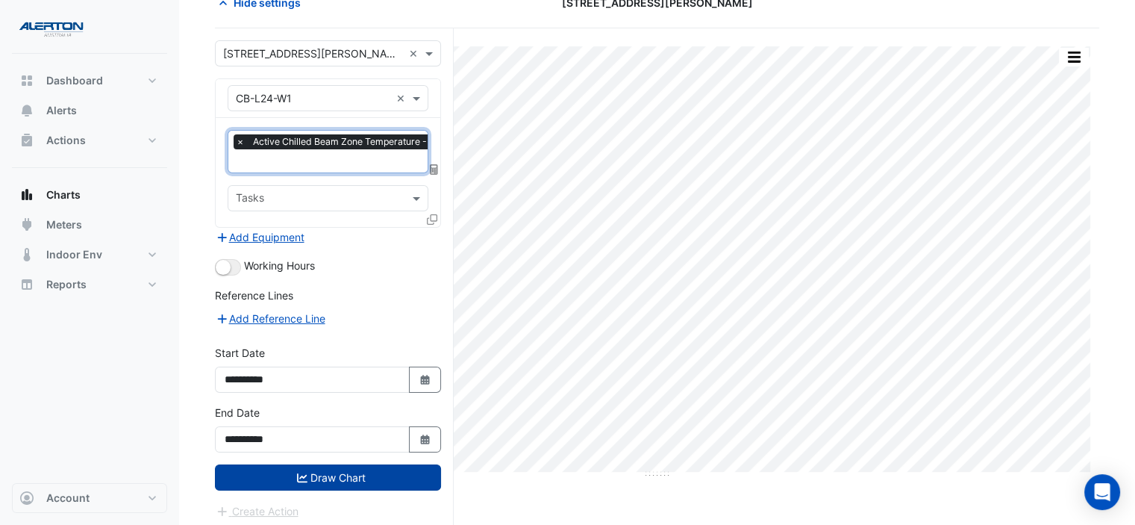
click at [293, 471] on button "Draw Chart" at bounding box center [328, 477] width 226 height 26
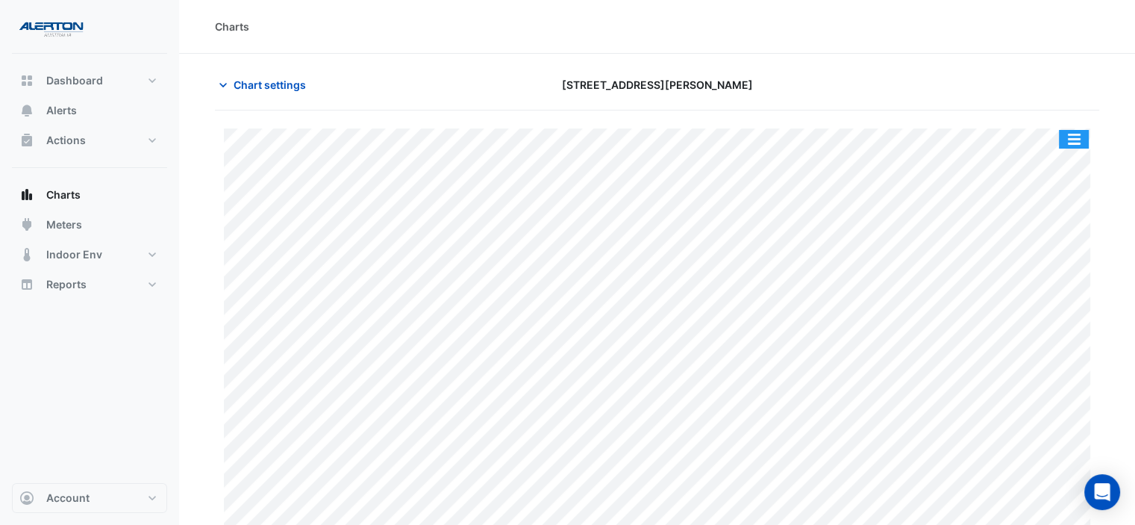
click at [1069, 141] on button "button" at bounding box center [1074, 139] width 30 height 19
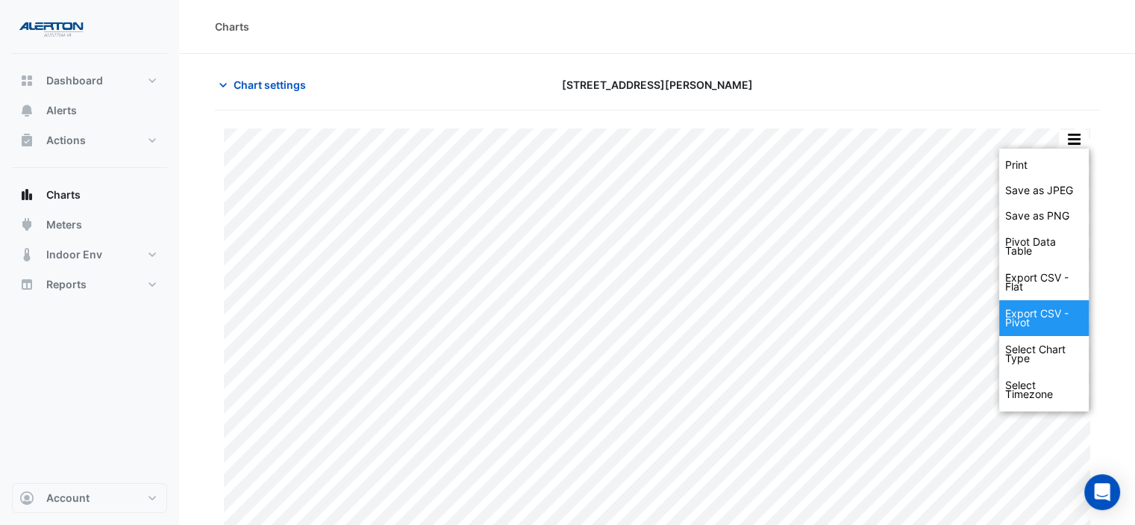
click at [1054, 325] on div "Export CSV - Pivot" at bounding box center [1044, 318] width 90 height 36
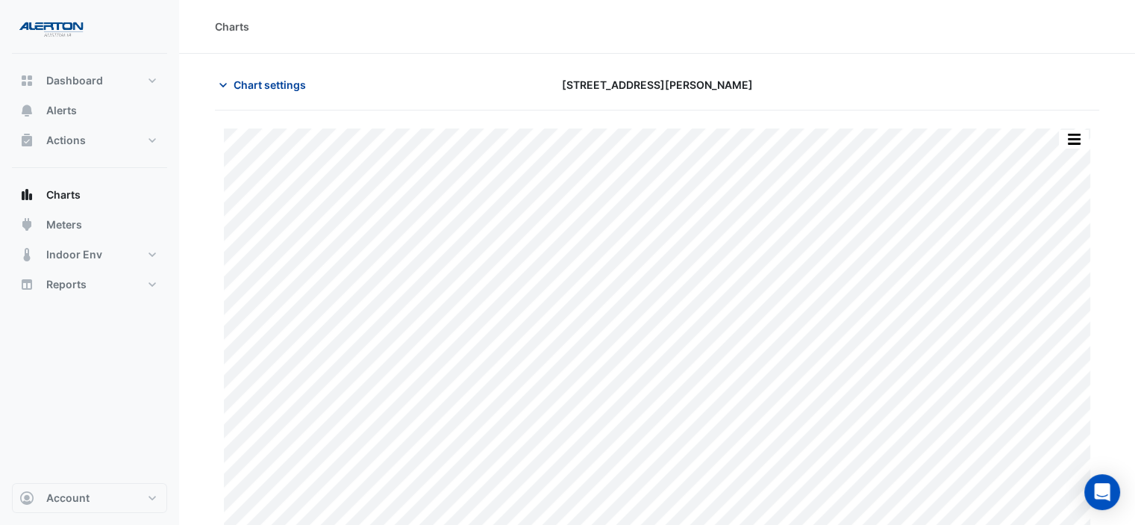
click at [272, 92] on button "Chart settings" at bounding box center [265, 85] width 101 height 26
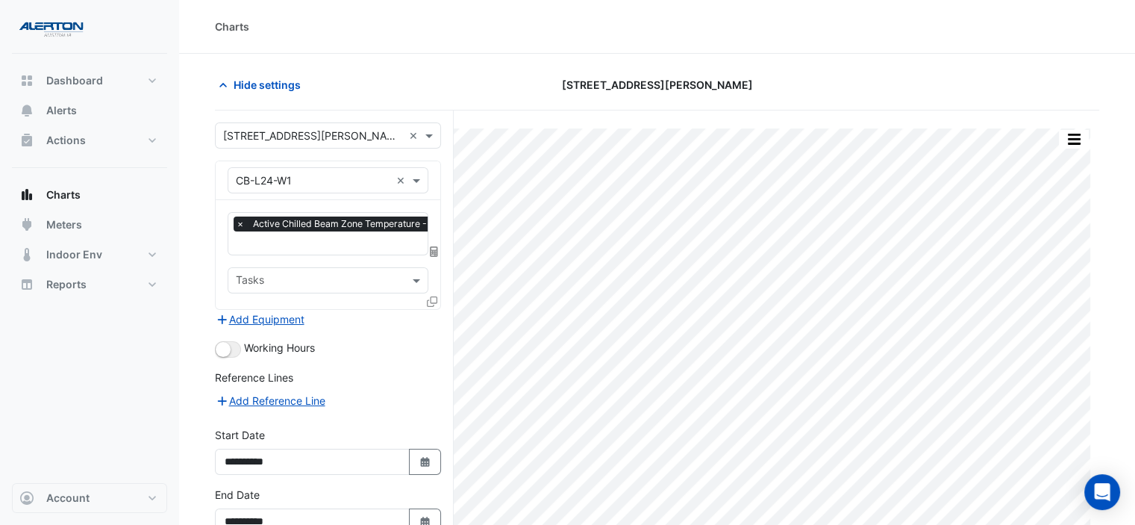
click at [340, 177] on input "text" at bounding box center [313, 181] width 155 height 16
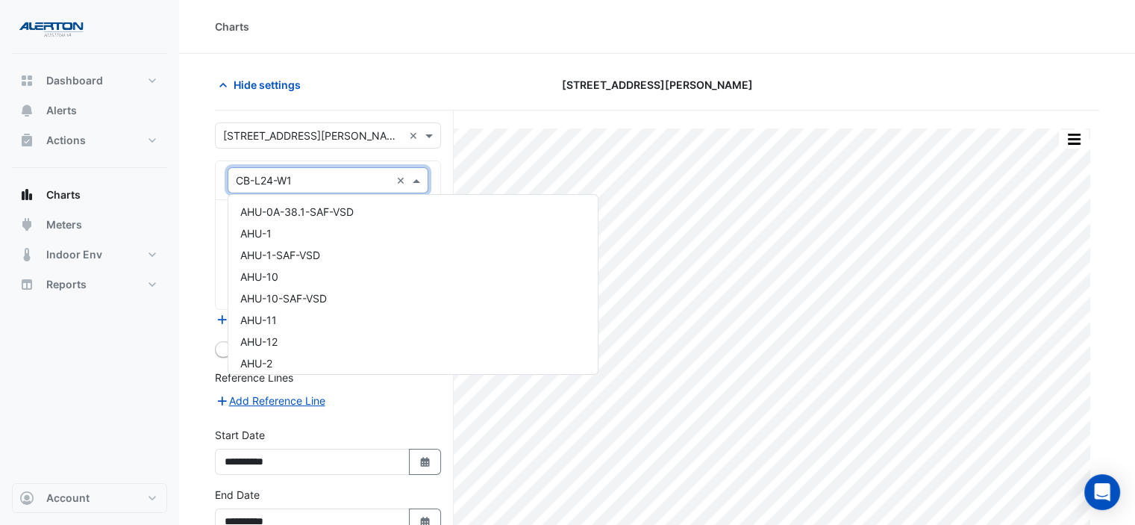
scroll to position [6261, 0]
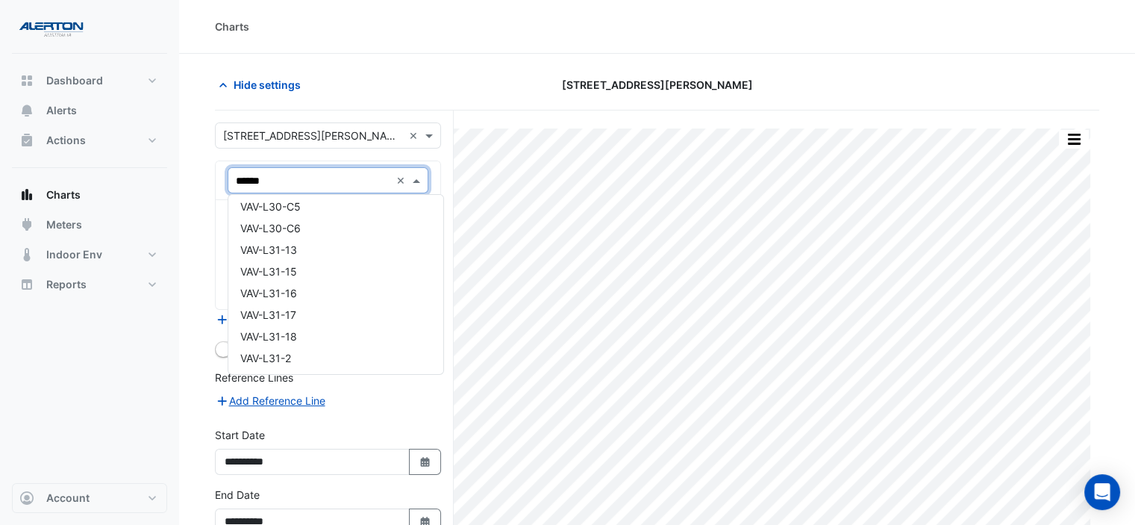
type input "*******"
click at [355, 222] on div "VAV-L35-C3" at bounding box center [328, 227] width 200 height 22
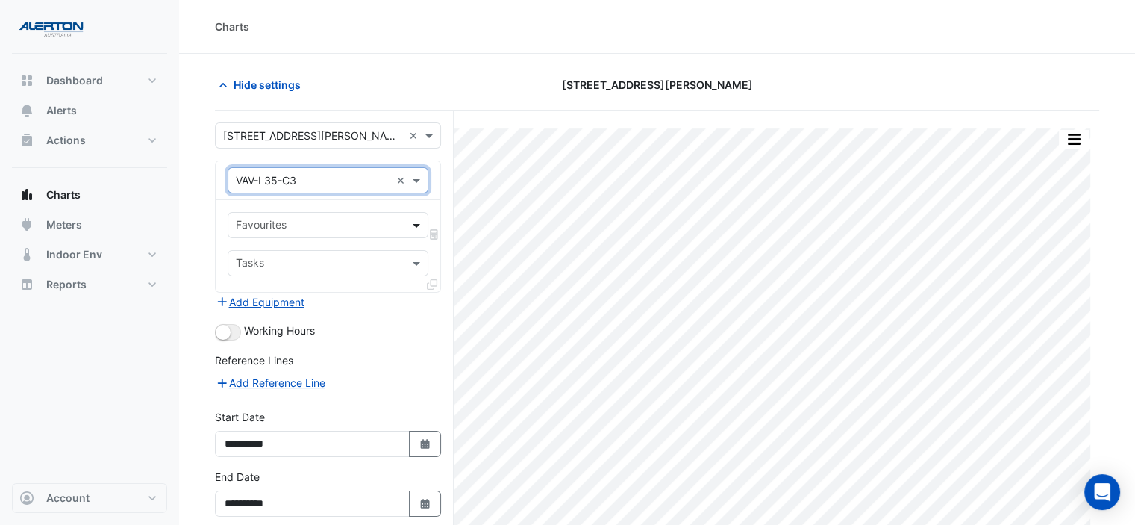
click at [422, 225] on span at bounding box center [418, 225] width 19 height 16
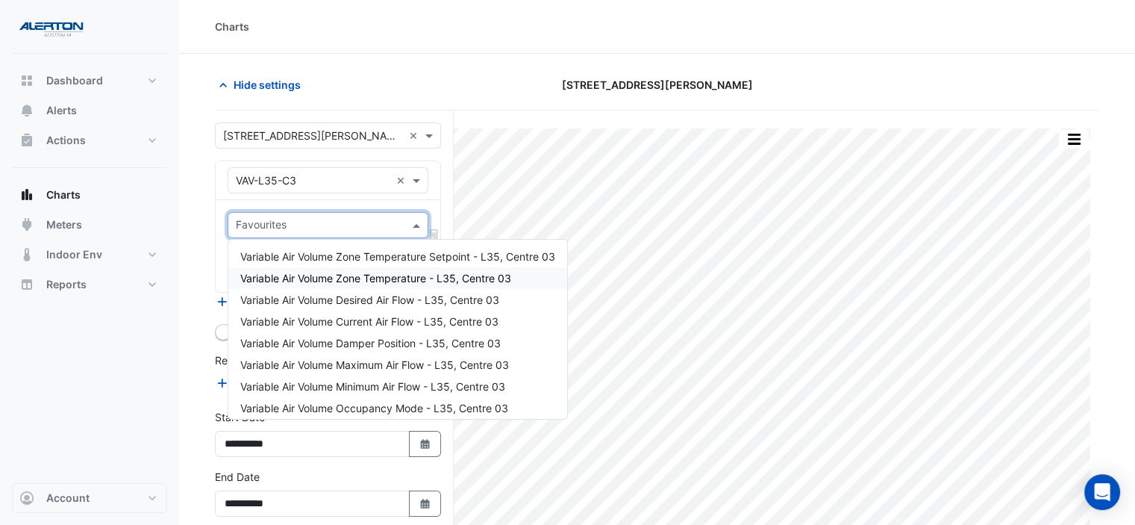
click at [400, 277] on span "Variable Air Volume Zone Temperature - L35, Centre 03" at bounding box center [375, 278] width 271 height 13
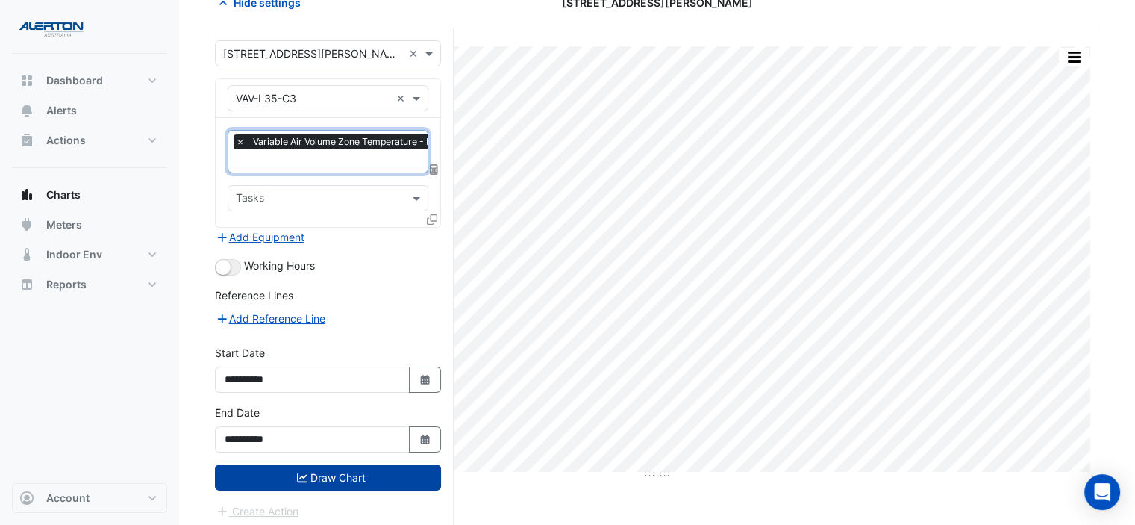
click at [319, 474] on button "Draw Chart" at bounding box center [328, 477] width 226 height 26
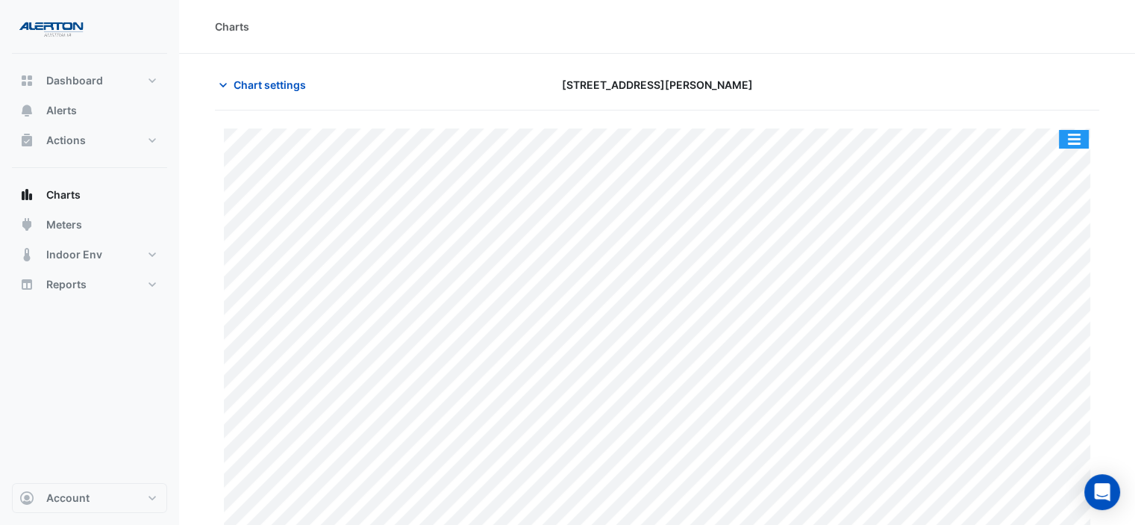
click at [1079, 134] on button "button" at bounding box center [1074, 139] width 30 height 19
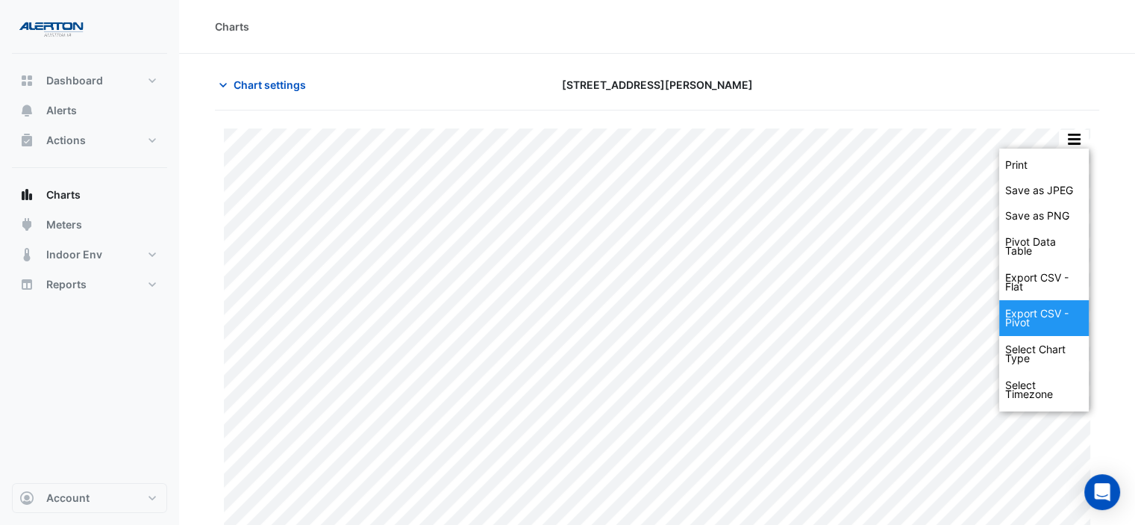
click at [1024, 322] on div "Export CSV - Pivot" at bounding box center [1044, 318] width 90 height 36
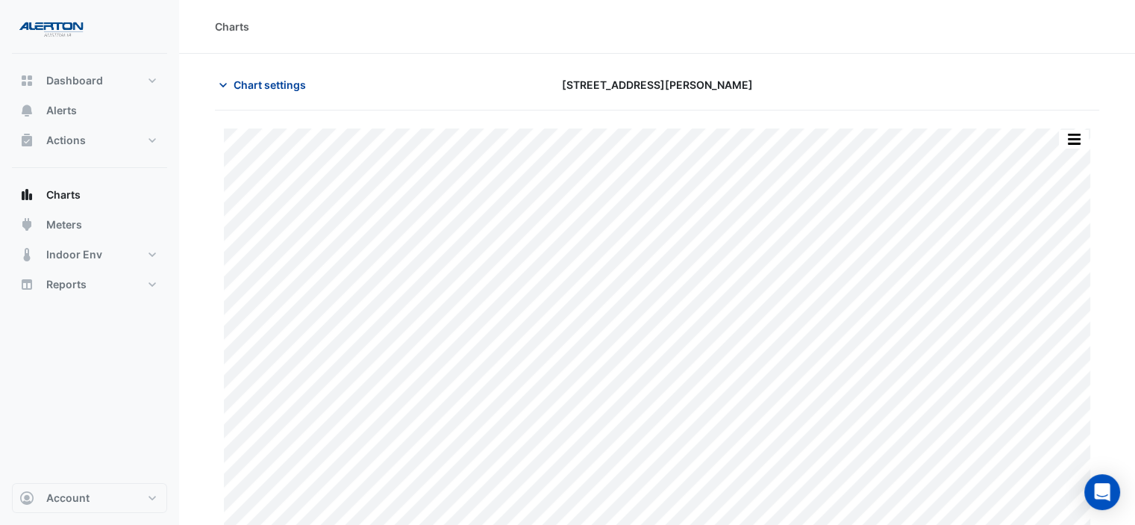
click at [287, 87] on span "Chart settings" at bounding box center [270, 85] width 72 height 16
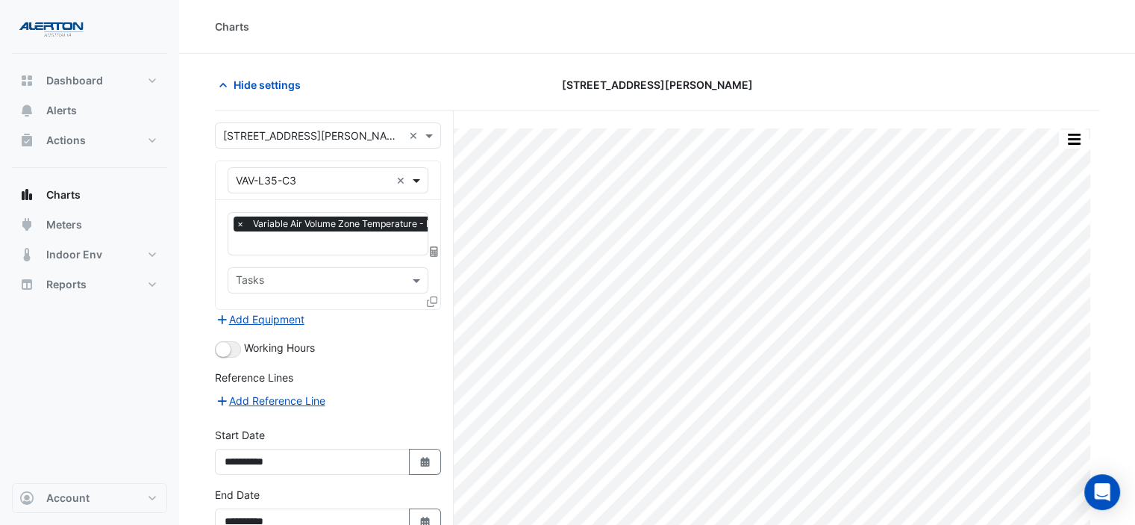
click at [425, 181] on span at bounding box center [418, 180] width 19 height 16
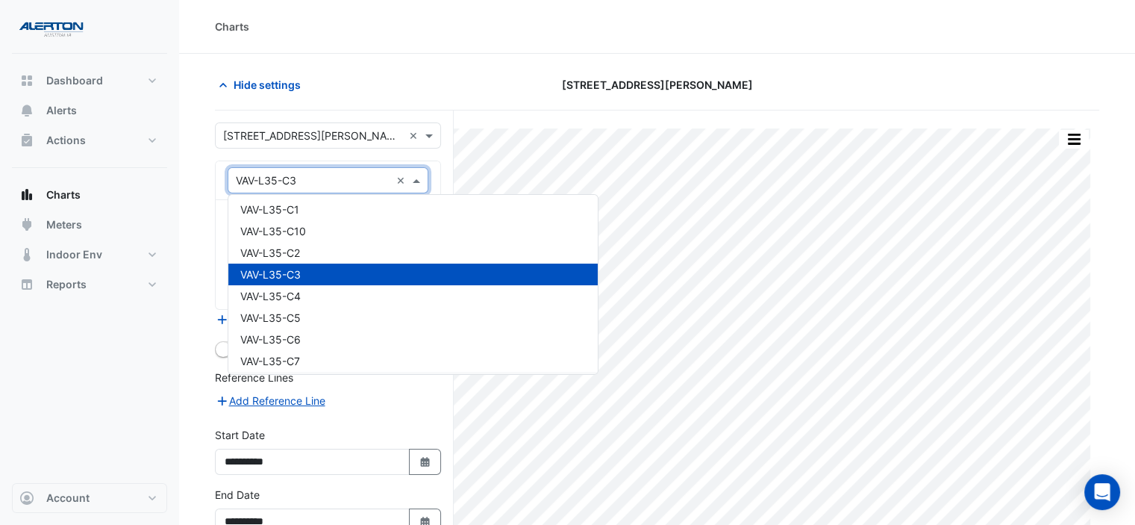
scroll to position [22585, 0]
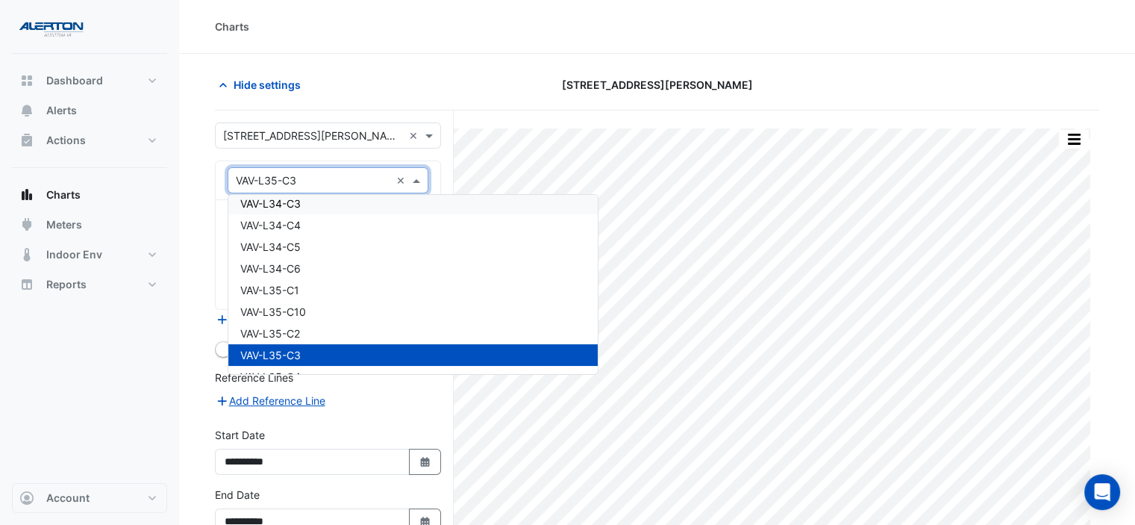
click at [317, 175] on input "text" at bounding box center [313, 181] width 155 height 16
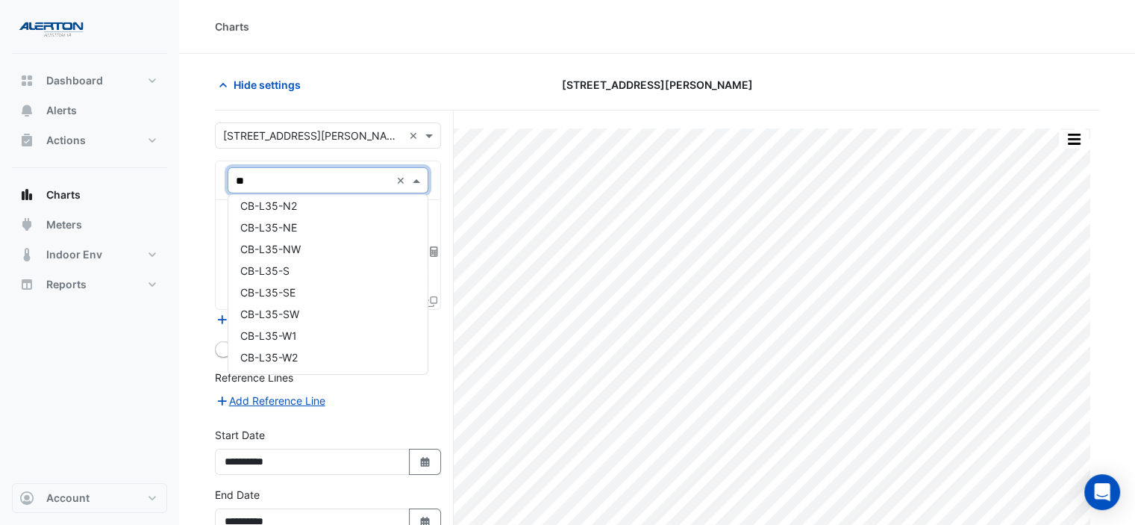
scroll to position [7582, 0]
type input "******"
click at [340, 236] on div "CB-L35-E2" at bounding box center [328, 233] width 200 height 22
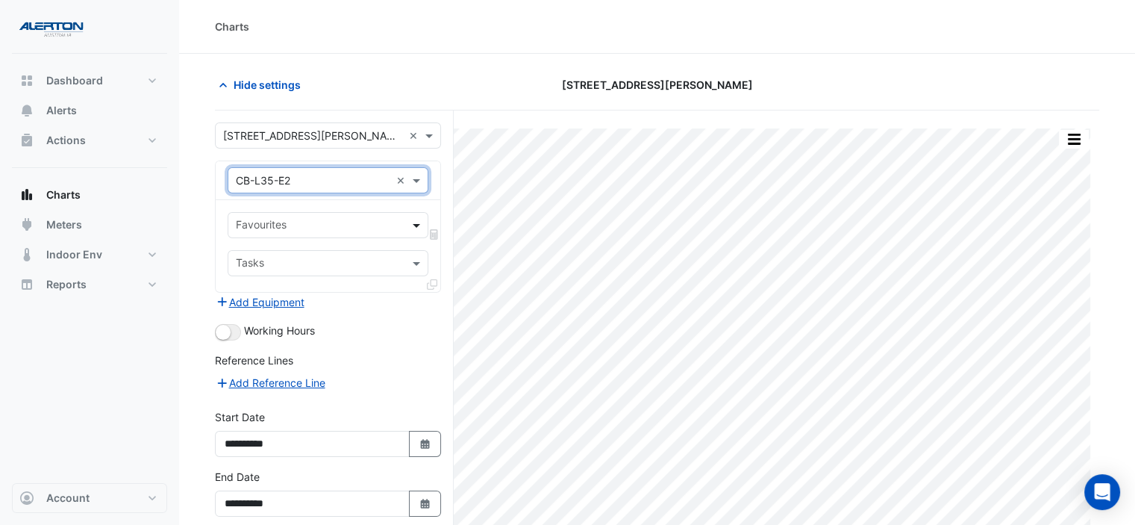
click at [411, 225] on span at bounding box center [418, 225] width 19 height 16
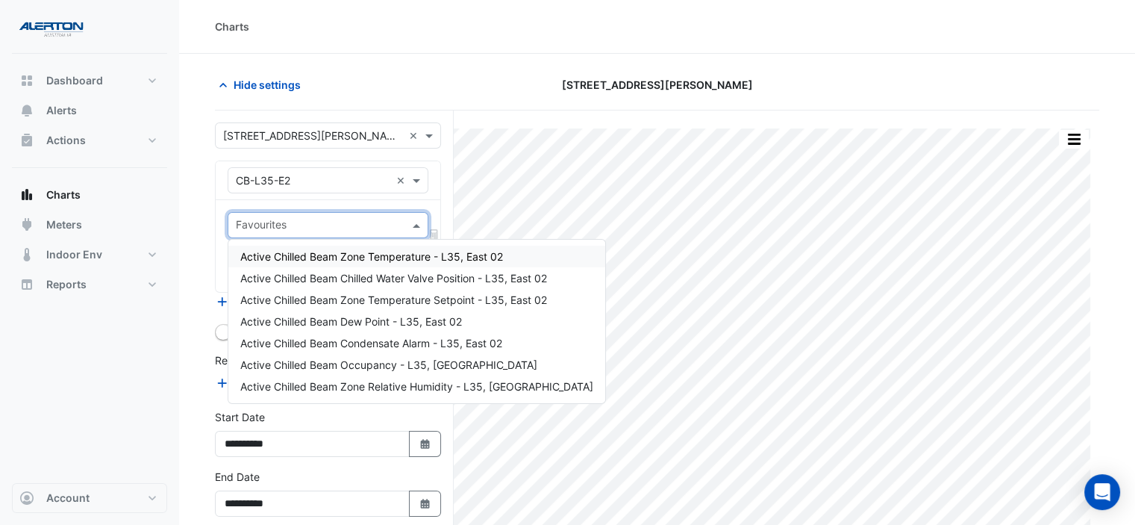
click at [391, 261] on span "Active Chilled Beam Zone Temperature - L35, East 02" at bounding box center [371, 256] width 263 height 13
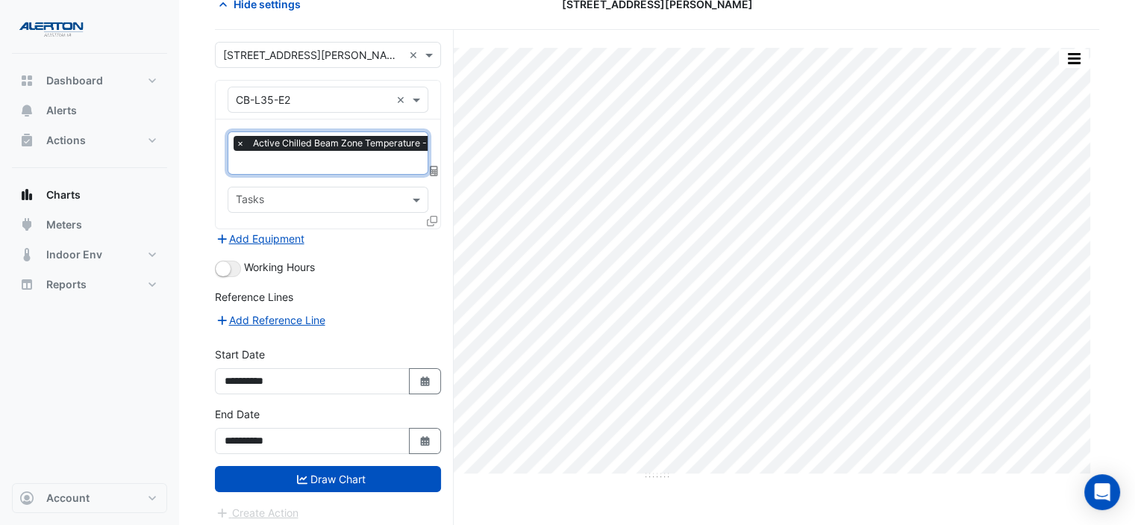
scroll to position [82, 0]
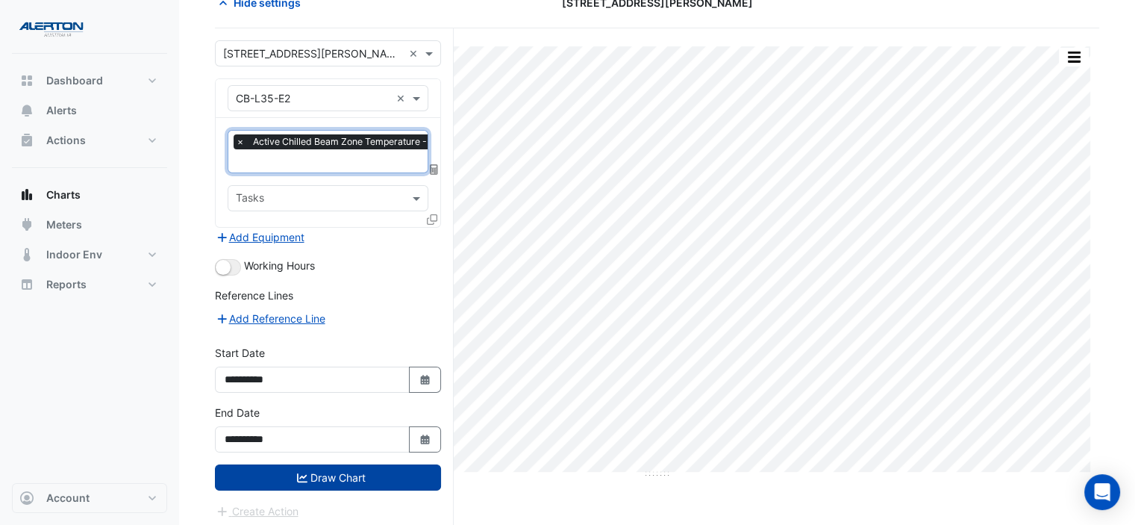
click at [292, 465] on button "Draw Chart" at bounding box center [328, 477] width 226 height 26
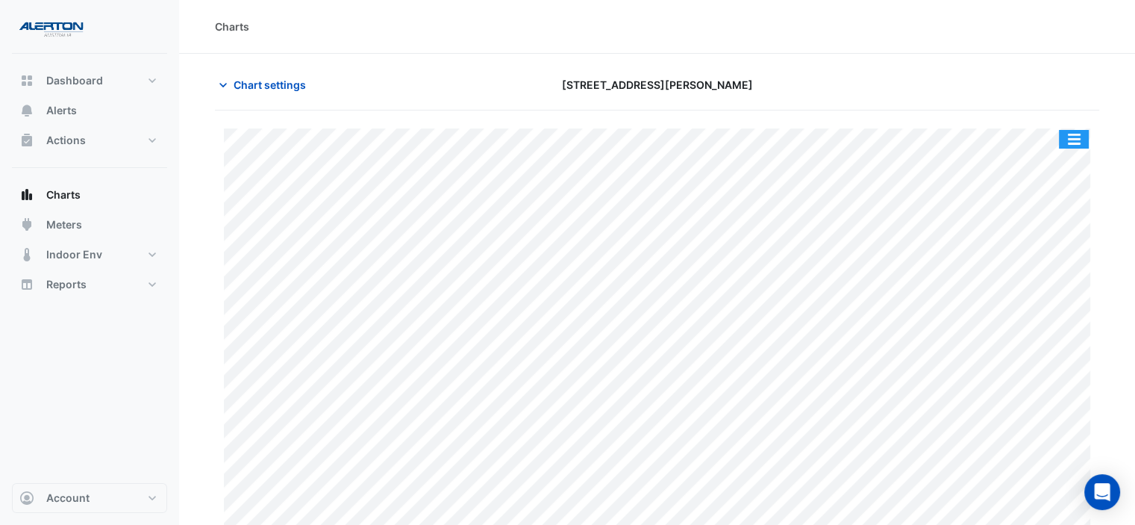
click at [1070, 136] on button "button" at bounding box center [1074, 139] width 30 height 19
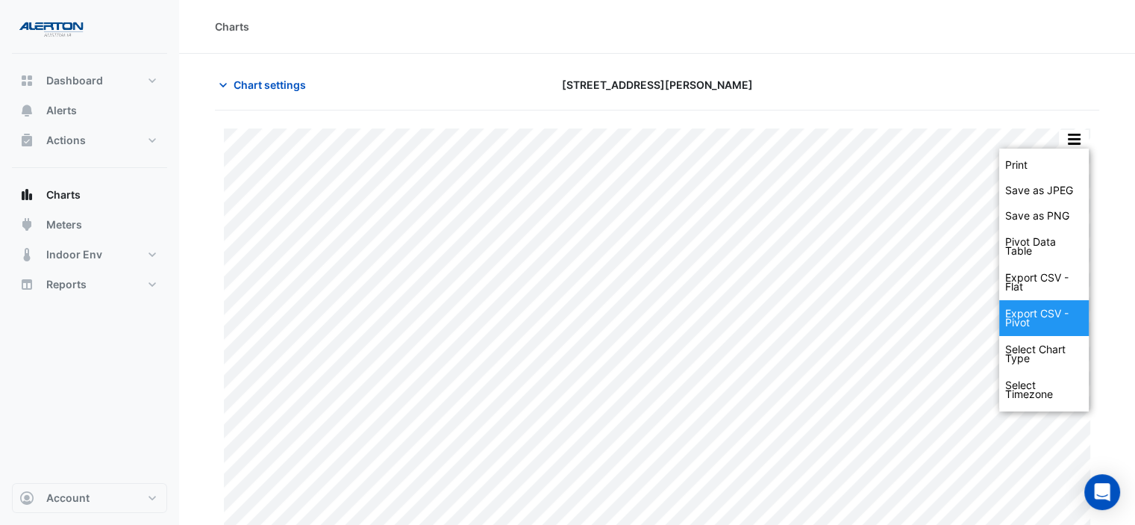
click at [1024, 310] on div "Export CSV - Pivot" at bounding box center [1044, 318] width 90 height 36
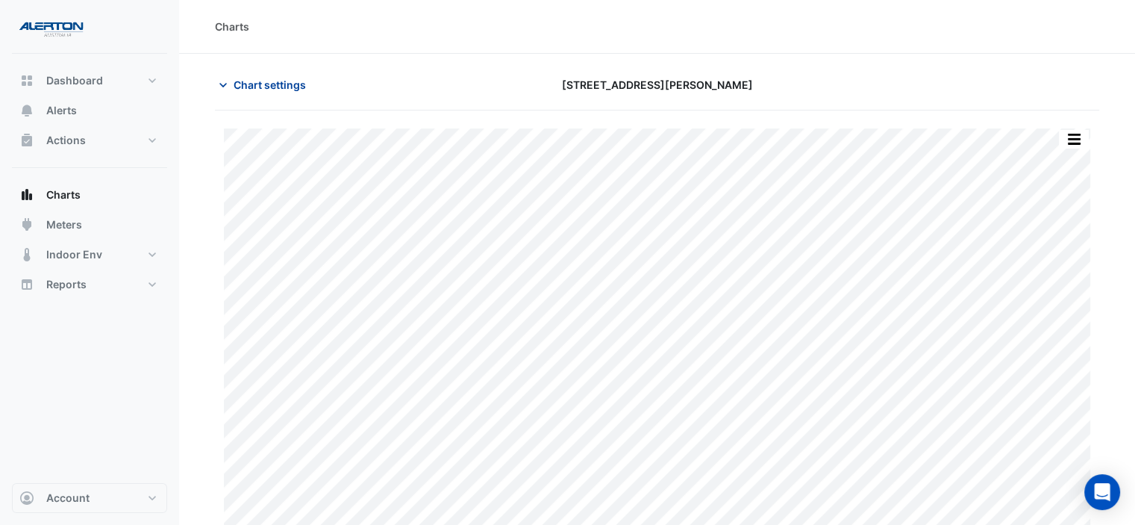
click at [281, 82] on span "Chart settings" at bounding box center [270, 85] width 72 height 16
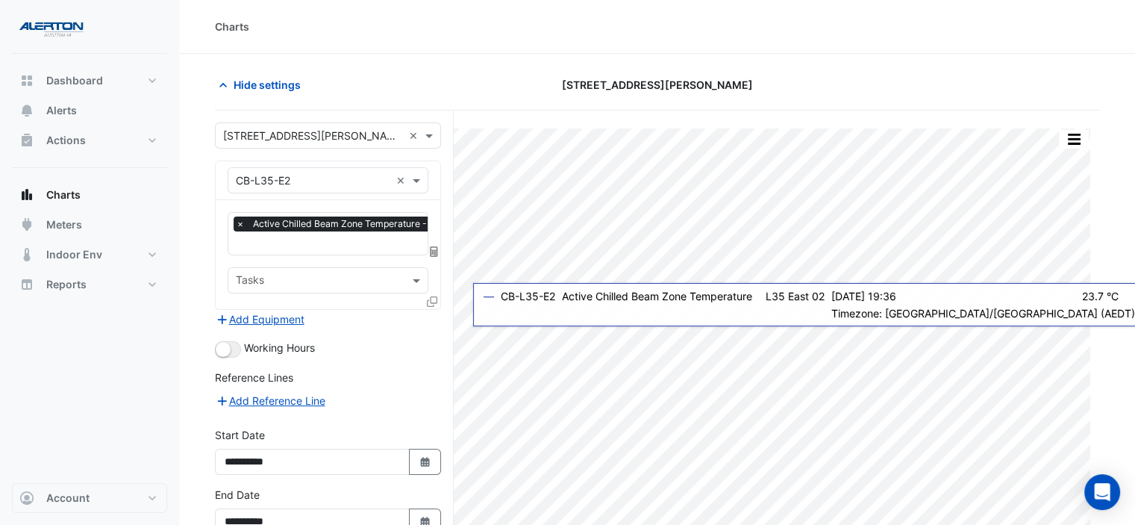
click at [311, 181] on input "text" at bounding box center [313, 181] width 155 height 16
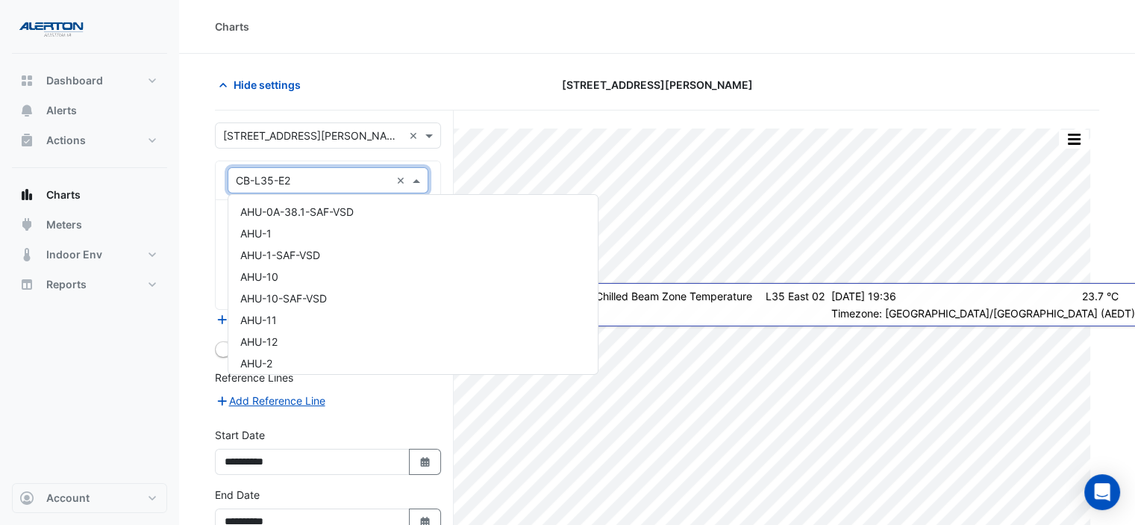
scroll to position [8383, 0]
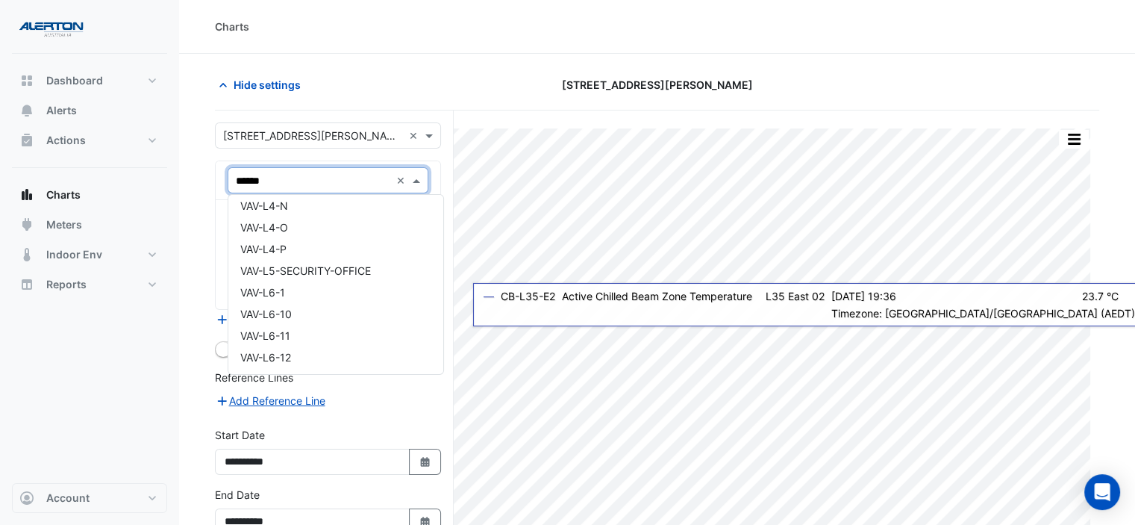
type input "*******"
click at [295, 264] on span "VAV-L35-C5" at bounding box center [270, 270] width 60 height 13
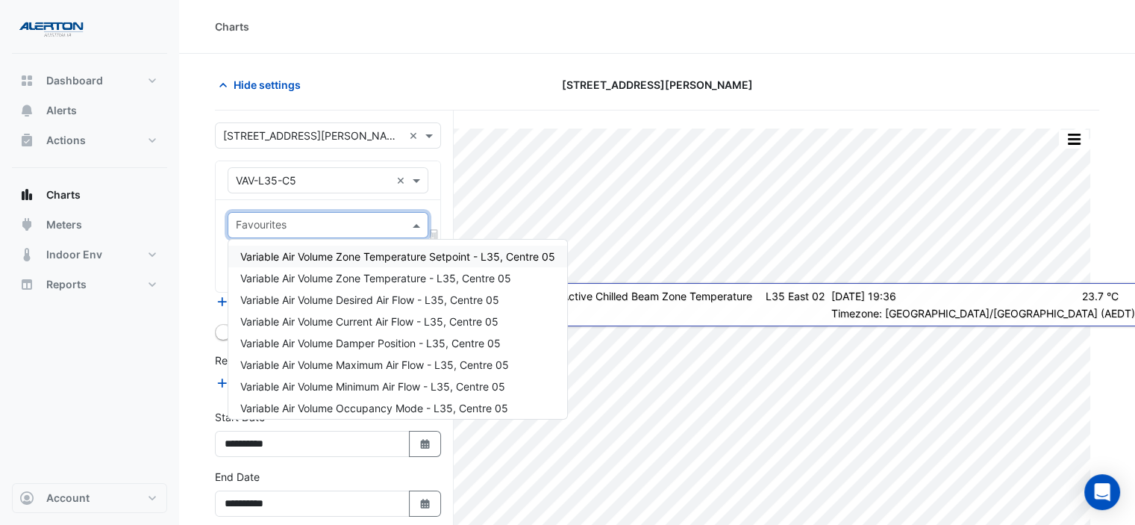
click at [339, 219] on input "text" at bounding box center [319, 227] width 167 height 16
click at [355, 278] on span "Variable Air Volume Zone Temperature - L35, Centre 05" at bounding box center [375, 278] width 271 height 13
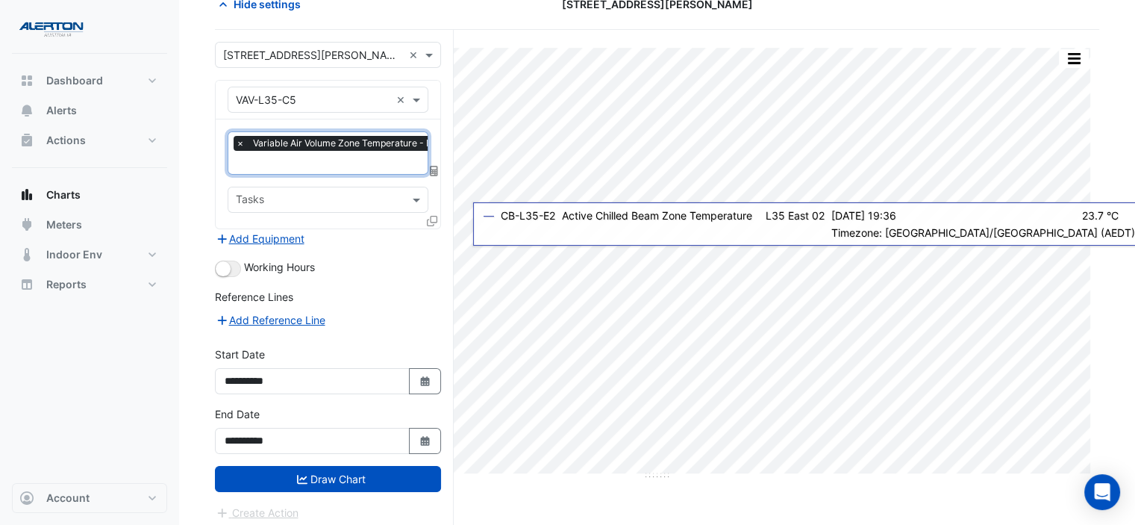
scroll to position [82, 0]
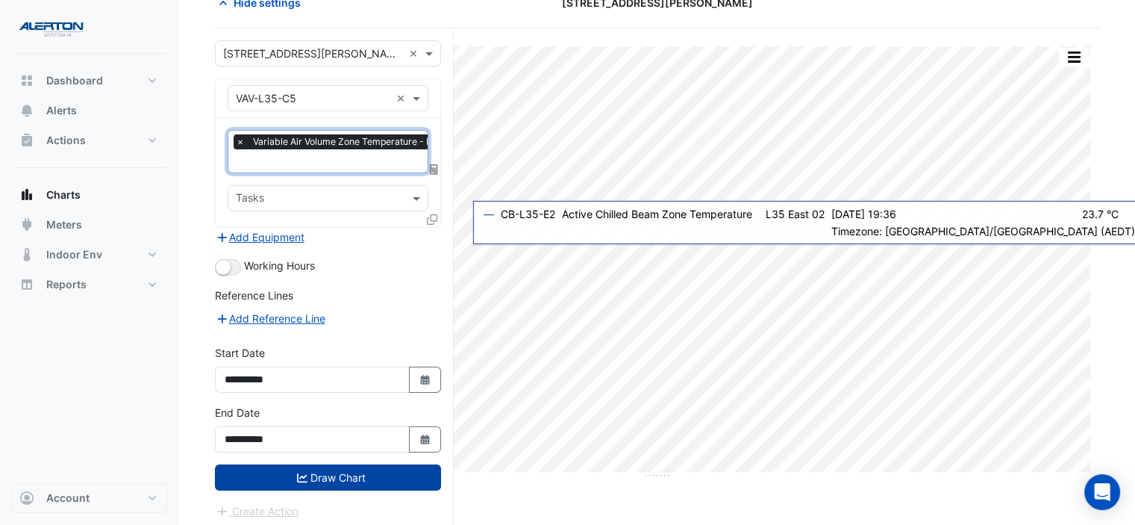
click at [297, 475] on icon "submit" at bounding box center [302, 476] width 10 height 9
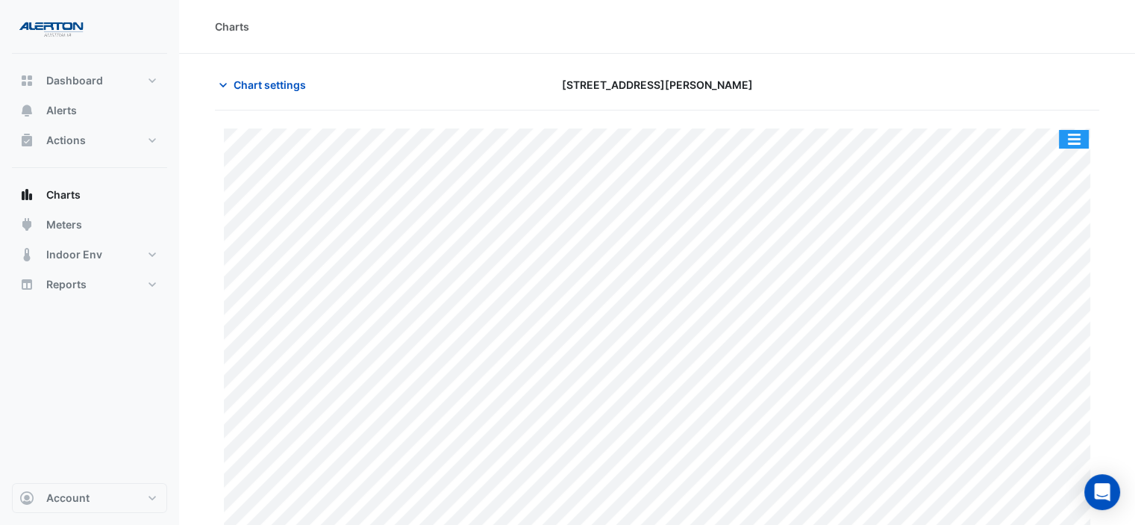
click at [1077, 145] on button "button" at bounding box center [1074, 139] width 30 height 19
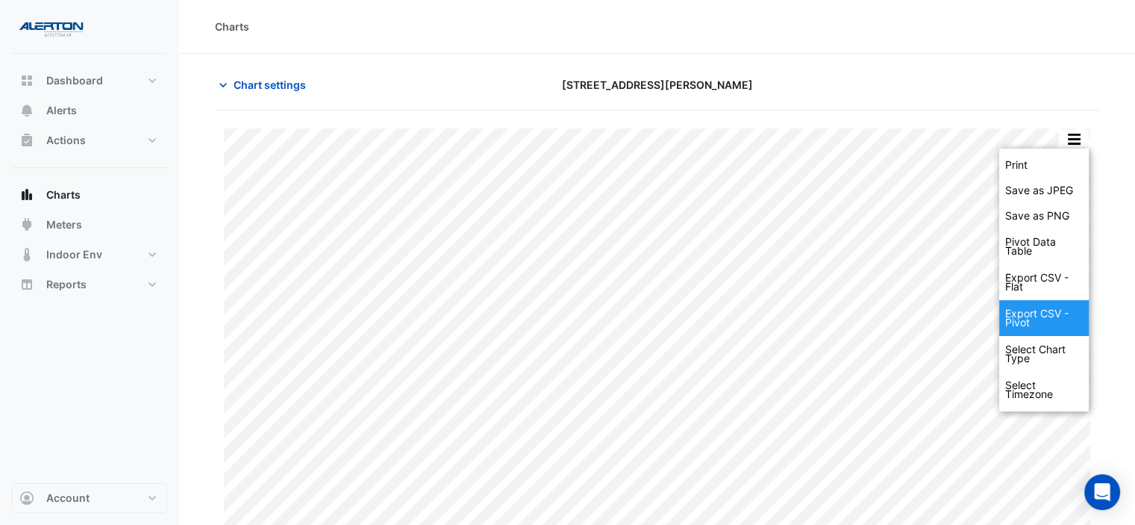
click at [1043, 317] on div "Export CSV - Pivot" at bounding box center [1044, 318] width 90 height 36
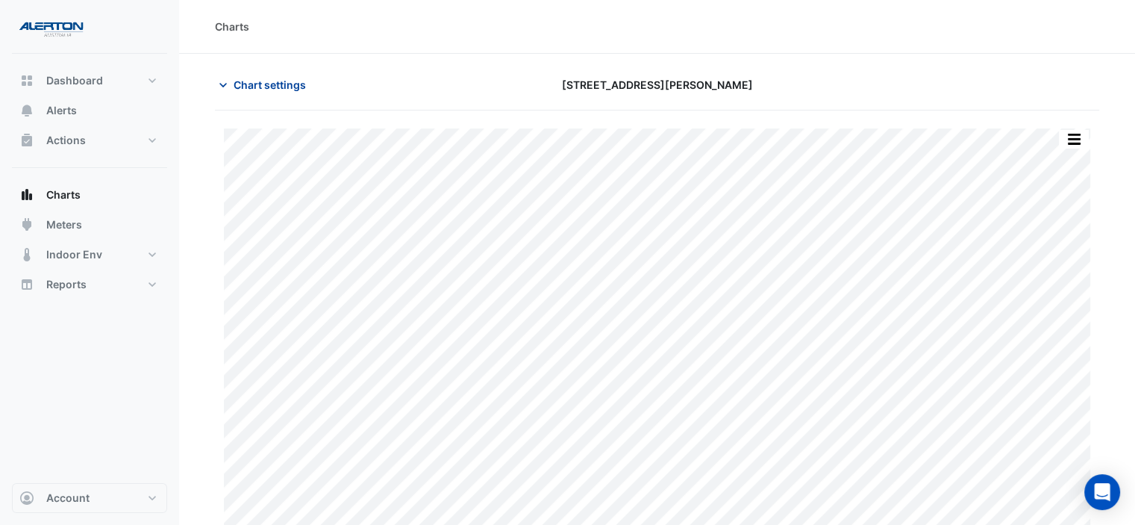
click at [287, 72] on button "Chart settings" at bounding box center [265, 85] width 101 height 26
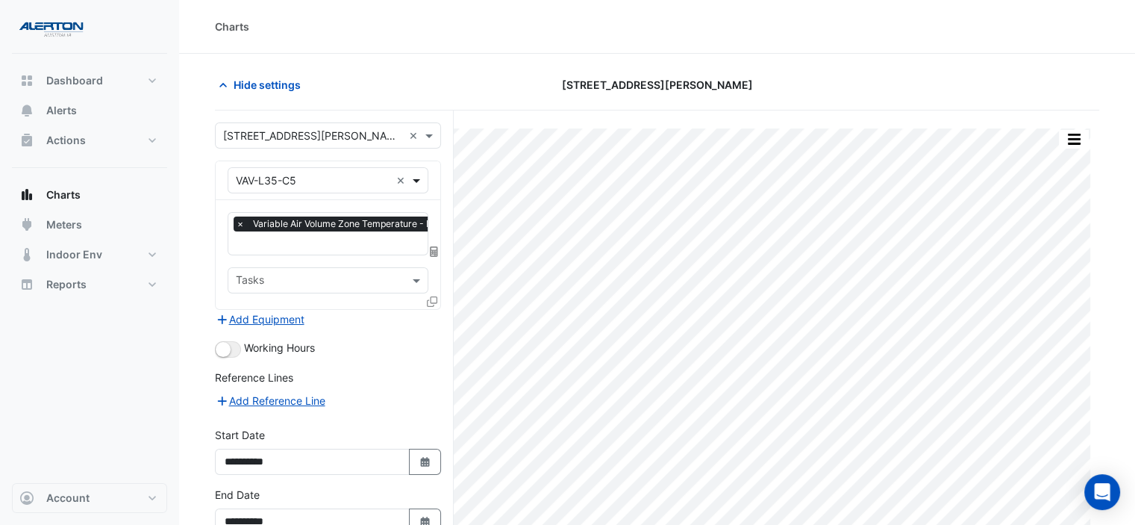
click at [419, 175] on span at bounding box center [418, 180] width 19 height 16
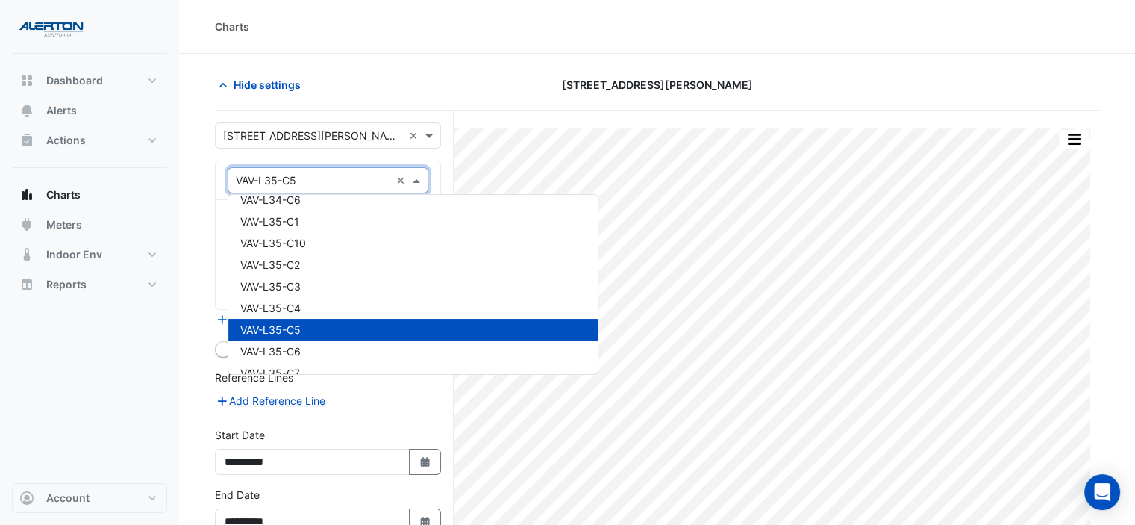
scroll to position [22628, 0]
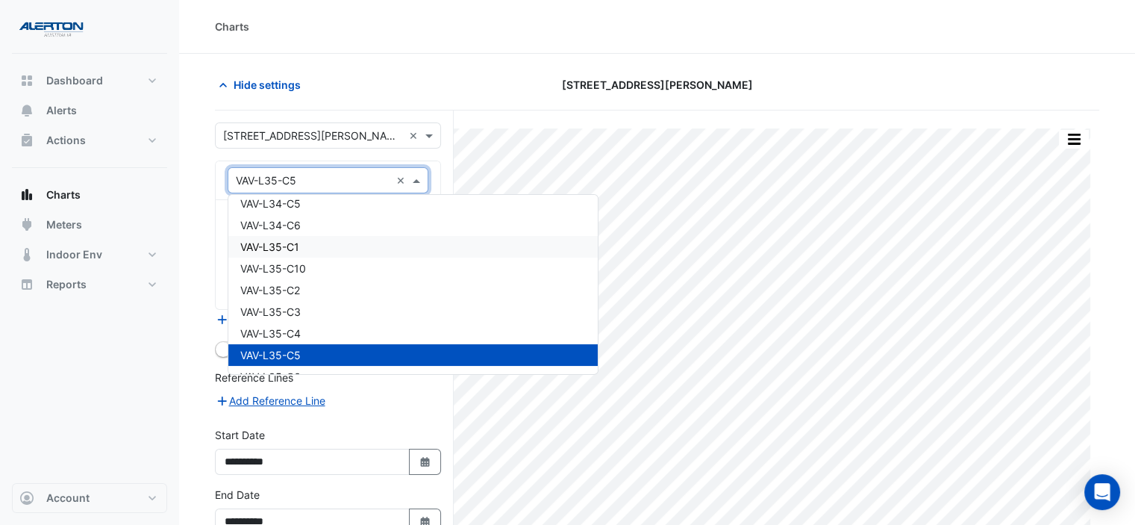
click at [397, 250] on div "VAV-L35-C1" at bounding box center [412, 247] width 369 height 22
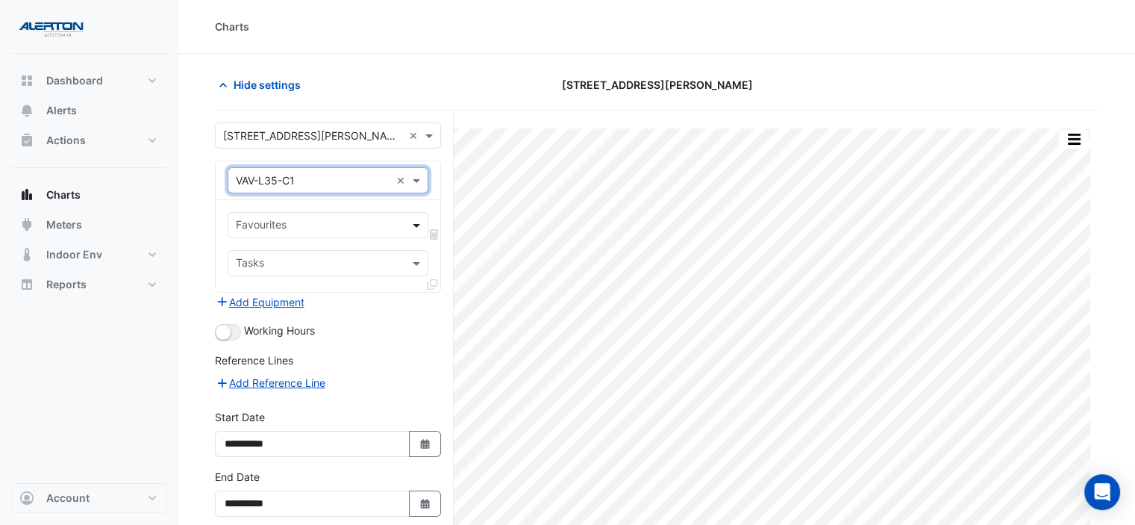
click at [409, 222] on span at bounding box center [418, 225] width 19 height 16
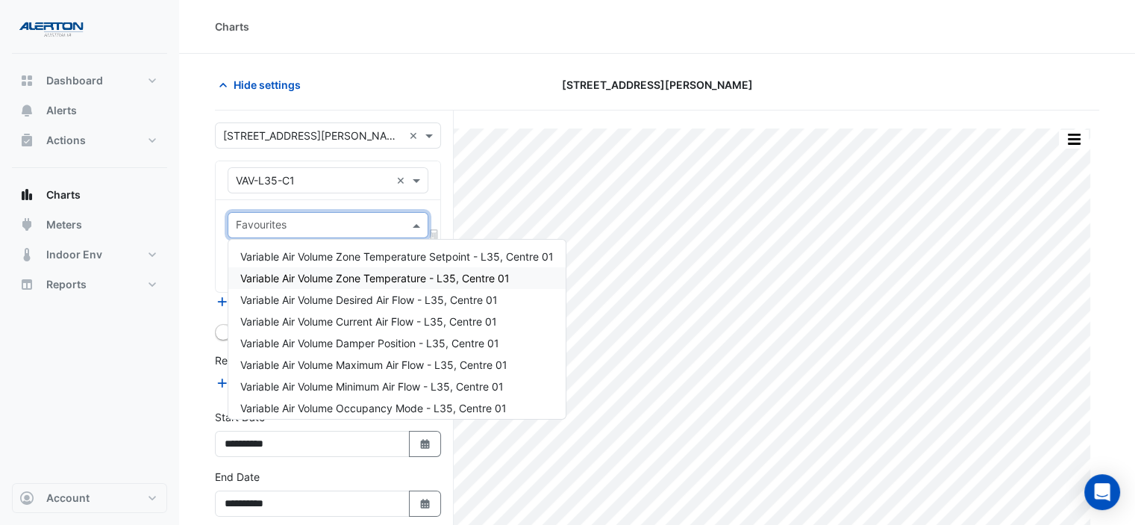
click at [405, 280] on span "Variable Air Volume Zone Temperature - L35, Centre 01" at bounding box center [374, 278] width 269 height 13
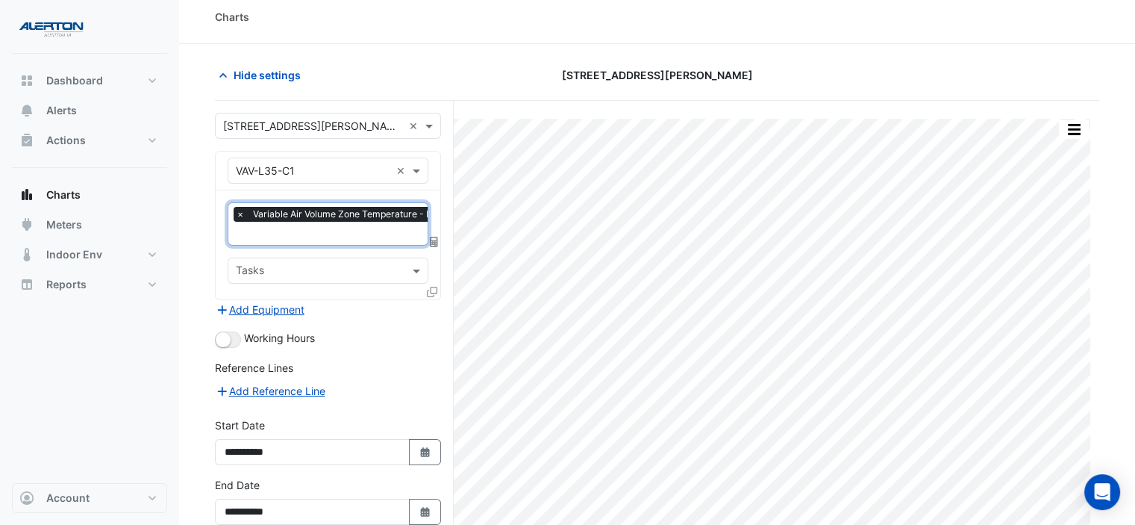
scroll to position [75, 0]
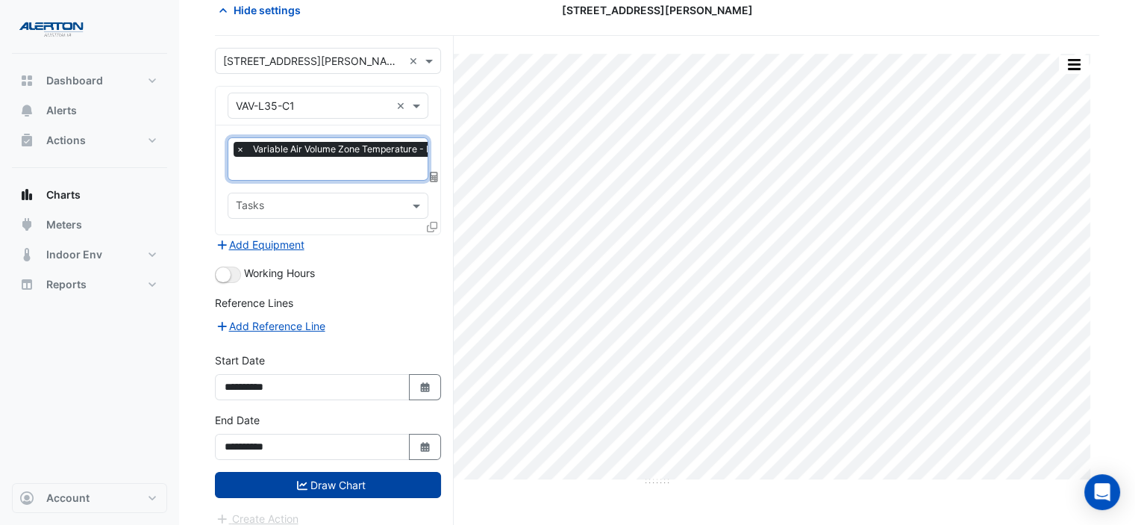
click at [308, 474] on button "Draw Chart" at bounding box center [328, 485] width 226 height 26
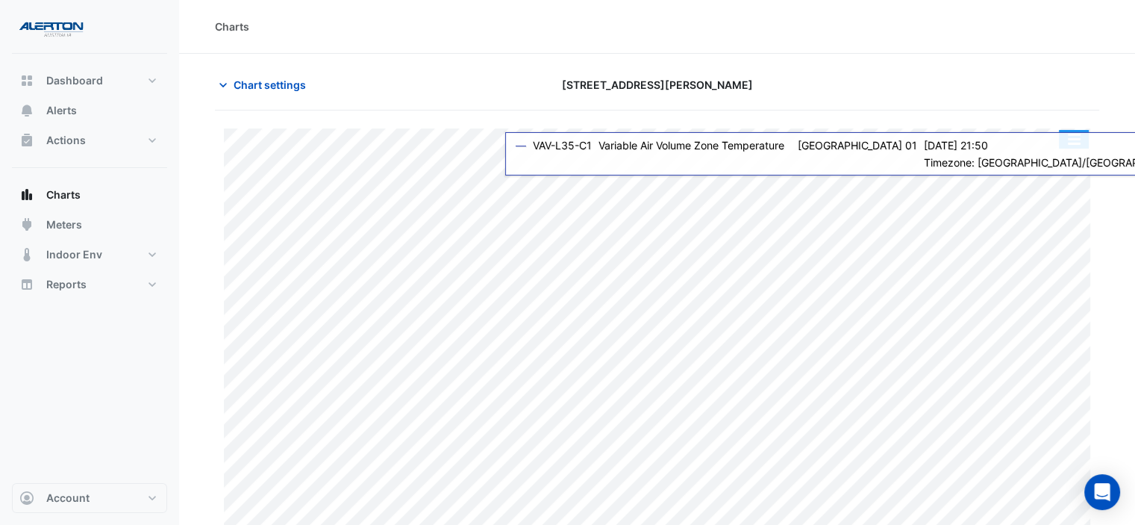
click at [1066, 134] on button "button" at bounding box center [1074, 139] width 30 height 19
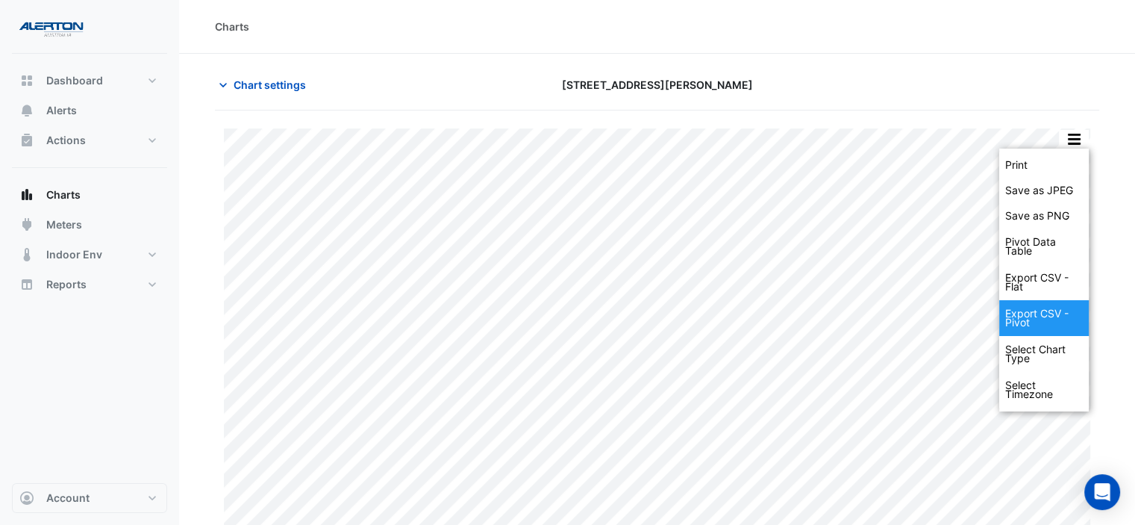
click at [1036, 302] on div "Export CSV - Pivot" at bounding box center [1044, 318] width 90 height 36
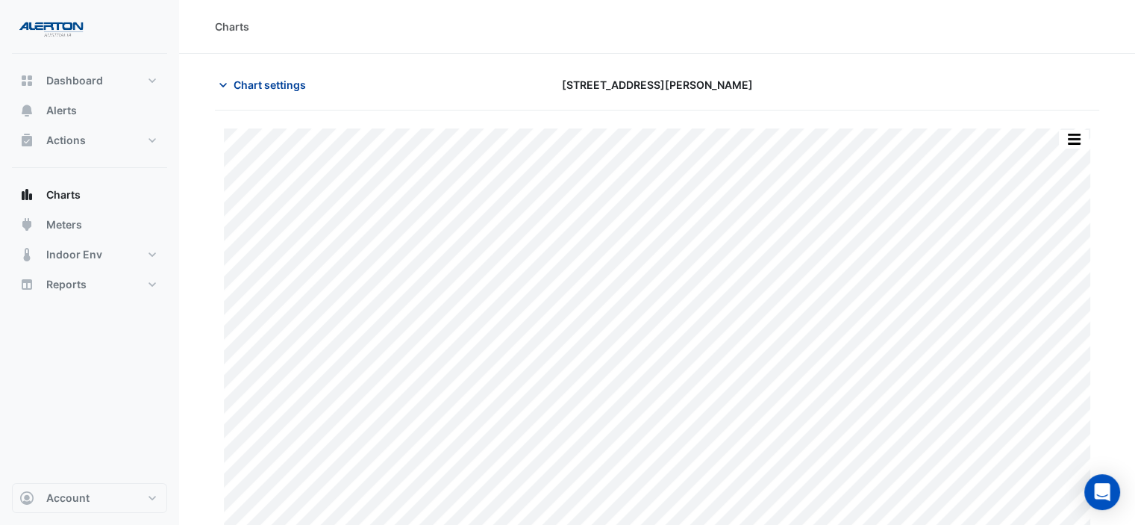
click at [267, 78] on span "Chart settings" at bounding box center [270, 85] width 72 height 16
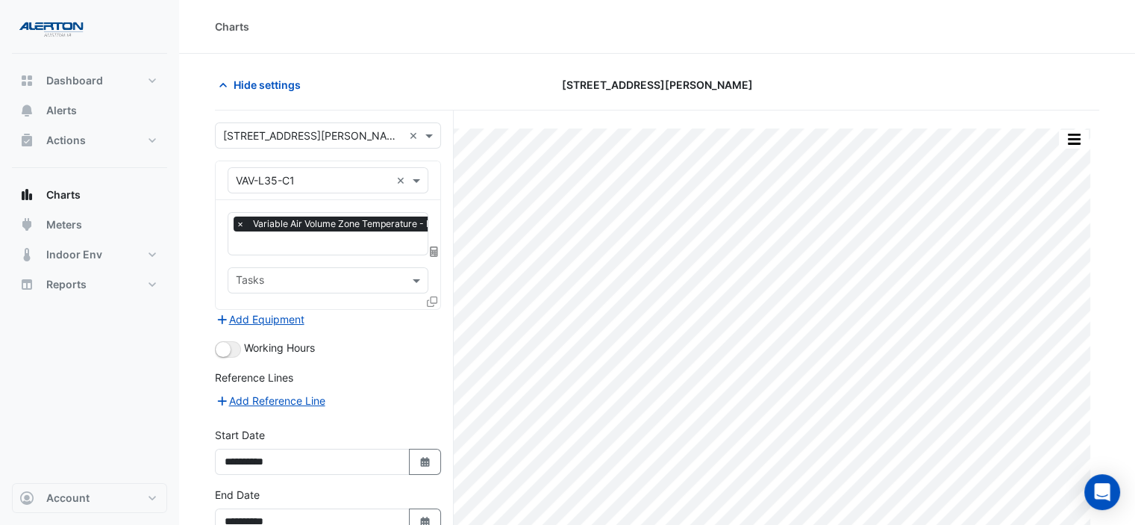
click at [350, 173] on input "text" at bounding box center [313, 181] width 155 height 16
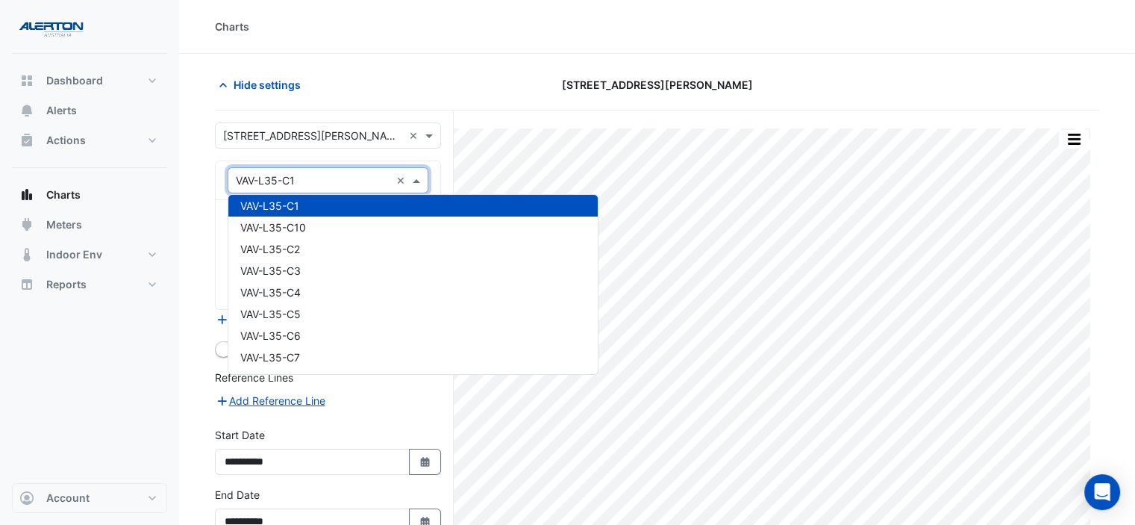
click at [348, 175] on input "text" at bounding box center [313, 181] width 155 height 16
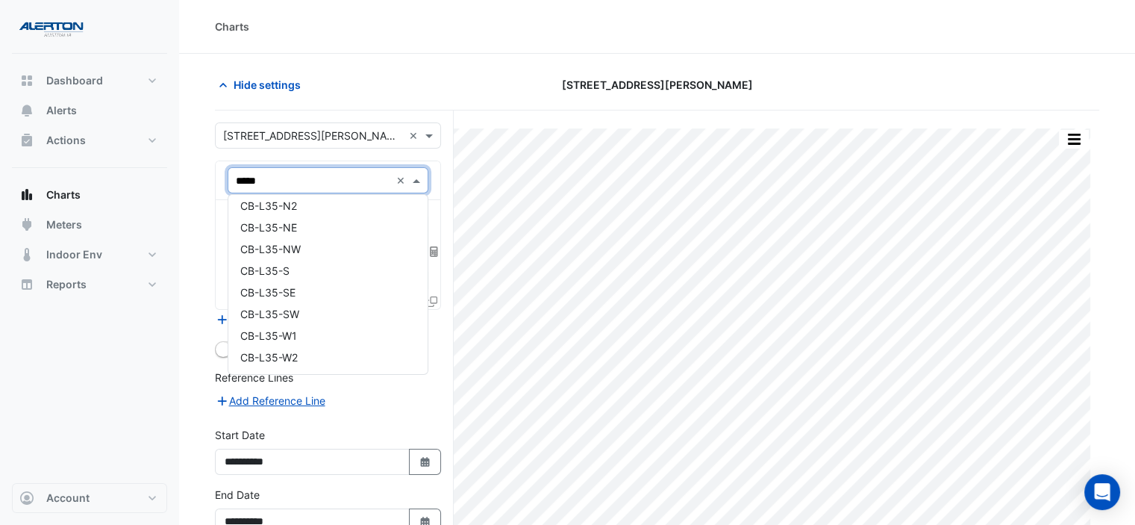
type input "******"
click at [322, 328] on div "CB-L35-W1" at bounding box center [328, 336] width 200 height 22
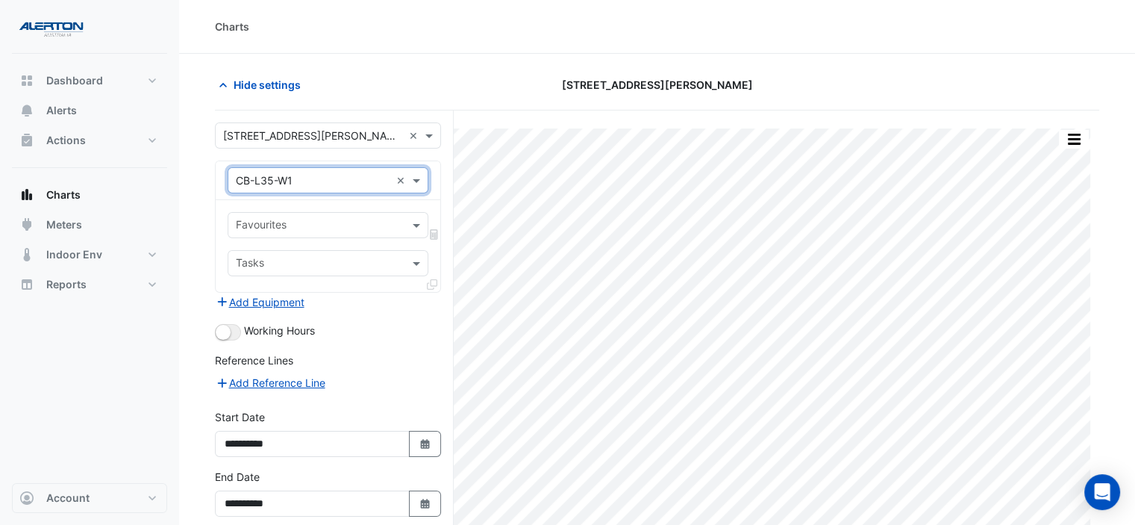
click at [316, 231] on input "text" at bounding box center [319, 227] width 167 height 16
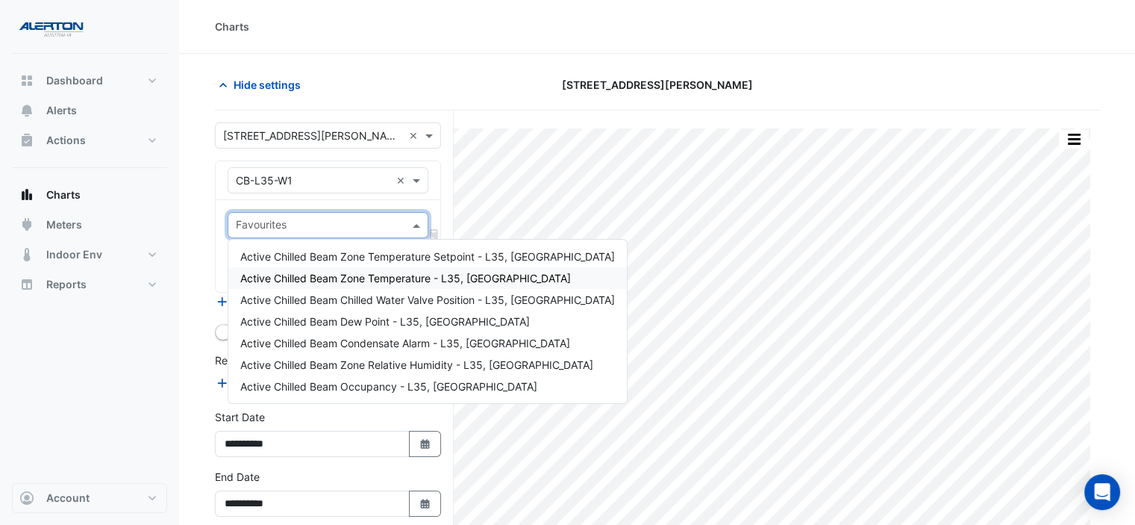
click at [340, 275] on span "Active Chilled Beam Zone Temperature - L35, [GEOGRAPHIC_DATA]" at bounding box center [405, 278] width 331 height 13
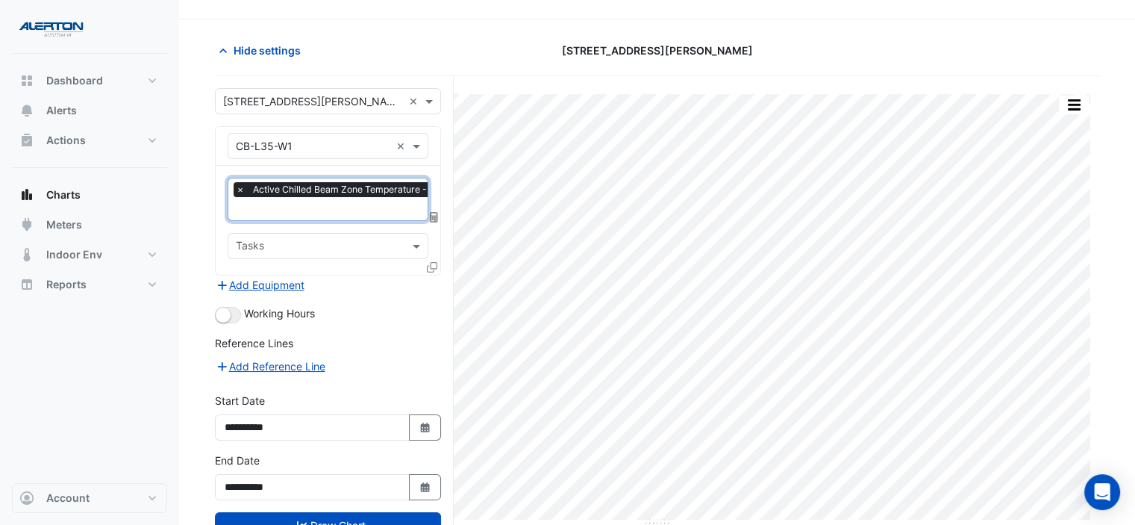
scroll to position [82, 0]
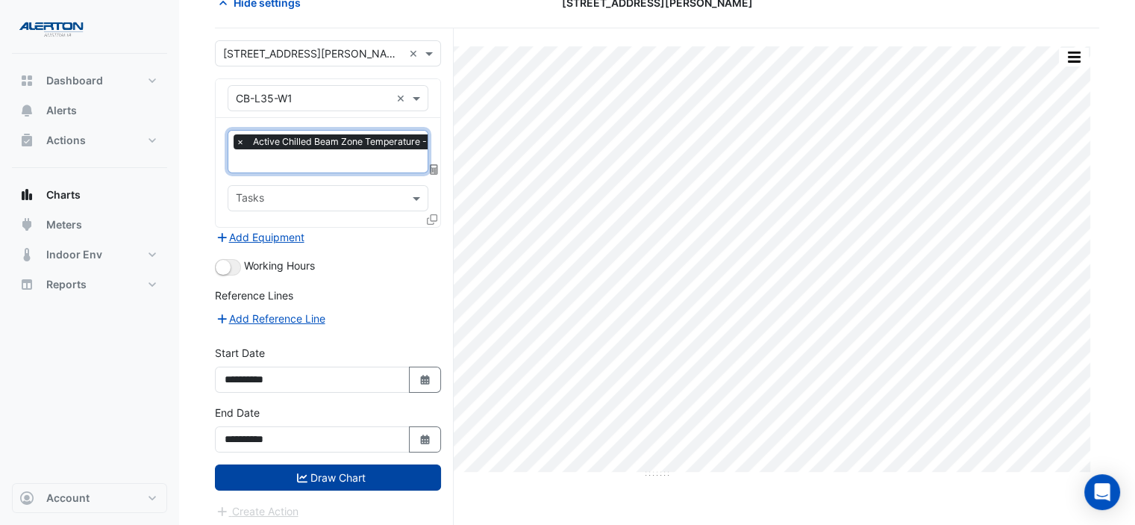
click at [333, 468] on button "Draw Chart" at bounding box center [328, 477] width 226 height 26
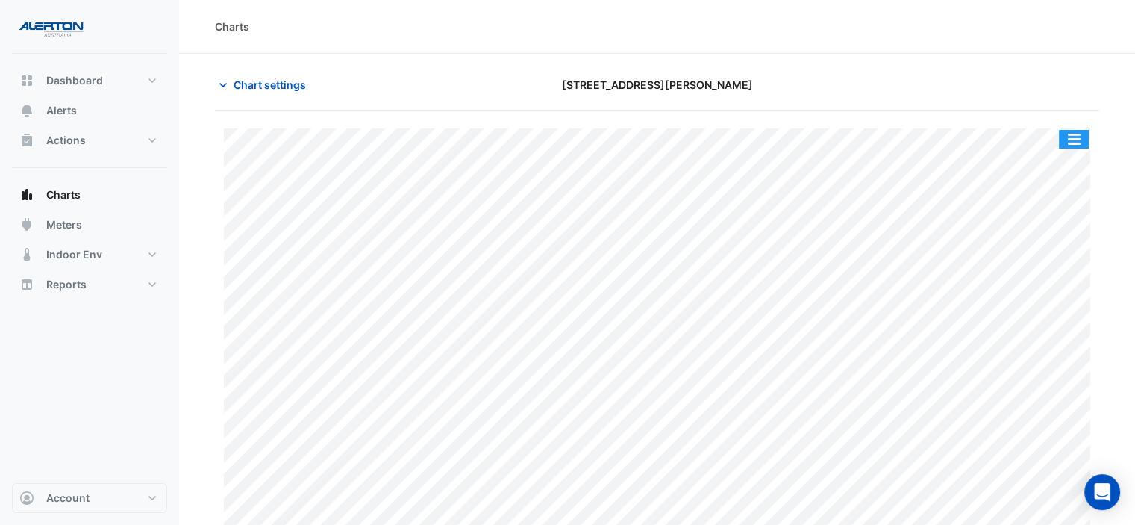
click at [1066, 135] on button "button" at bounding box center [1074, 139] width 30 height 19
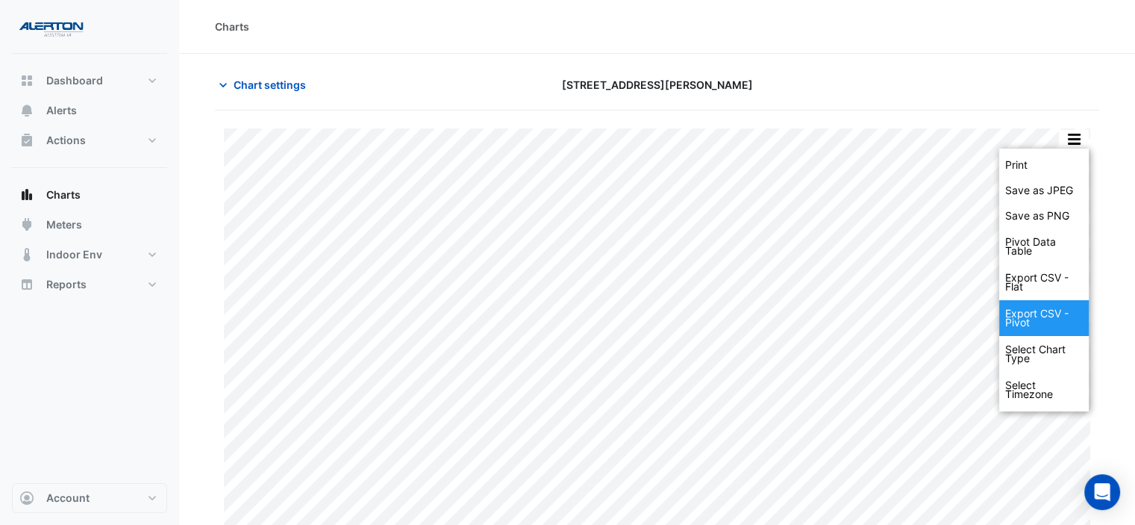
click at [1012, 310] on div "Export CSV - Pivot" at bounding box center [1044, 318] width 90 height 36
